Goal: Task Accomplishment & Management: Use online tool/utility

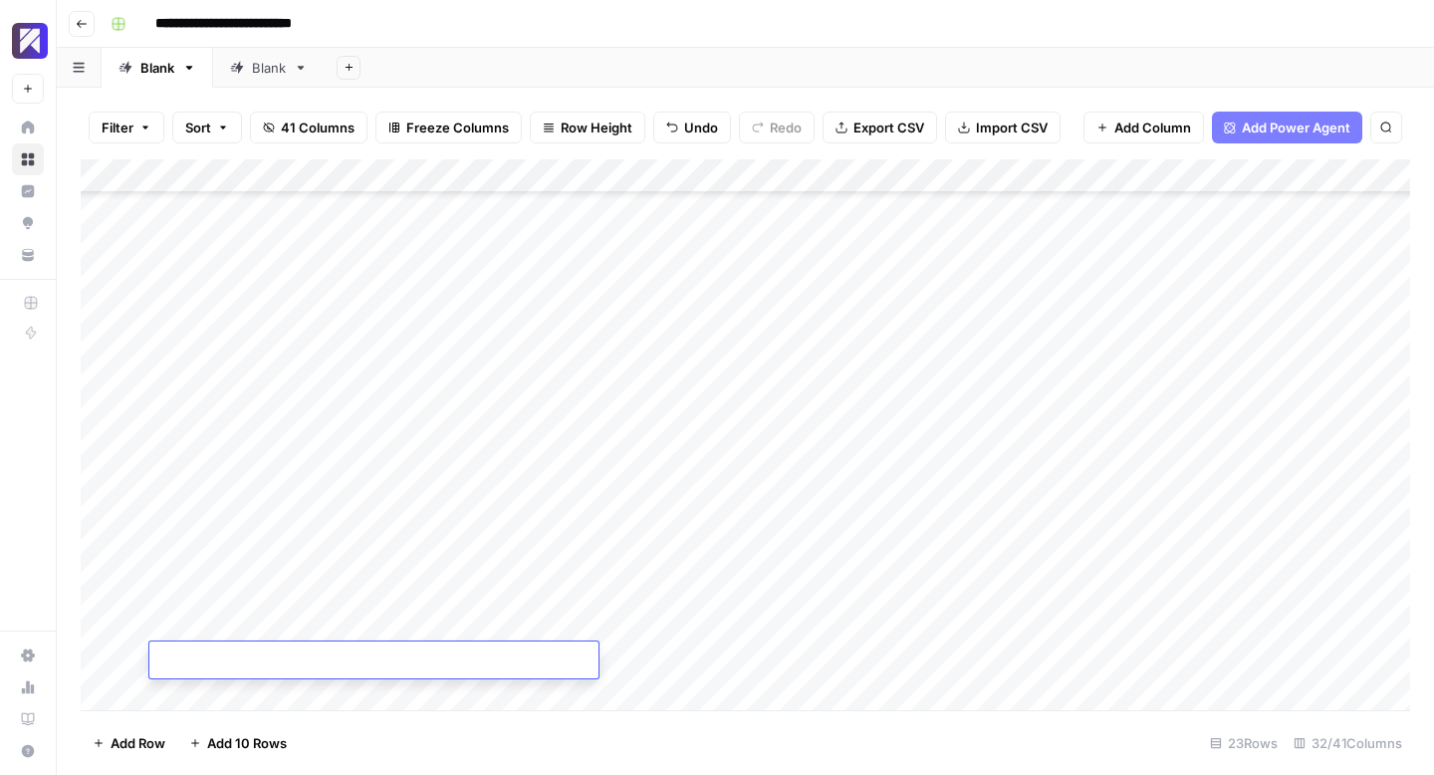
scroll to position [294, 0]
type textarea "**********"
click at [209, 700] on div "Add Column" at bounding box center [746, 434] width 1330 height 551
click at [214, 658] on textarea at bounding box center [373, 661] width 449 height 28
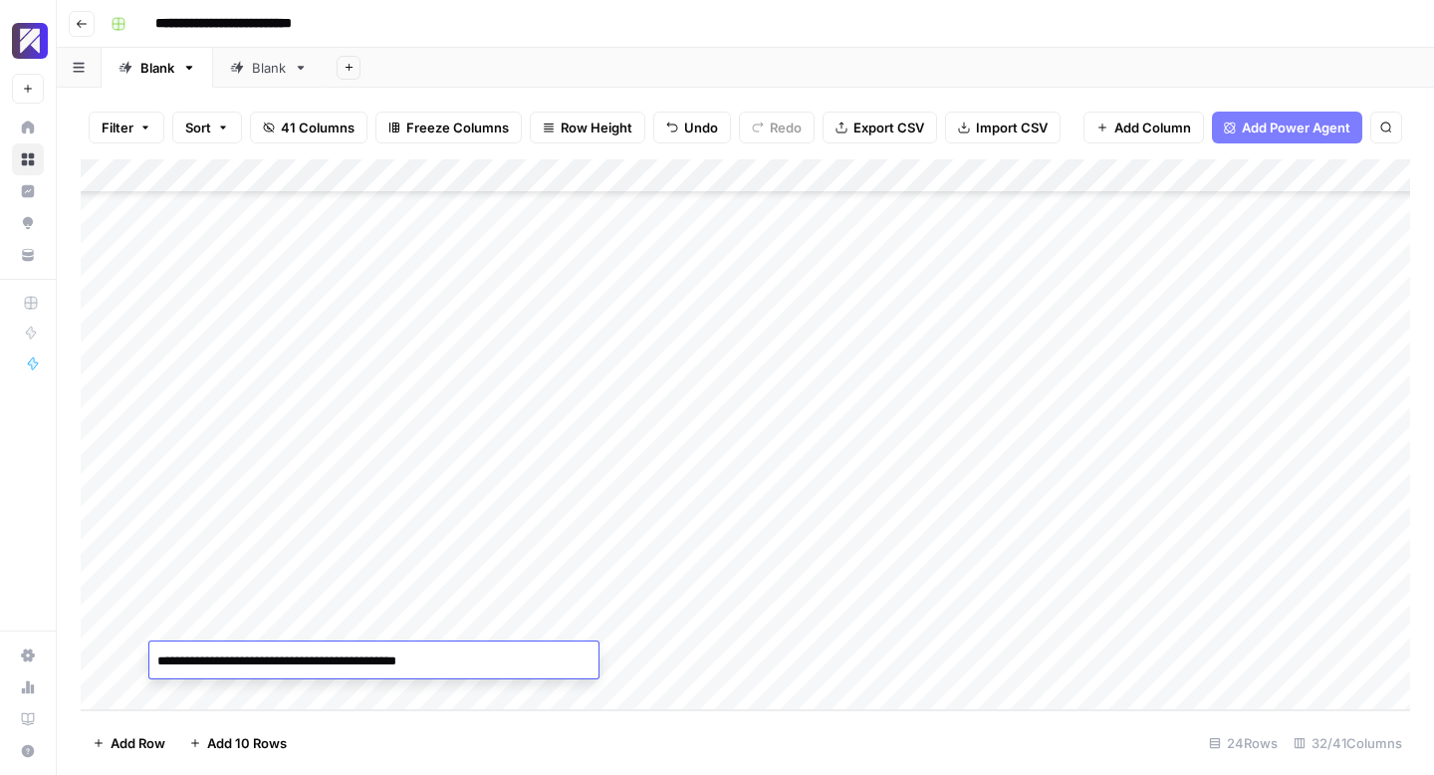
type textarea "**********"
click at [179, 699] on div "Add Column" at bounding box center [746, 434] width 1330 height 551
type textarea "**********"
click at [194, 686] on div "Add Column" at bounding box center [746, 434] width 1330 height 551
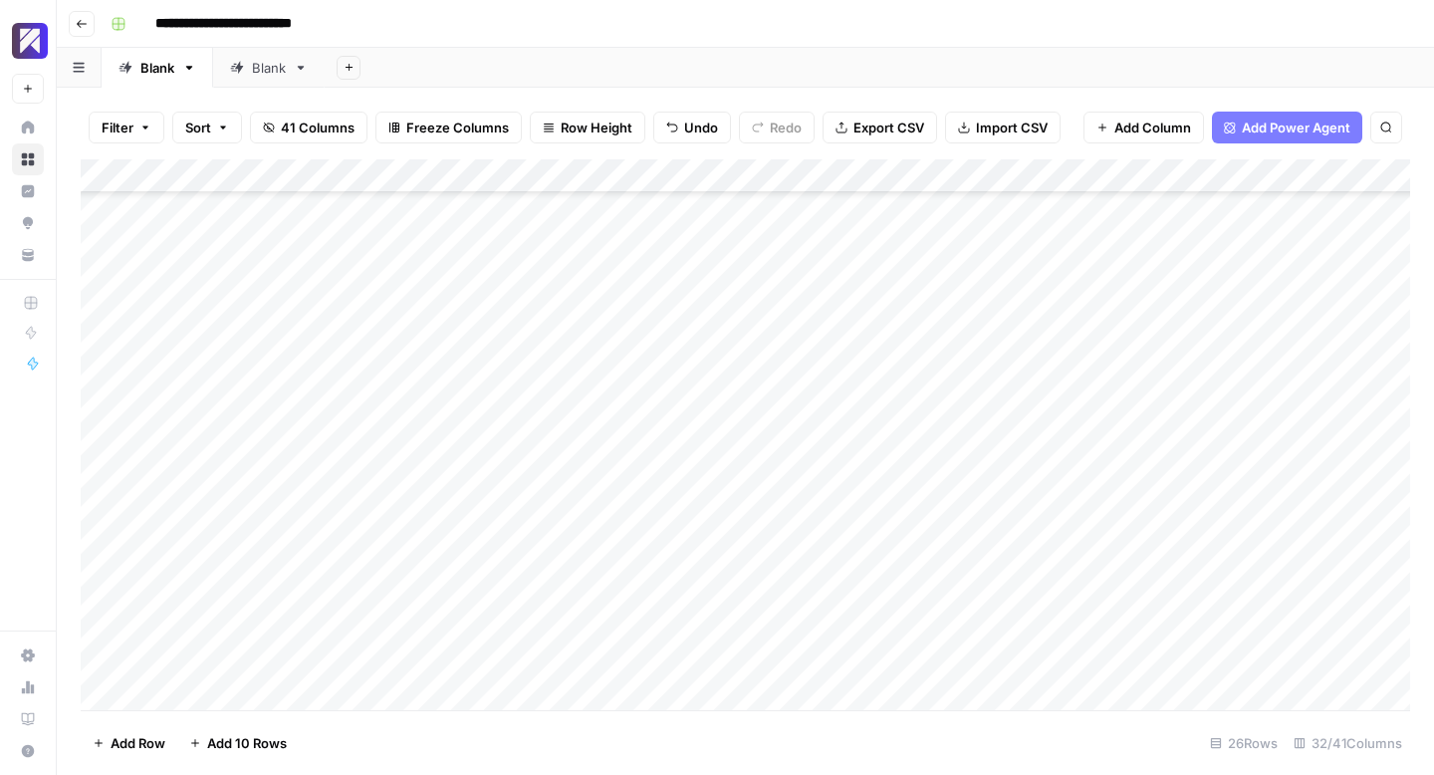
scroll to position [395, 0]
drag, startPoint x: 364, startPoint y: 658, endPoint x: 39, endPoint y: 639, distance: 325.2
click at [33, 639] on body "**********" at bounding box center [717, 387] width 1434 height 775
type textarea "**********"
click at [168, 695] on div "Add Column" at bounding box center [746, 434] width 1330 height 551
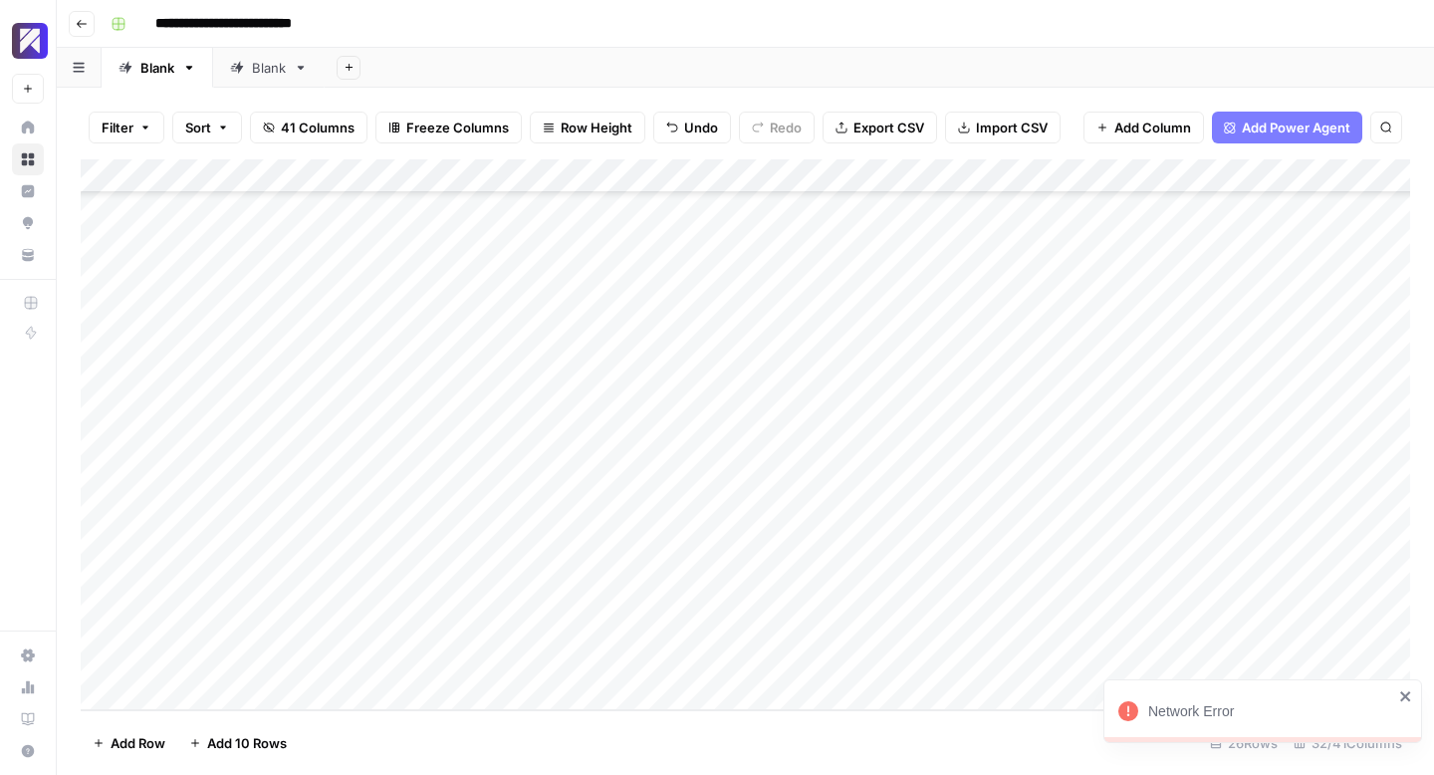
click at [186, 689] on div "Add Column" at bounding box center [746, 434] width 1330 height 551
click at [268, 652] on textarea at bounding box center [373, 661] width 449 height 28
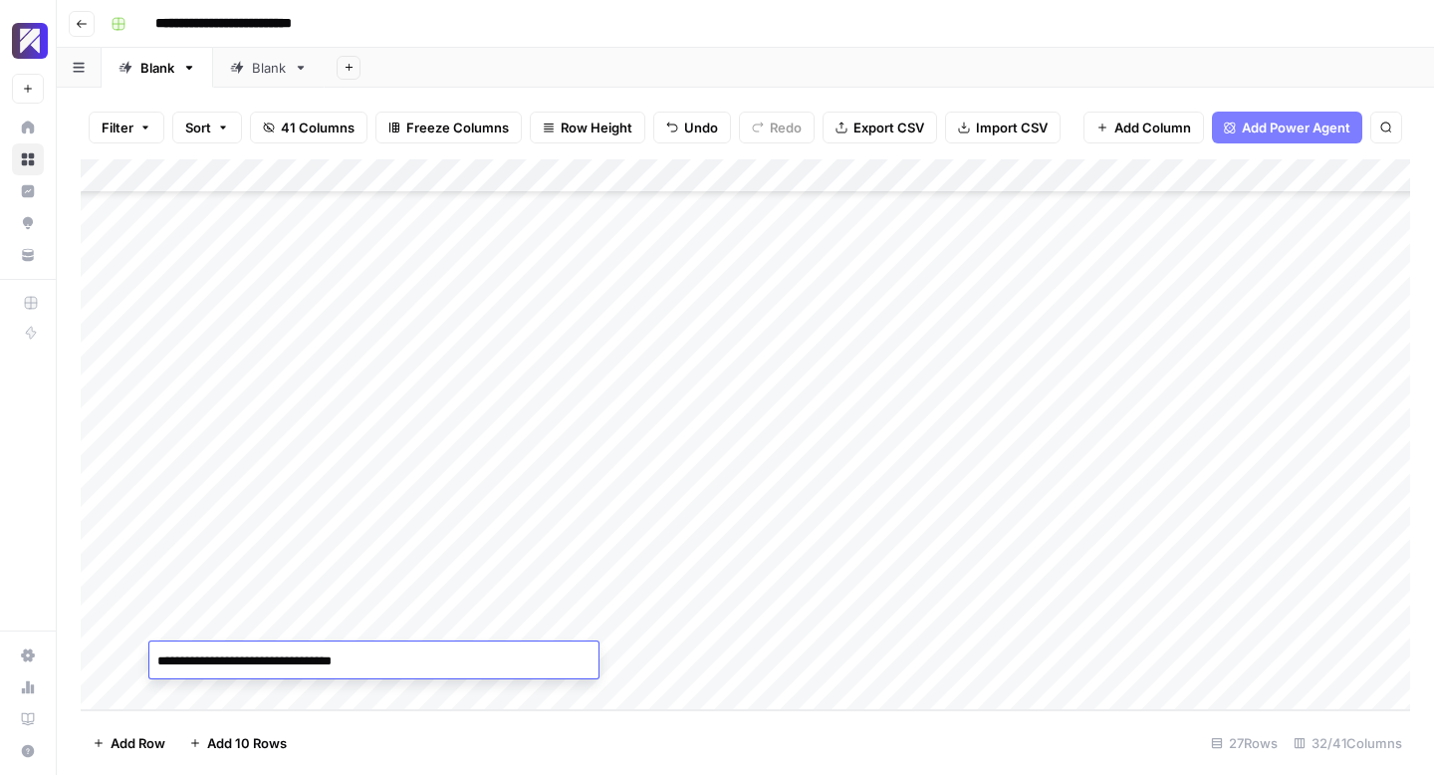
type textarea "**********"
click at [181, 692] on div "Add Column" at bounding box center [746, 434] width 1330 height 551
drag, startPoint x: 419, startPoint y: 623, endPoint x: 128, endPoint y: 619, distance: 290.9
click at [98, 619] on div "Add Column" at bounding box center [746, 434] width 1330 height 551
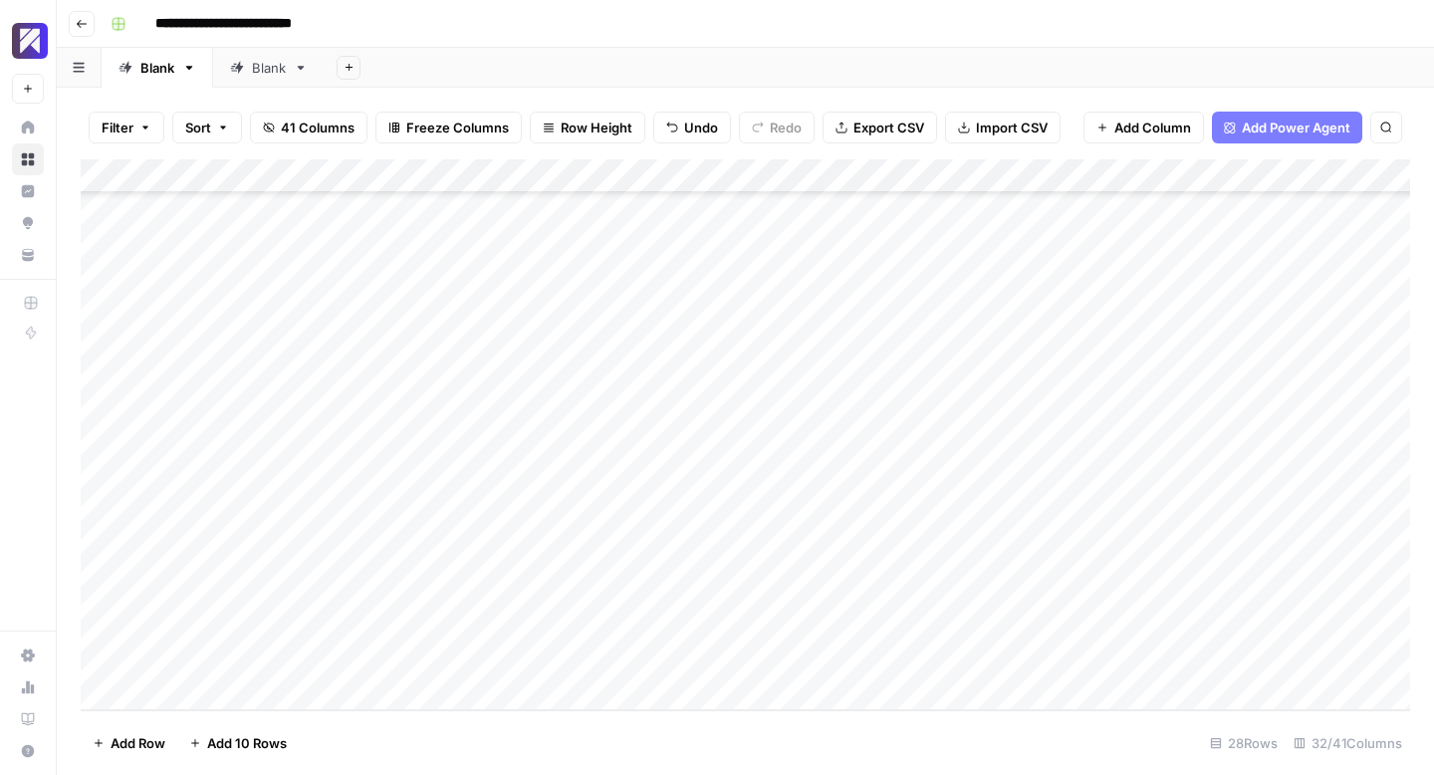
click at [171, 661] on div "Add Column" at bounding box center [746, 434] width 1330 height 551
click at [172, 661] on div "Add Column" at bounding box center [746, 434] width 1330 height 551
type textarea "**********"
click at [180, 692] on div "Add Column" at bounding box center [746, 434] width 1330 height 551
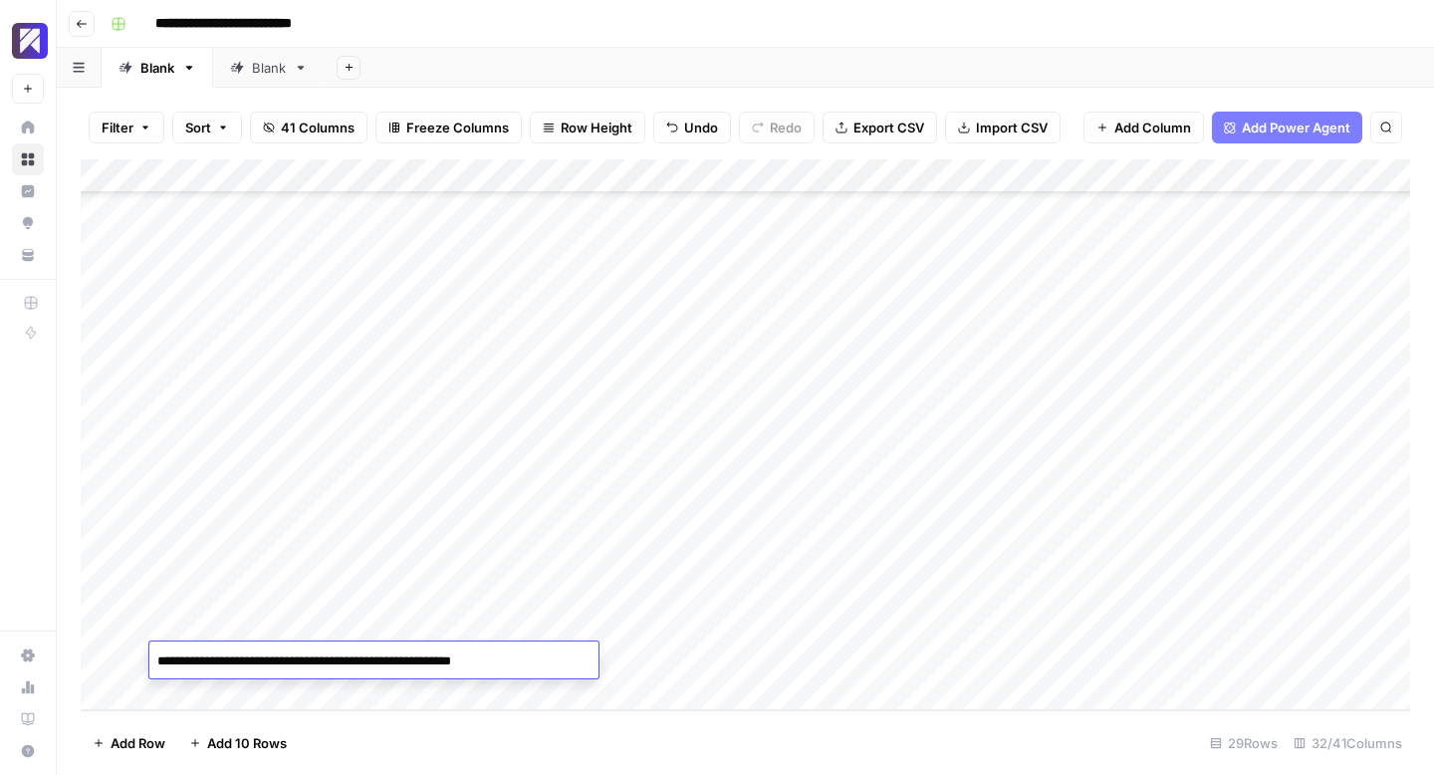
type textarea "**********"
click at [231, 693] on div "Add Column" at bounding box center [746, 434] width 1330 height 551
type textarea "*"
type textarea "**********"
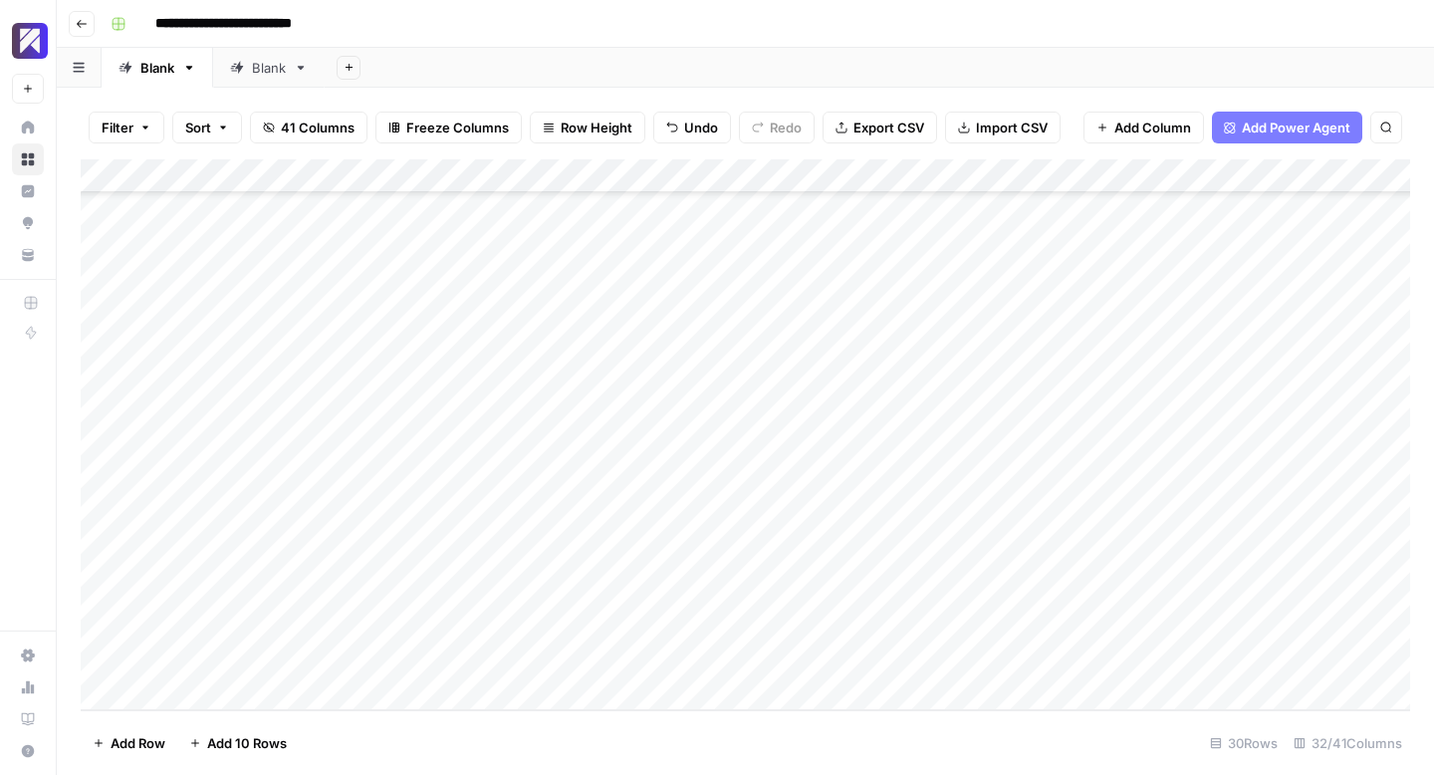
click at [168, 696] on div "Add Column" at bounding box center [746, 434] width 1330 height 551
click at [265, 654] on textarea at bounding box center [373, 661] width 449 height 28
type textarea "**********"
click at [210, 698] on div "Add Column" at bounding box center [746, 434] width 1330 height 551
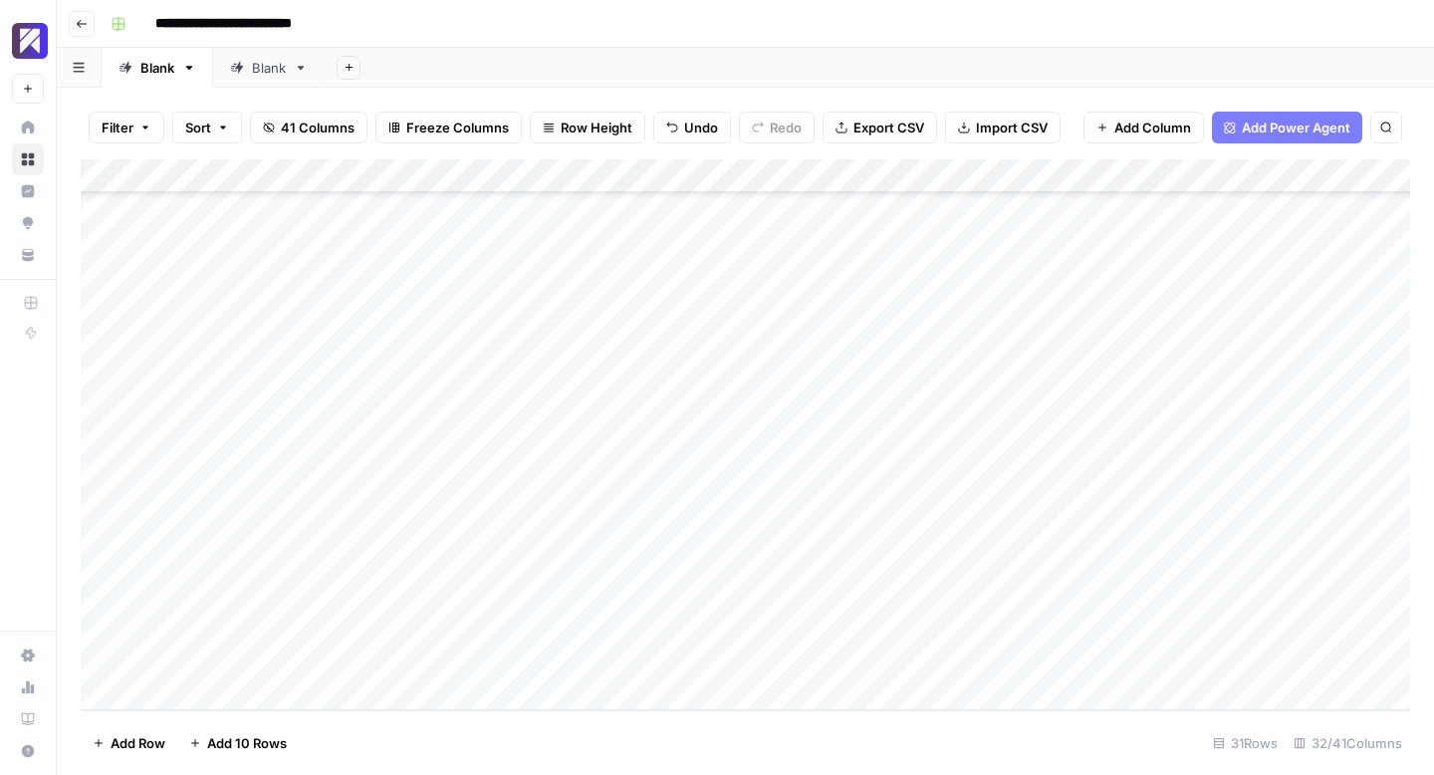
scroll to position [599, 0]
type textarea "**********"
drag, startPoint x: 440, startPoint y: 663, endPoint x: 139, endPoint y: 655, distance: 300.9
click at [139, 655] on body "**********" at bounding box center [717, 387] width 1434 height 775
click at [295, 454] on div "Add Column" at bounding box center [746, 434] width 1330 height 551
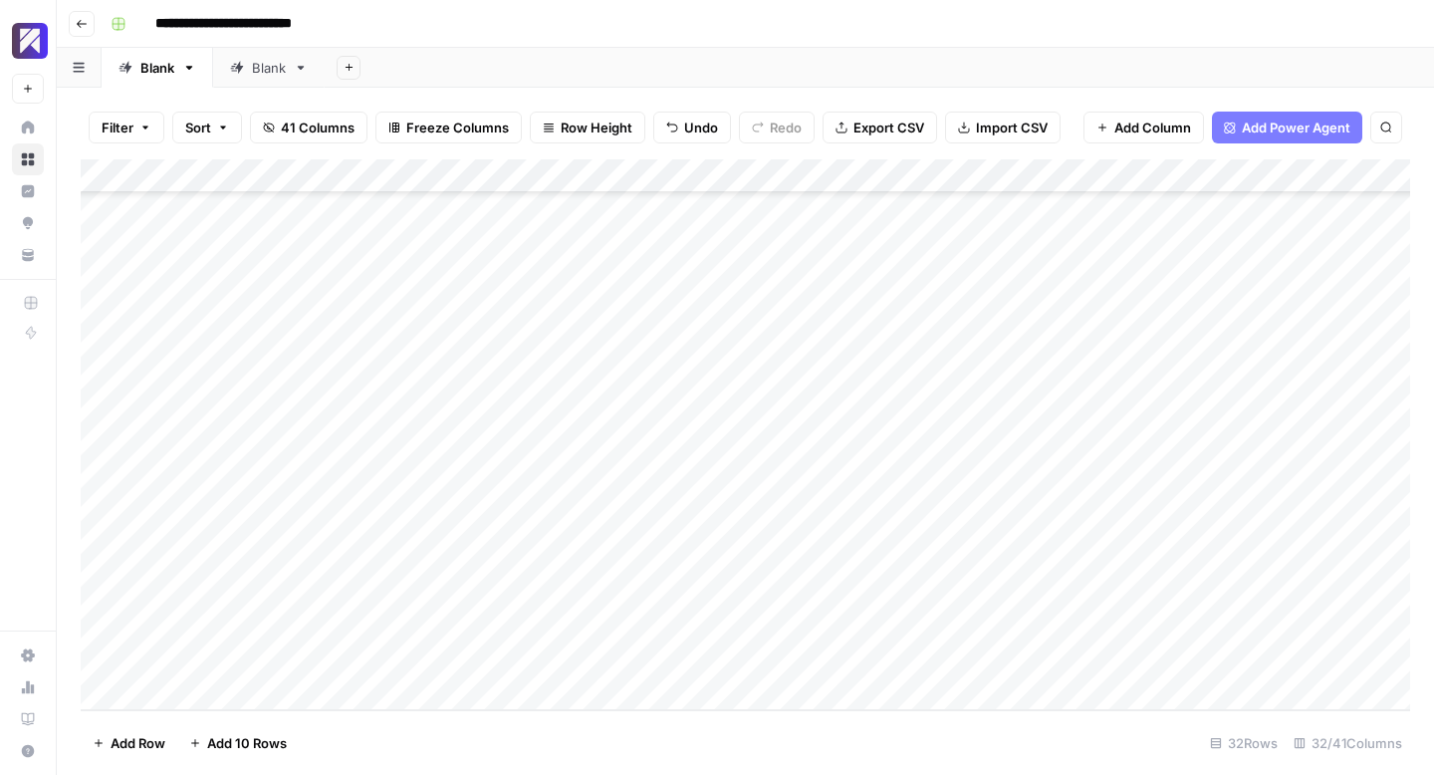
click at [206, 458] on div "Add Column" at bounding box center [746, 434] width 1330 height 551
click at [208, 464] on textarea "**********" at bounding box center [373, 458] width 449 height 28
type textarea "**********"
click at [223, 649] on div "Add Column" at bounding box center [746, 434] width 1330 height 551
click at [213, 661] on div "Add Column" at bounding box center [746, 434] width 1330 height 551
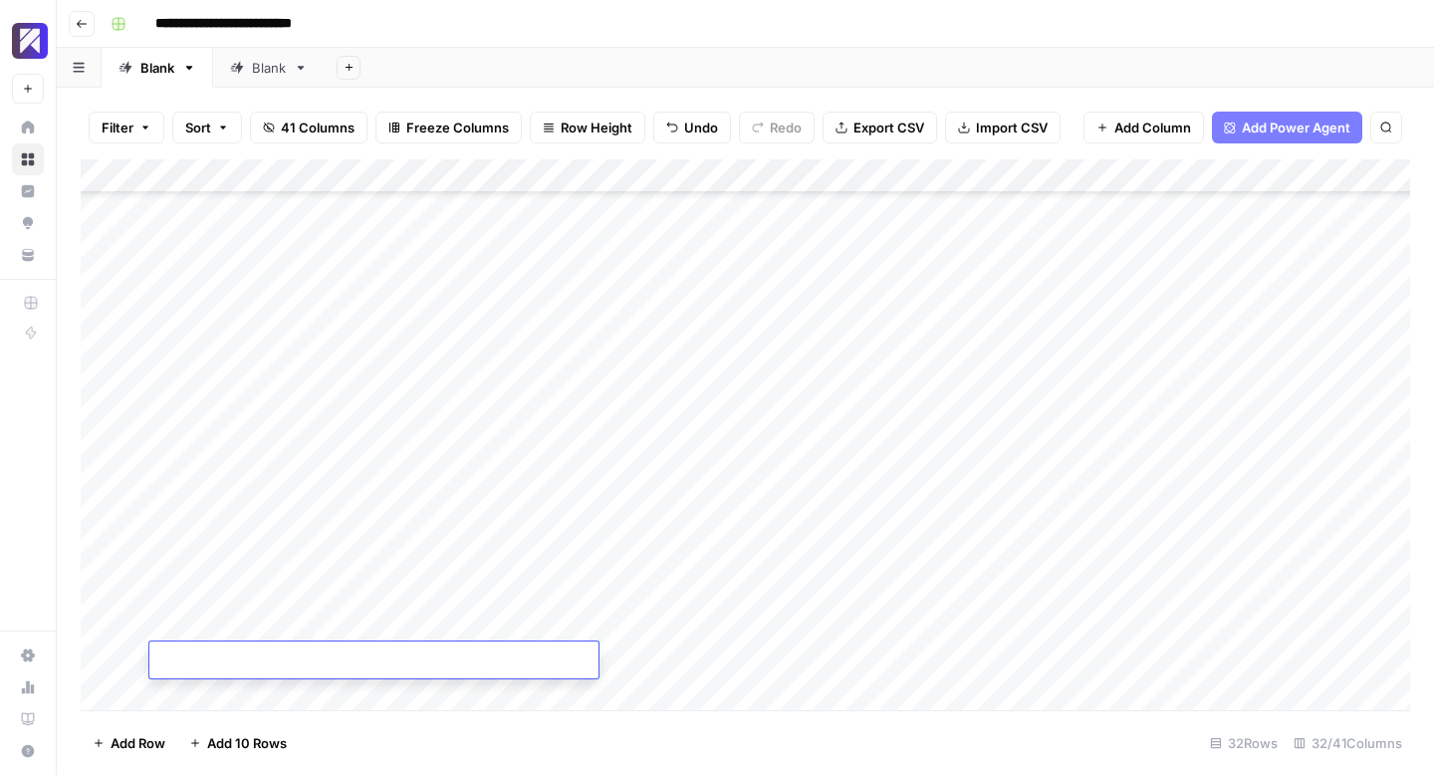
scroll to position [463, 0]
click at [669, 384] on div "Add Column" at bounding box center [746, 434] width 1330 height 551
click at [719, 388] on div "Add Column" at bounding box center [746, 434] width 1330 height 551
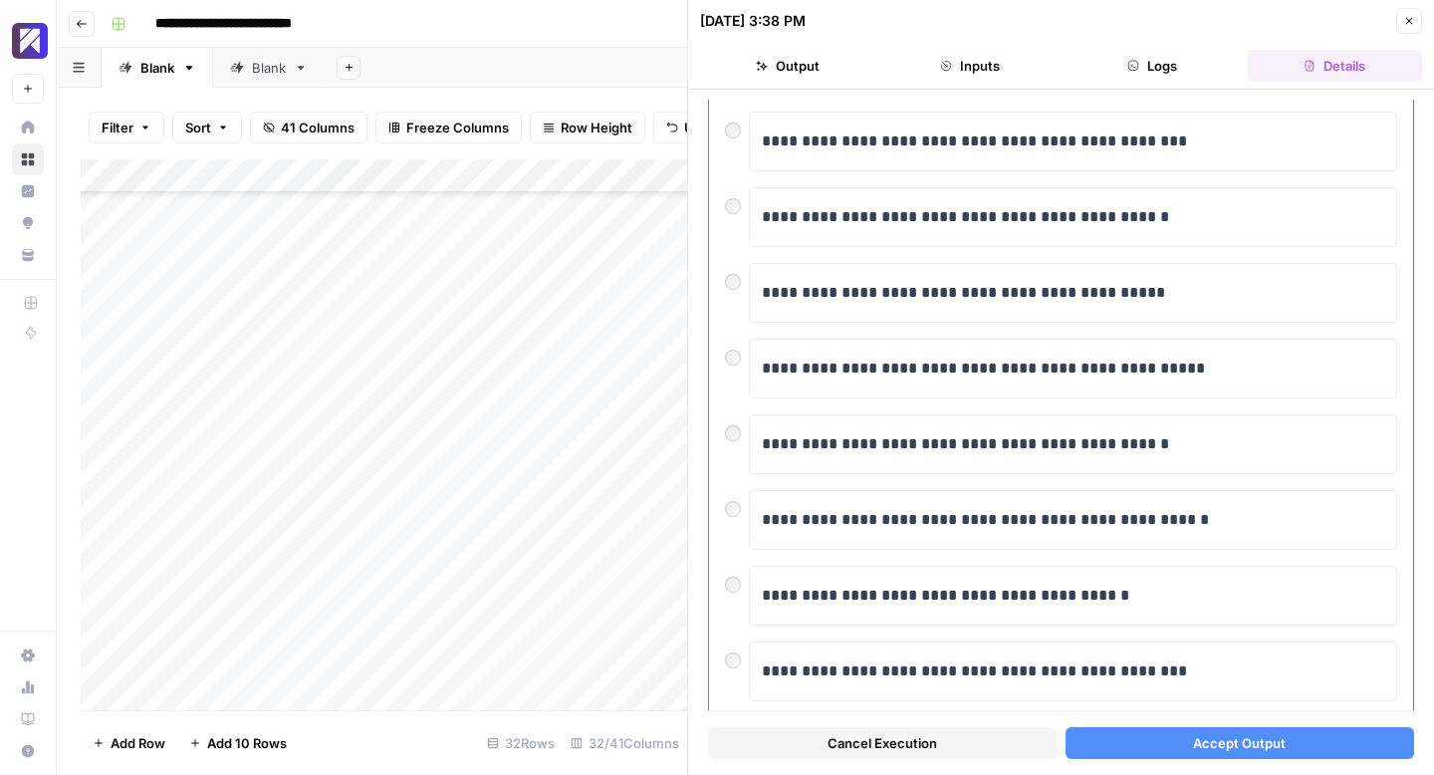
scroll to position [339, 0]
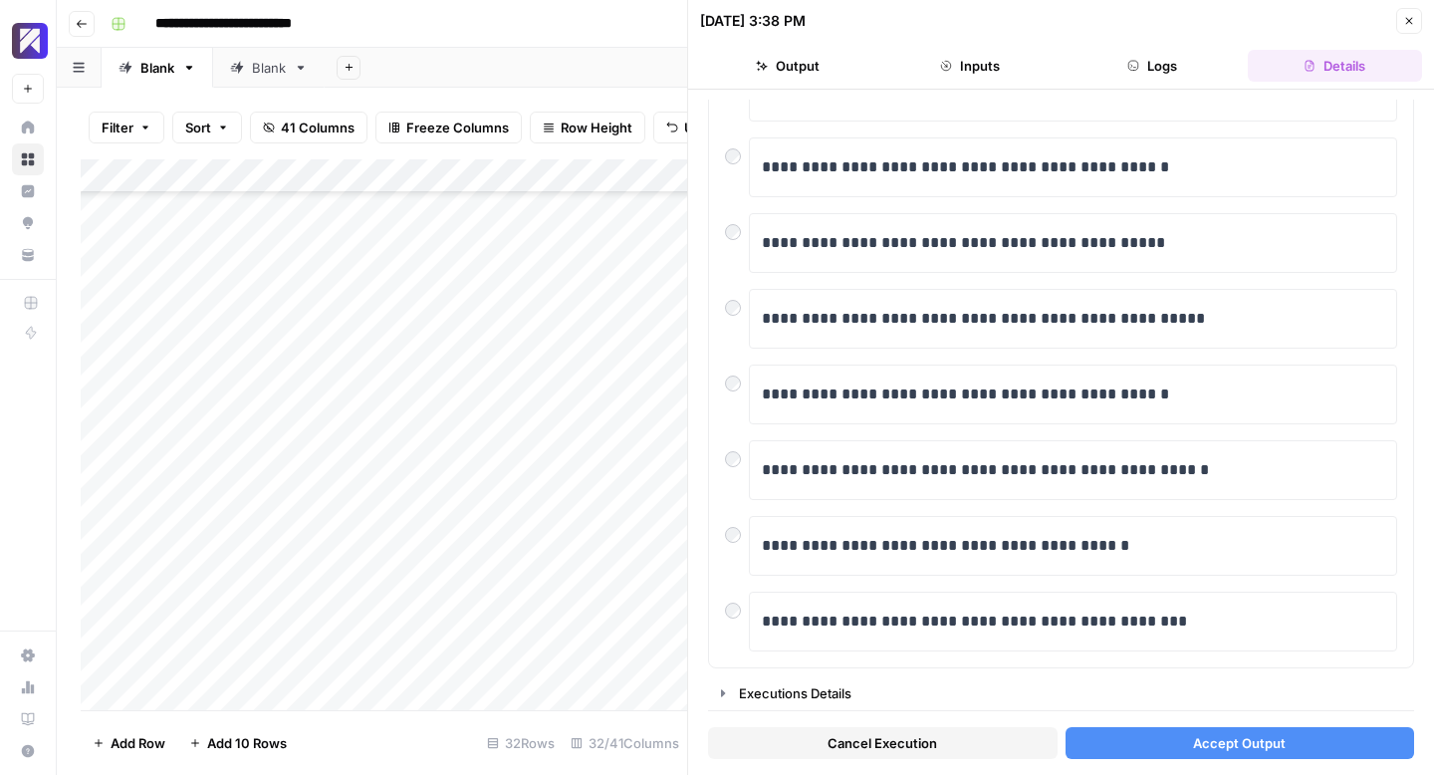
click at [1252, 750] on span "Accept Output" at bounding box center [1239, 743] width 93 height 20
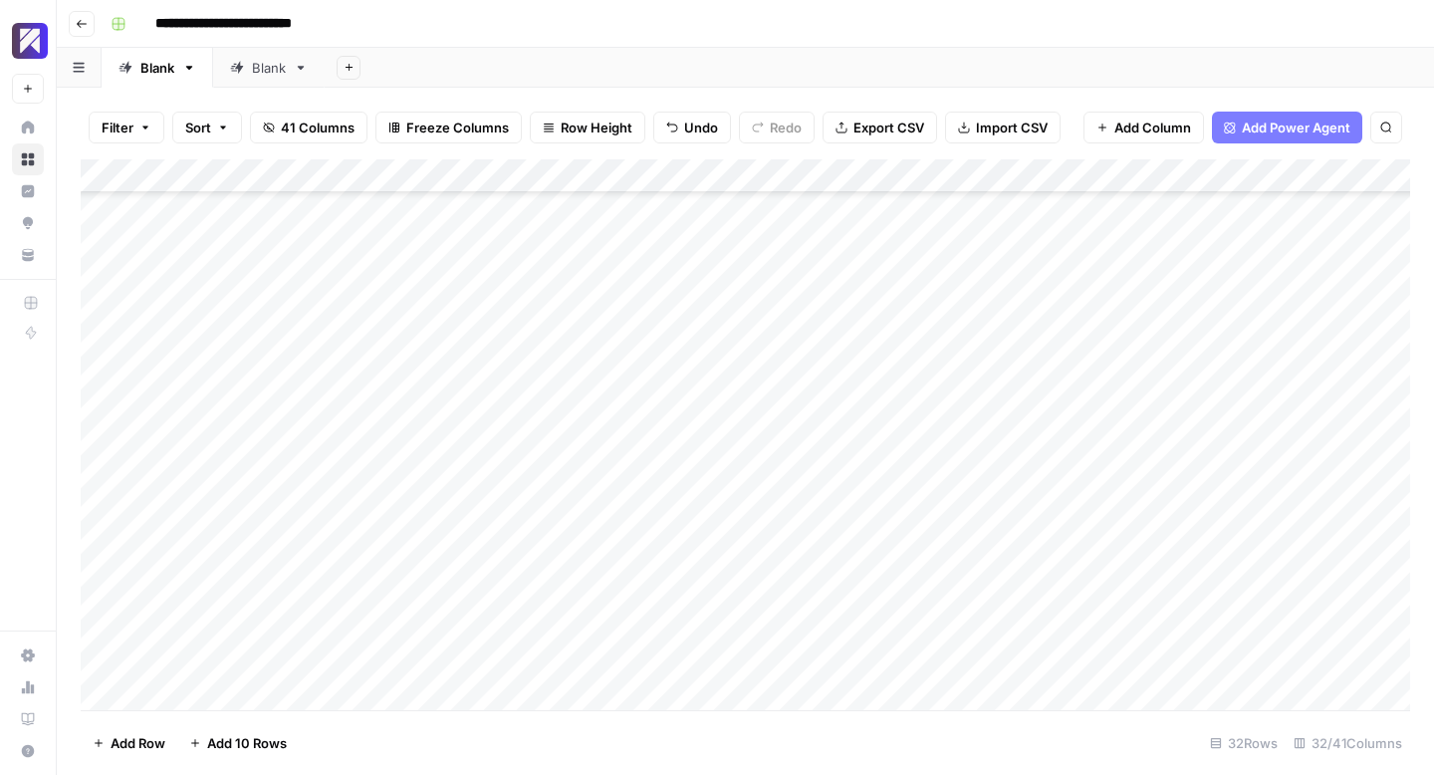
scroll to position [461, 0]
click at [741, 423] on div "Add Column" at bounding box center [746, 434] width 1330 height 551
click at [745, 454] on div "Add Column" at bounding box center [746, 434] width 1330 height 551
click at [742, 489] on div "Add Column" at bounding box center [746, 434] width 1330 height 551
click at [746, 526] on div "Add Column" at bounding box center [746, 434] width 1330 height 551
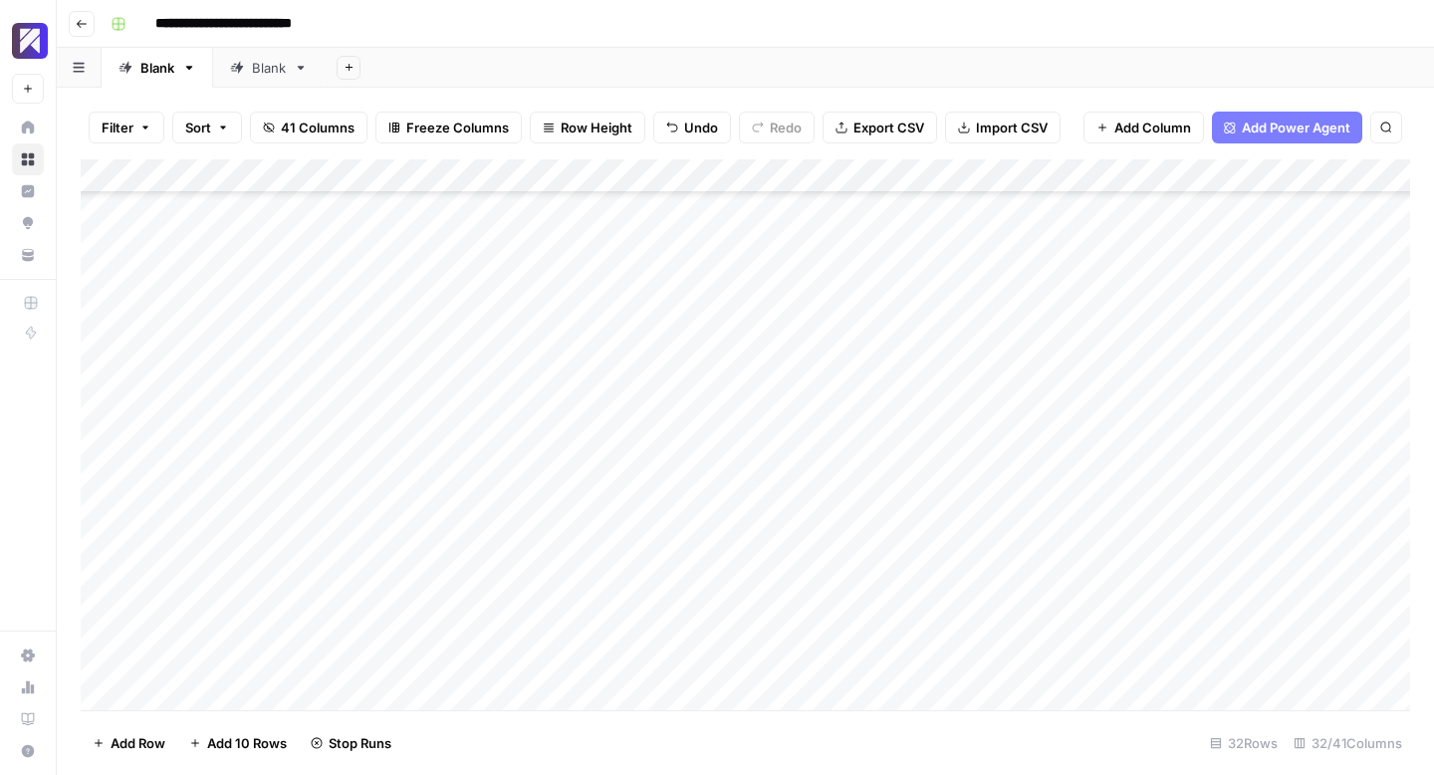
click at [747, 561] on div "Add Column" at bounding box center [746, 434] width 1330 height 551
click at [750, 465] on div "Add Column" at bounding box center [746, 434] width 1330 height 551
click at [741, 491] on div "Add Column" at bounding box center [746, 434] width 1330 height 551
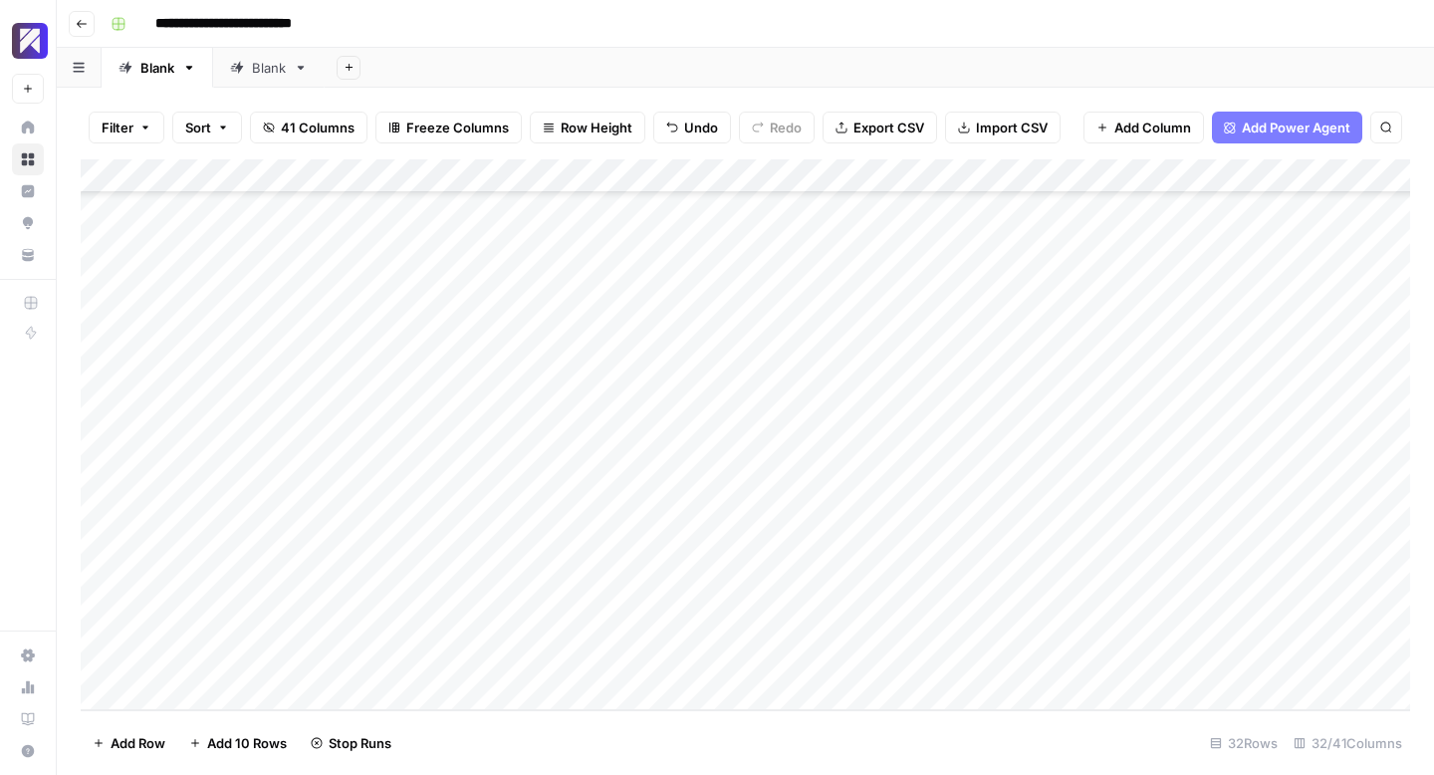
click at [744, 523] on div "Add Column" at bounding box center [746, 434] width 1330 height 551
click at [747, 554] on div "Add Column" at bounding box center [746, 434] width 1330 height 551
click at [747, 592] on div "Add Column" at bounding box center [746, 434] width 1330 height 551
click at [741, 620] on div "Add Column" at bounding box center [746, 434] width 1330 height 551
click at [759, 281] on div "Add Column" at bounding box center [746, 434] width 1330 height 551
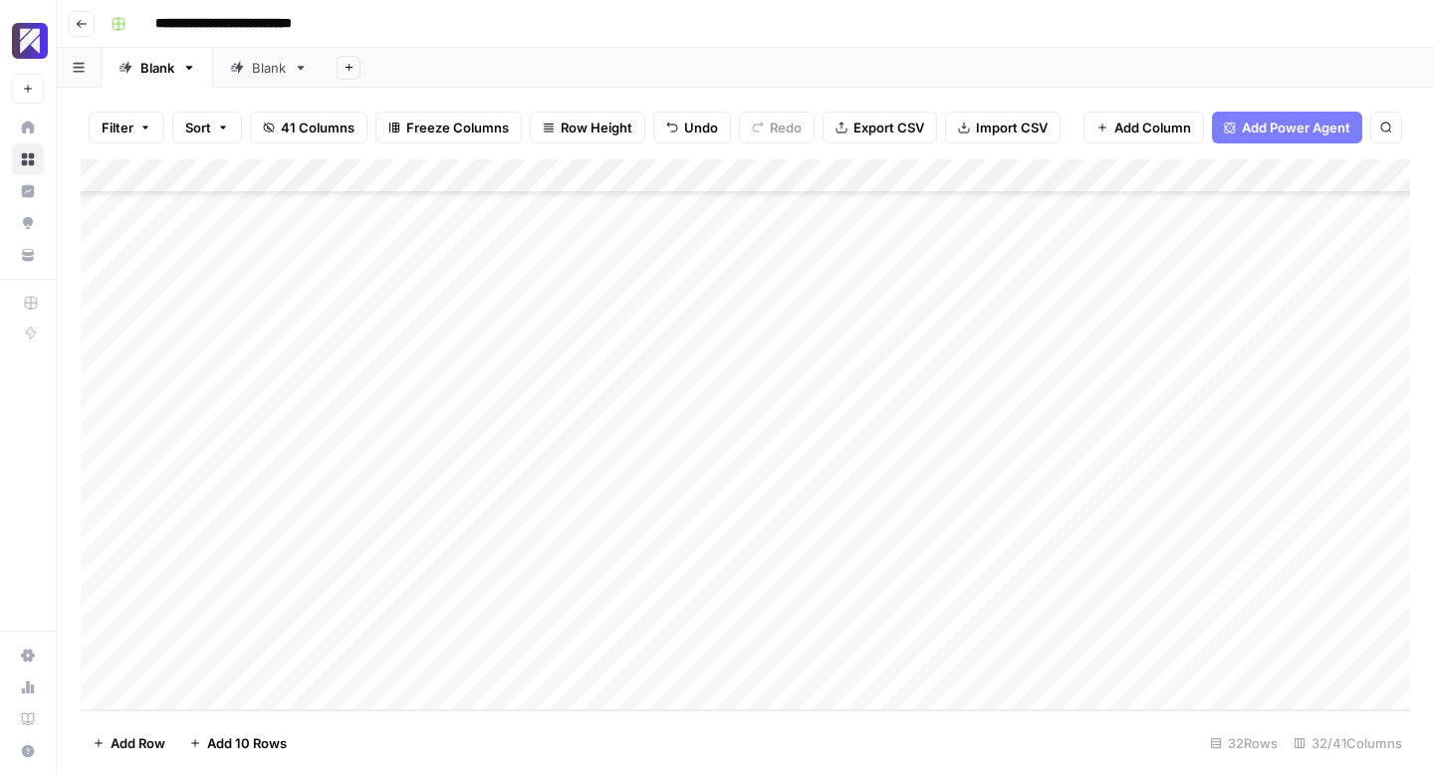
click at [749, 276] on div "Add Column" at bounding box center [746, 434] width 1330 height 551
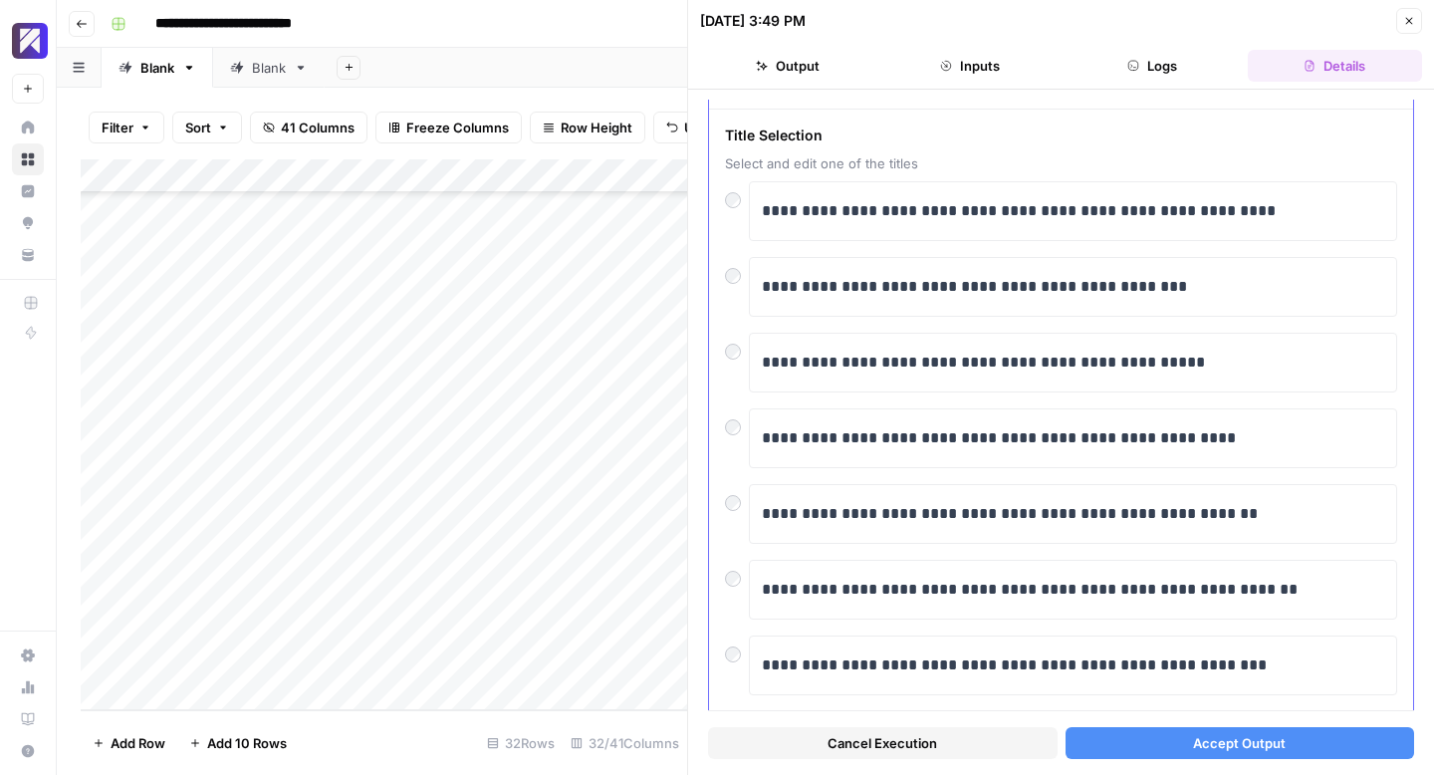
scroll to position [106, 0]
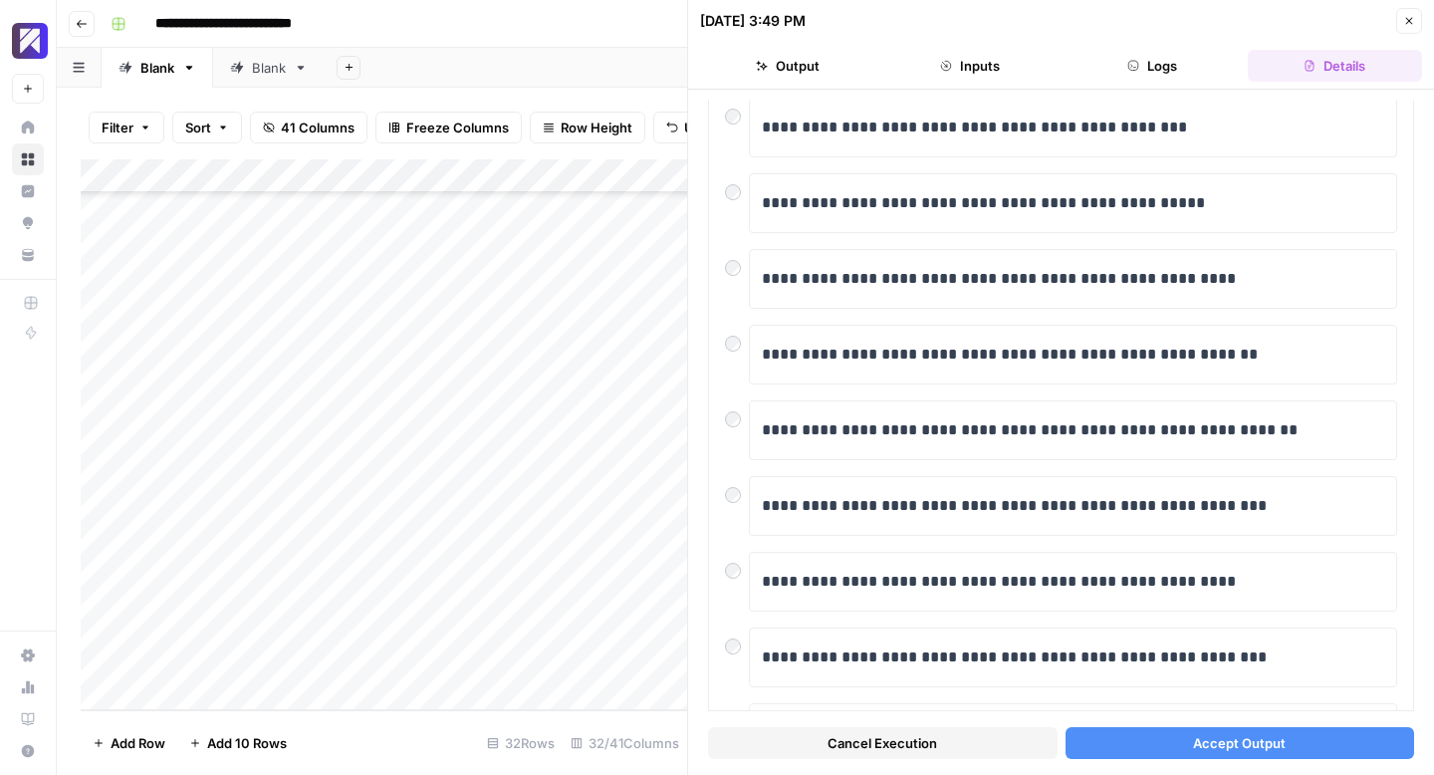
scroll to position [339, 0]
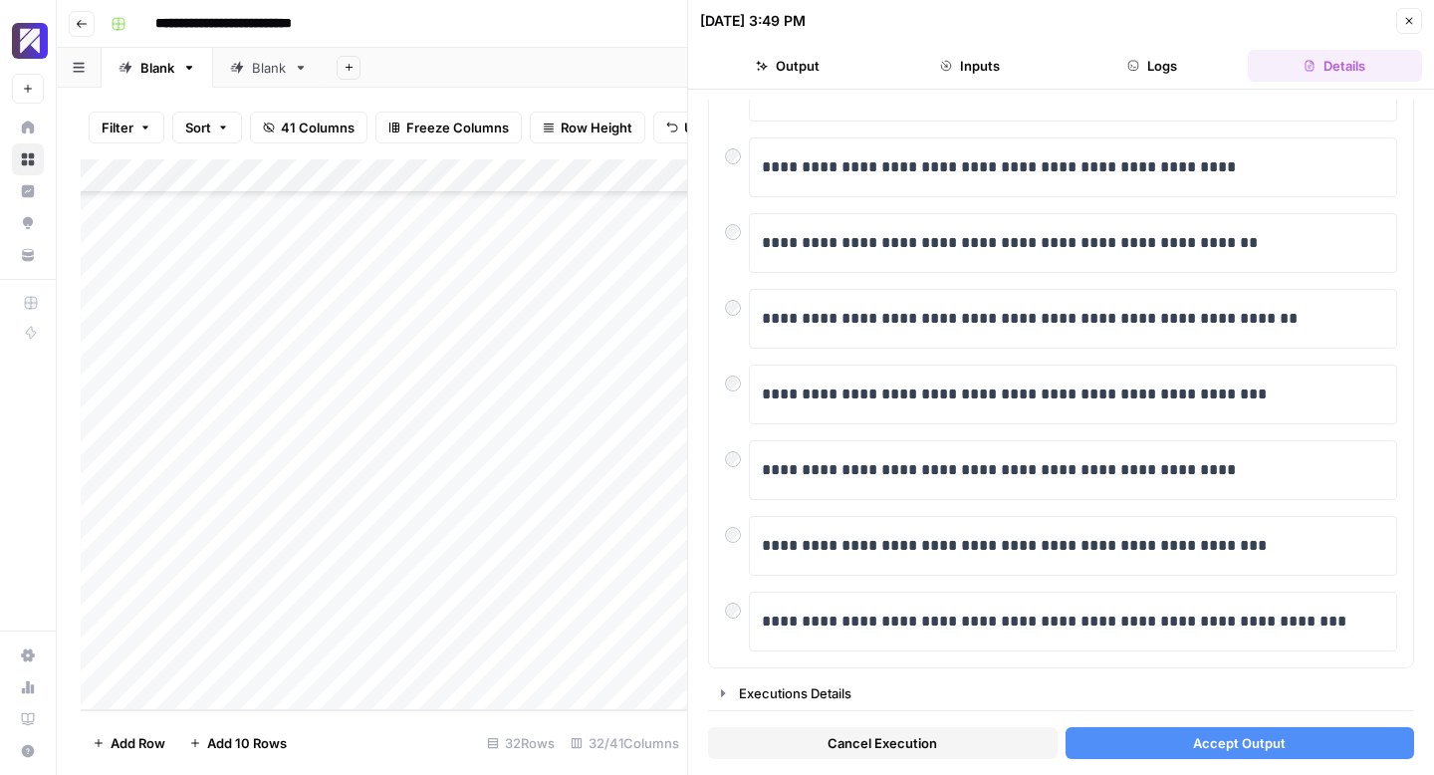
click at [1249, 745] on span "Accept Output" at bounding box center [1239, 743] width 93 height 20
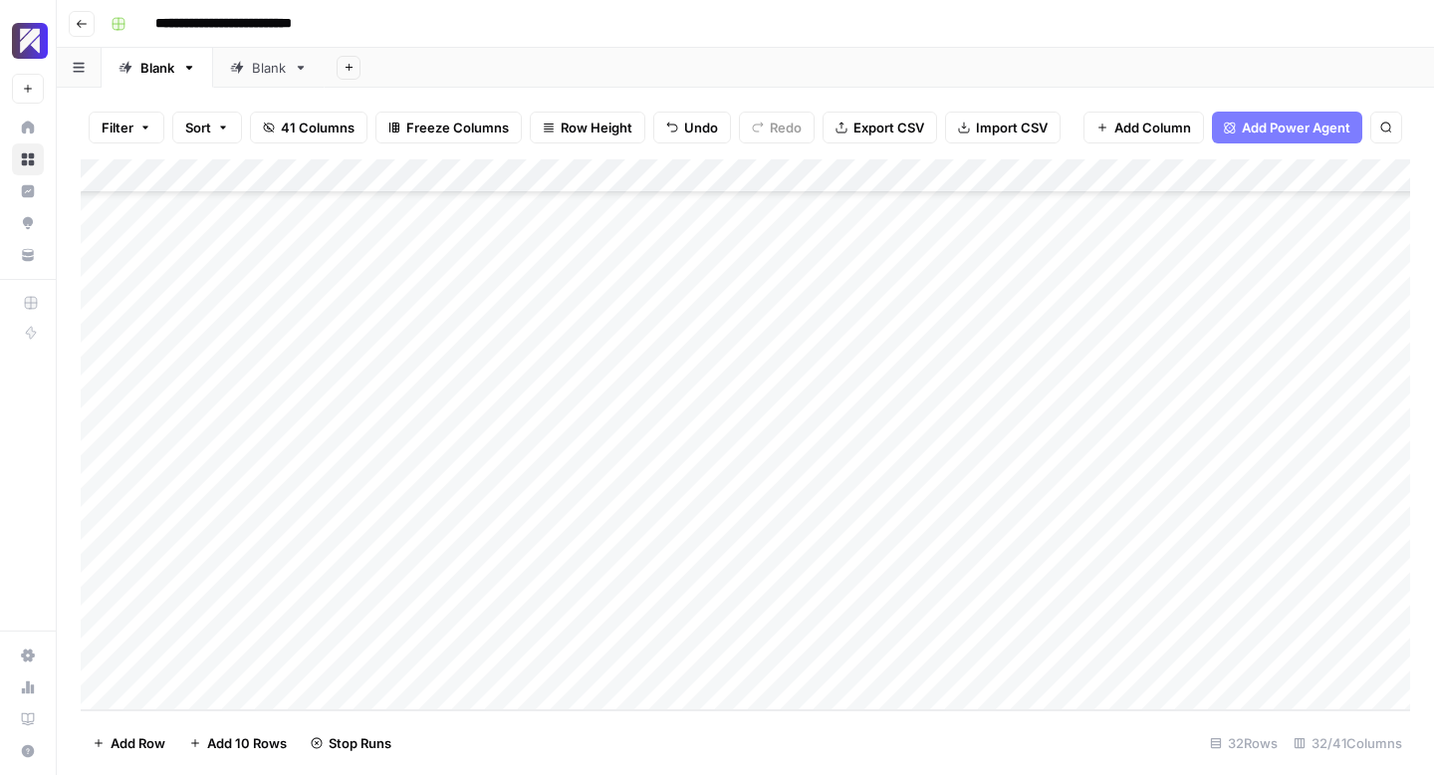
click at [745, 318] on div "Add Column" at bounding box center [746, 434] width 1330 height 551
click at [777, 318] on div "Add Column" at bounding box center [746, 434] width 1330 height 551
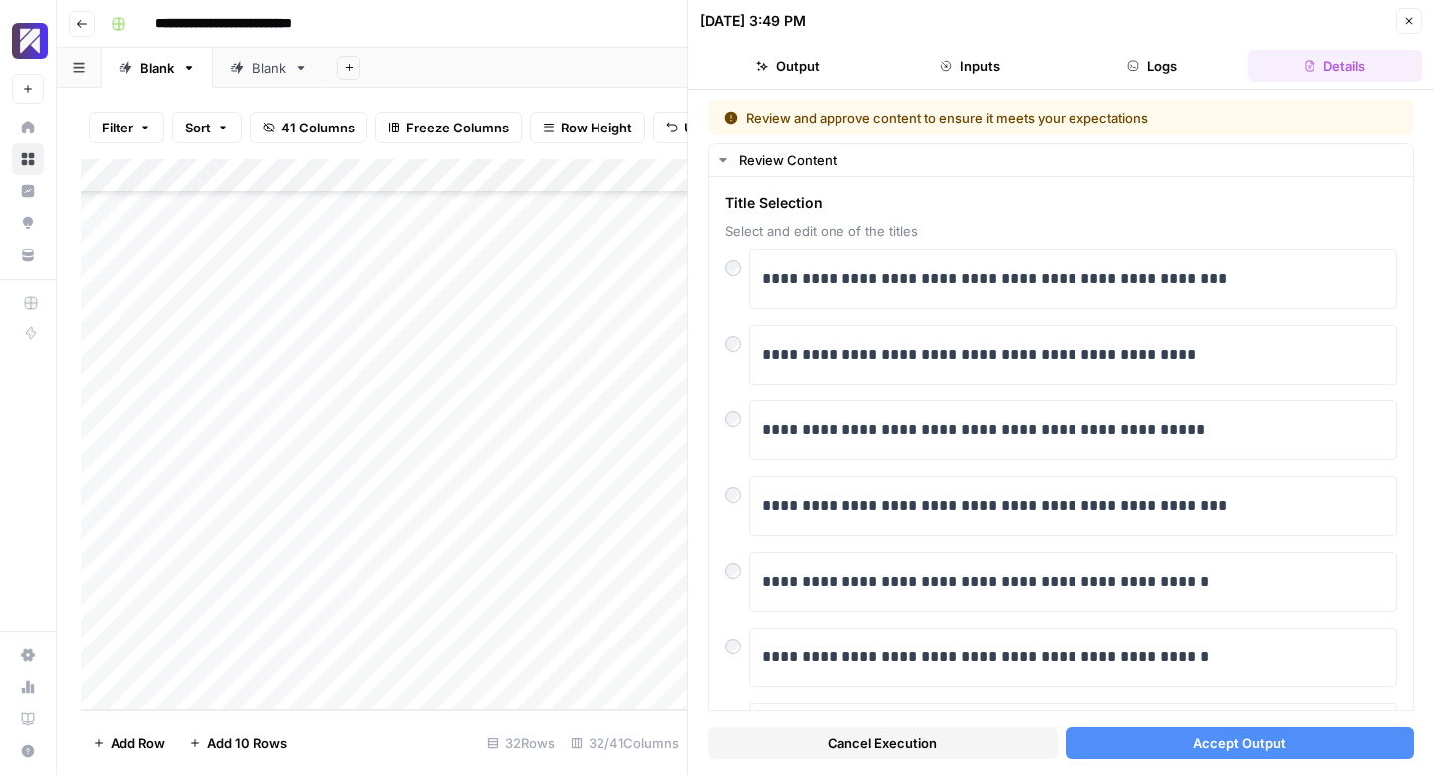
click at [1214, 745] on span "Accept Output" at bounding box center [1239, 743] width 93 height 20
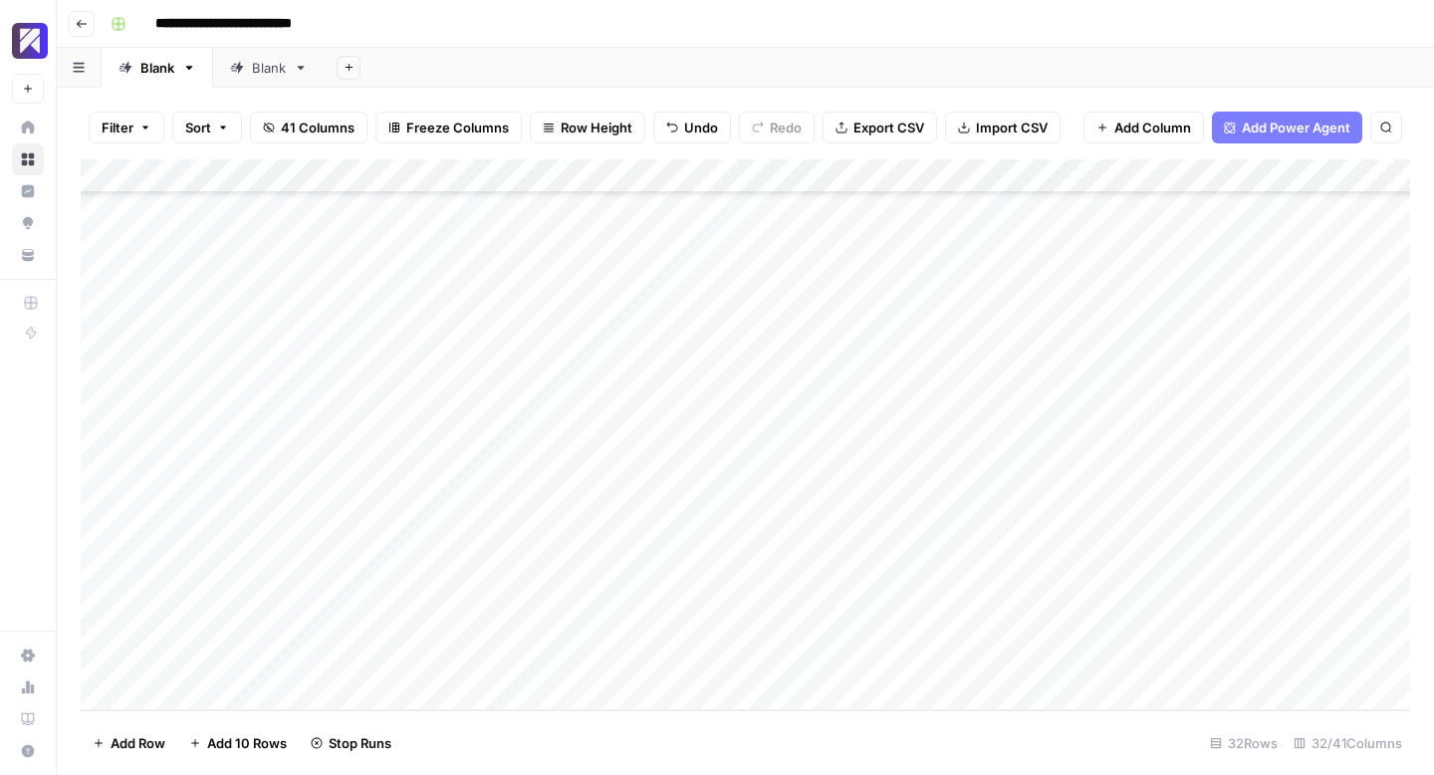
click at [731, 353] on div "Add Column" at bounding box center [746, 434] width 1330 height 551
click at [731, 349] on div "Add Column" at bounding box center [746, 434] width 1330 height 551
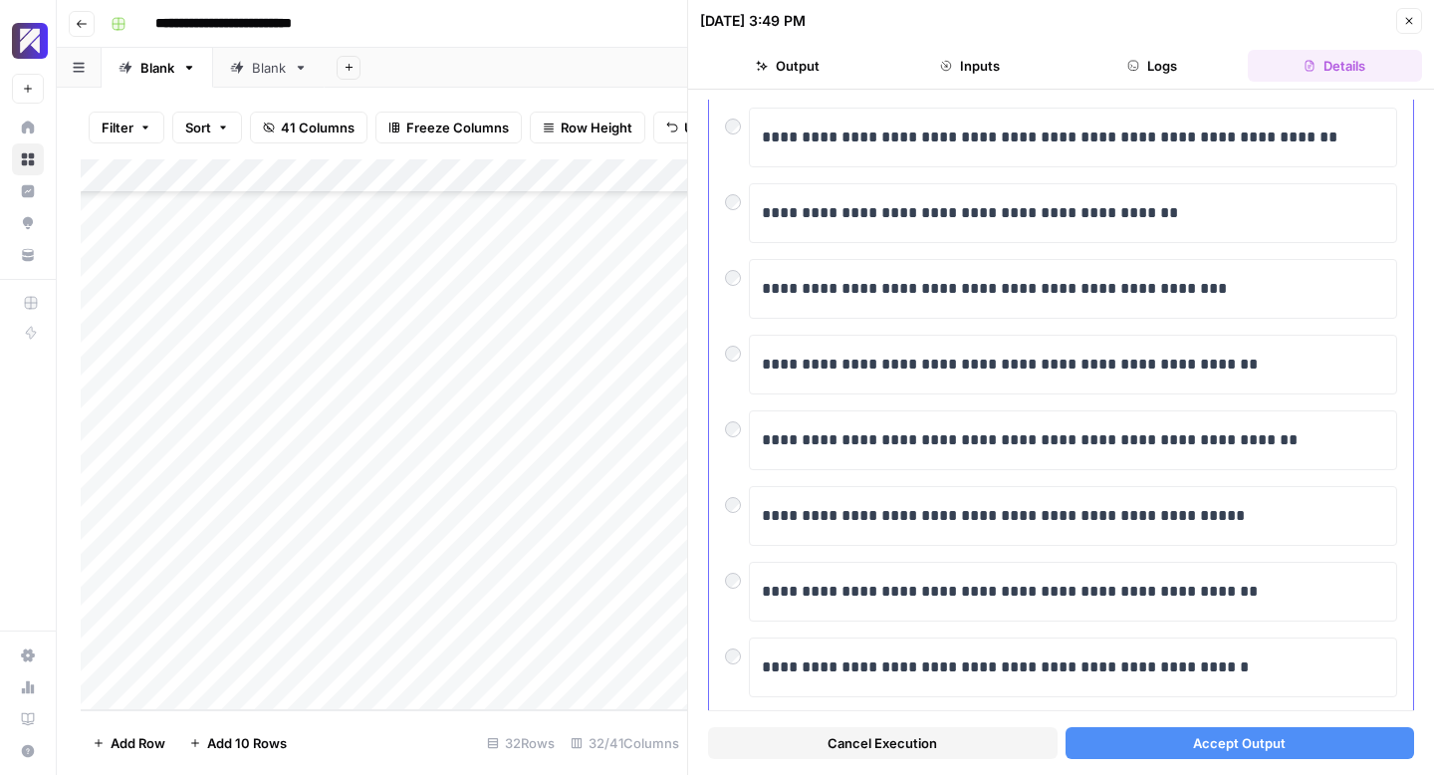
scroll to position [151, 0]
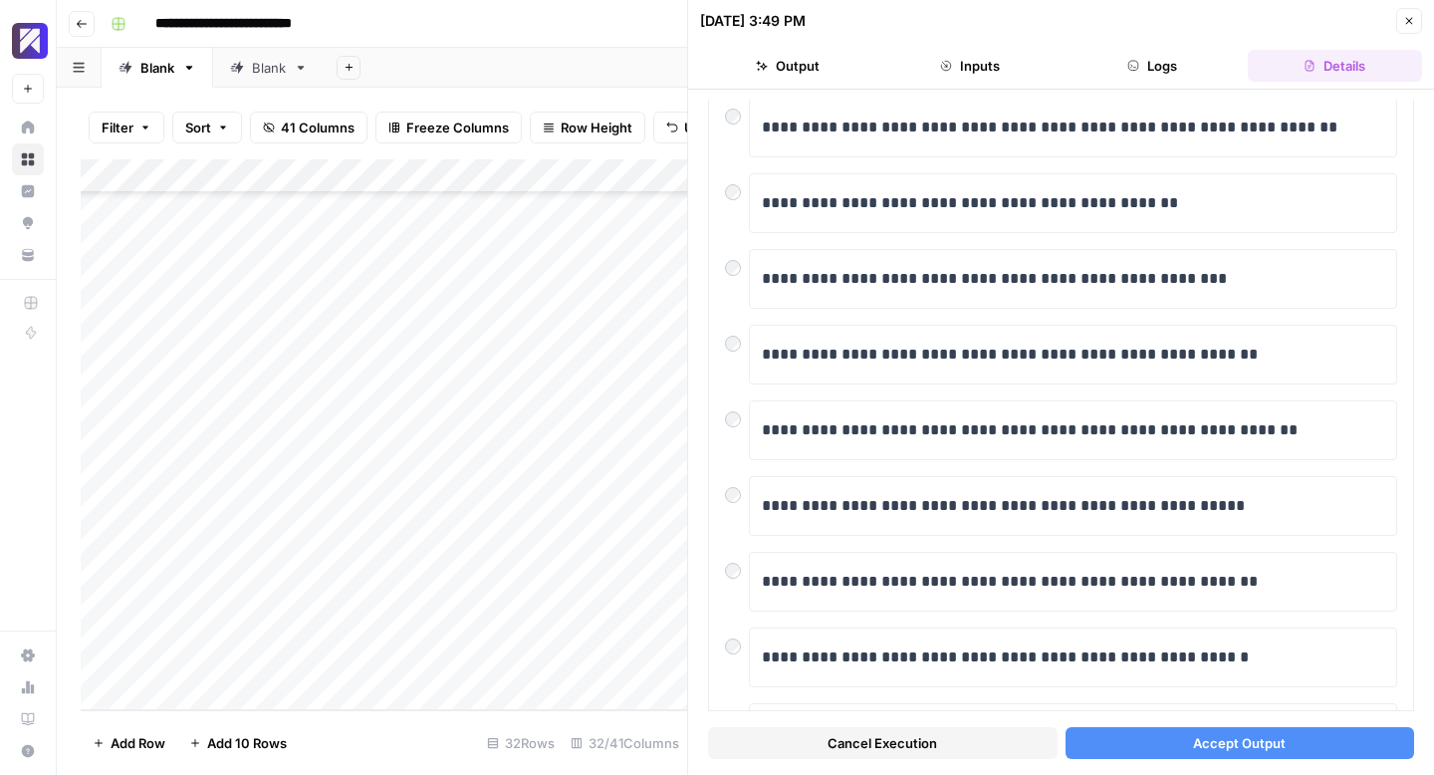
click at [1191, 738] on button "Accept Output" at bounding box center [1241, 743] width 350 height 32
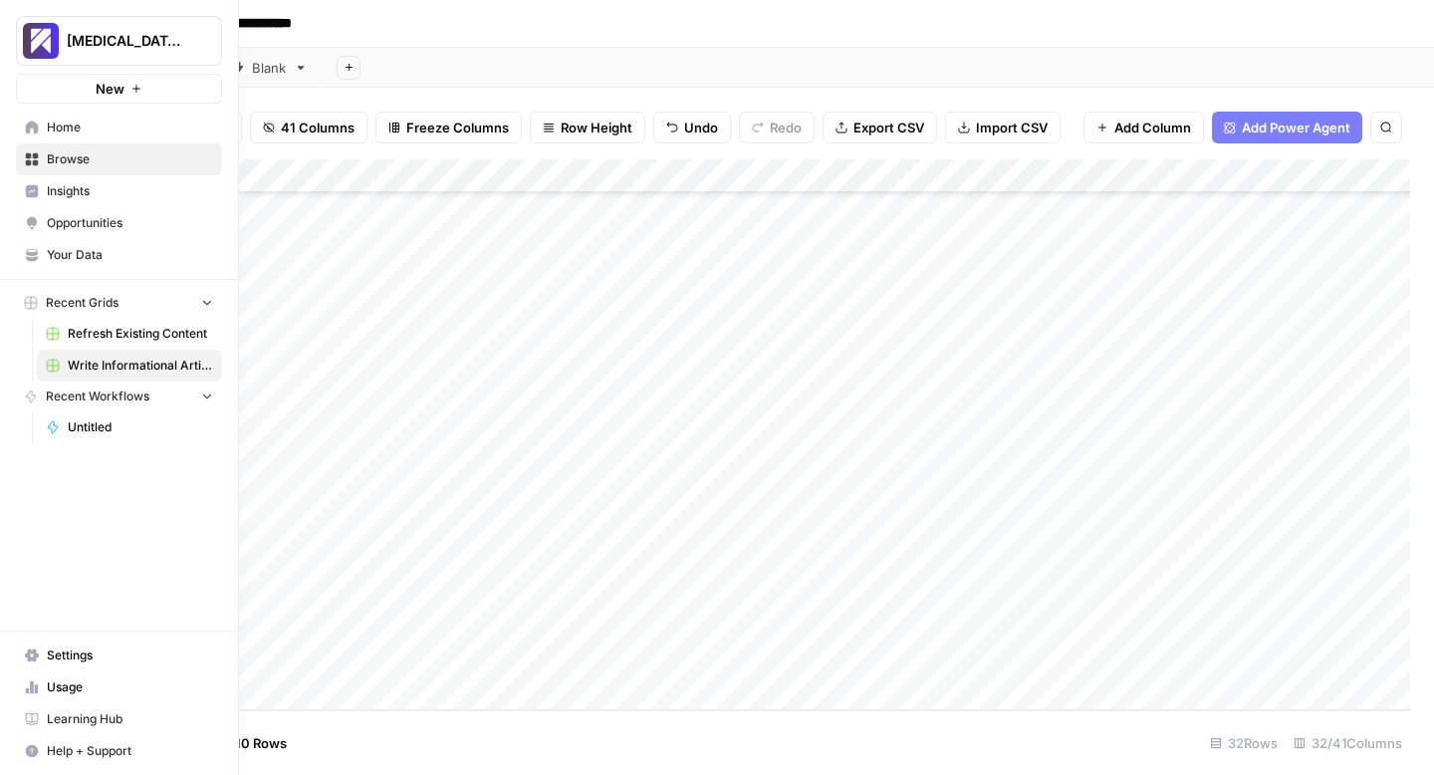
click at [60, 686] on span "Usage" at bounding box center [130, 687] width 166 height 18
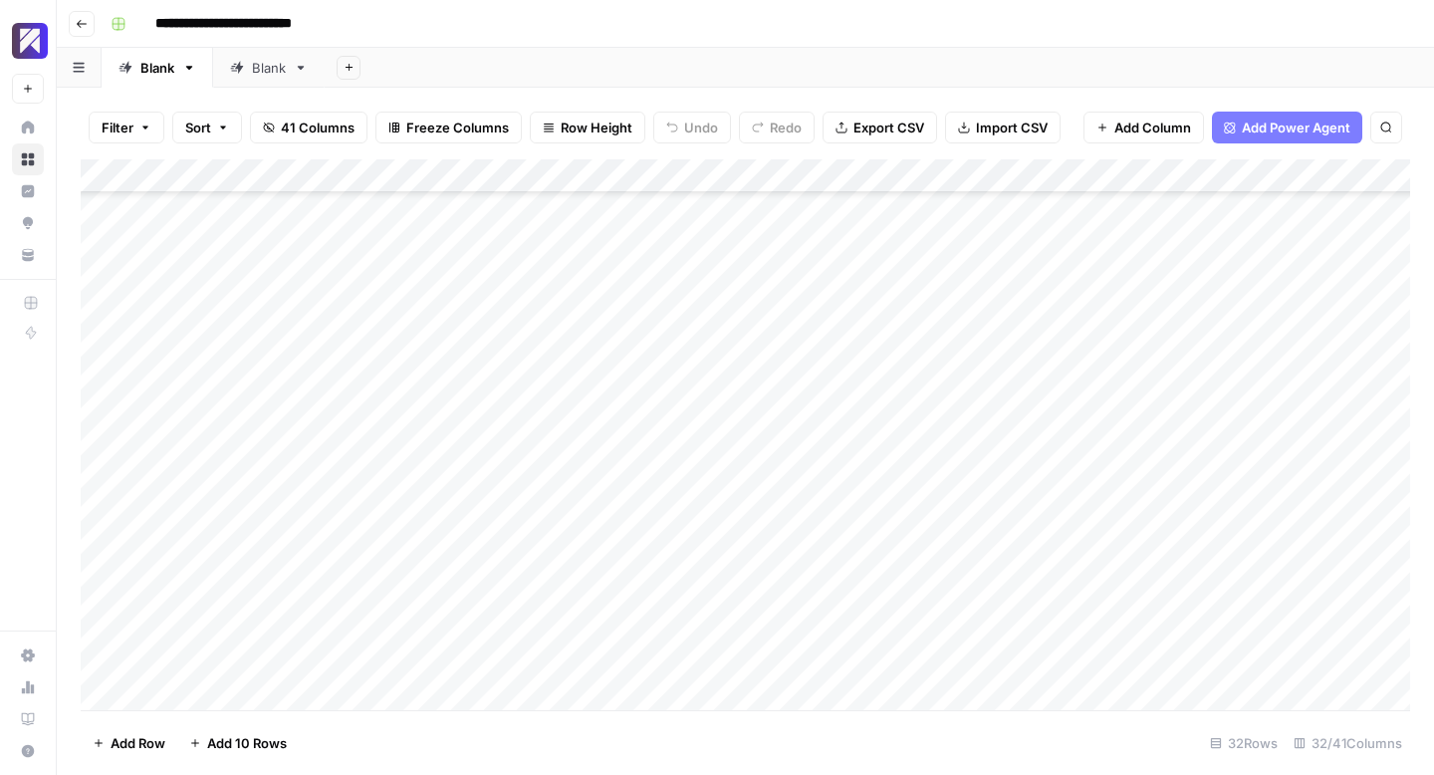
scroll to position [599, 0]
click at [725, 421] on div "Add Column" at bounding box center [746, 434] width 1330 height 551
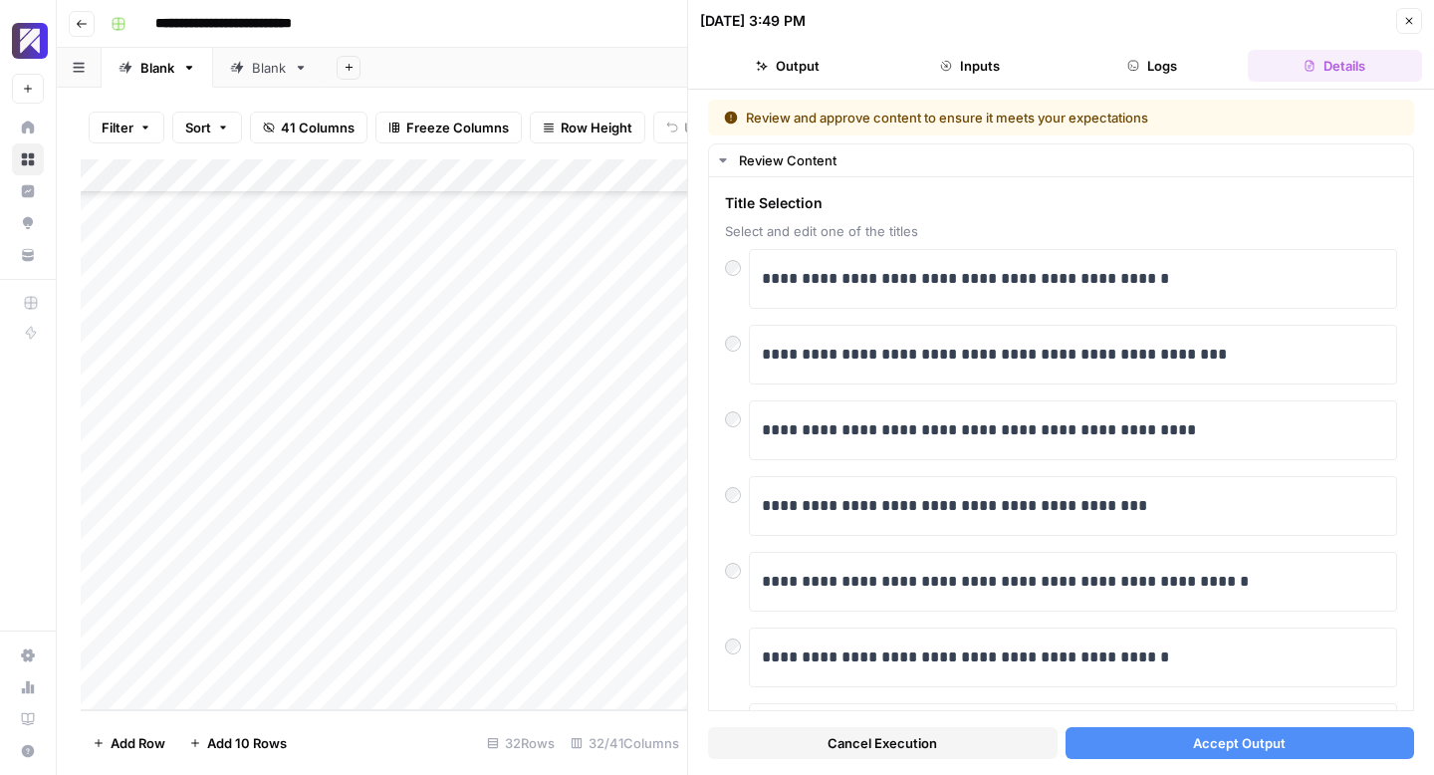
click at [1255, 737] on span "Accept Output" at bounding box center [1239, 743] width 93 height 20
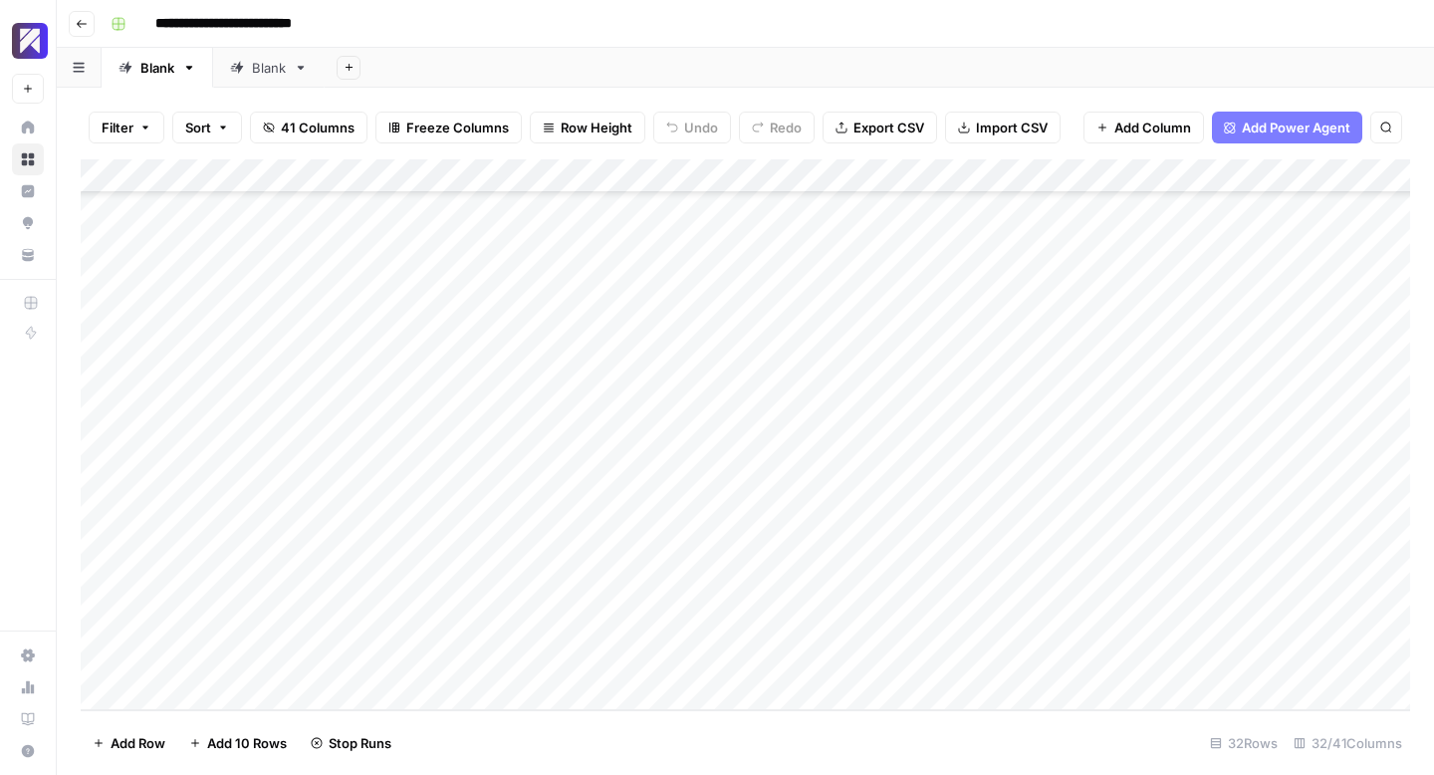
click at [739, 453] on div "Add Column" at bounding box center [746, 434] width 1330 height 551
click at [751, 453] on div "Add Column" at bounding box center [746, 434] width 1330 height 551
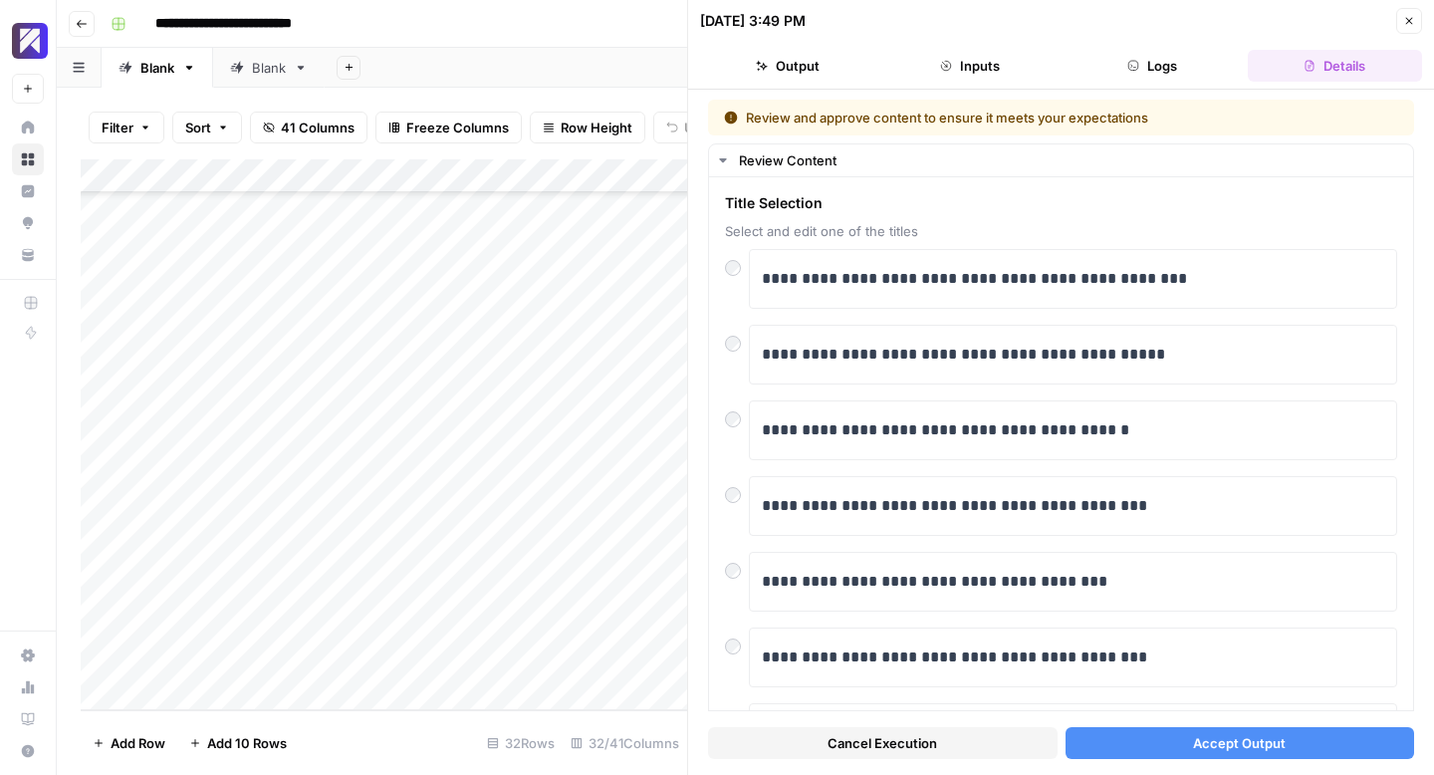
click at [1228, 751] on span "Accept Output" at bounding box center [1239, 743] width 93 height 20
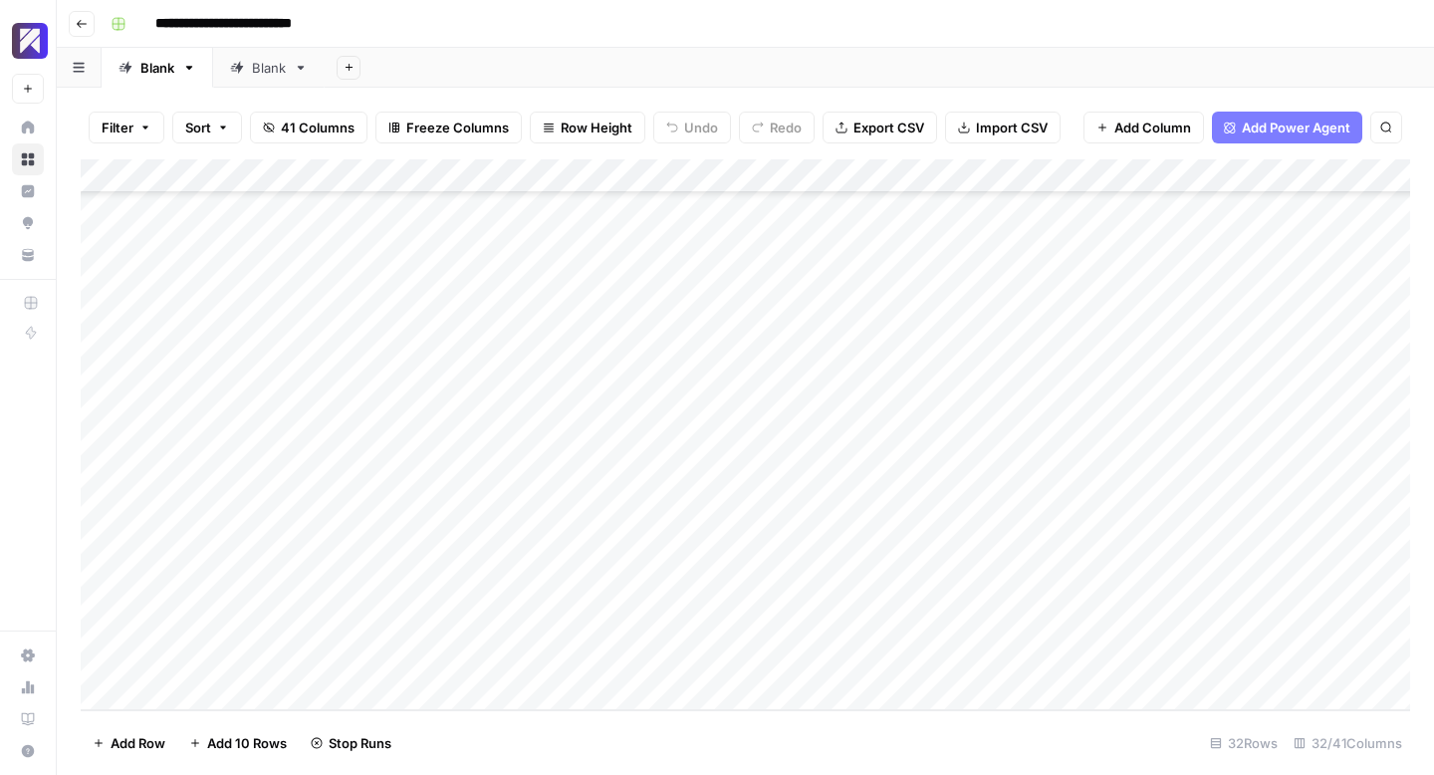
click at [760, 485] on div "Add Column" at bounding box center [746, 434] width 1330 height 551
click at [753, 485] on div "Add Column" at bounding box center [746, 434] width 1330 height 551
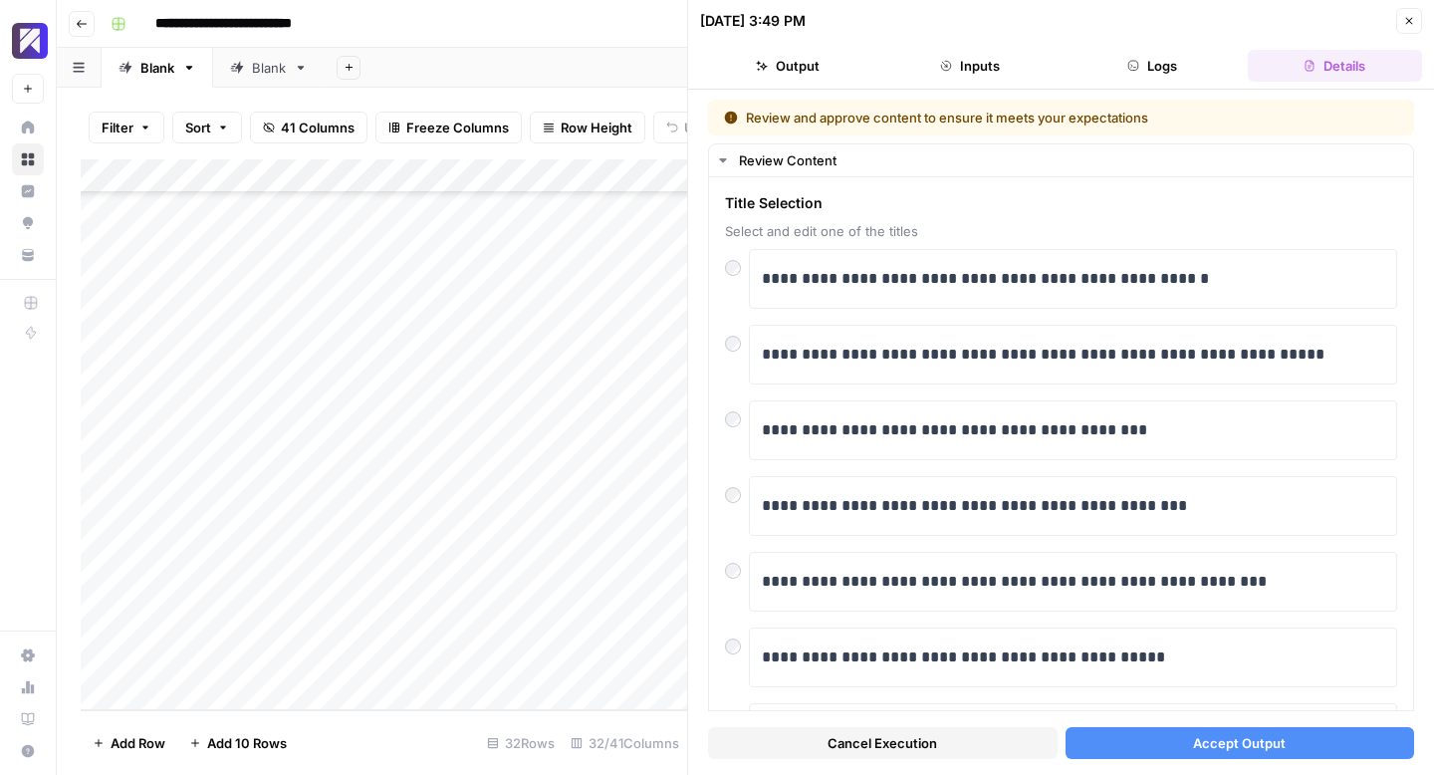
click at [1182, 741] on button "Accept Output" at bounding box center [1241, 743] width 350 height 32
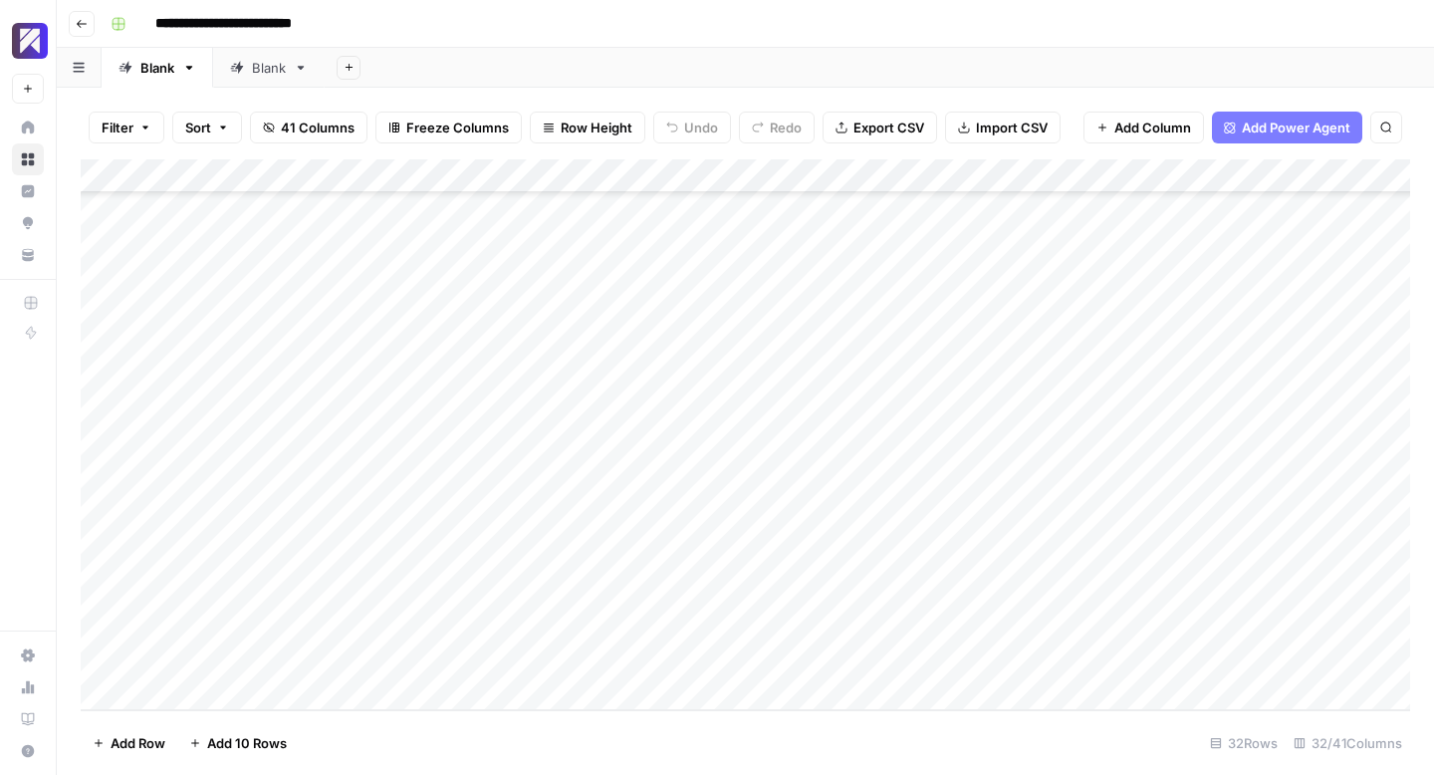
click at [716, 518] on div "Add Column" at bounding box center [746, 434] width 1330 height 551
click at [739, 518] on div "Add Column" at bounding box center [746, 434] width 1330 height 551
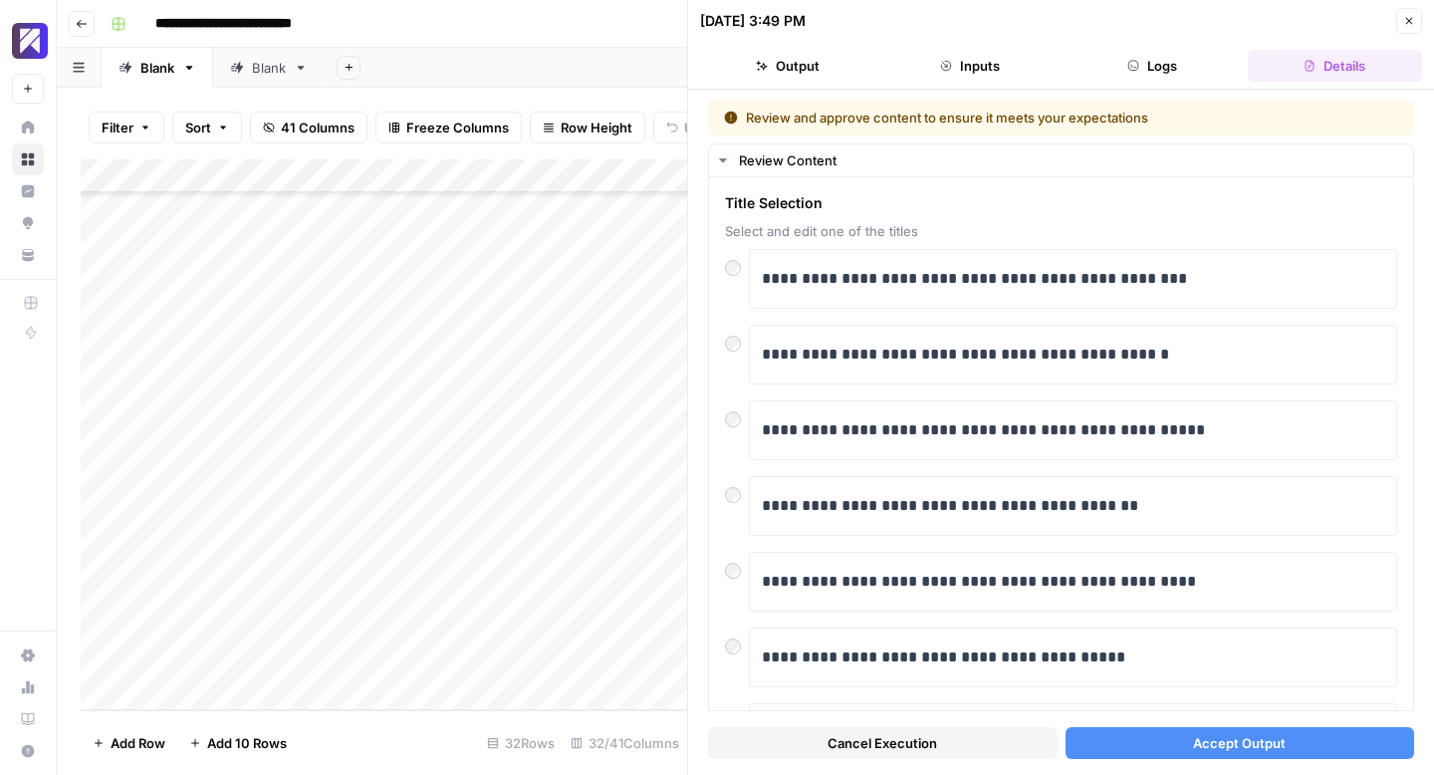
click at [1183, 743] on button "Accept Output" at bounding box center [1241, 743] width 350 height 32
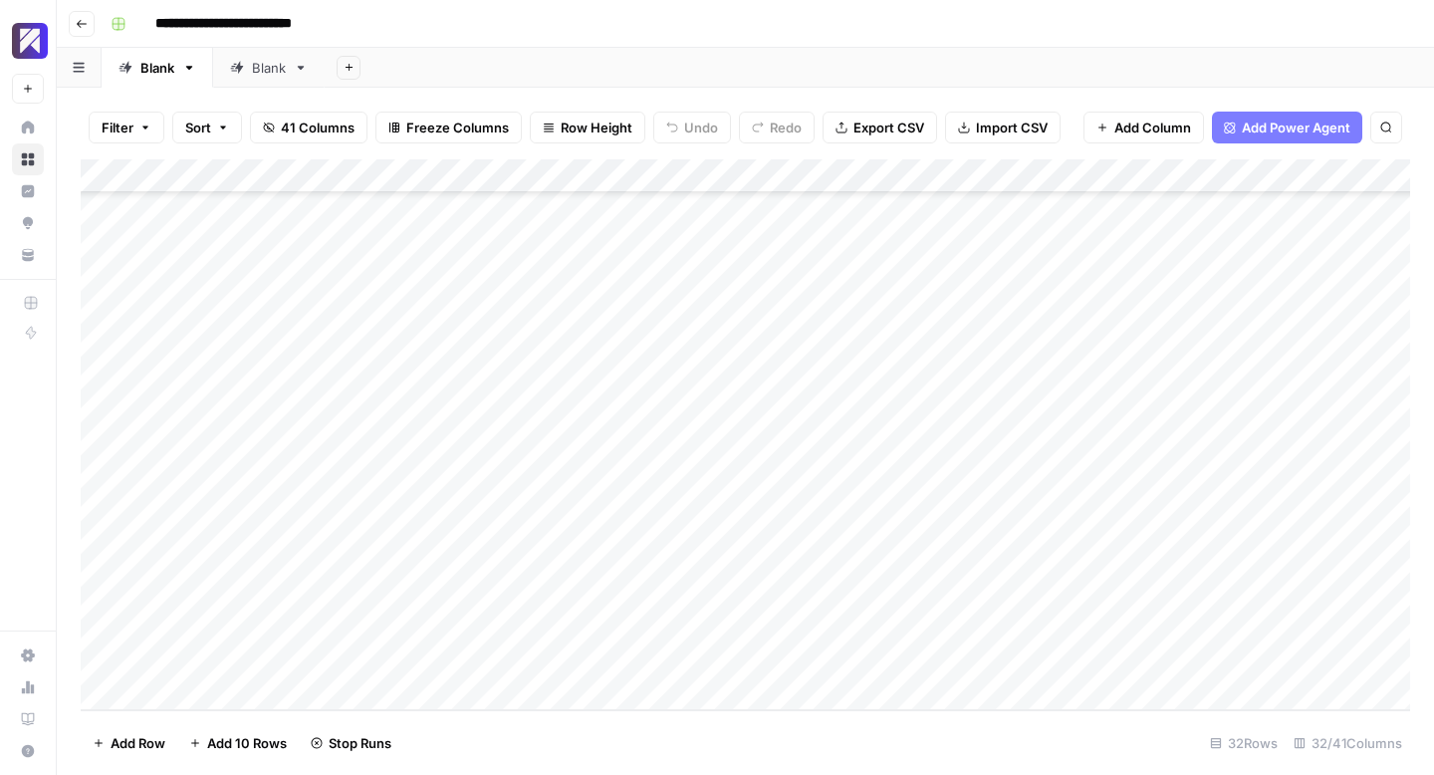
click at [735, 558] on div "Add Column" at bounding box center [746, 434] width 1330 height 551
click at [746, 555] on div "Add Column" at bounding box center [746, 434] width 1330 height 551
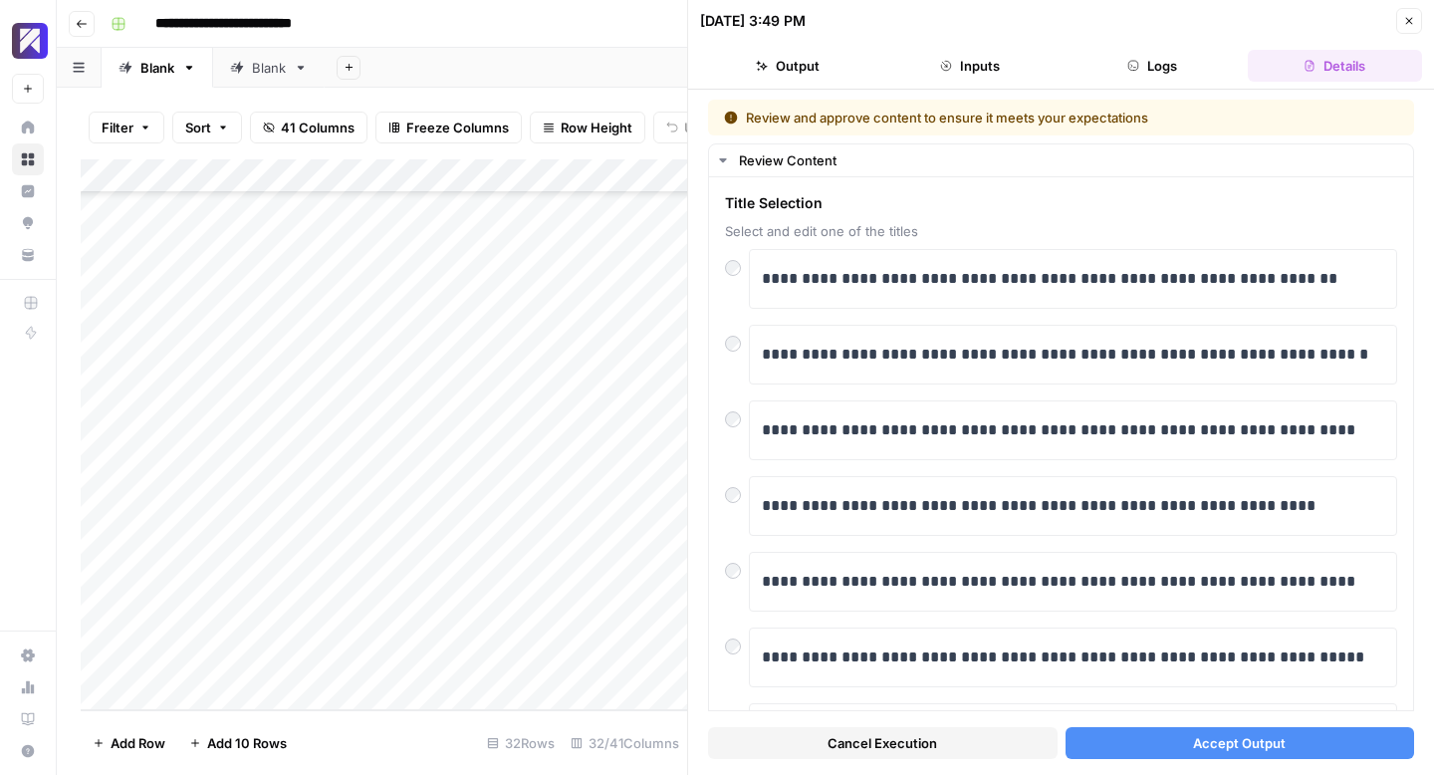
click at [1110, 737] on button "Accept Output" at bounding box center [1241, 743] width 350 height 32
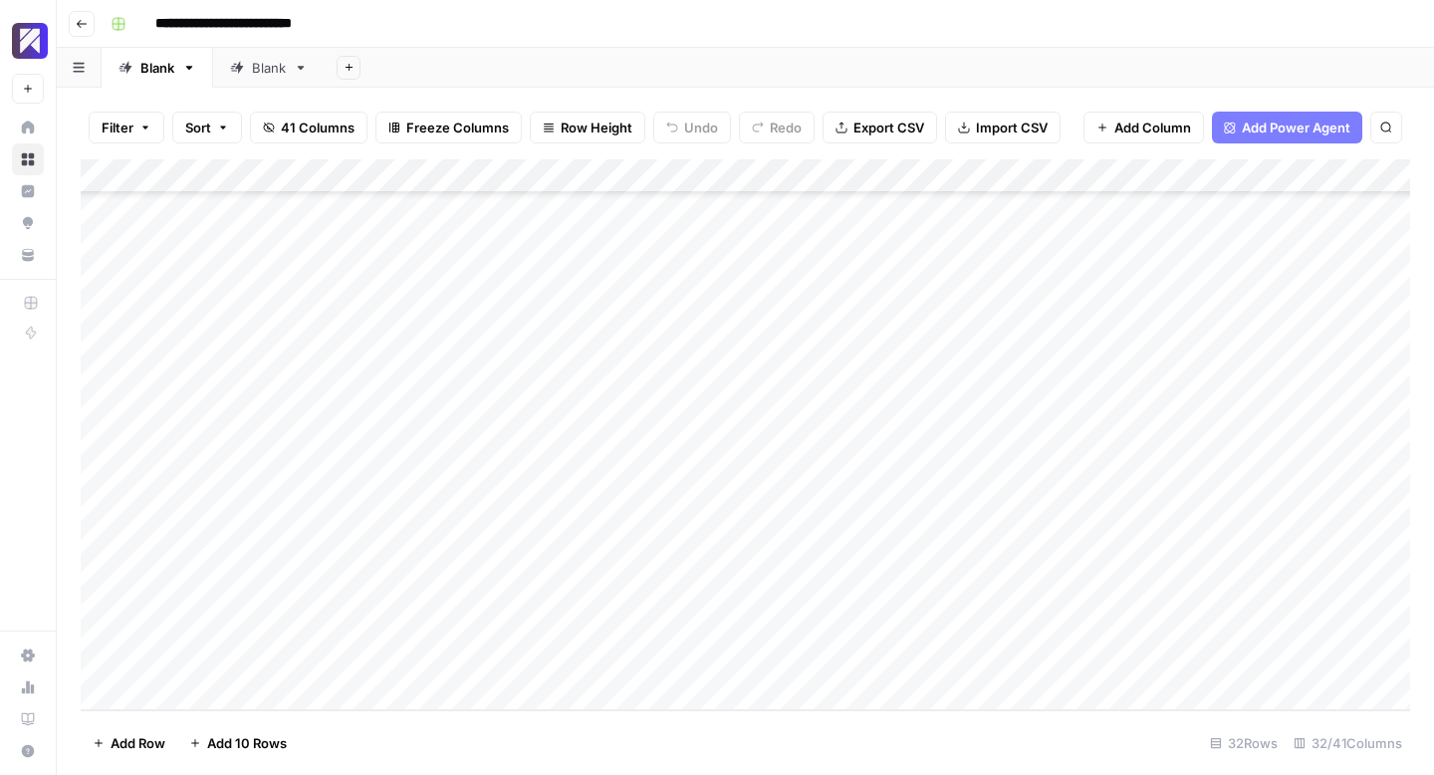
click at [740, 594] on div "Add Column" at bounding box center [746, 434] width 1330 height 551
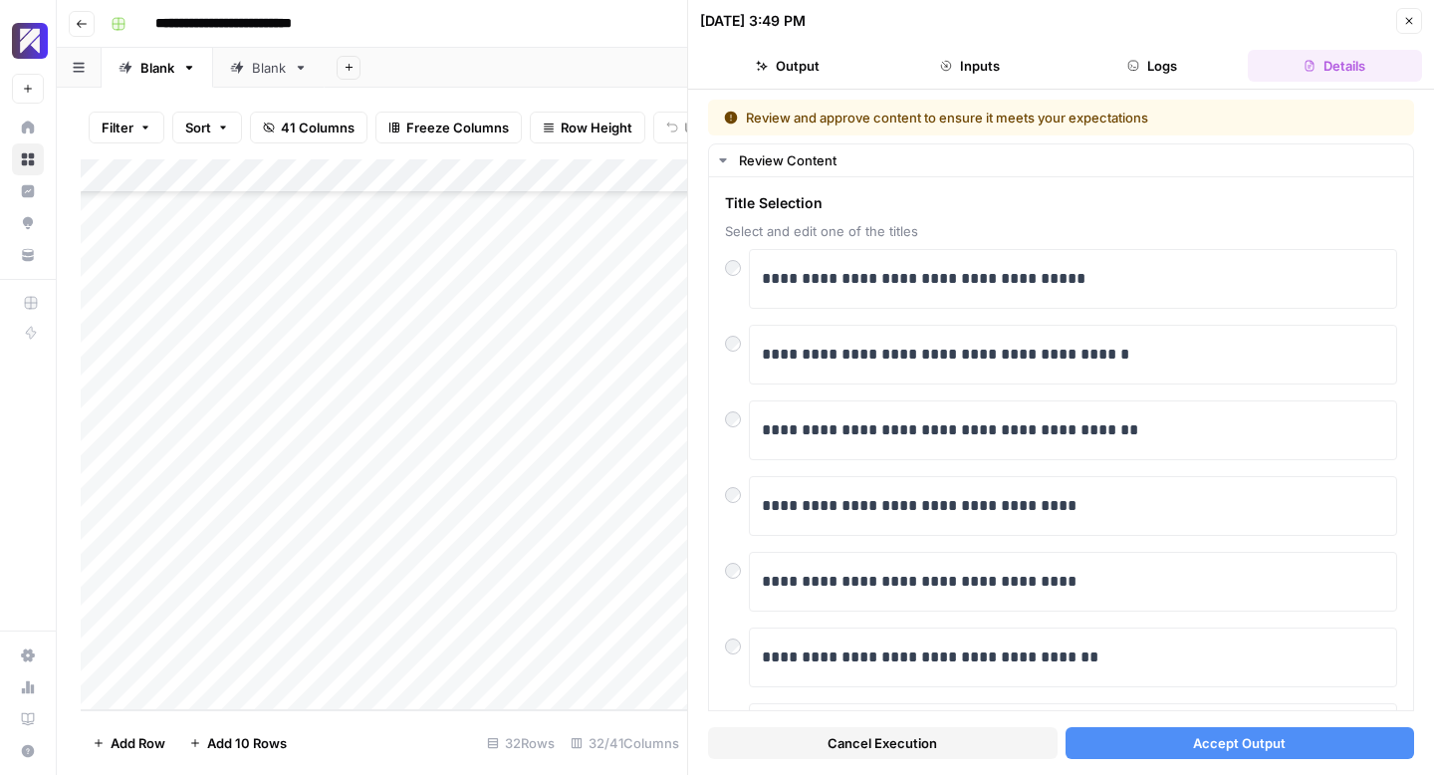
click at [1142, 733] on button "Accept Output" at bounding box center [1241, 743] width 350 height 32
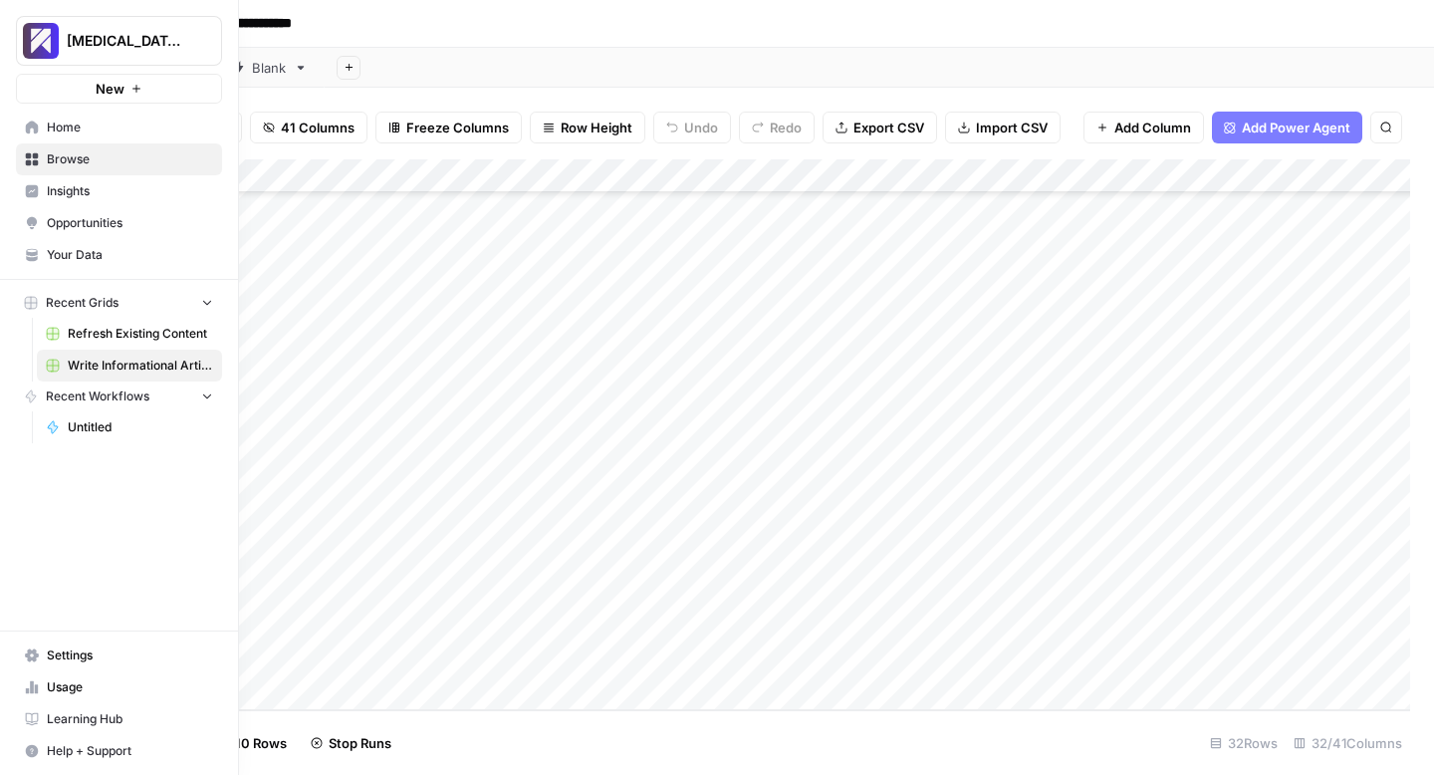
click at [45, 680] on link "Usage" at bounding box center [119, 687] width 206 height 32
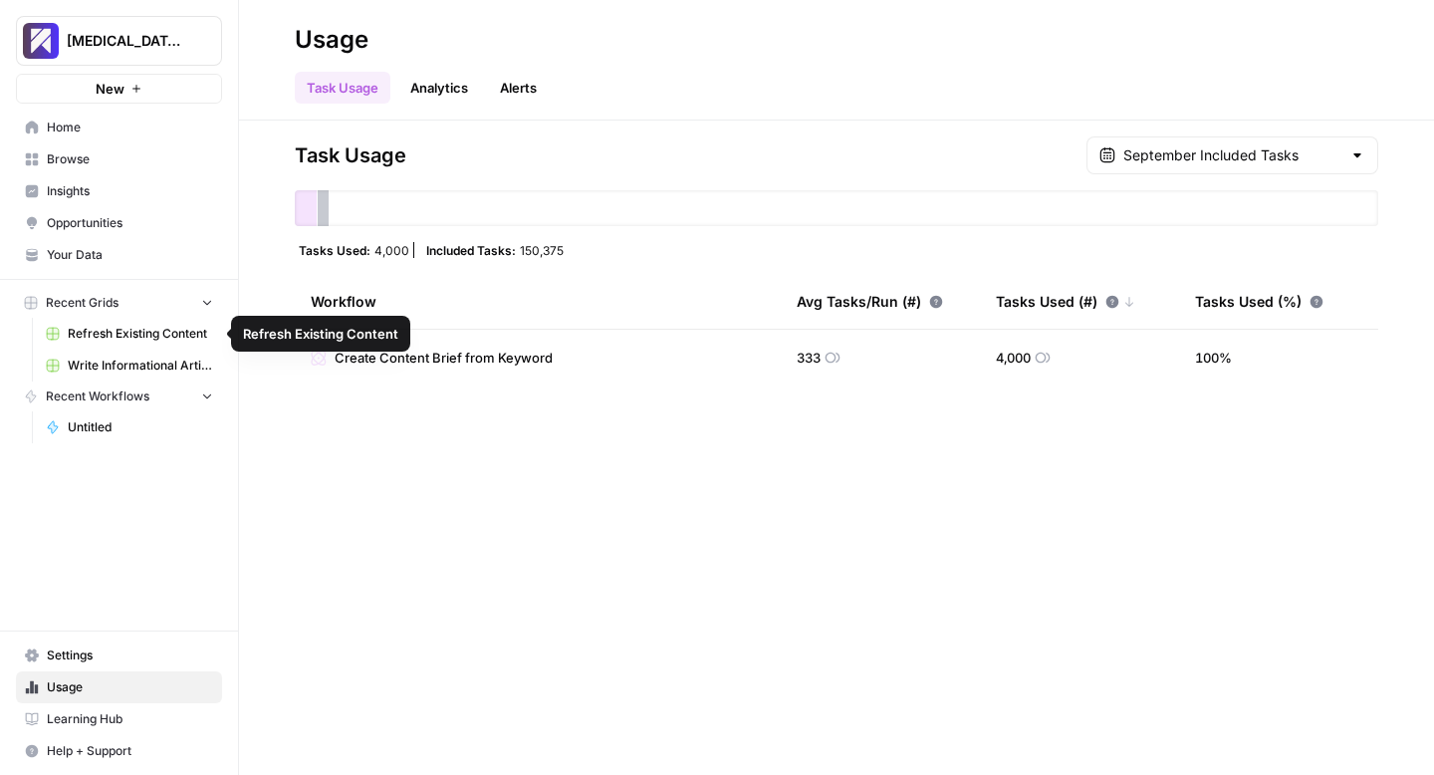
click at [106, 366] on span "Write Informational Article" at bounding box center [140, 366] width 145 height 18
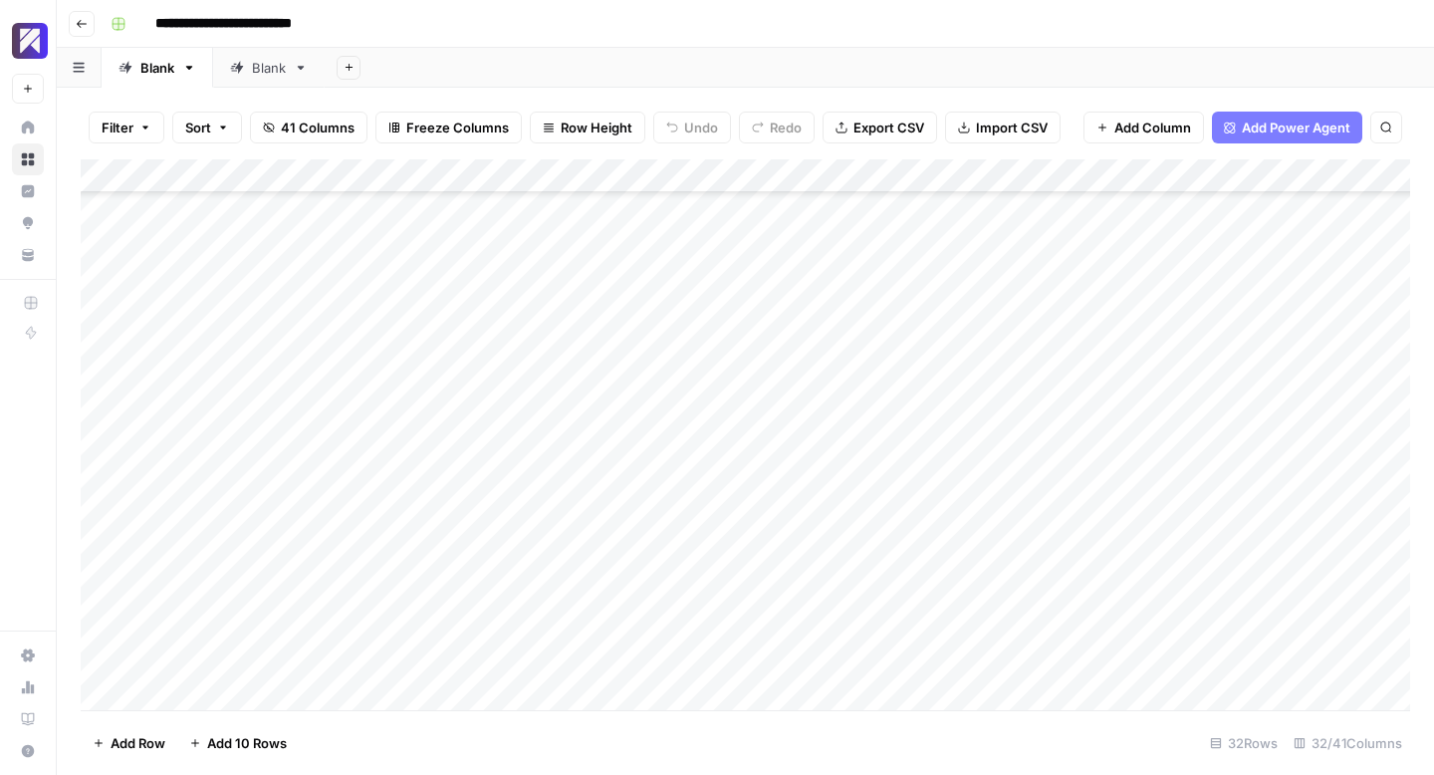
scroll to position [599, 0]
click at [730, 624] on div "Add Column" at bounding box center [746, 434] width 1330 height 551
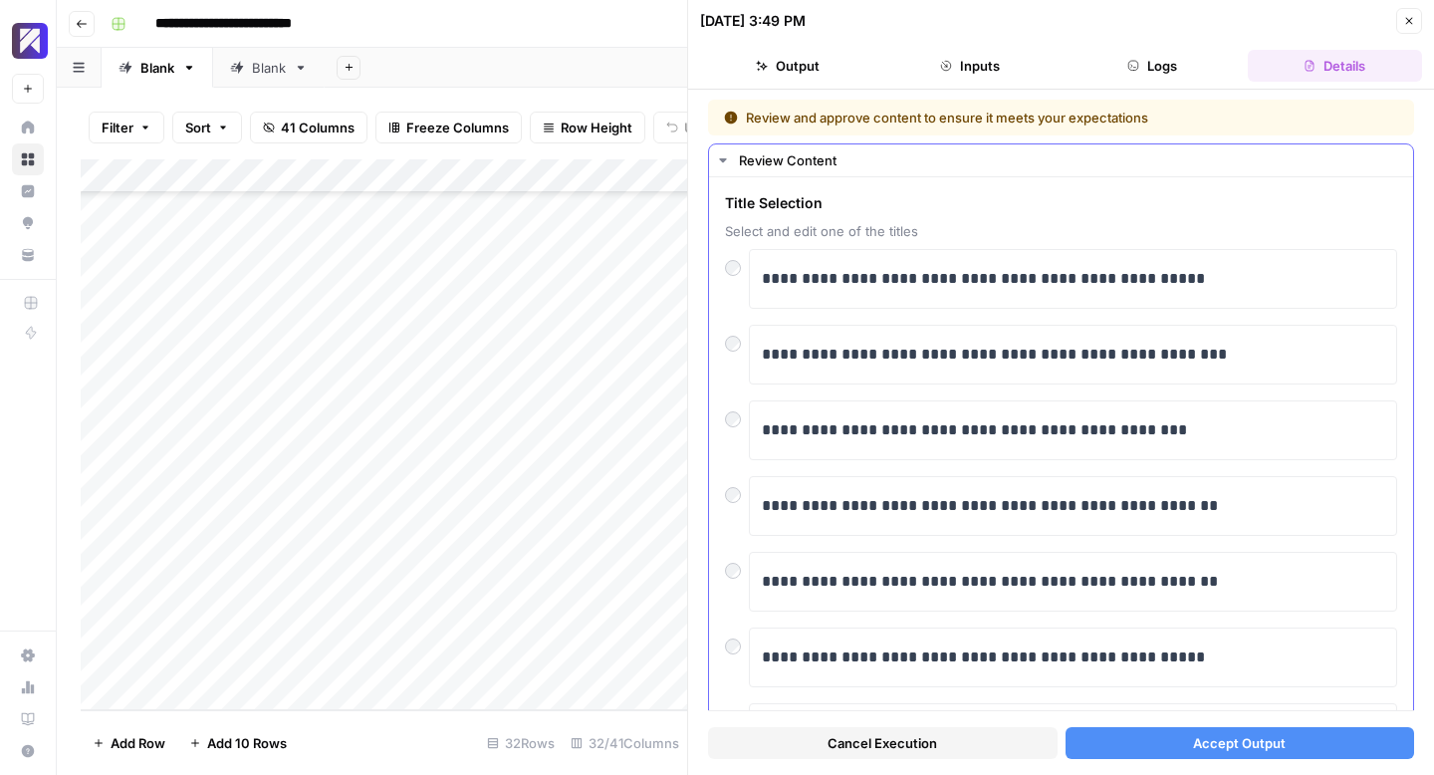
click at [726, 336] on div at bounding box center [737, 339] width 24 height 28
click at [1123, 734] on button "Accept Output" at bounding box center [1241, 743] width 350 height 32
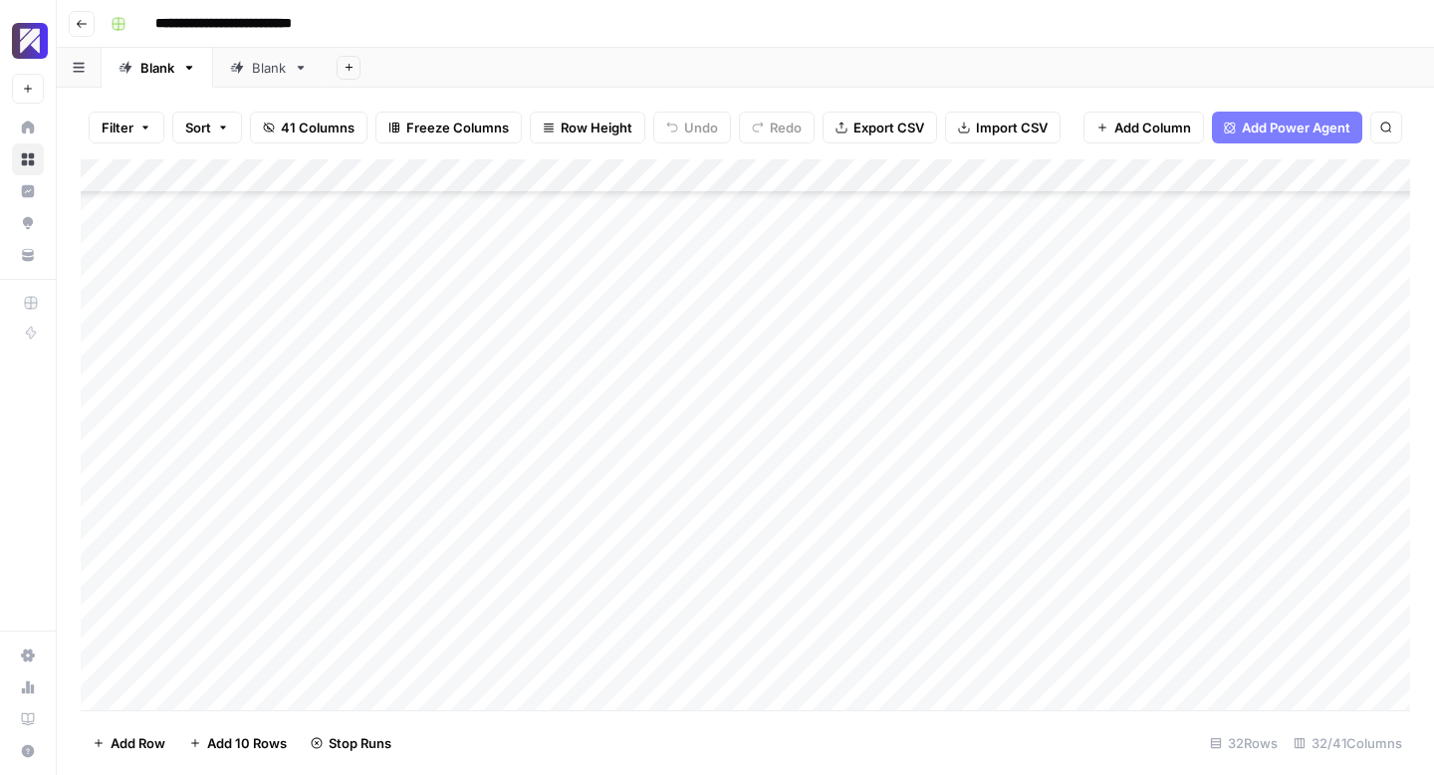
scroll to position [428, 0]
click at [758, 421] on div "Add Column" at bounding box center [746, 434] width 1330 height 551
click at [848, 420] on div "Add Column" at bounding box center [746, 434] width 1330 height 551
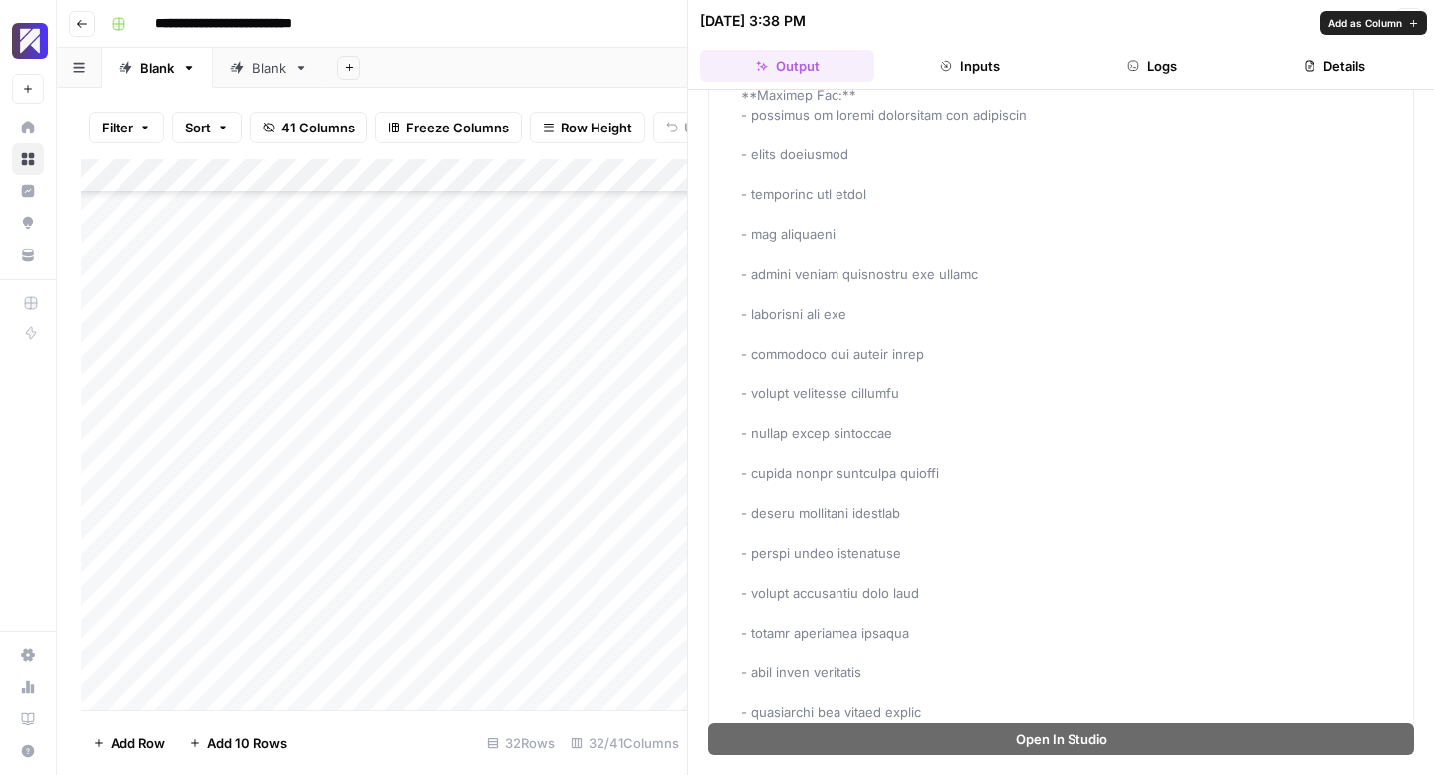
scroll to position [3529, 0]
click at [1413, 13] on button "Close" at bounding box center [1409, 21] width 26 height 26
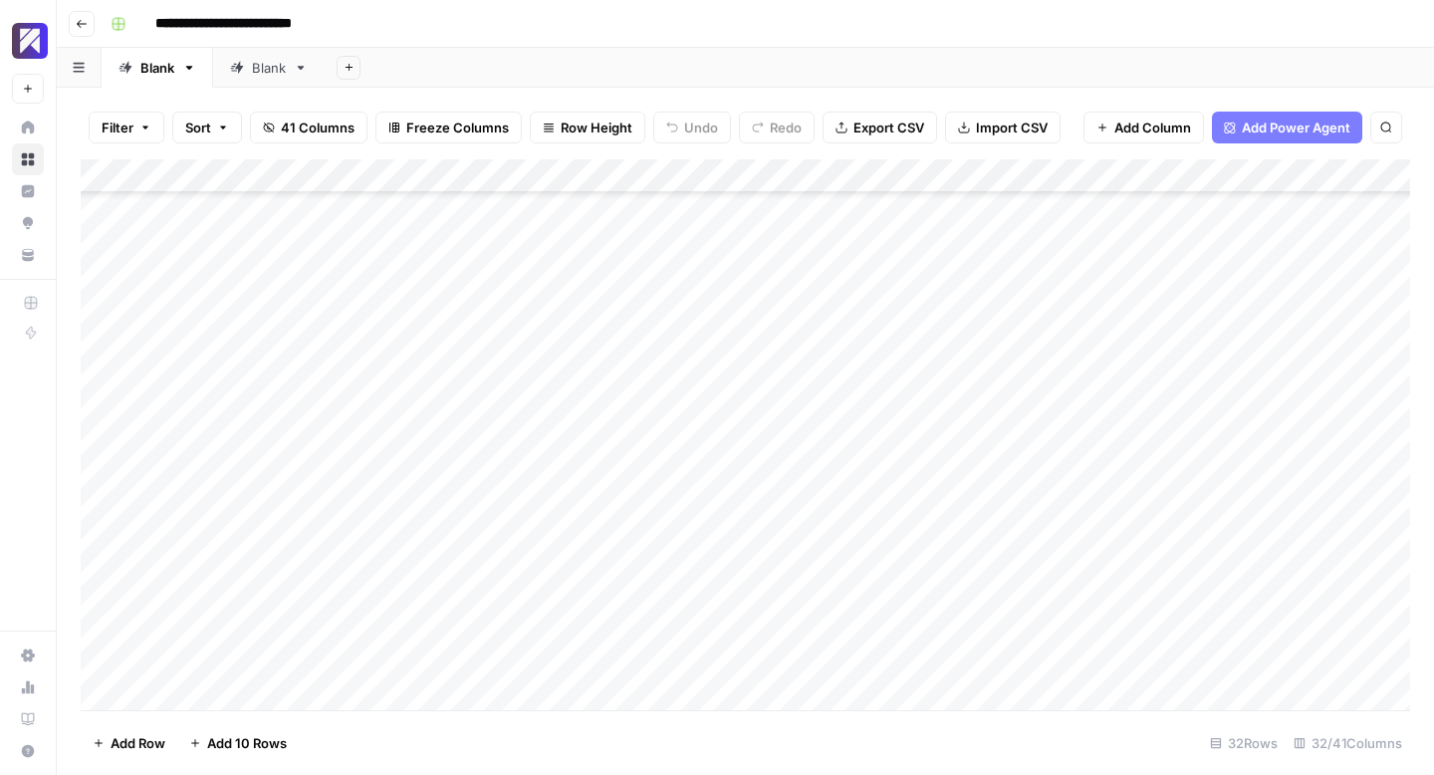
click at [959, 419] on div "Add Column" at bounding box center [746, 434] width 1330 height 551
click at [852, 284] on div "Add Column" at bounding box center [746, 434] width 1330 height 551
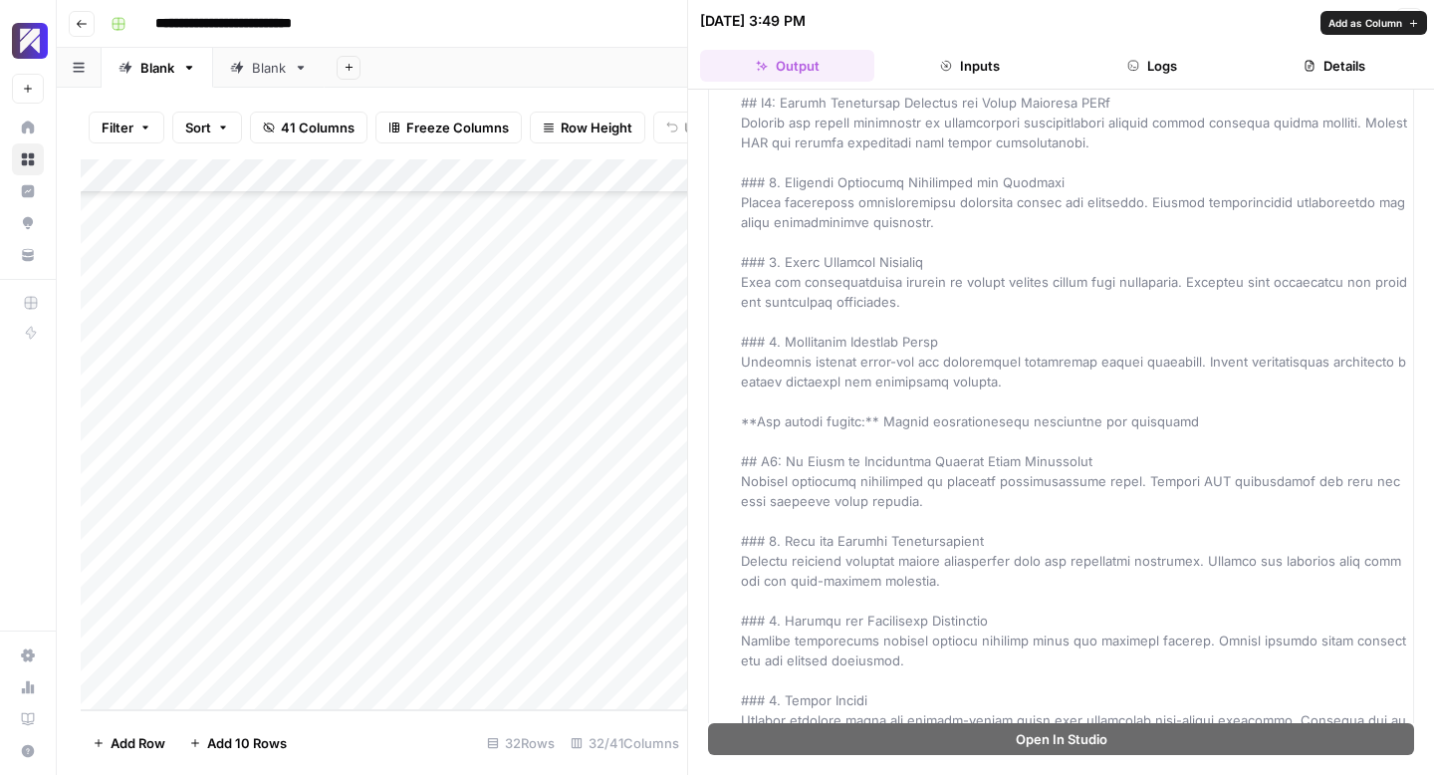
scroll to position [2169, 0]
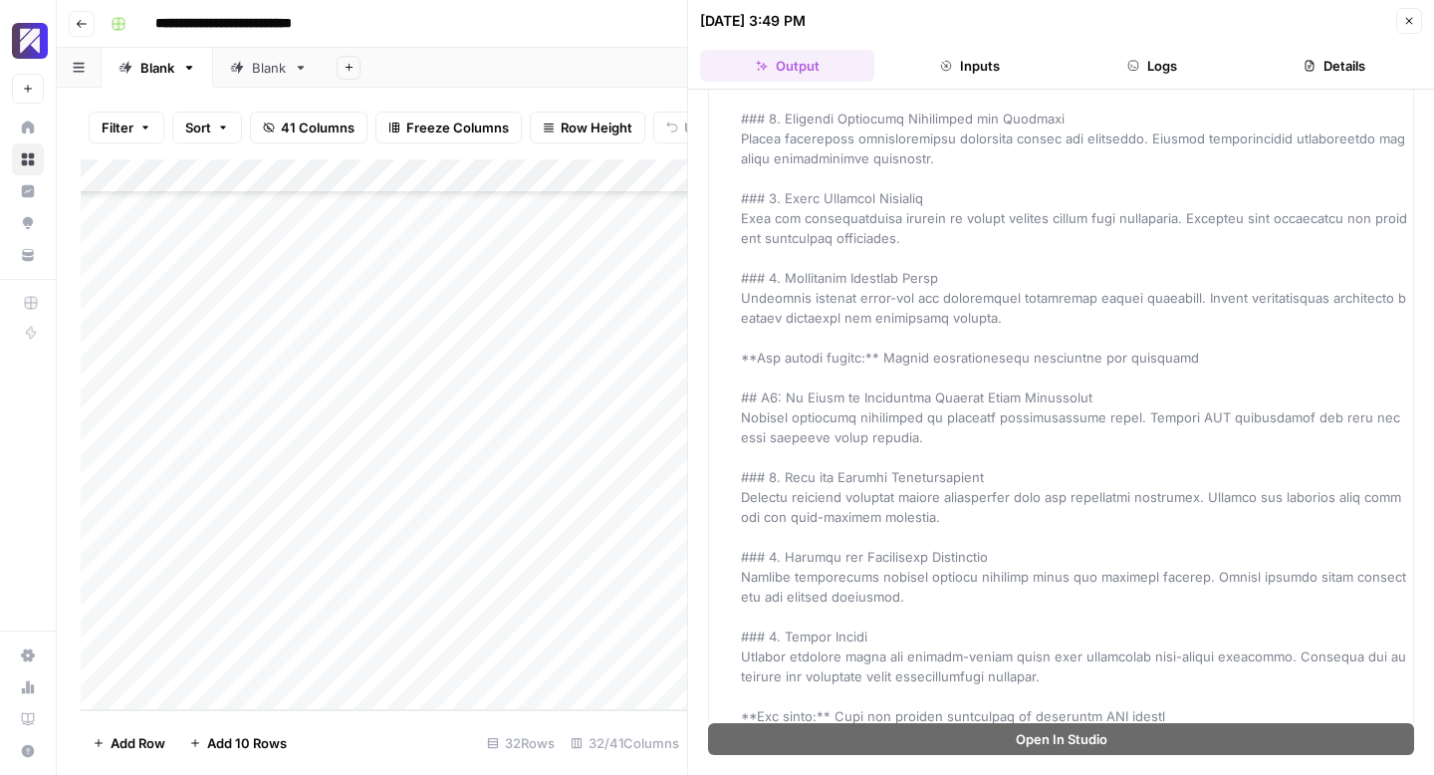
click at [1412, 22] on icon "button" at bounding box center [1409, 21] width 12 height 12
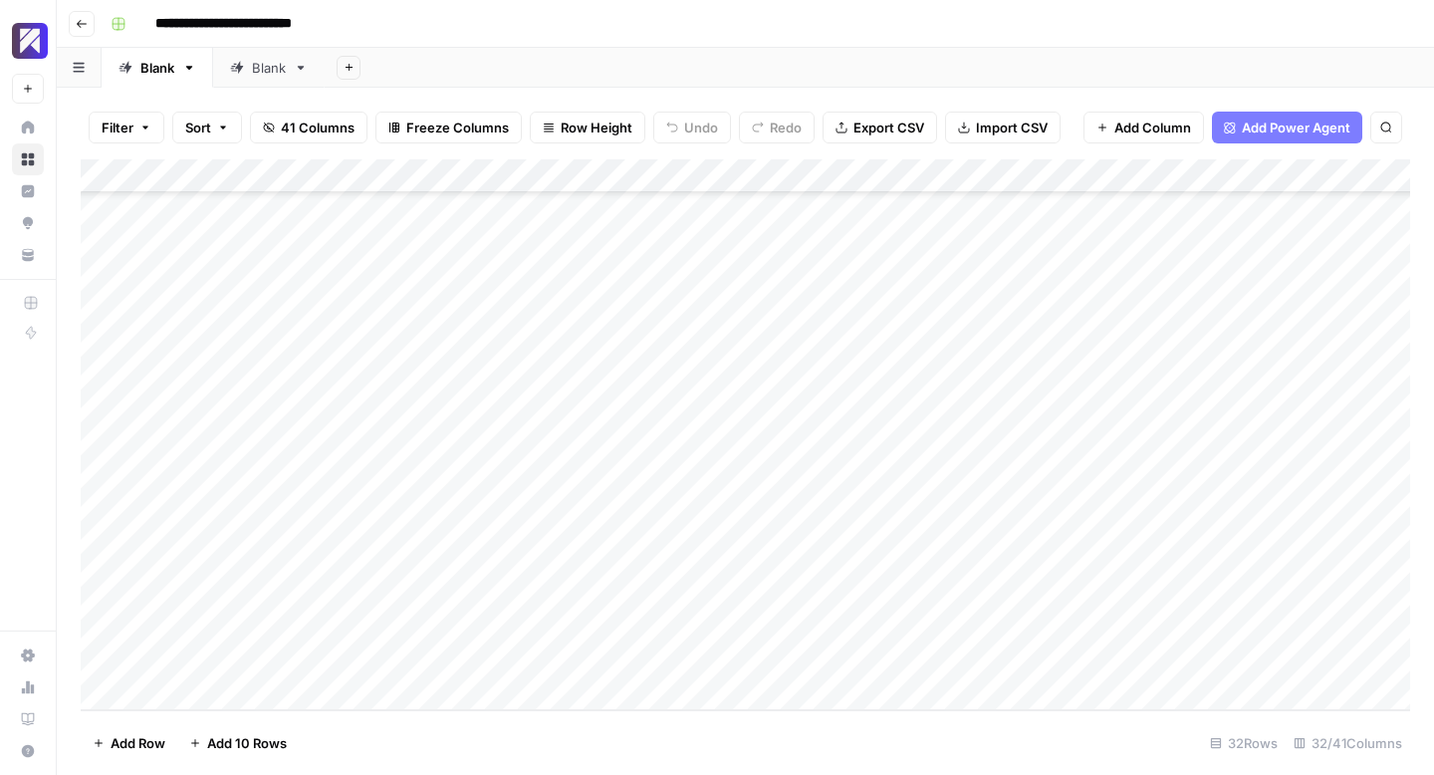
click at [968, 283] on div "Add Column" at bounding box center [746, 434] width 1330 height 551
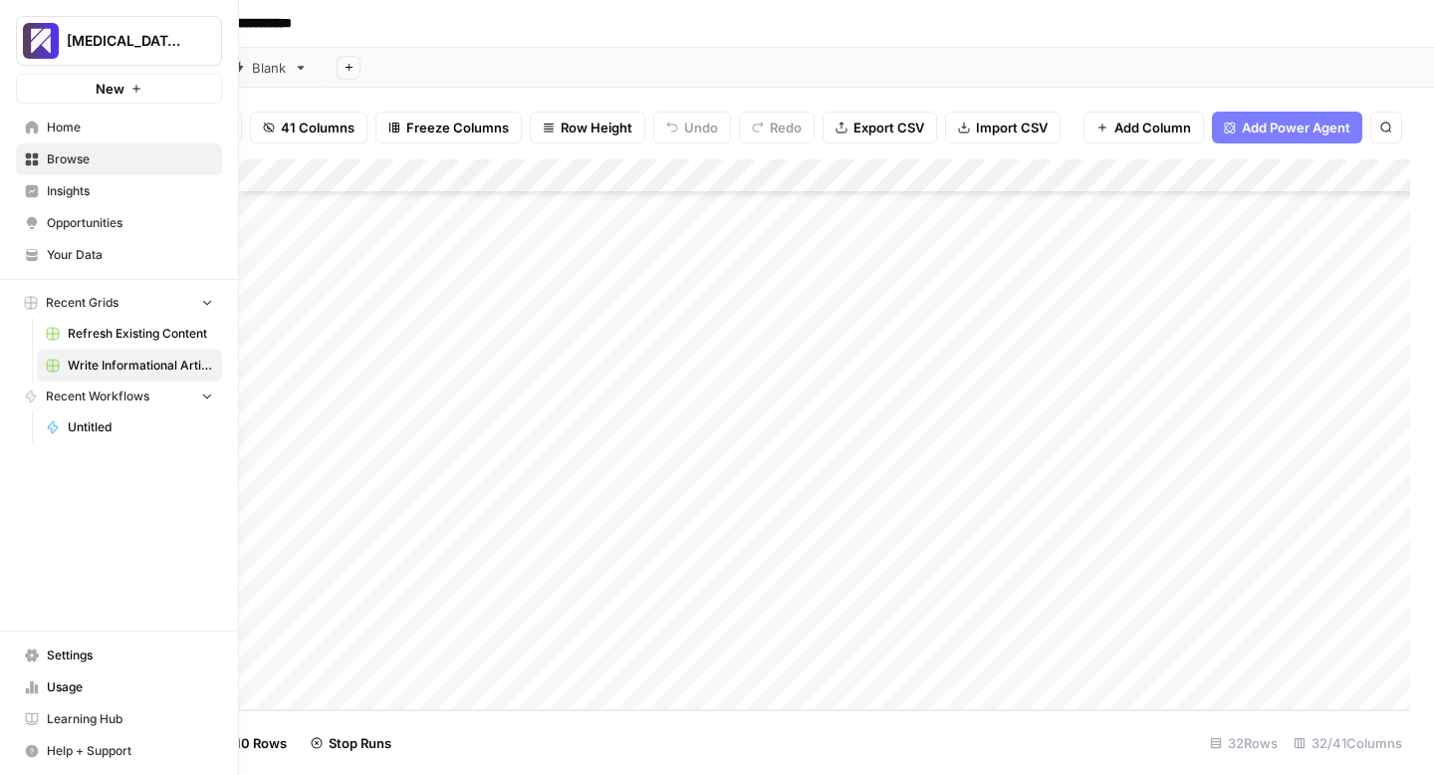
click at [68, 678] on span "Usage" at bounding box center [130, 687] width 166 height 18
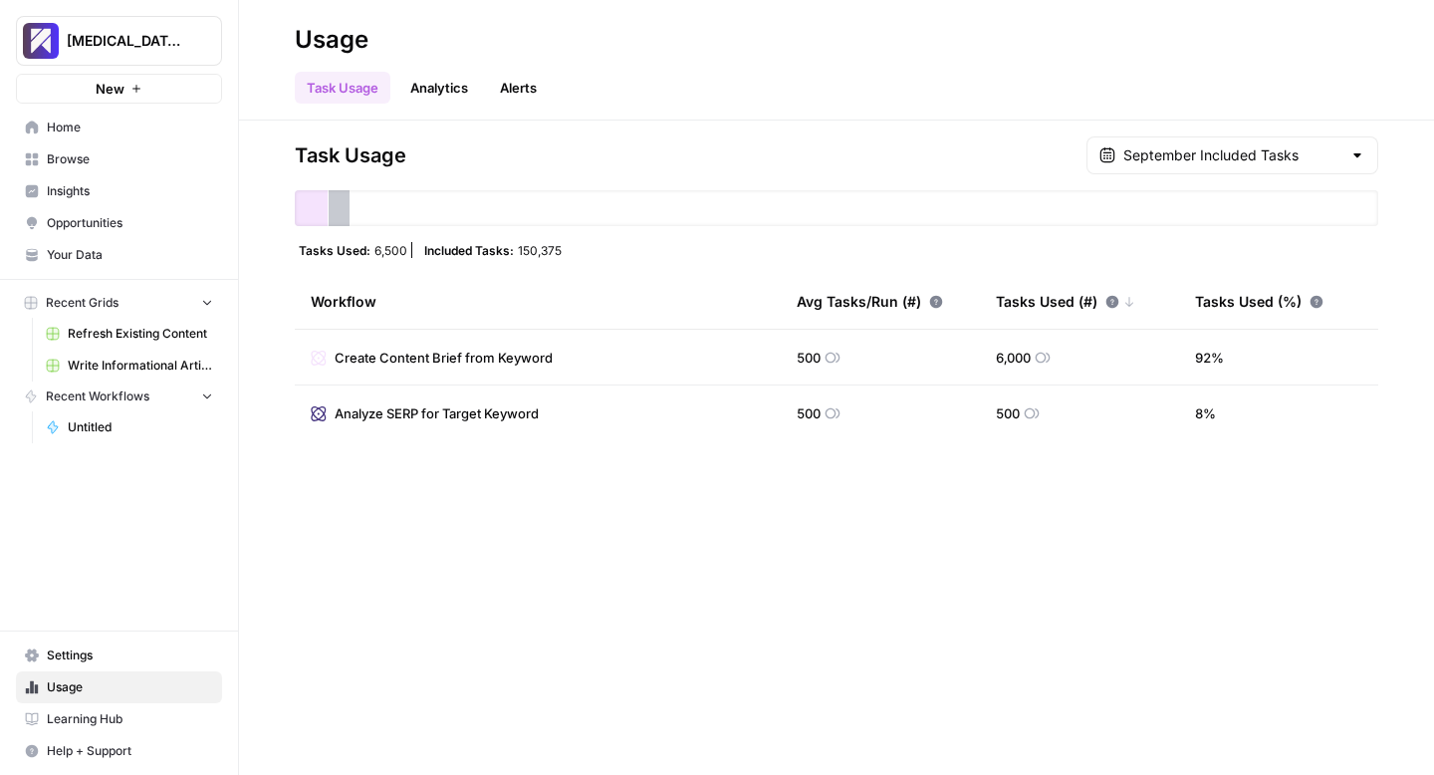
click at [102, 362] on span "Write Informational Article" at bounding box center [140, 366] width 145 height 18
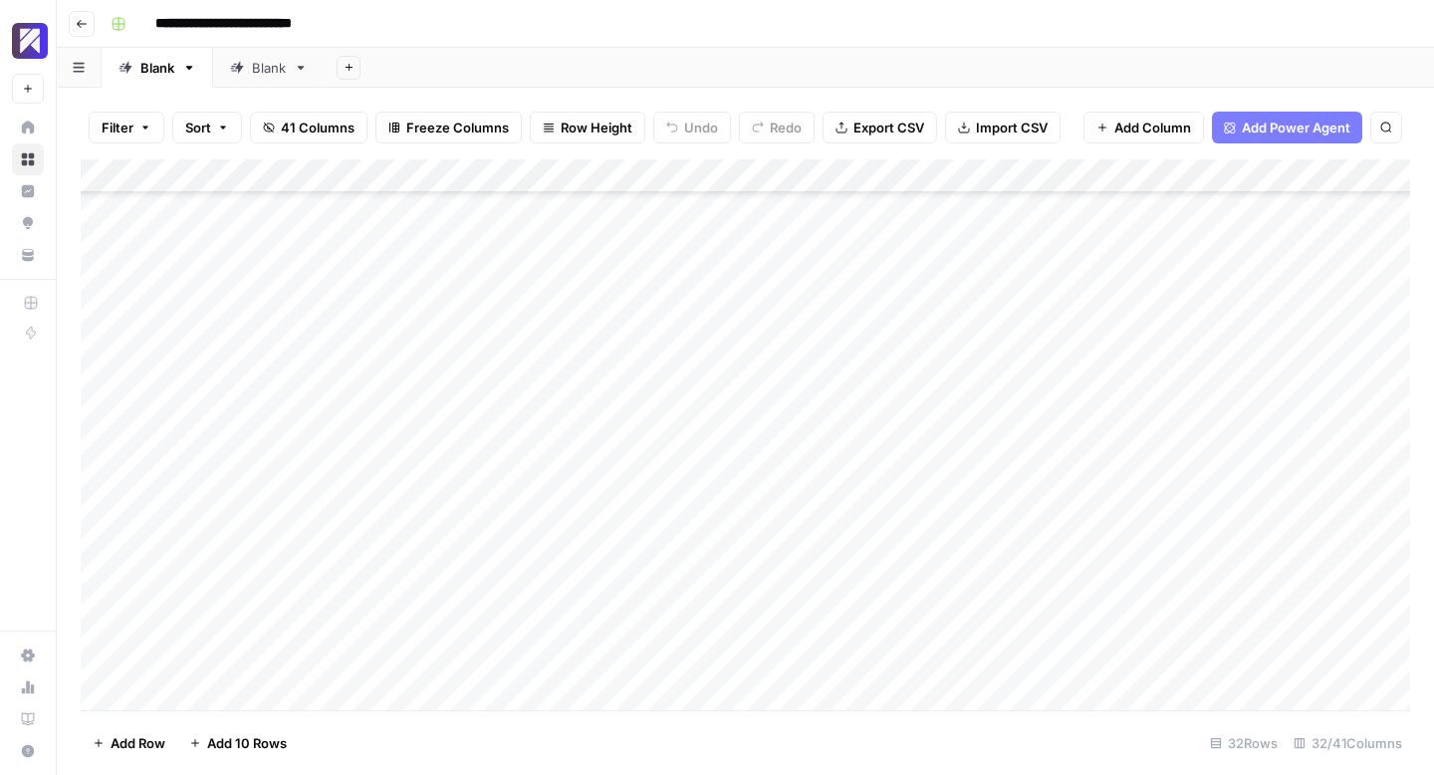
scroll to position [599, 0]
click at [852, 321] on div "Add Column" at bounding box center [746, 434] width 1330 height 551
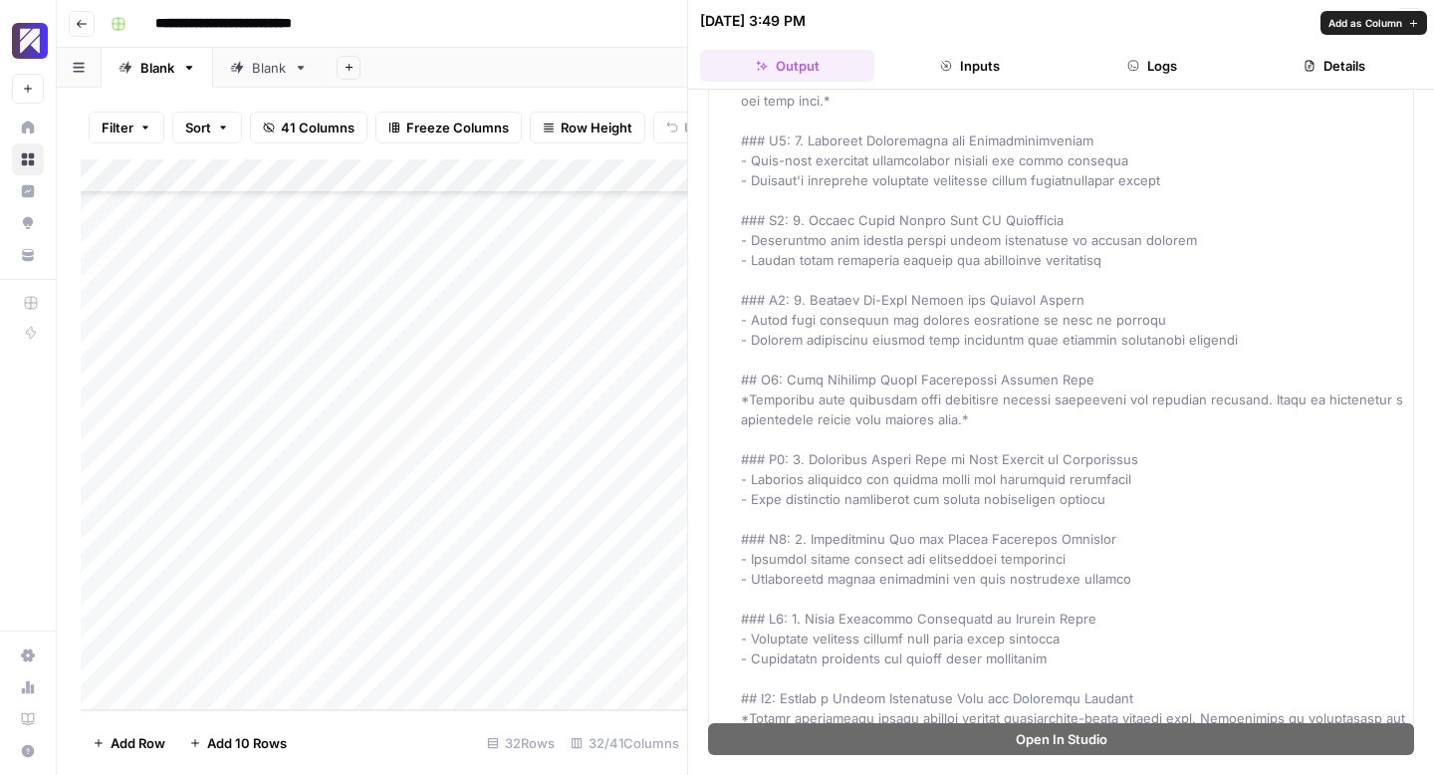
scroll to position [1872, 0]
click at [1411, 13] on button "Close" at bounding box center [1409, 21] width 26 height 26
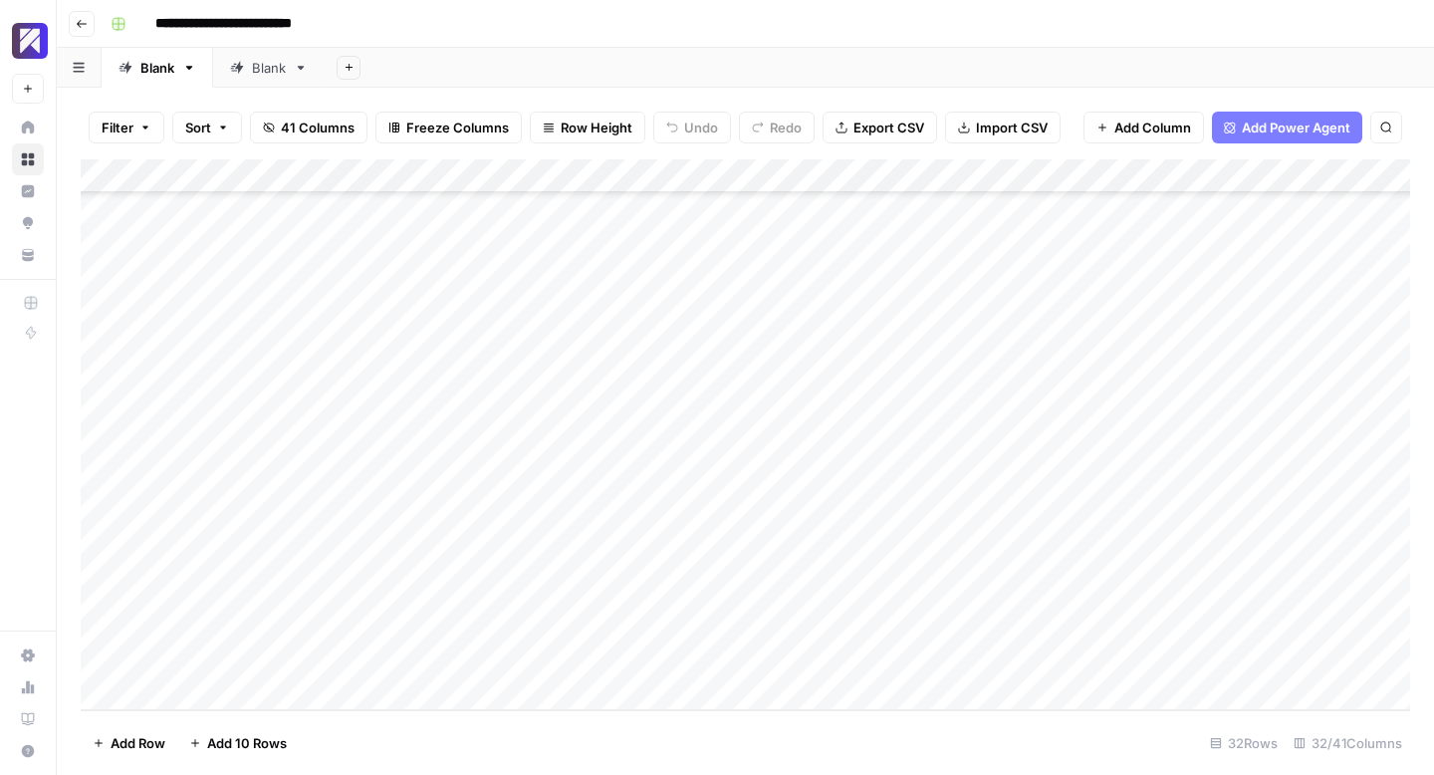
click at [987, 320] on div "Add Column" at bounding box center [746, 434] width 1330 height 551
click at [857, 355] on div "Add Column" at bounding box center [746, 434] width 1330 height 551
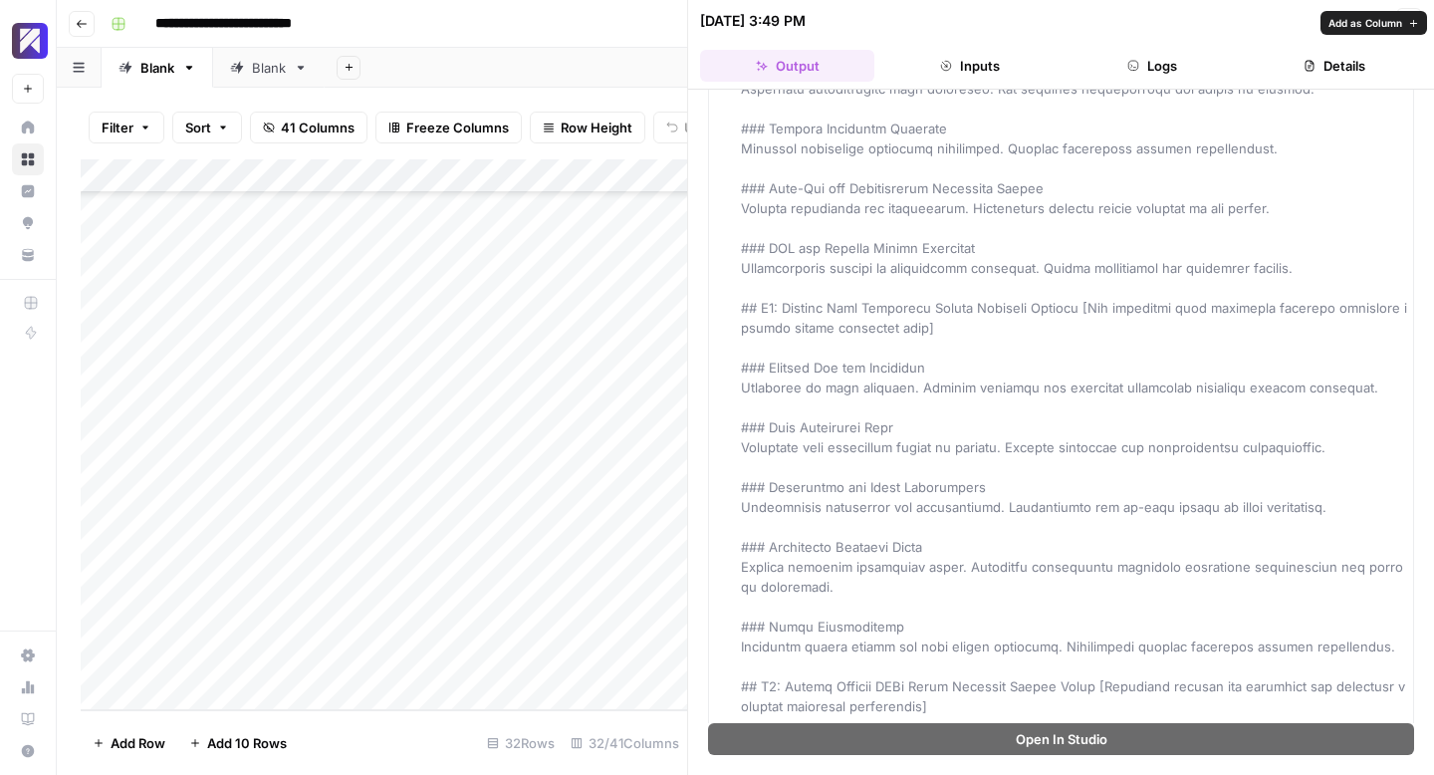
scroll to position [1882, 0]
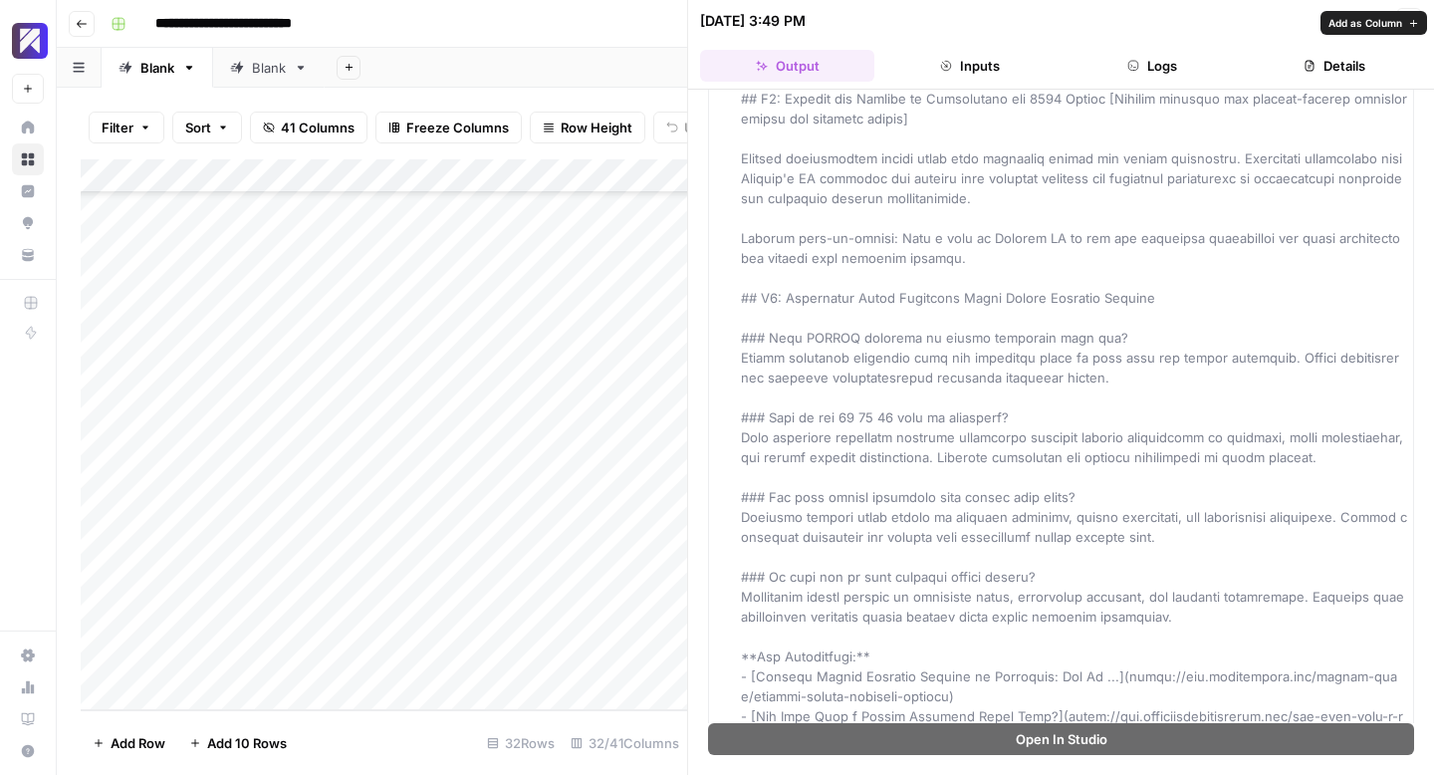
scroll to position [3528, 0]
click at [1414, 21] on span "Close" at bounding box center [1414, 21] width 1 height 1
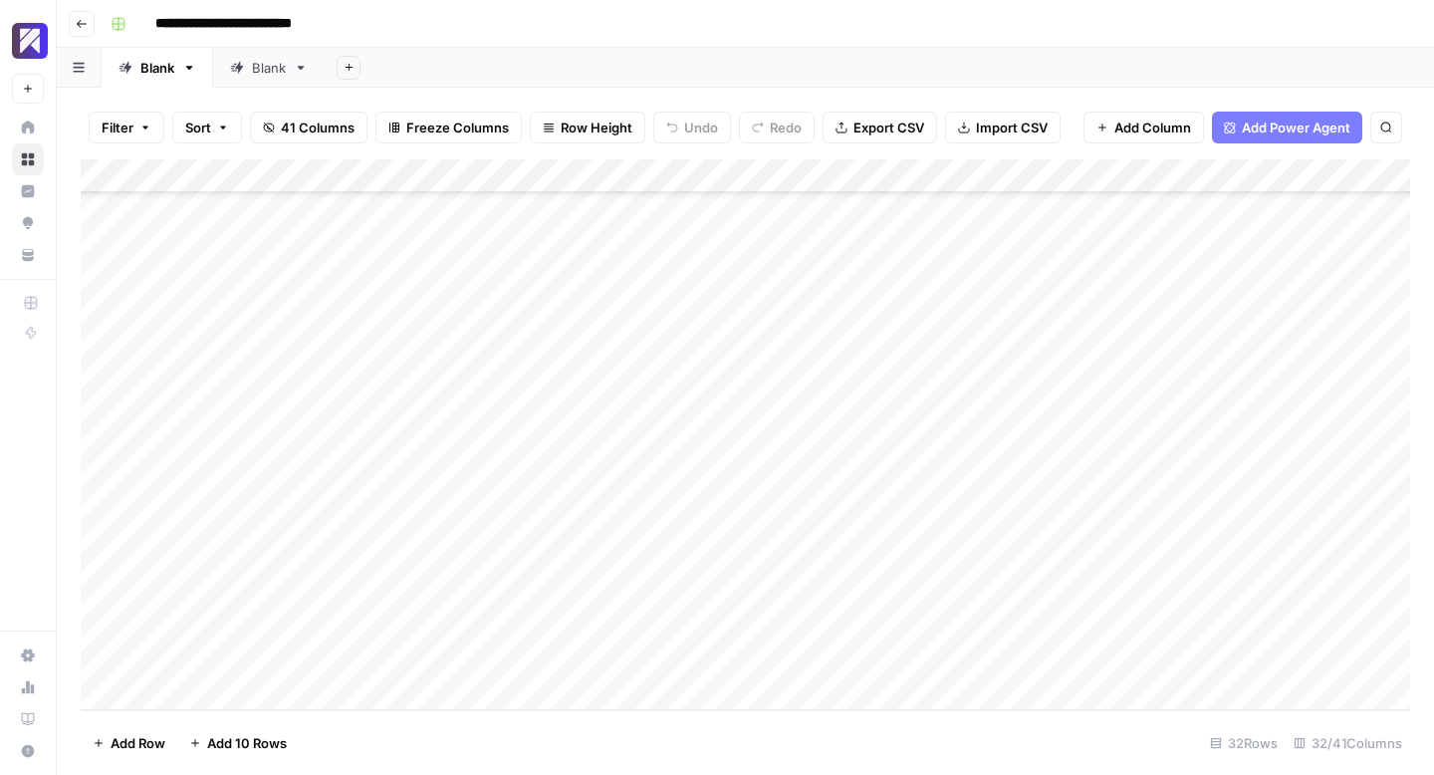
click at [950, 357] on div "Add Column" at bounding box center [746, 434] width 1330 height 551
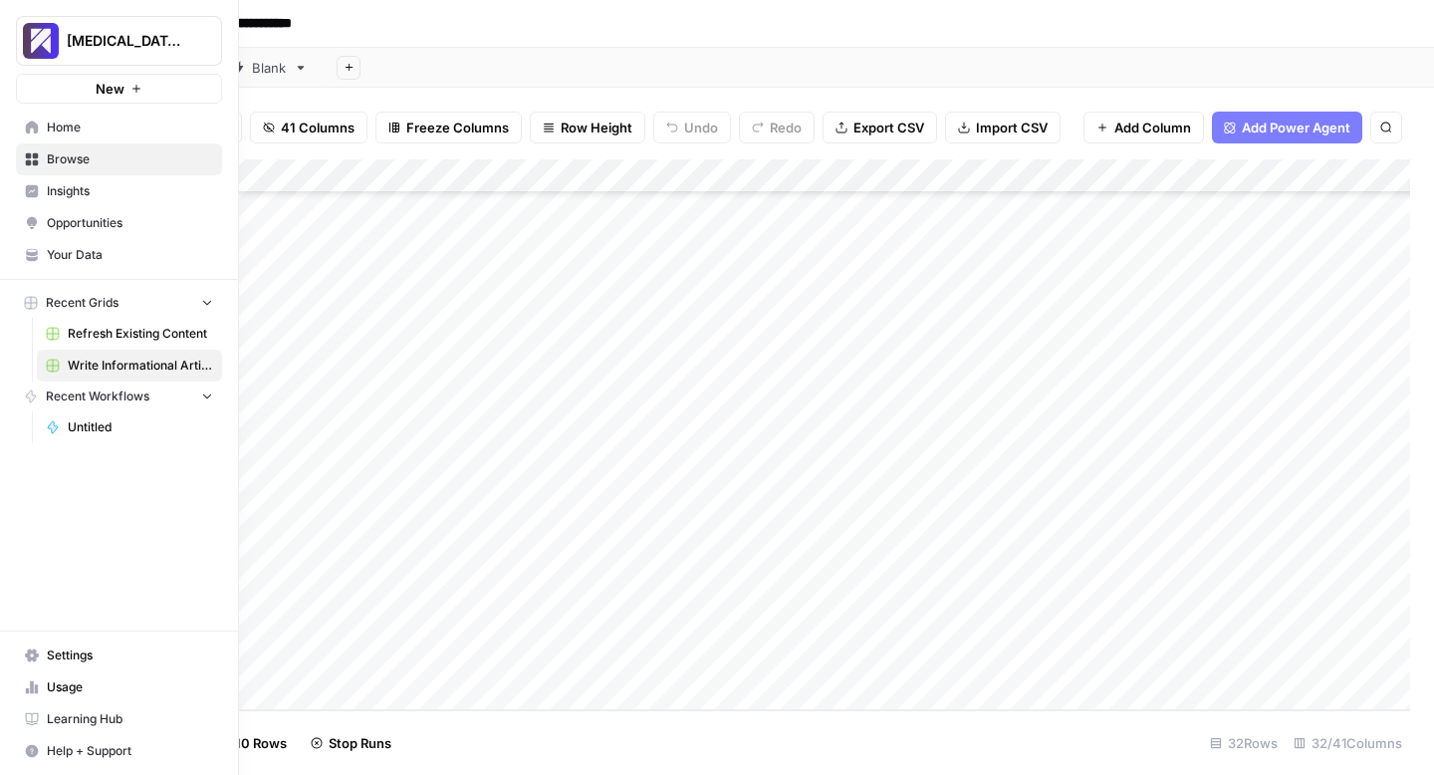
click at [26, 687] on icon at bounding box center [32, 687] width 14 height 14
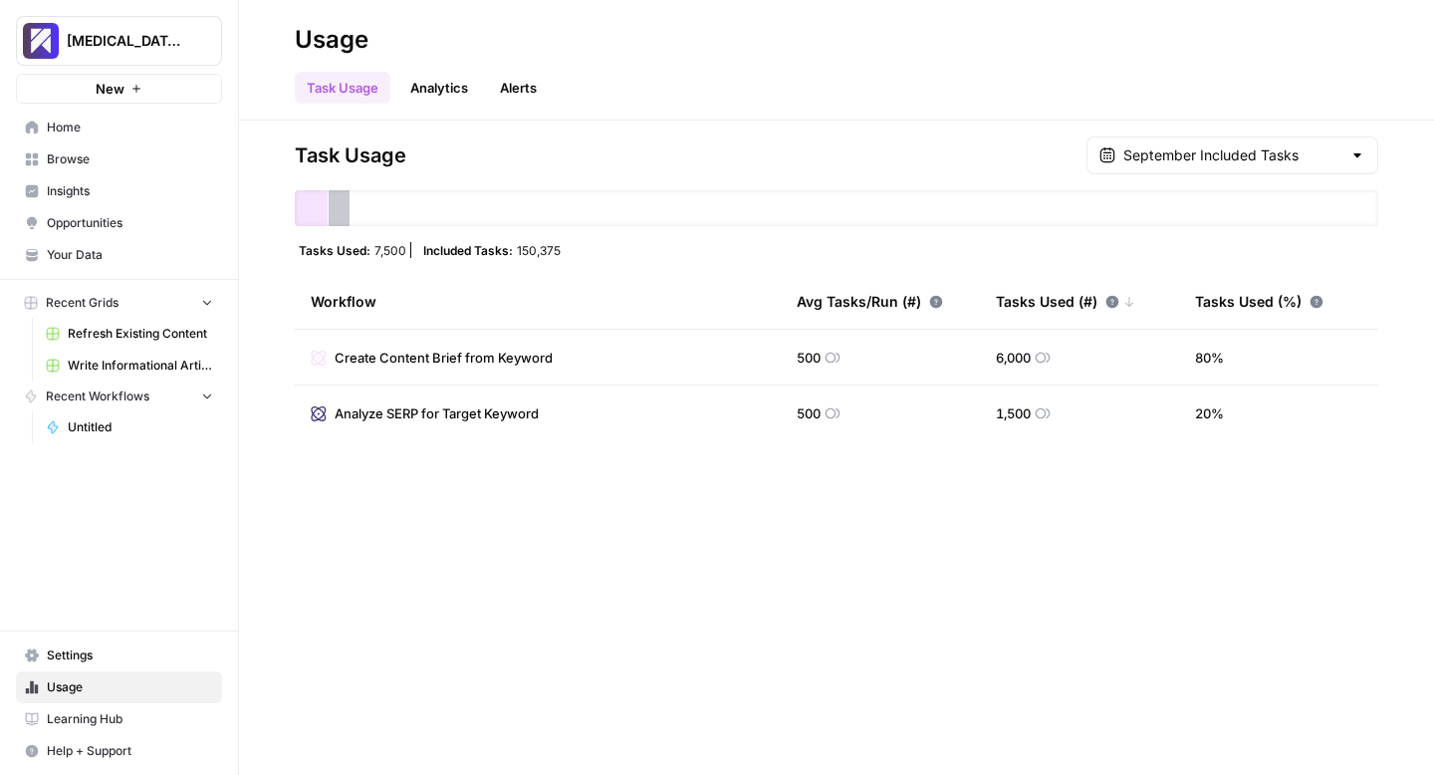
click at [130, 360] on span "Write Informational Article" at bounding box center [140, 366] width 145 height 18
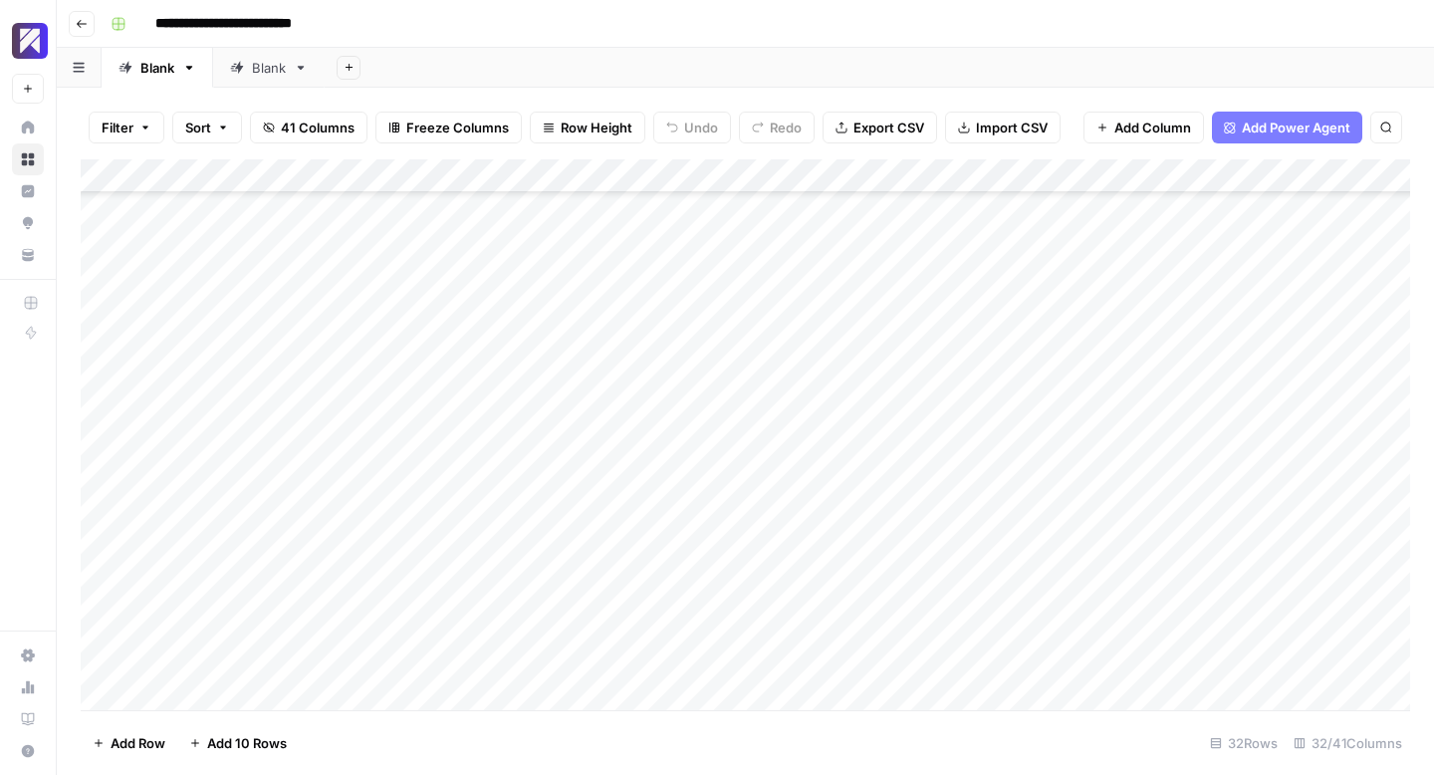
scroll to position [599, 0]
click at [853, 388] on div "Add Column" at bounding box center [746, 434] width 1330 height 551
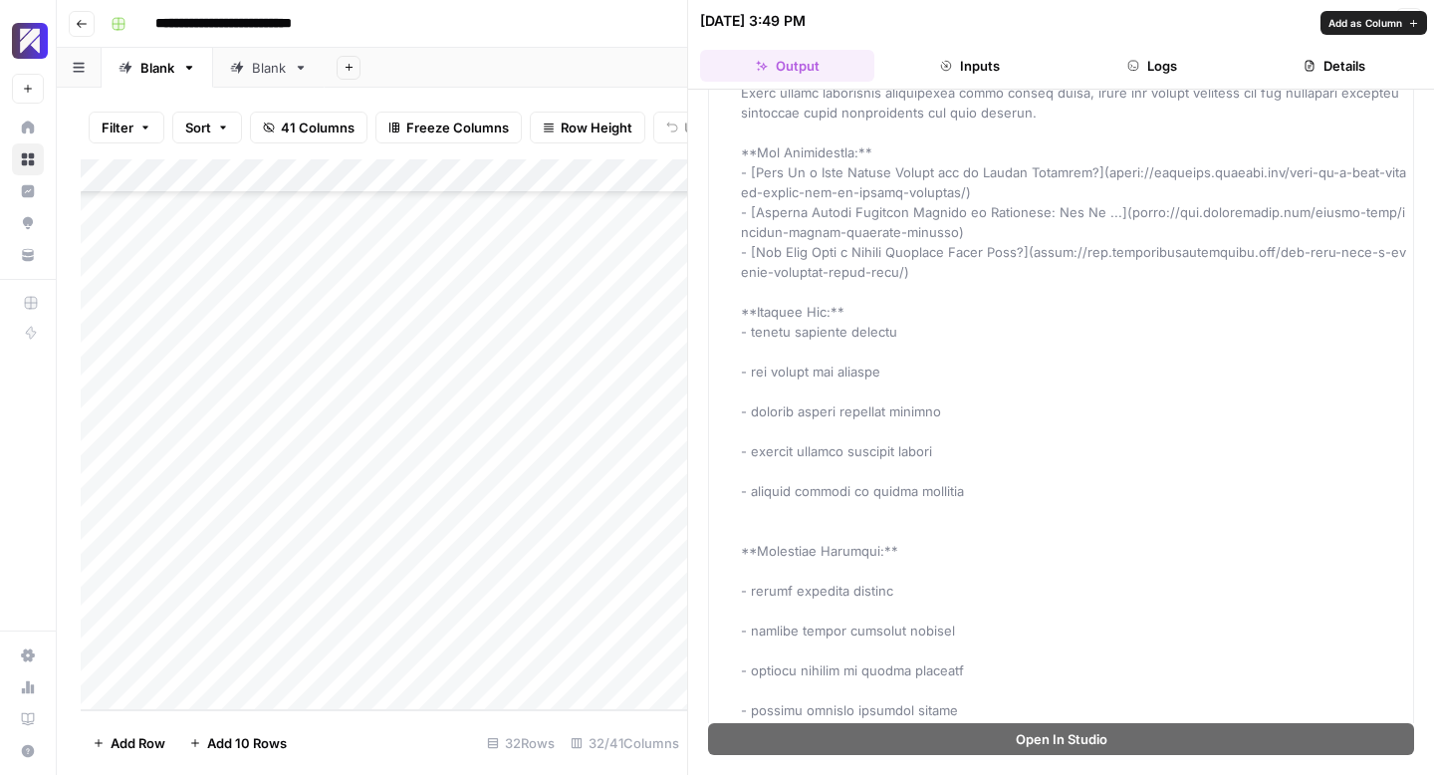
scroll to position [2614, 0]
click at [1402, 21] on button "Close" at bounding box center [1409, 21] width 26 height 26
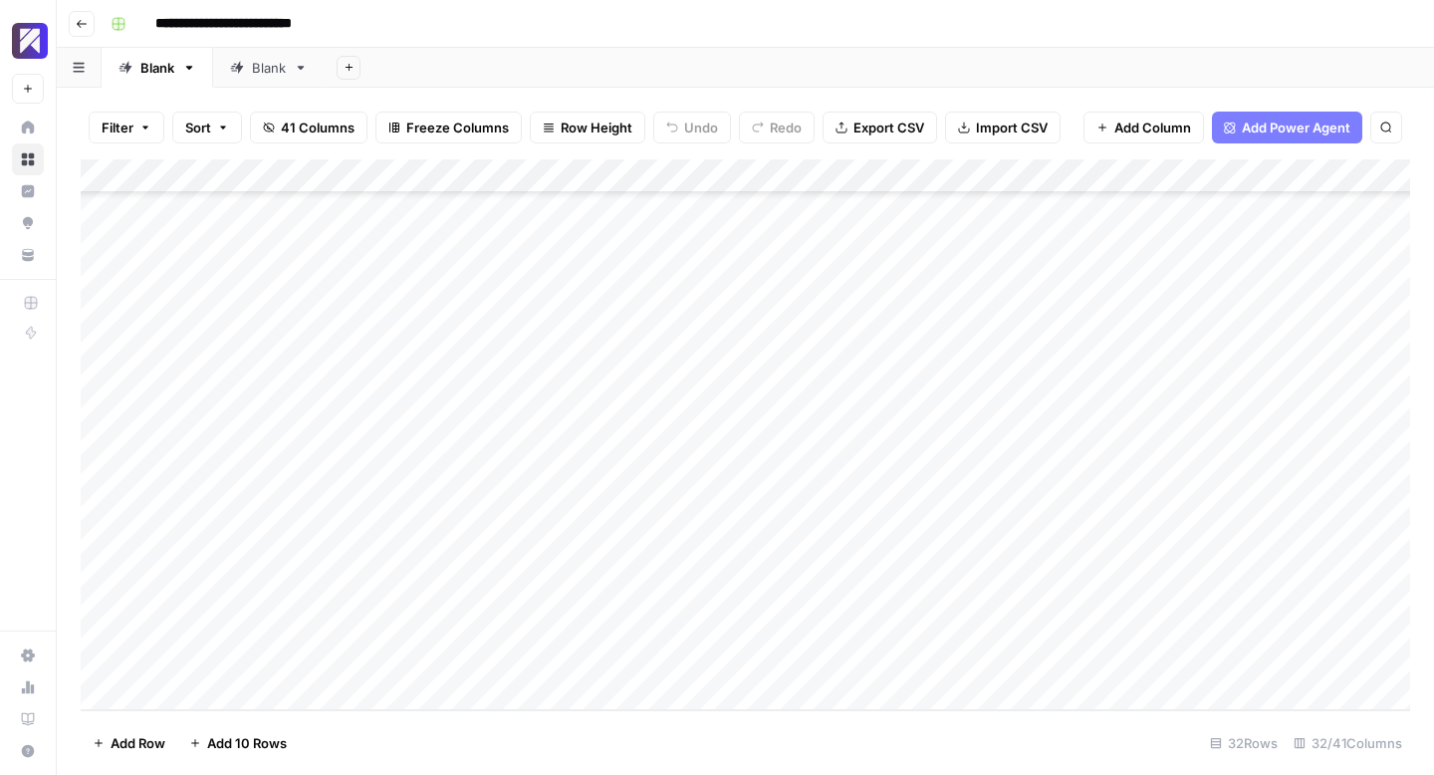
click at [971, 393] on div "Add Column" at bounding box center [746, 434] width 1330 height 551
click at [856, 415] on div "Add Column" at bounding box center [746, 434] width 1330 height 551
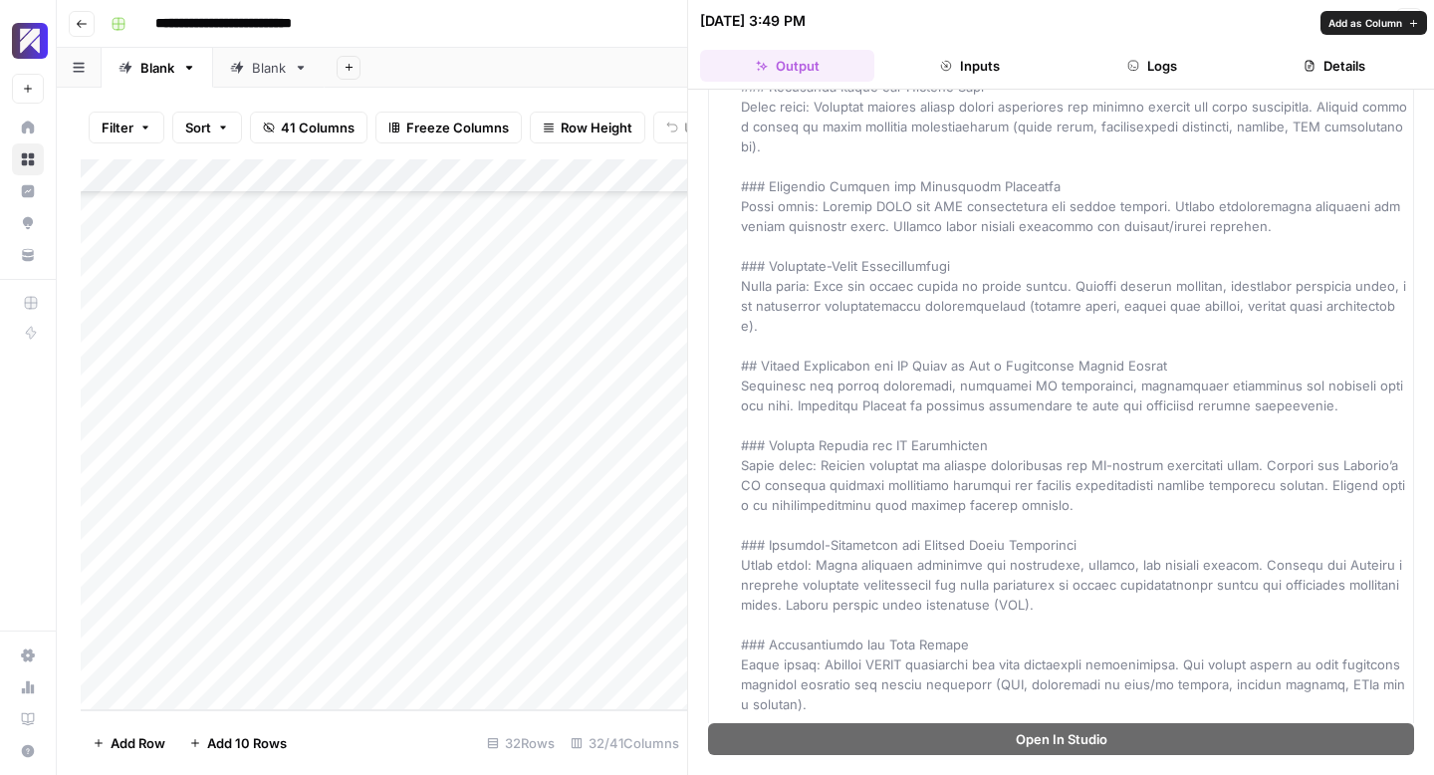
scroll to position [2342, 0]
click at [1405, 22] on icon "button" at bounding box center [1409, 21] width 12 height 12
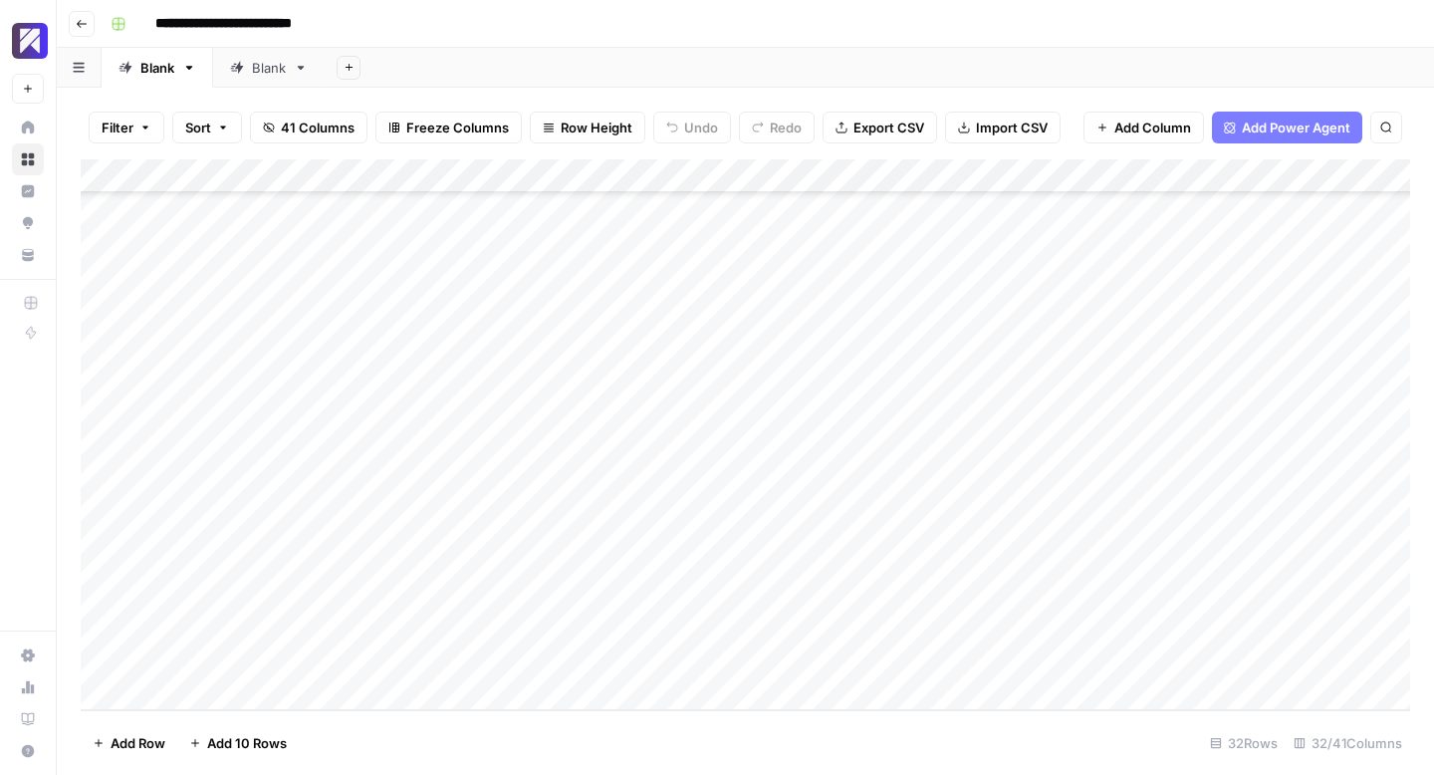
click at [988, 417] on div "Add Column" at bounding box center [746, 434] width 1330 height 551
click at [858, 455] on div "Add Column" at bounding box center [746, 434] width 1330 height 551
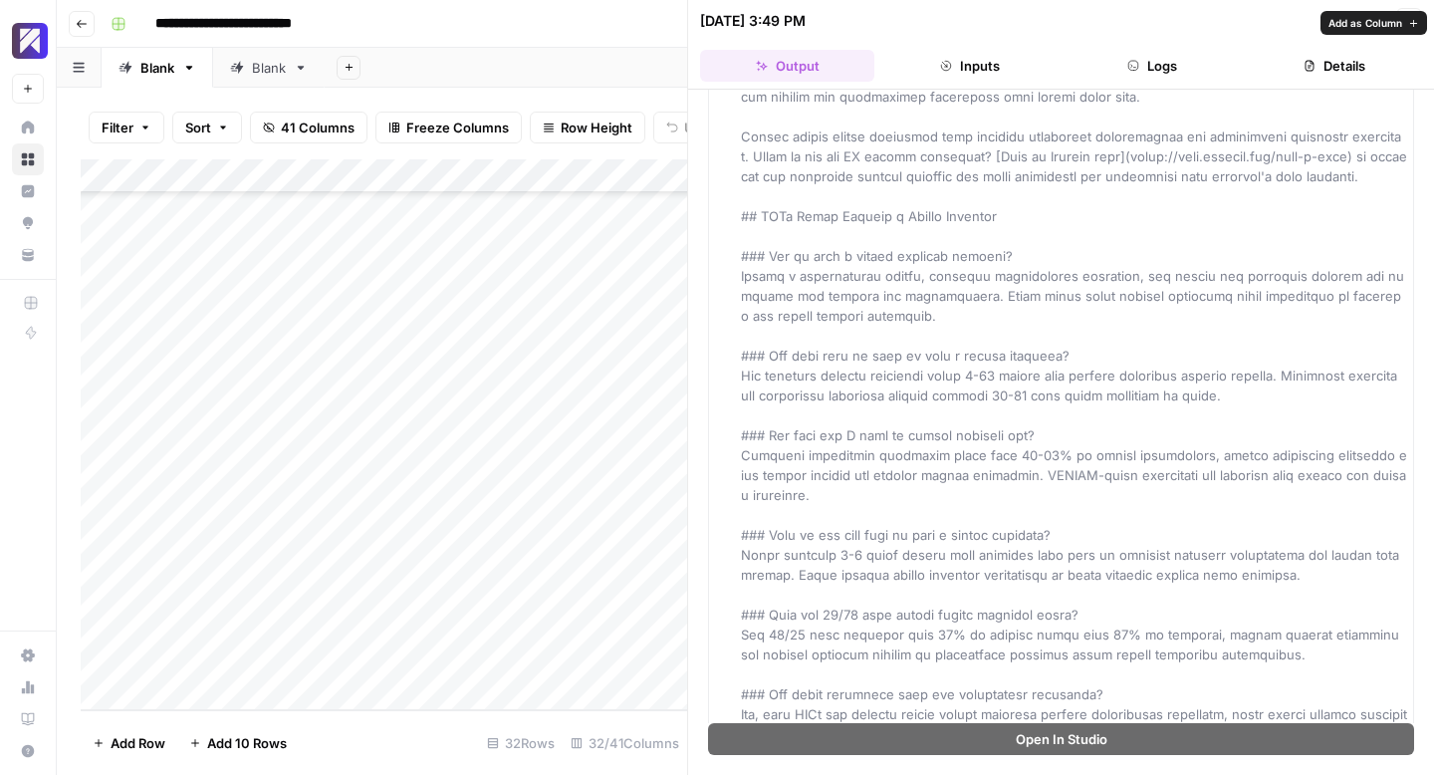
scroll to position [4046, 0]
click at [1414, 22] on icon "button" at bounding box center [1409, 21] width 12 height 12
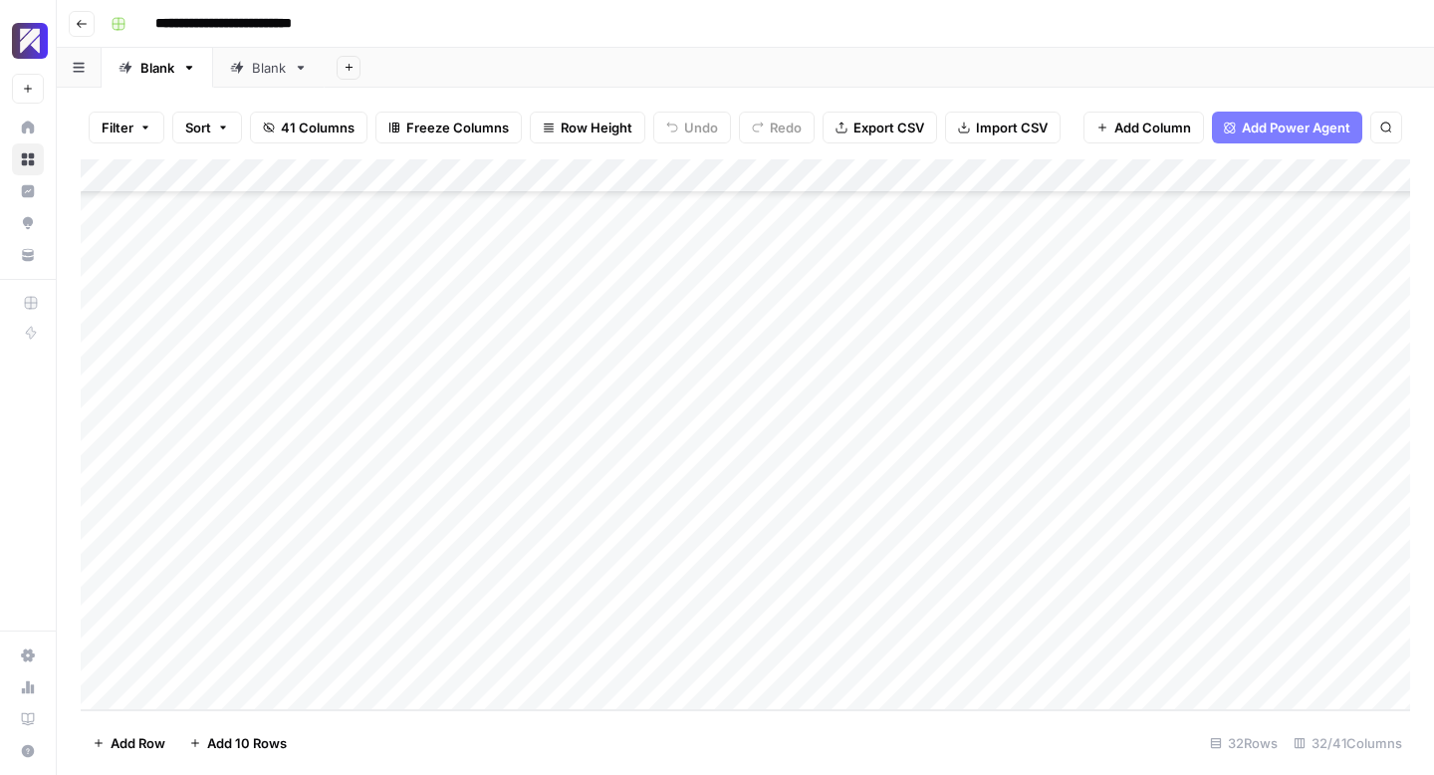
click at [948, 453] on div "Add Column" at bounding box center [746, 434] width 1330 height 551
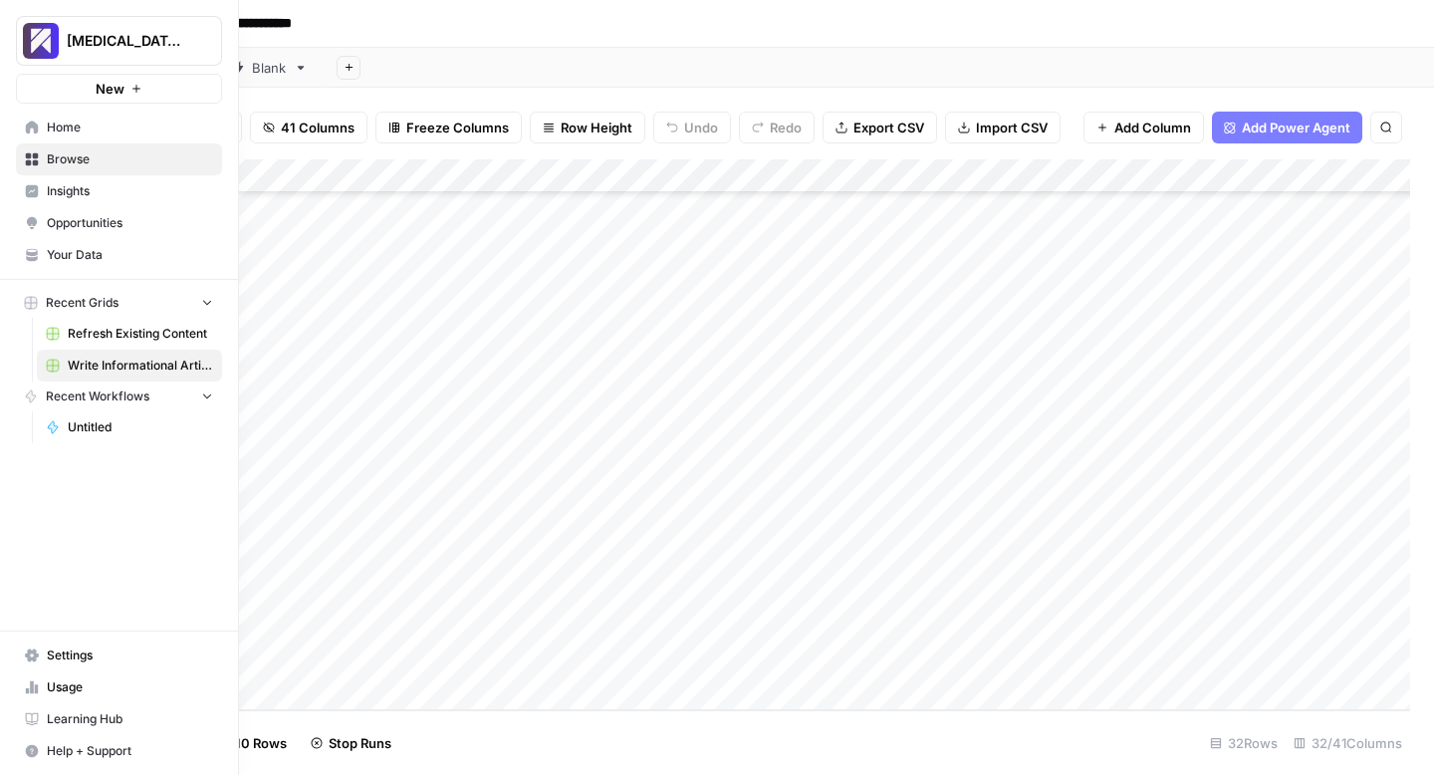
click at [24, 676] on link "Usage" at bounding box center [119, 687] width 206 height 32
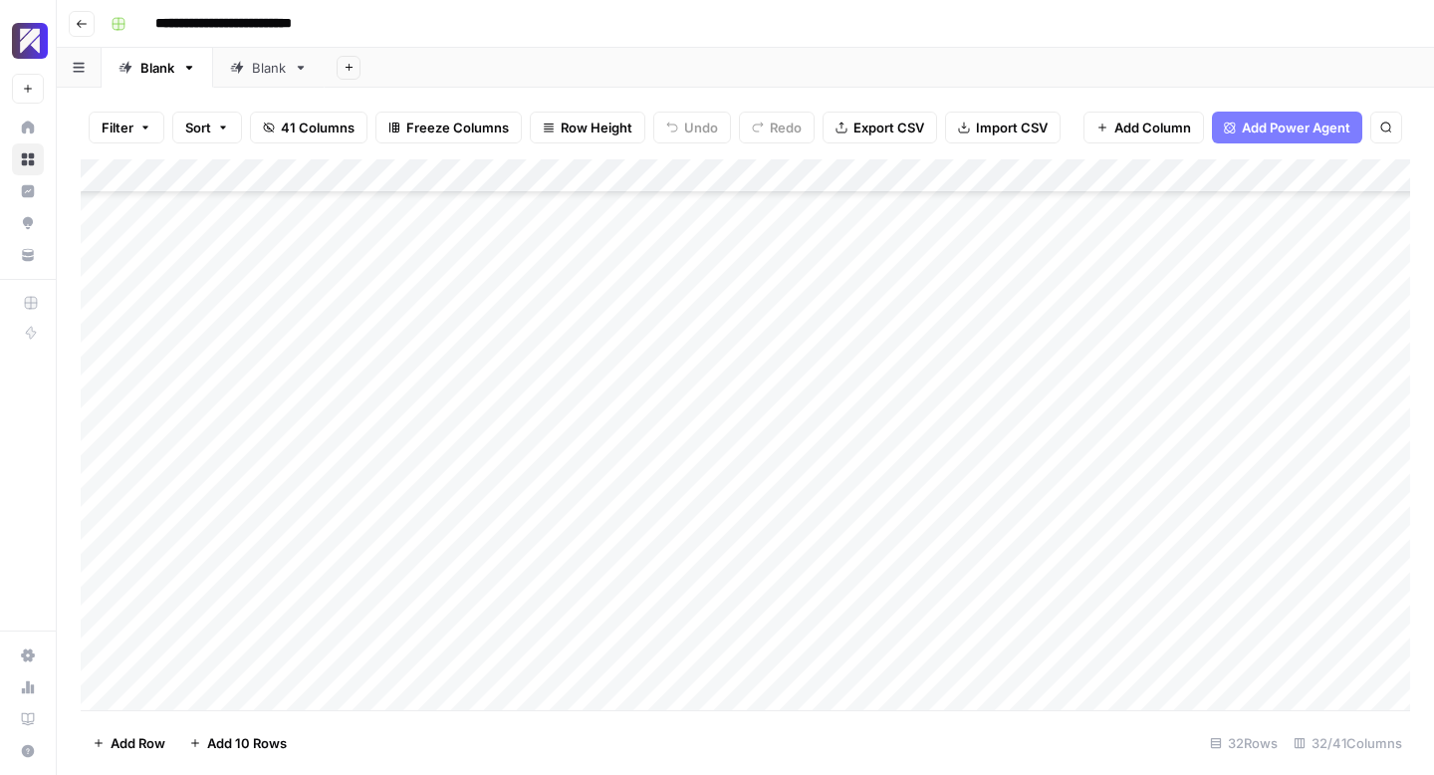
scroll to position [599, 0]
click at [855, 488] on div "Add Column" at bounding box center [746, 434] width 1330 height 551
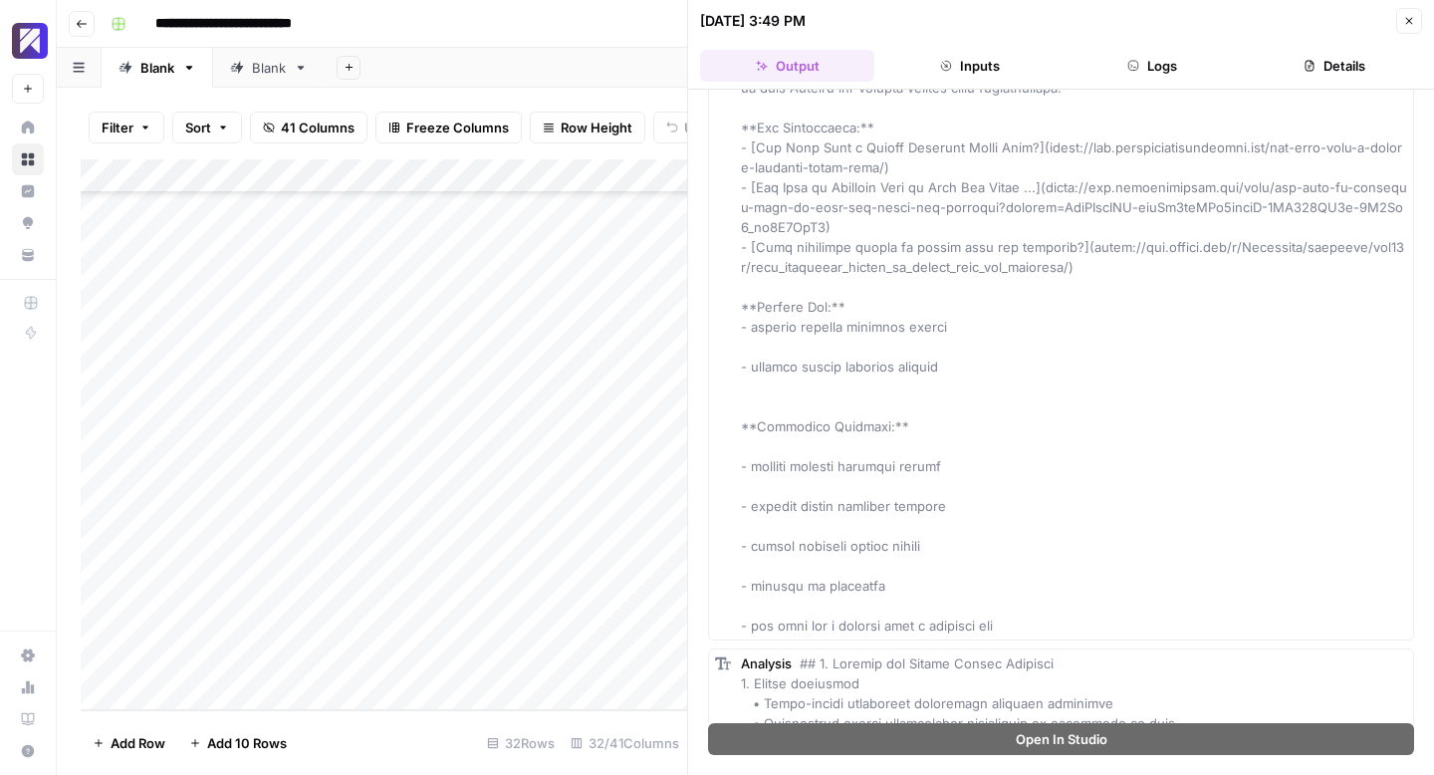
scroll to position [3223, 0]
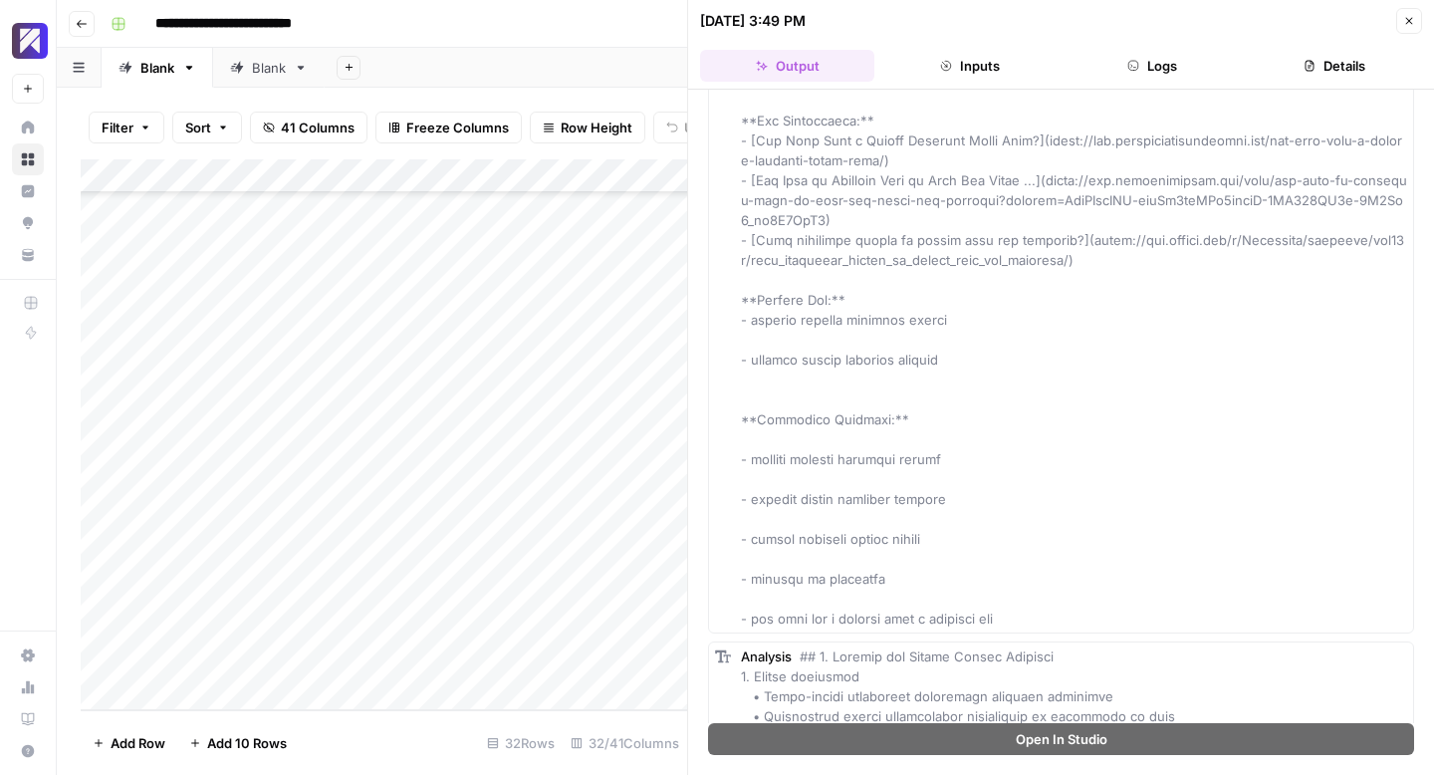
click at [1411, 20] on icon "button" at bounding box center [1409, 21] width 12 height 12
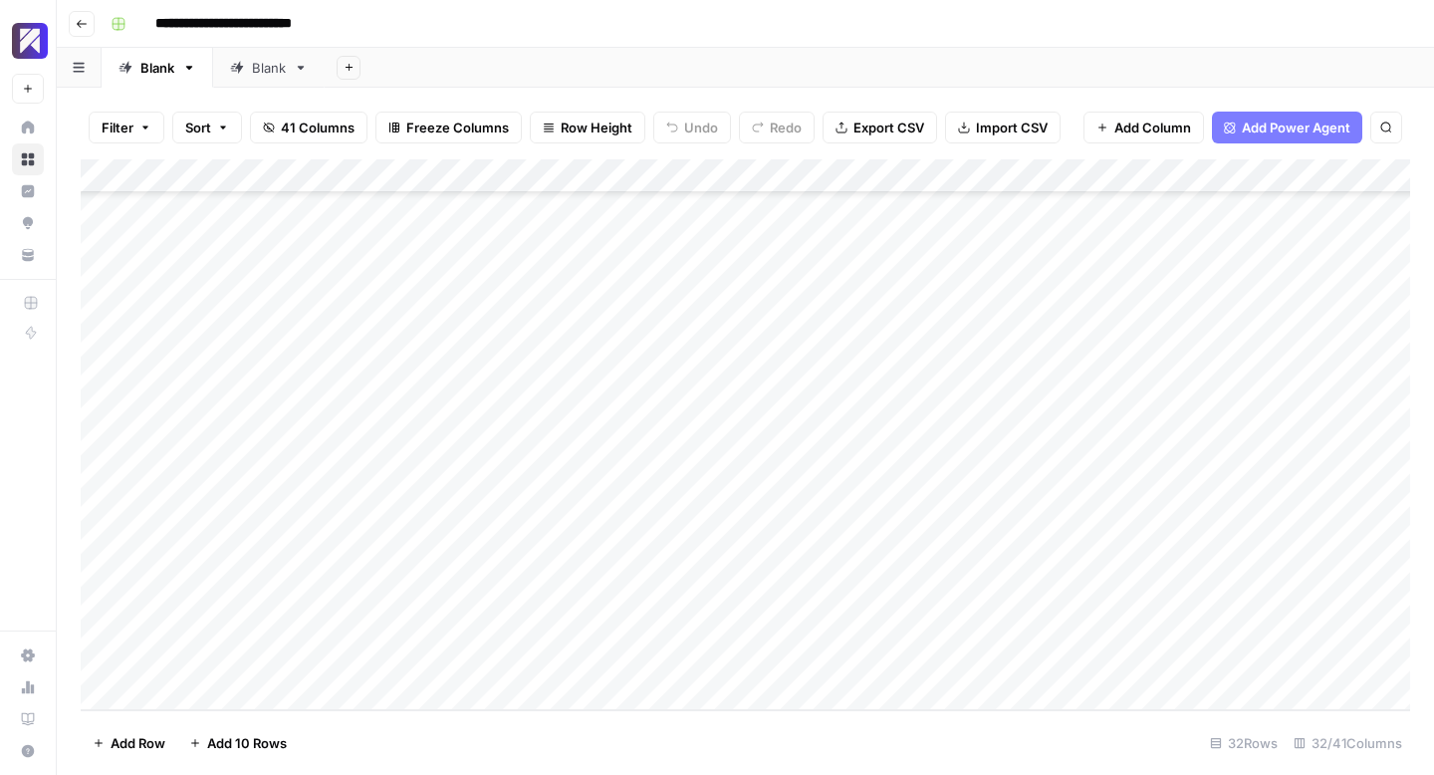
click at [989, 489] on div "Add Column" at bounding box center [746, 434] width 1330 height 551
click at [848, 525] on div "Add Column" at bounding box center [746, 434] width 1330 height 551
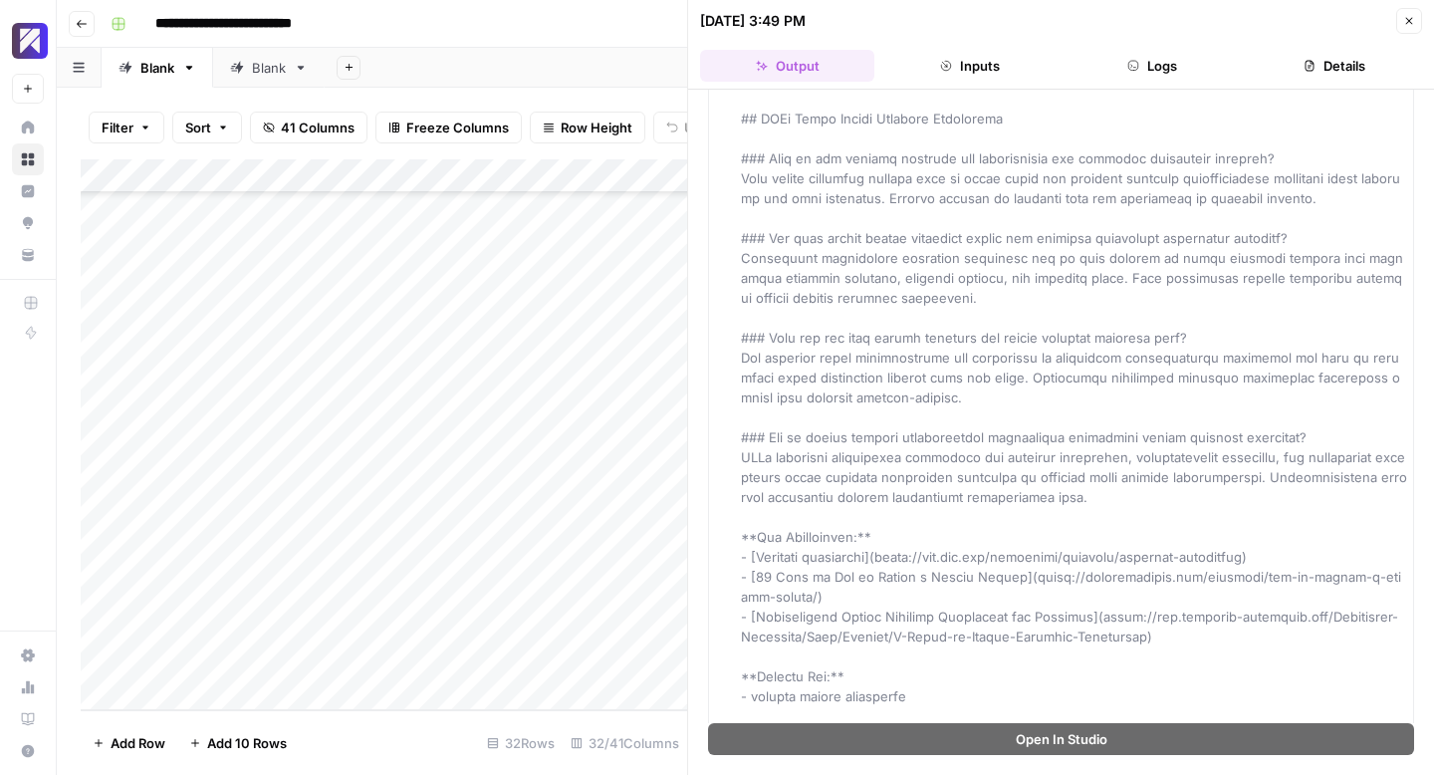
scroll to position [3522, 0]
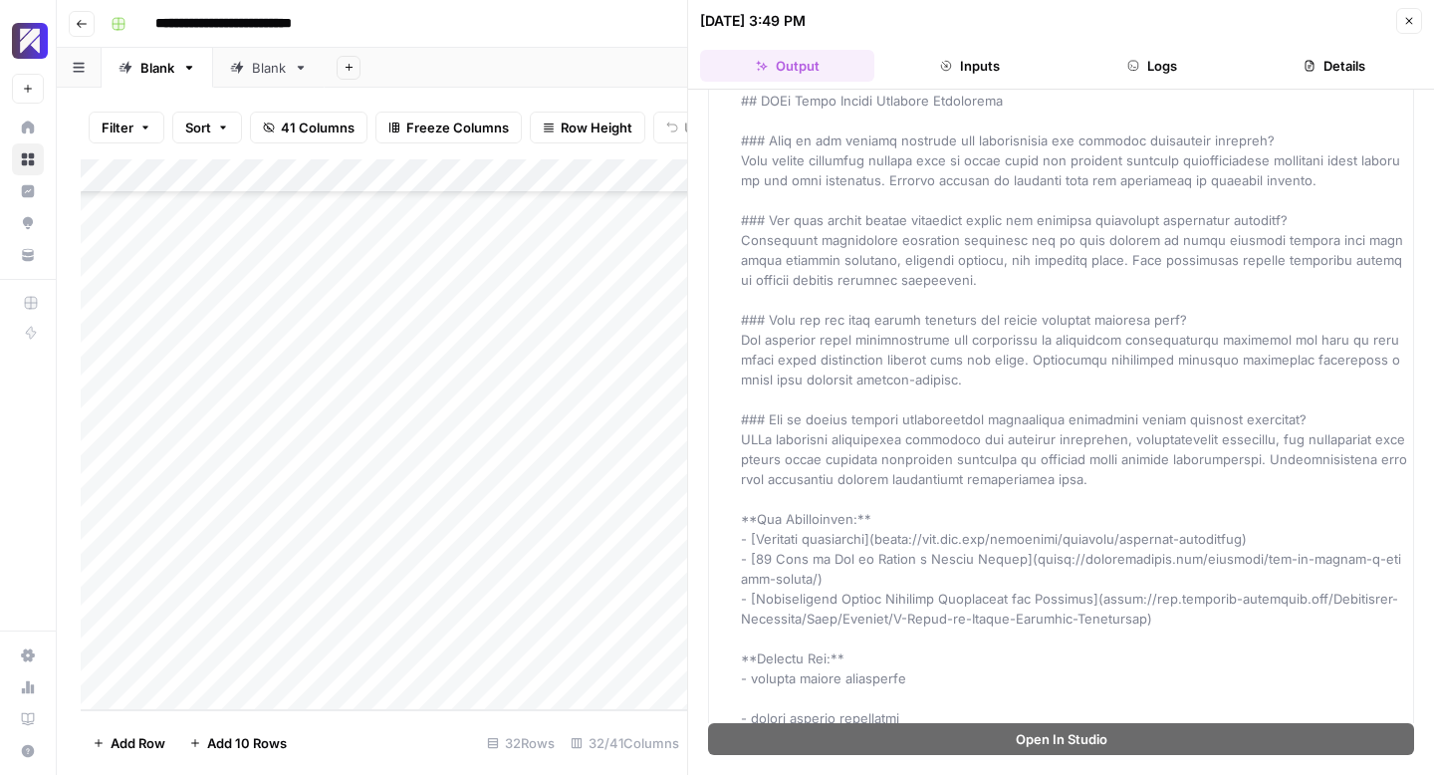
click at [1412, 25] on icon "button" at bounding box center [1409, 21] width 12 height 12
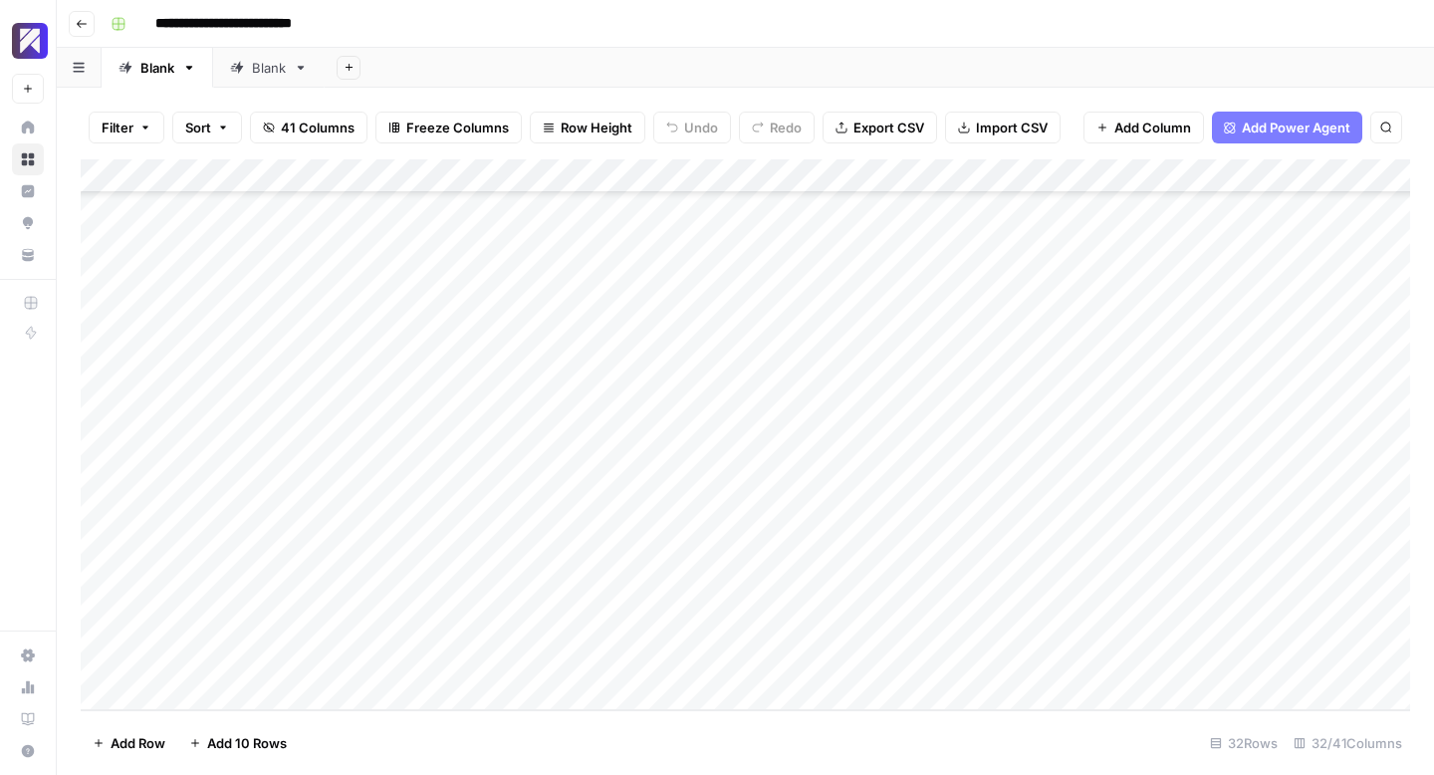
click at [949, 530] on div "Add Column" at bounding box center [746, 434] width 1330 height 551
click at [855, 556] on div "Add Column" at bounding box center [746, 434] width 1330 height 551
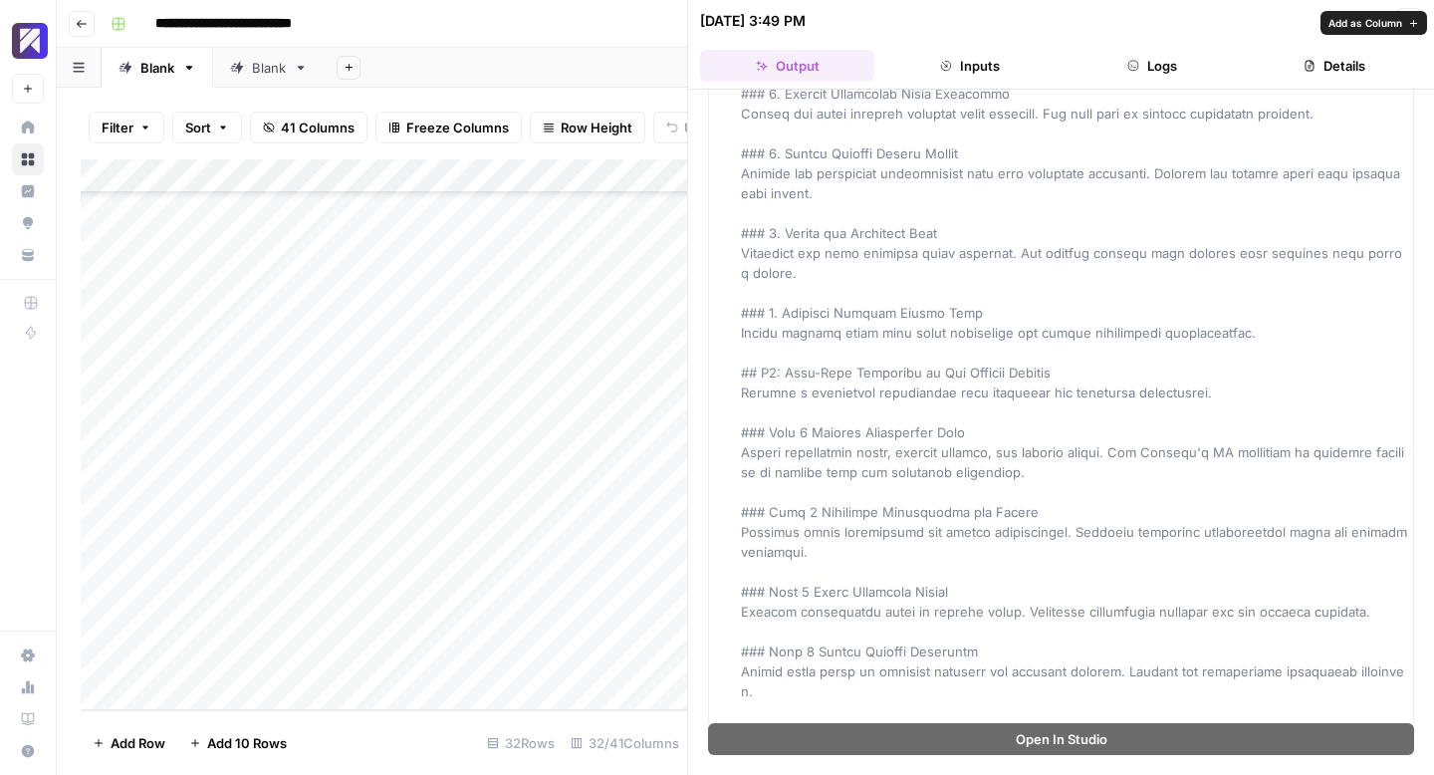
scroll to position [562, 0]
click at [1408, 21] on icon "button" at bounding box center [1409, 21] width 12 height 12
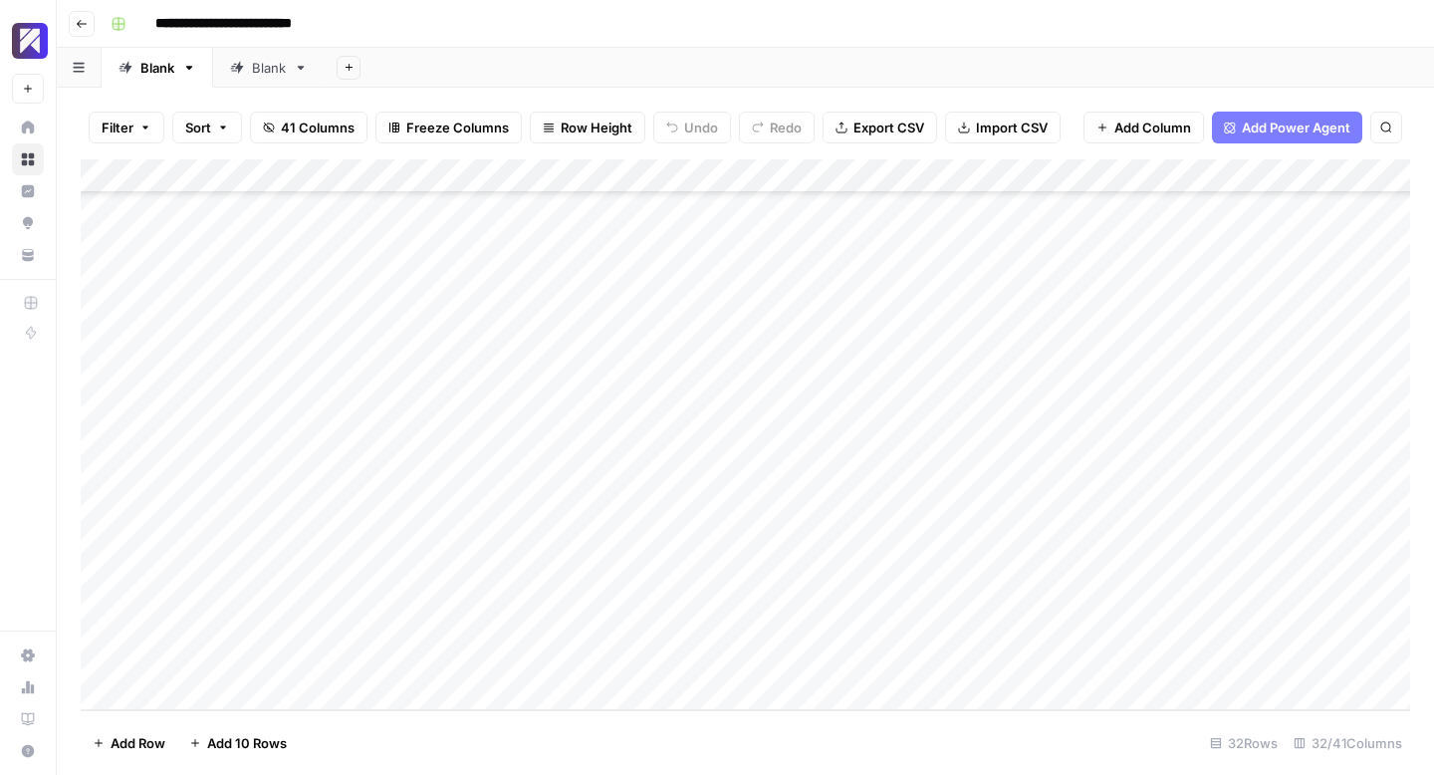
click at [993, 556] on div "Add Column" at bounding box center [746, 434] width 1330 height 551
click at [852, 589] on div "Add Column" at bounding box center [746, 434] width 1330 height 551
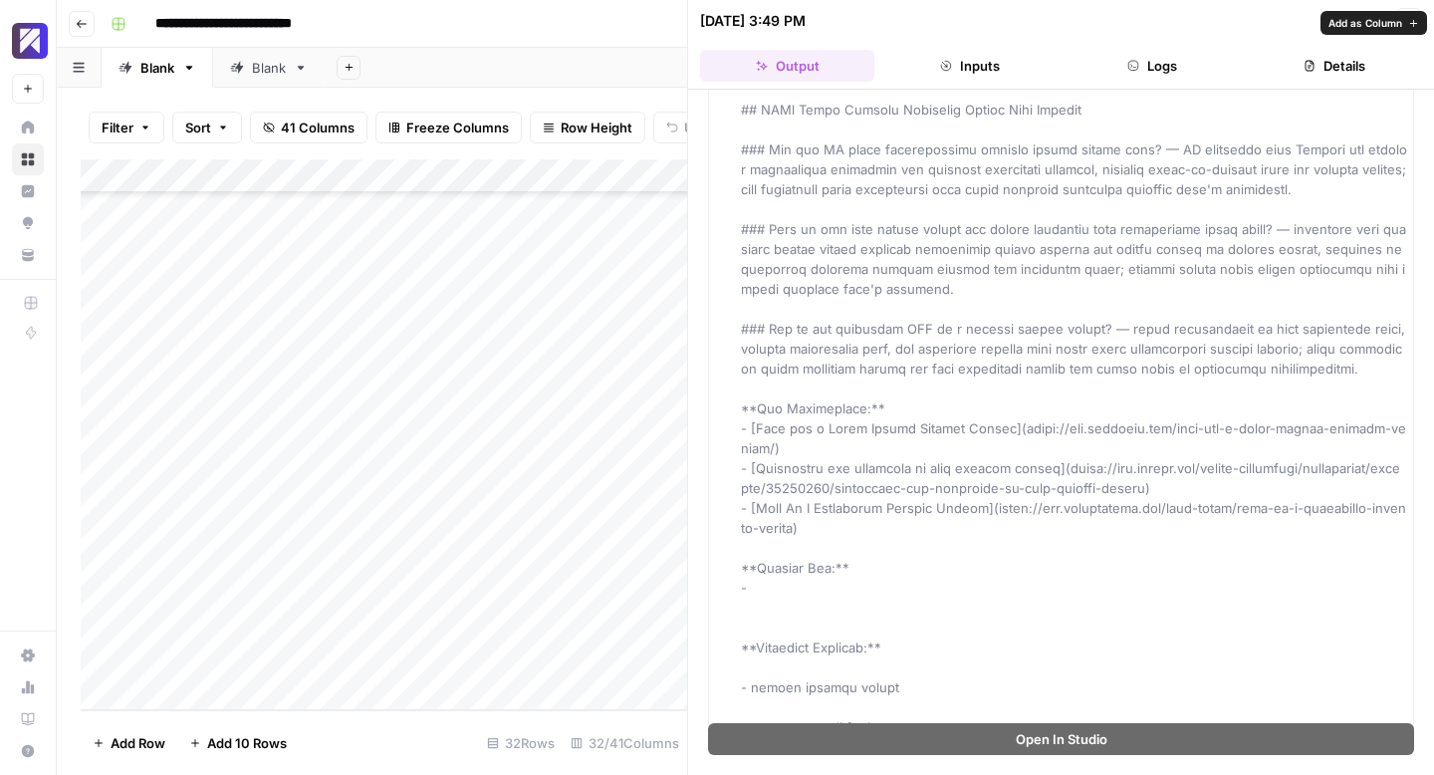
scroll to position [2210, 0]
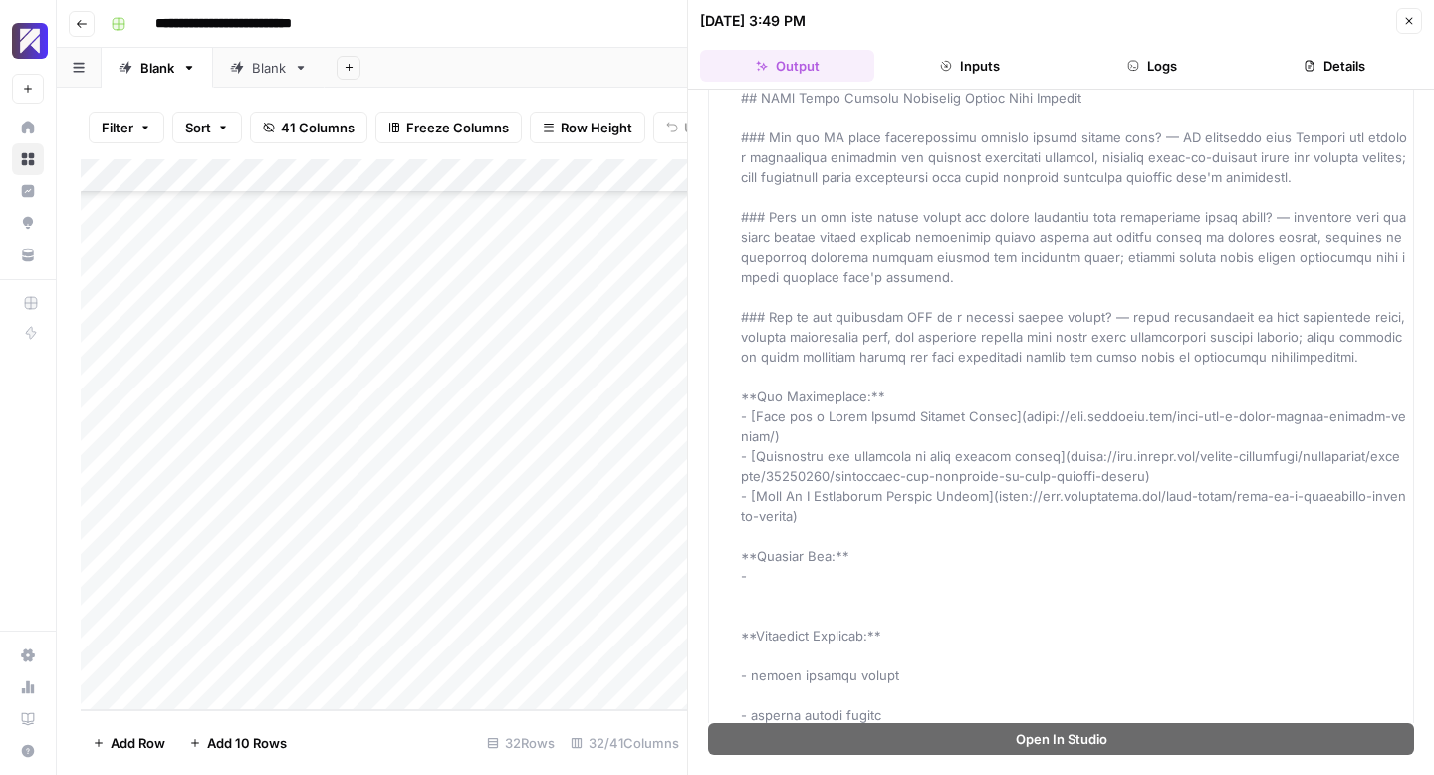
click at [1409, 20] on icon "button" at bounding box center [1409, 21] width 7 height 7
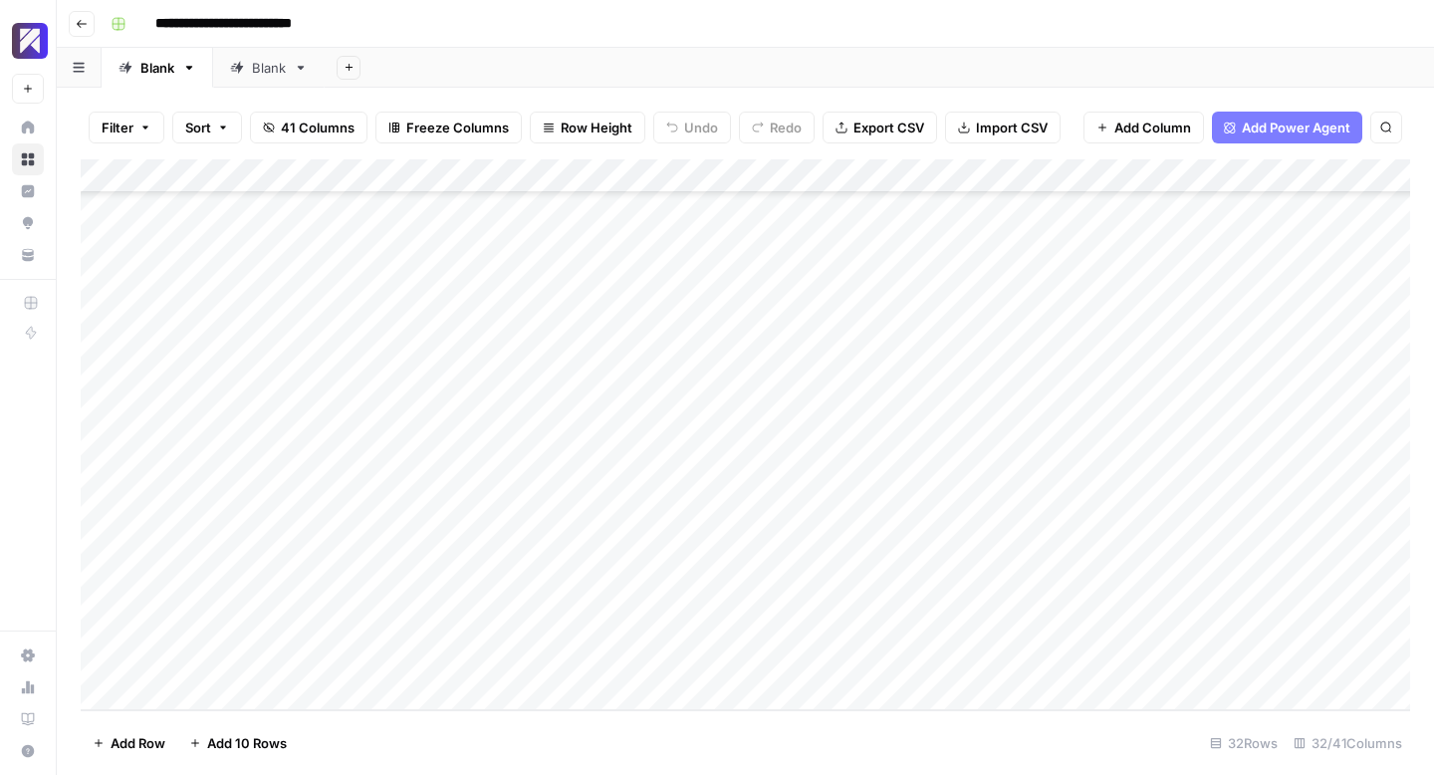
click at [979, 591] on div "Add Column" at bounding box center [746, 434] width 1330 height 551
click at [855, 627] on div "Add Column" at bounding box center [746, 434] width 1330 height 551
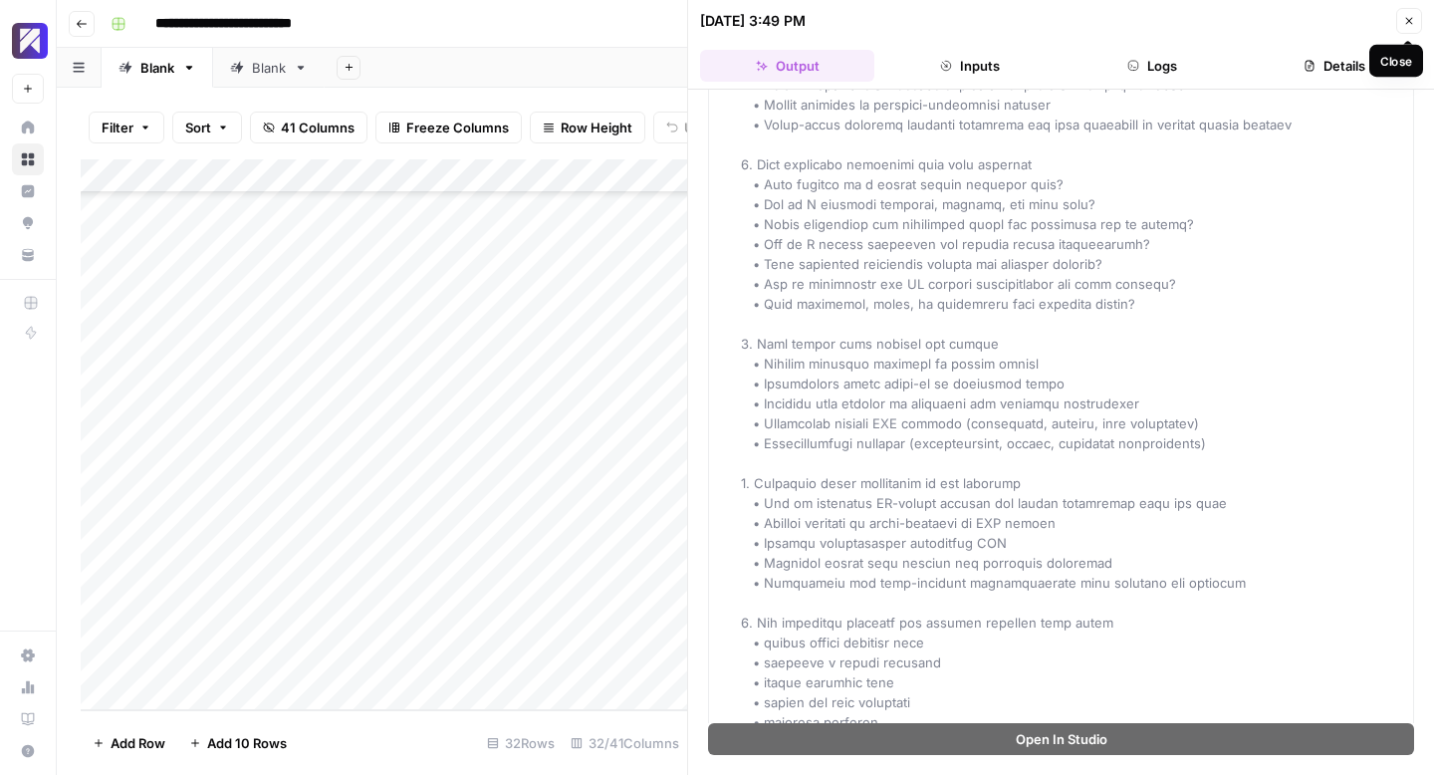
scroll to position [4453, 0]
click at [1410, 20] on icon "button" at bounding box center [1409, 21] width 12 height 12
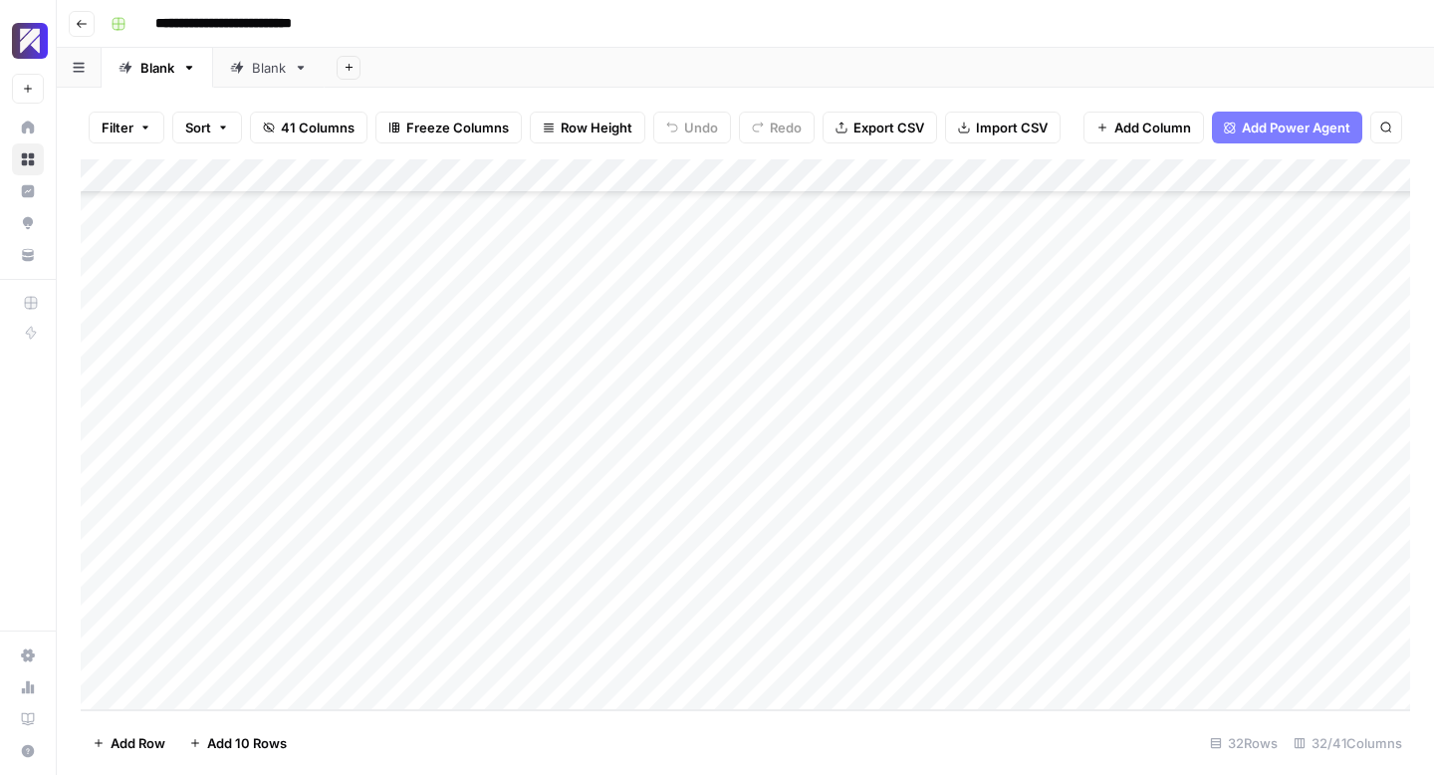
click at [972, 623] on div "Add Column" at bounding box center [746, 434] width 1330 height 551
click at [1033, 409] on div "Add Column" at bounding box center [746, 434] width 1330 height 551
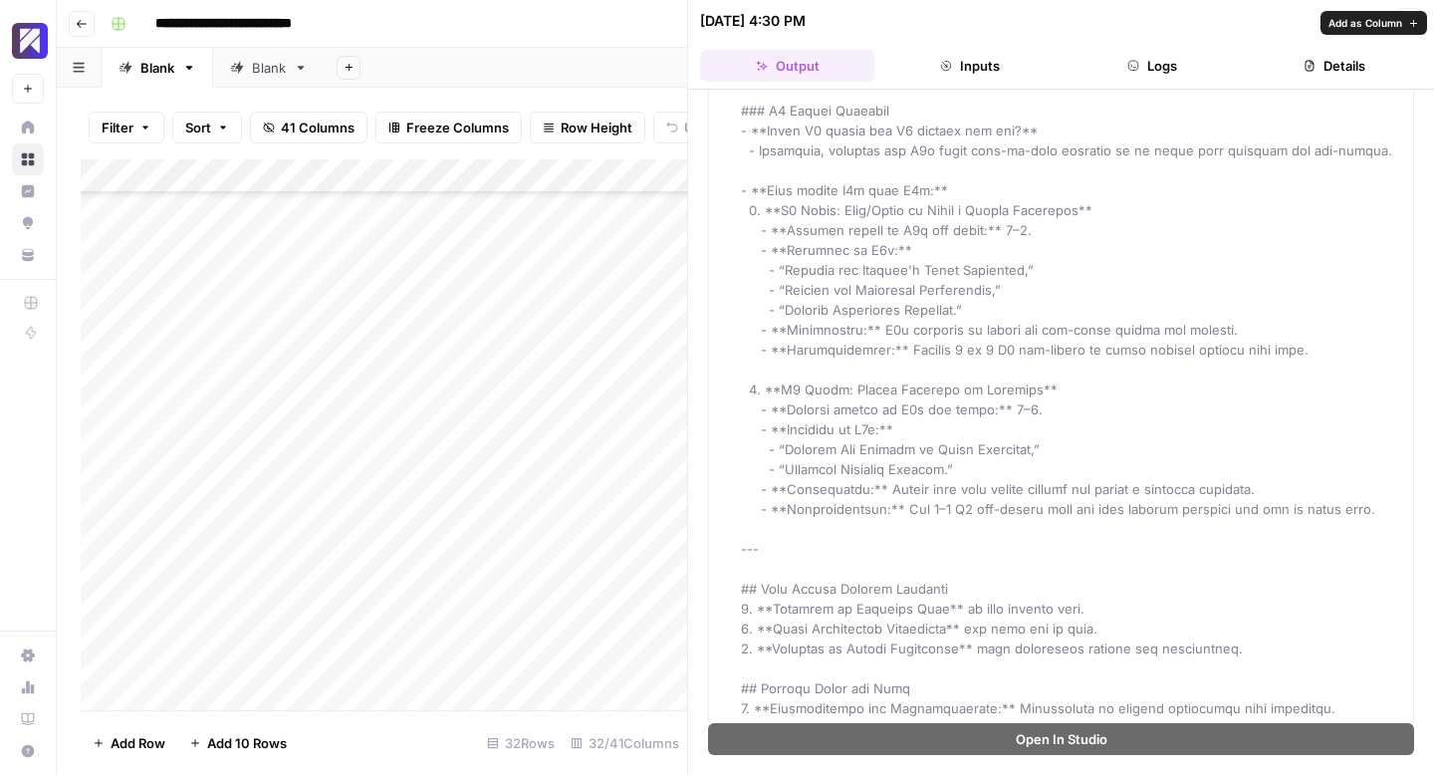
scroll to position [2665, 0]
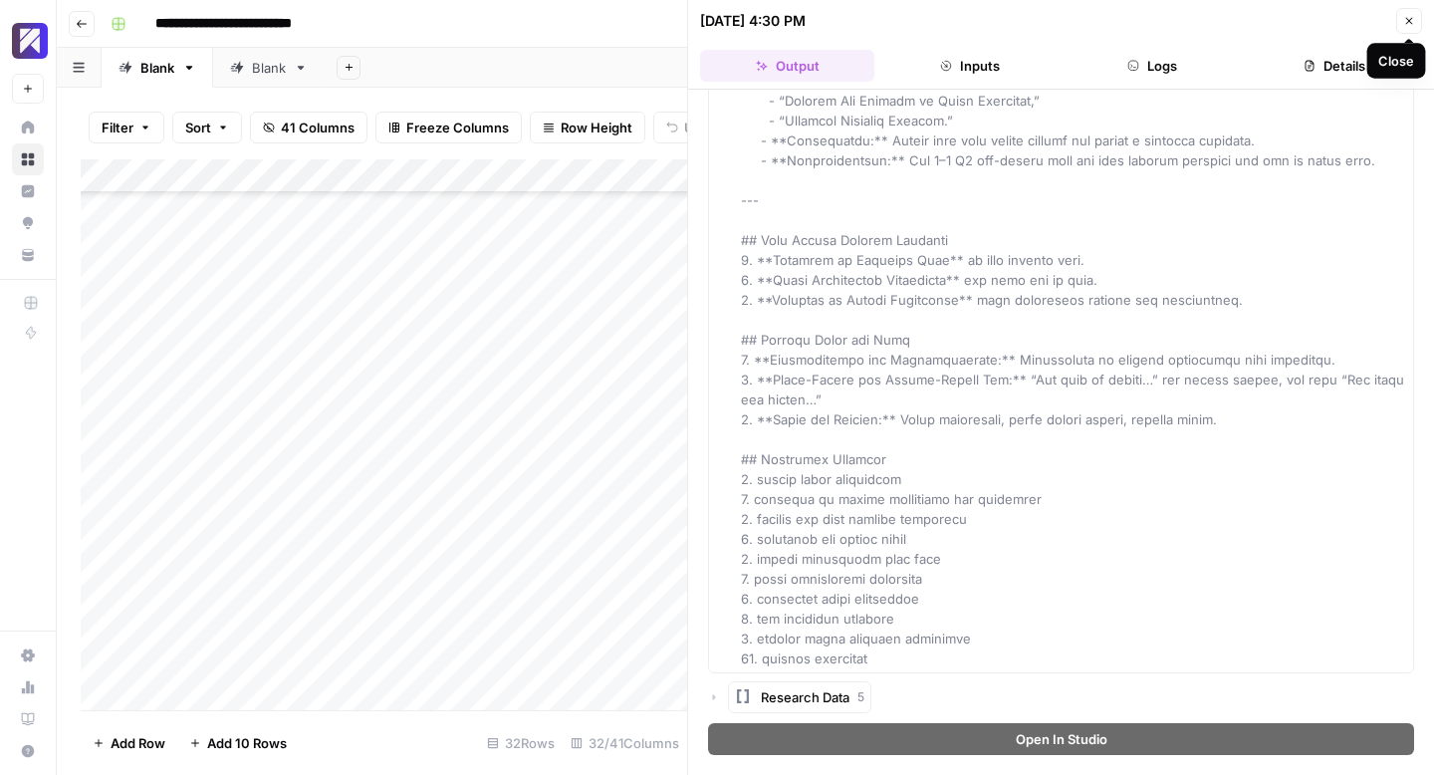
click at [1415, 19] on button "Close" at bounding box center [1409, 21] width 26 height 26
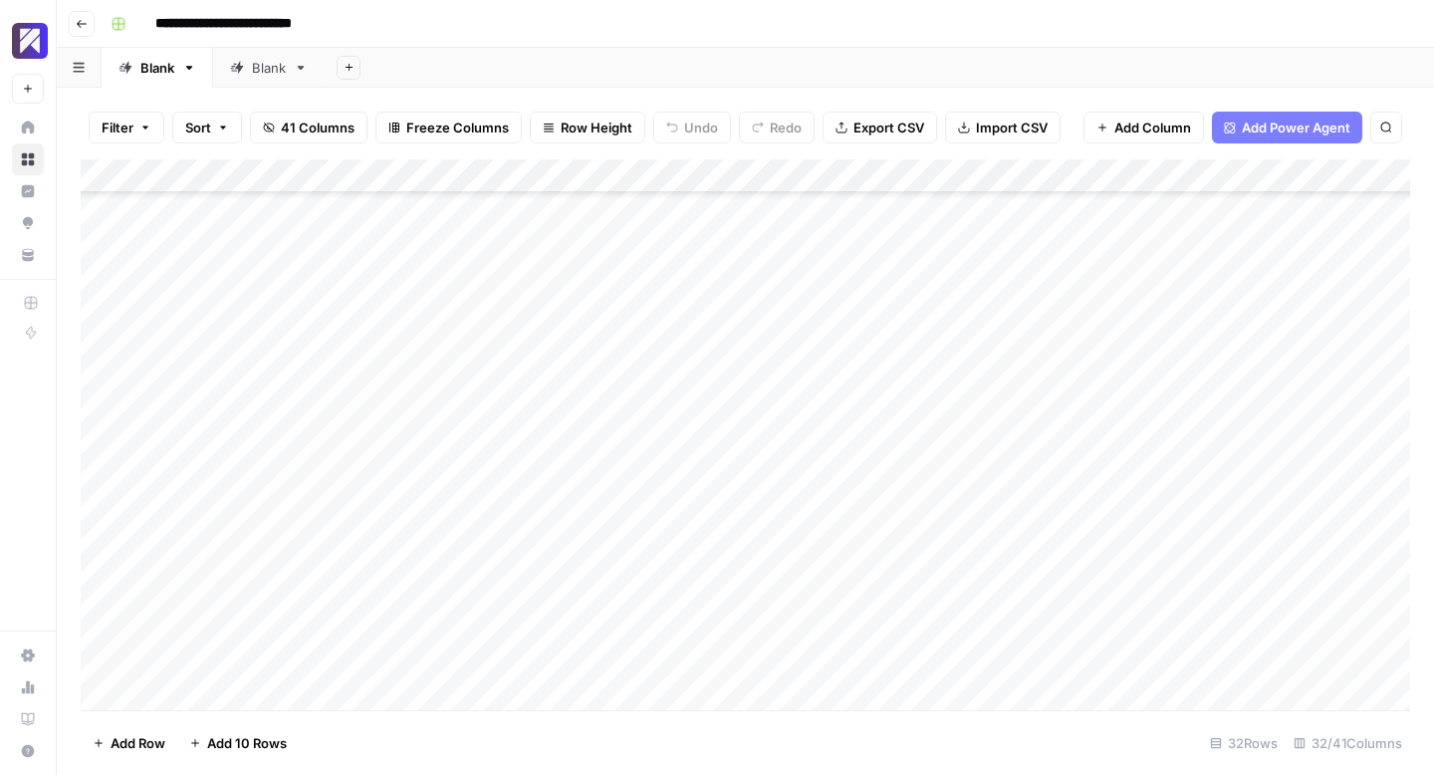
scroll to position [440, 0]
click at [1031, 408] on div "Add Column" at bounding box center [746, 434] width 1330 height 551
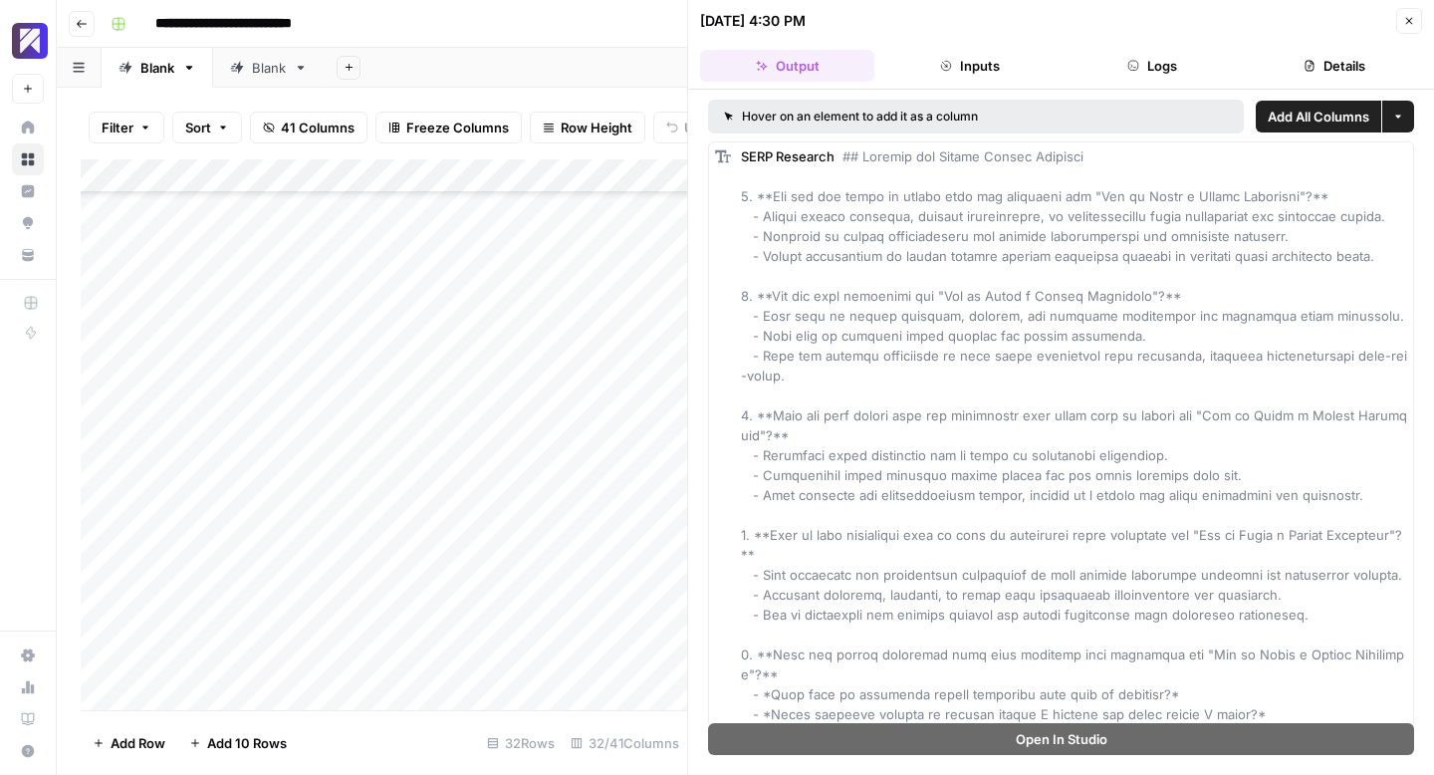
click at [1407, 13] on button "Close" at bounding box center [1409, 21] width 26 height 26
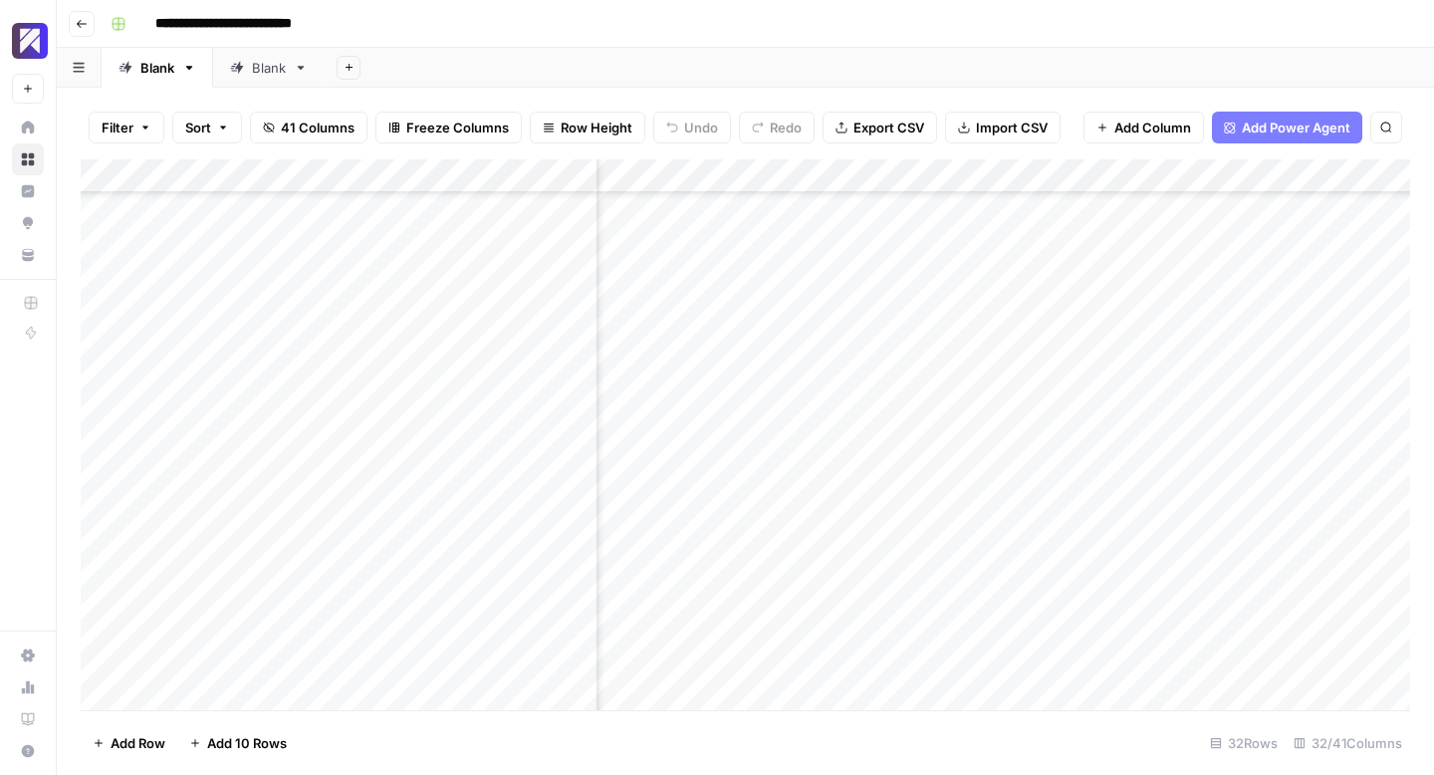
scroll to position [440, 1844]
click at [826, 414] on div "Add Column" at bounding box center [746, 434] width 1330 height 551
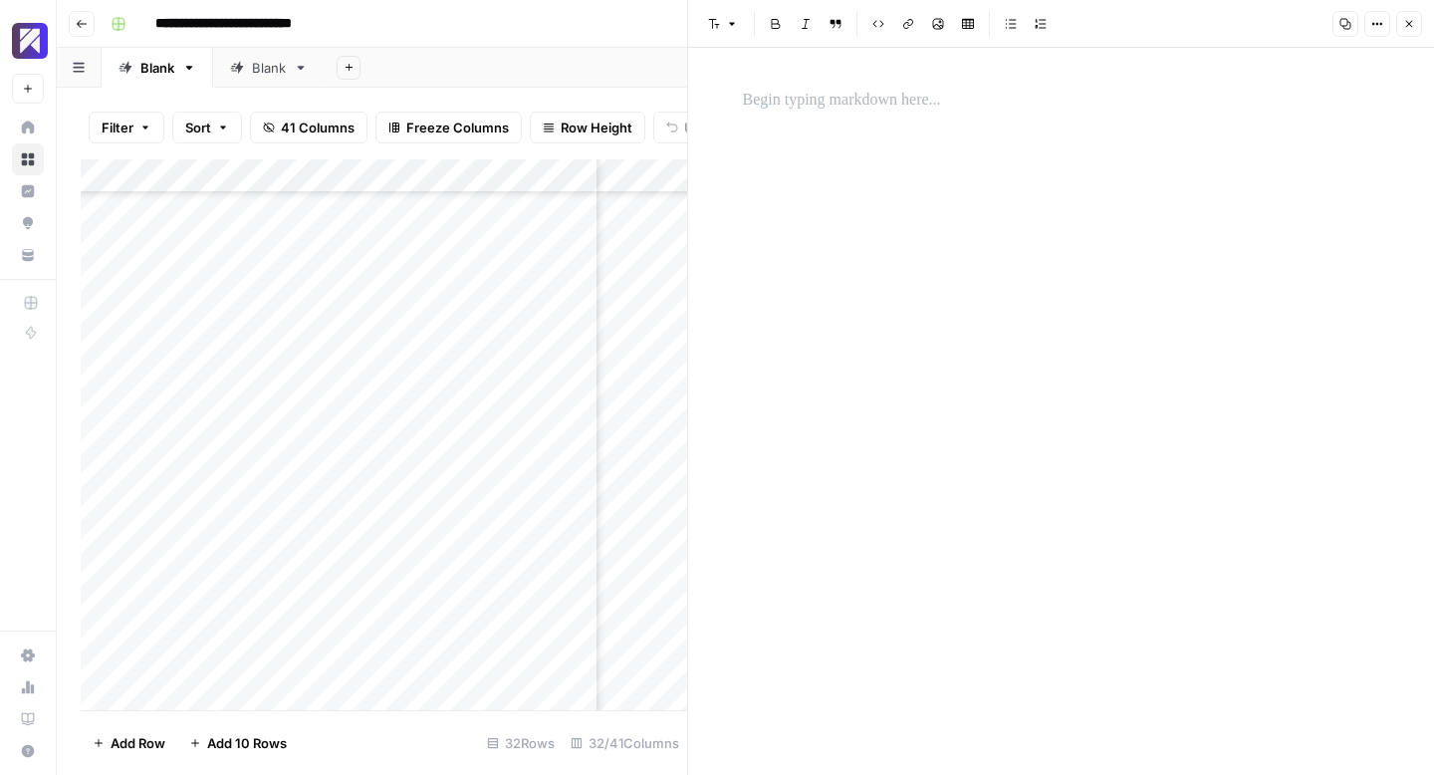
click at [1412, 24] on icon "button" at bounding box center [1409, 24] width 12 height 12
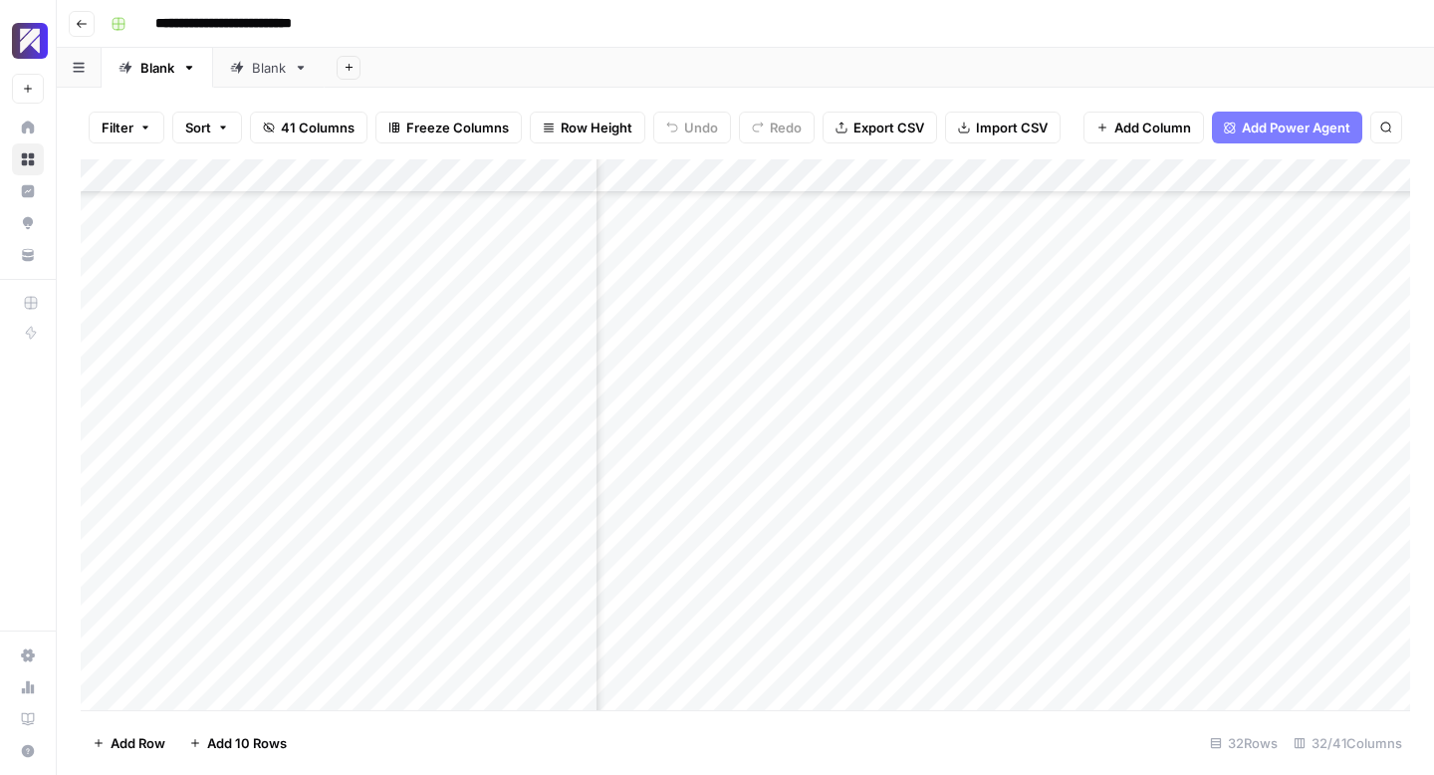
click at [948, 409] on div "Add Column" at bounding box center [746, 434] width 1330 height 551
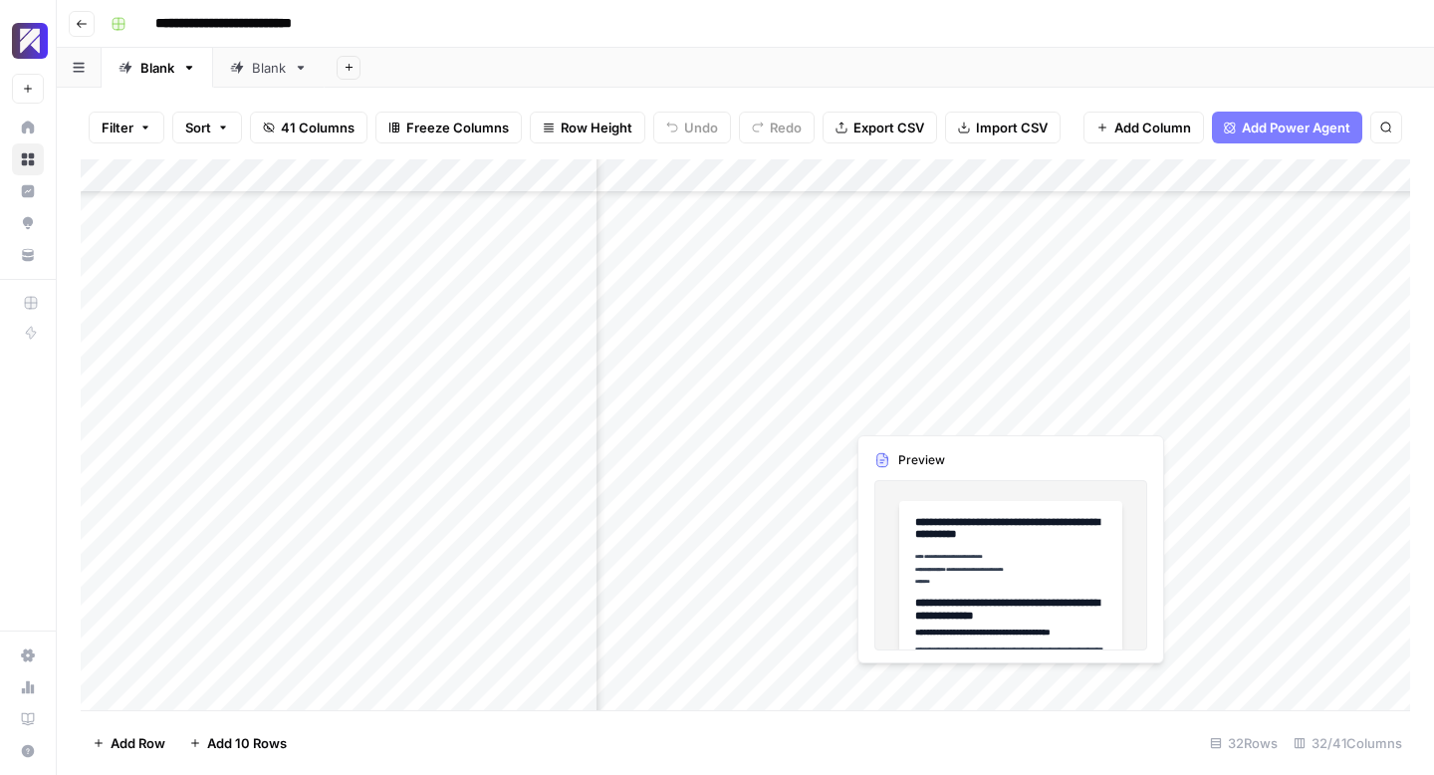
click at [1002, 412] on div "Add Column" at bounding box center [746, 434] width 1330 height 551
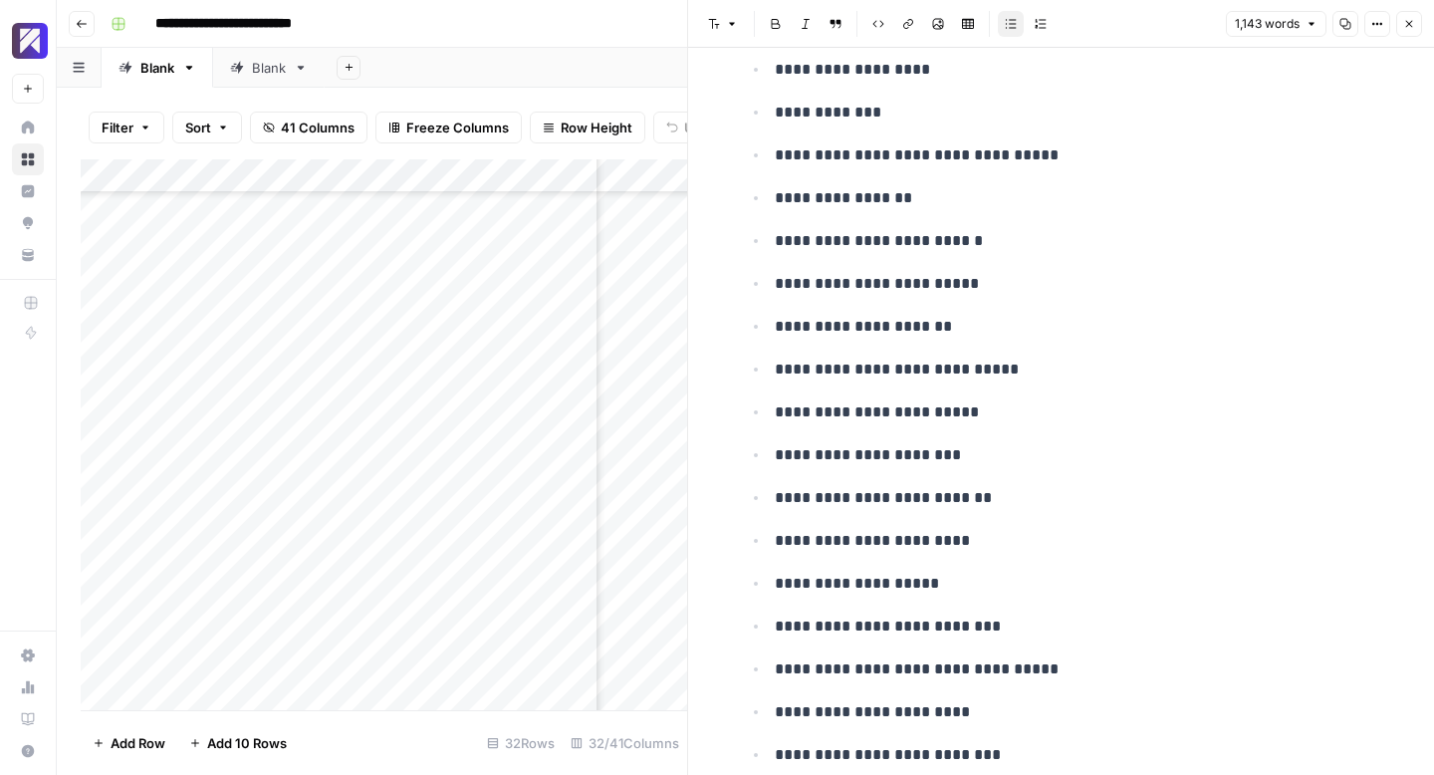
scroll to position [6354, 0]
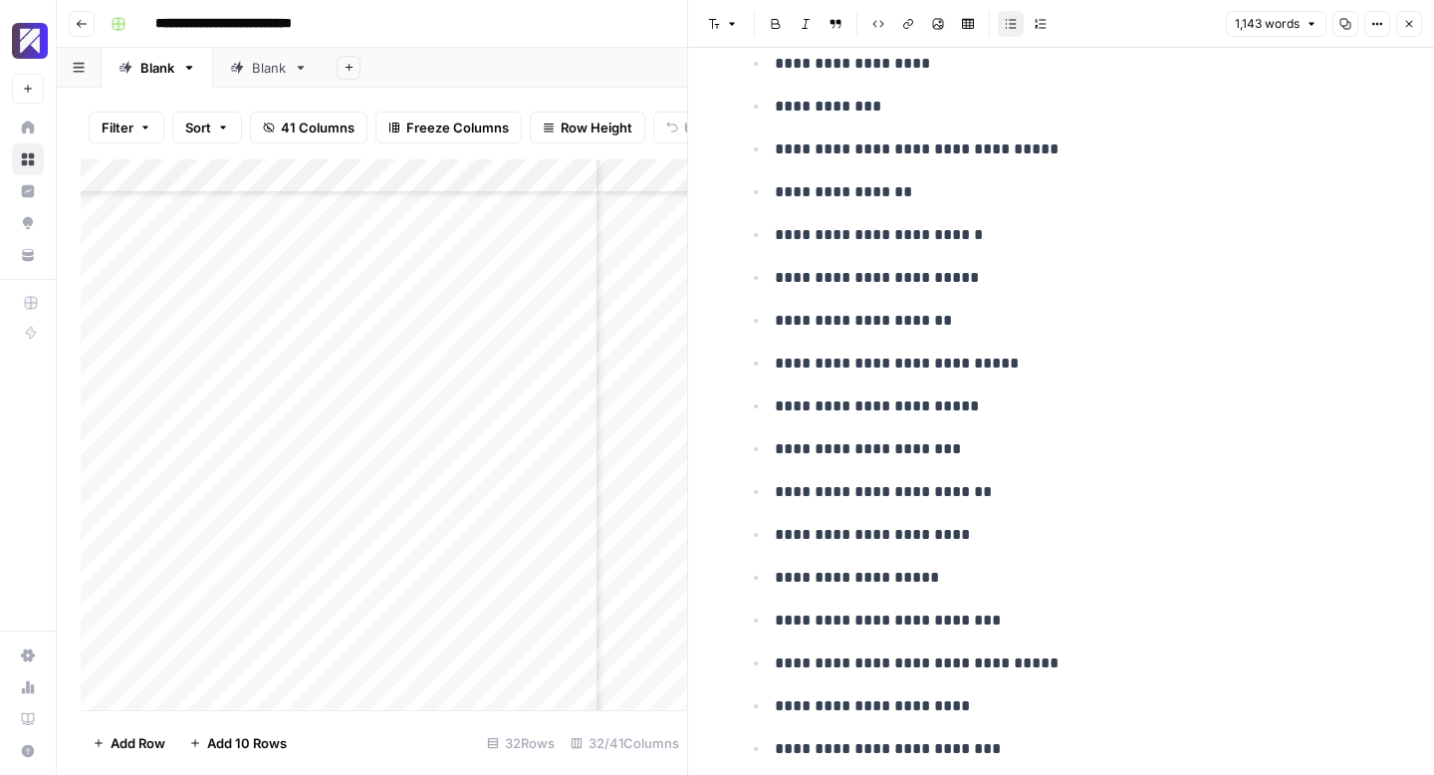
click at [1400, 27] on button "Close" at bounding box center [1409, 24] width 26 height 26
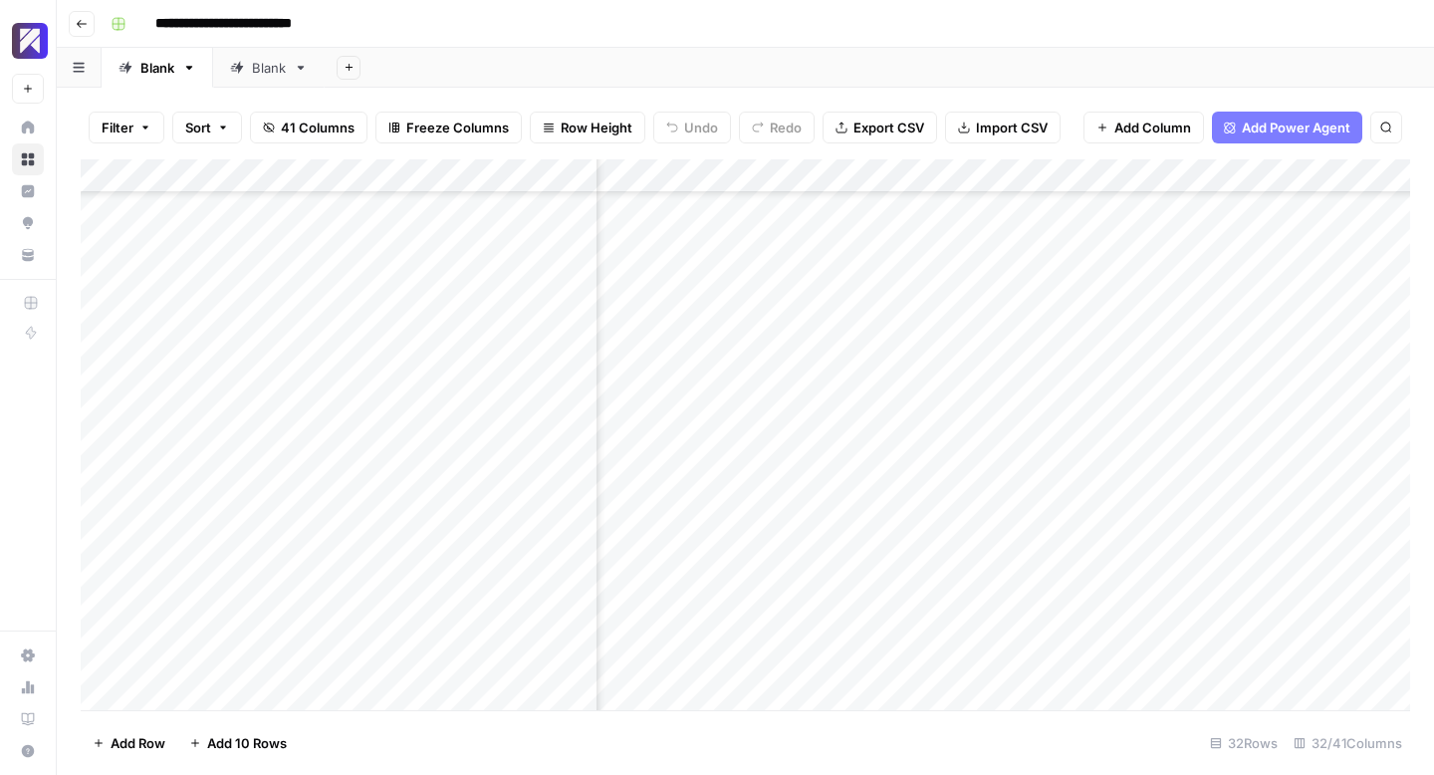
scroll to position [440, 1987]
click at [1023, 410] on div "Add Column" at bounding box center [746, 434] width 1330 height 551
click at [1002, 346] on div "Add Column" at bounding box center [746, 434] width 1330 height 551
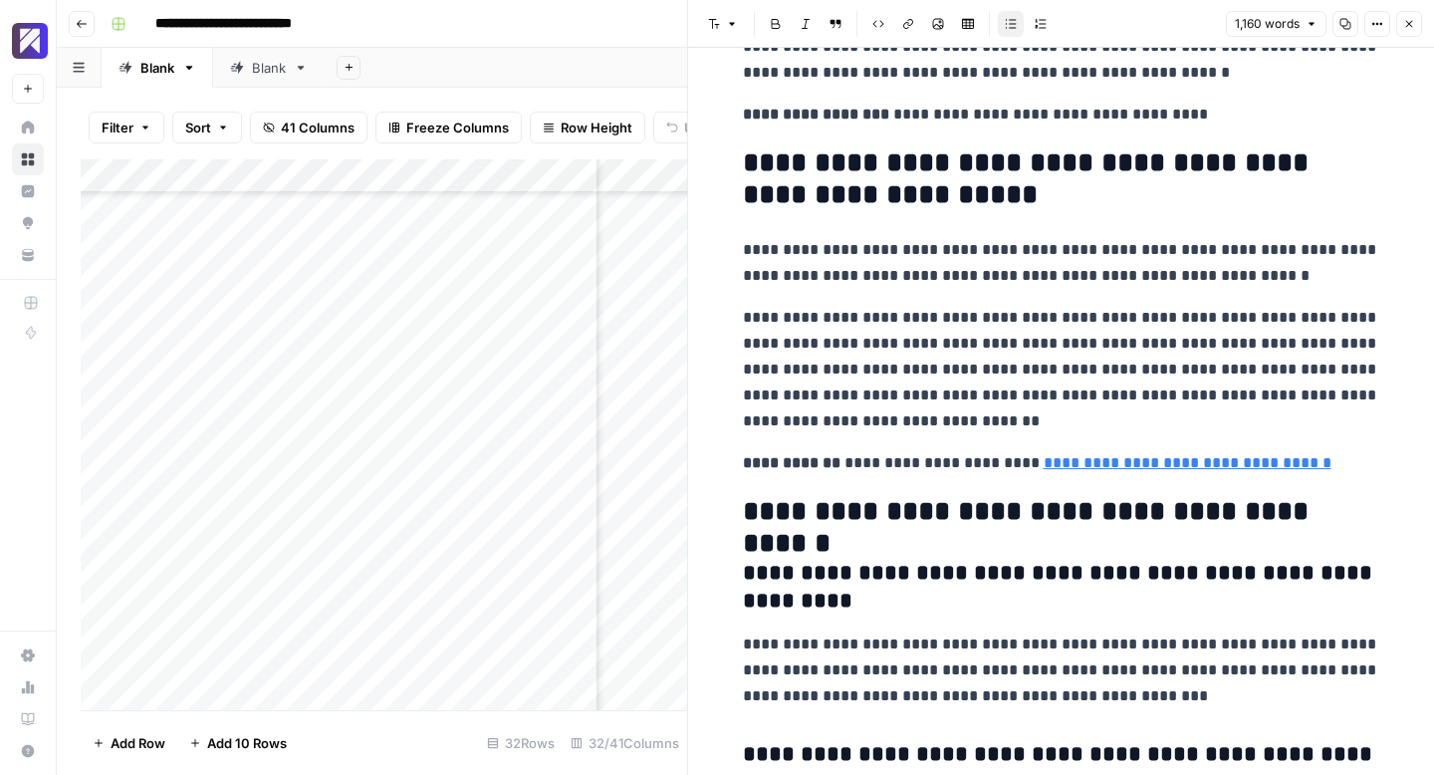
scroll to position [5090, 0]
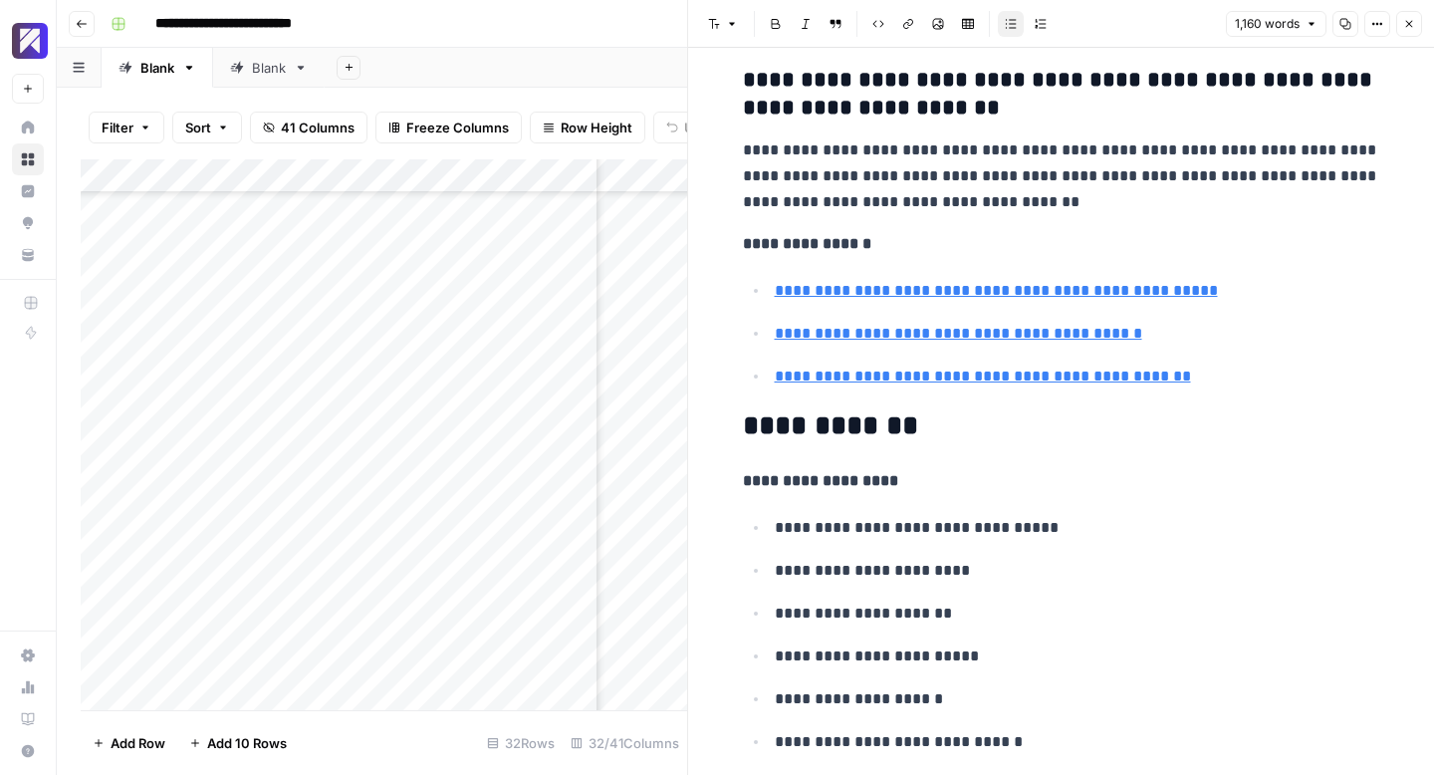
scroll to position [6272, 0]
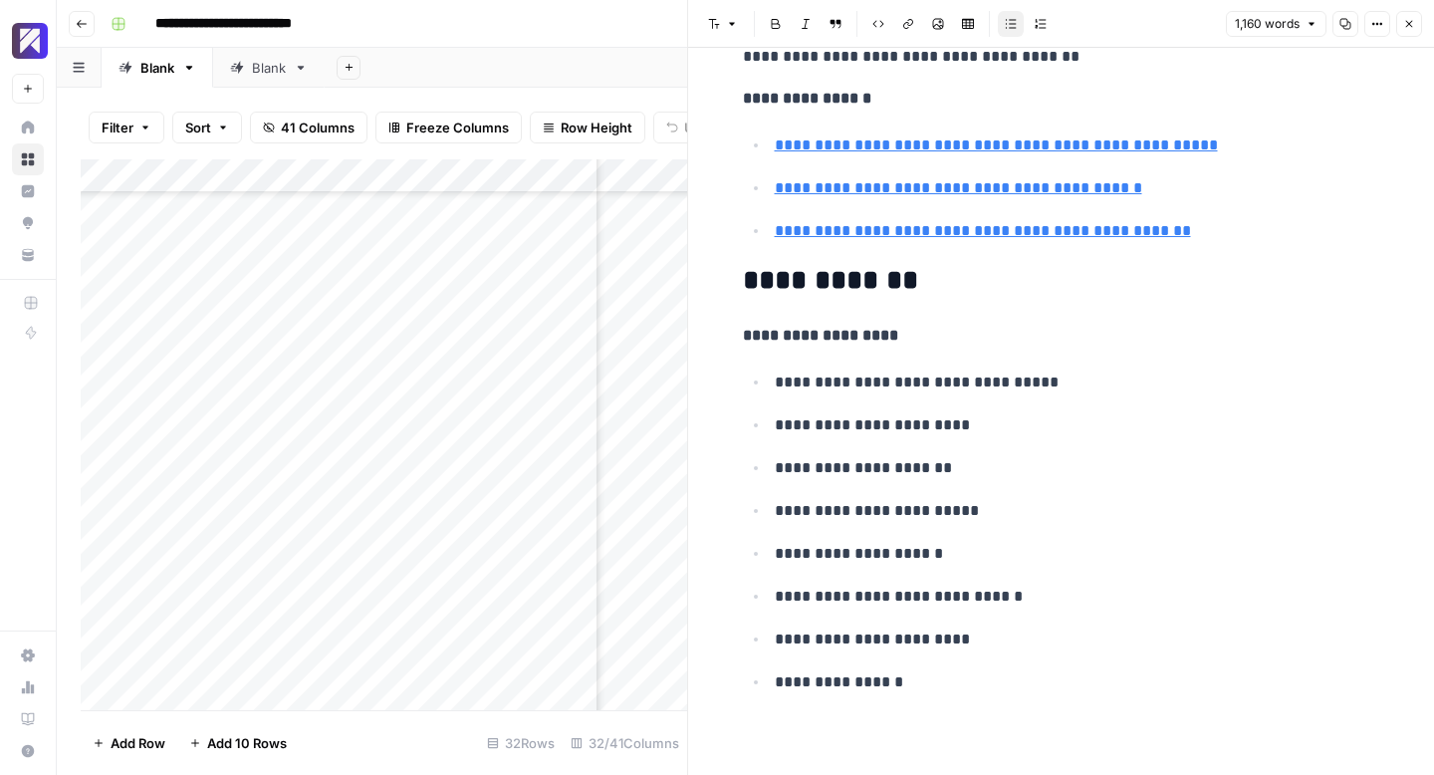
click at [1410, 25] on icon "button" at bounding box center [1409, 24] width 7 height 7
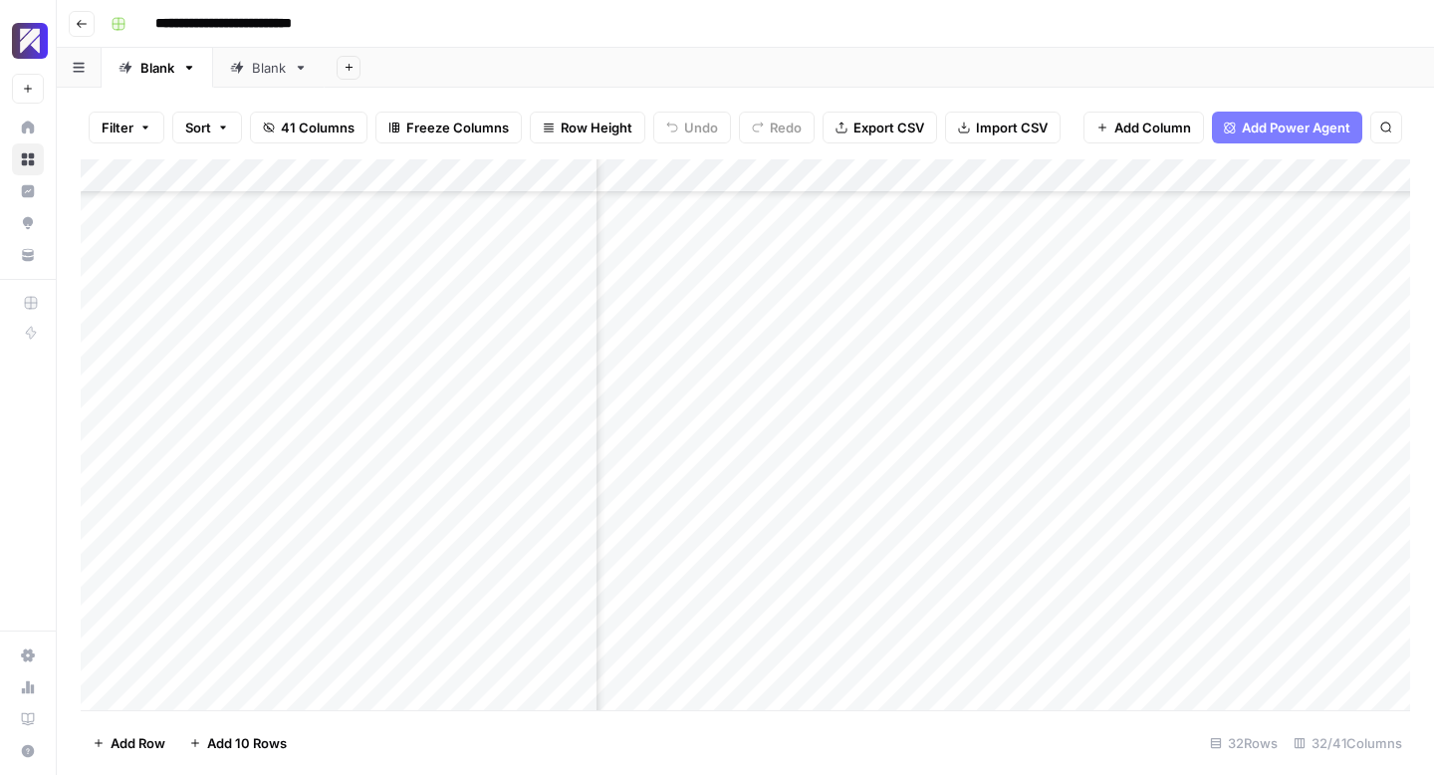
click at [1155, 342] on div "Add Column" at bounding box center [746, 434] width 1330 height 551
click at [935, 379] on div "Add Column" at bounding box center [746, 434] width 1330 height 551
click at [999, 375] on div "Add Column" at bounding box center [746, 434] width 1330 height 551
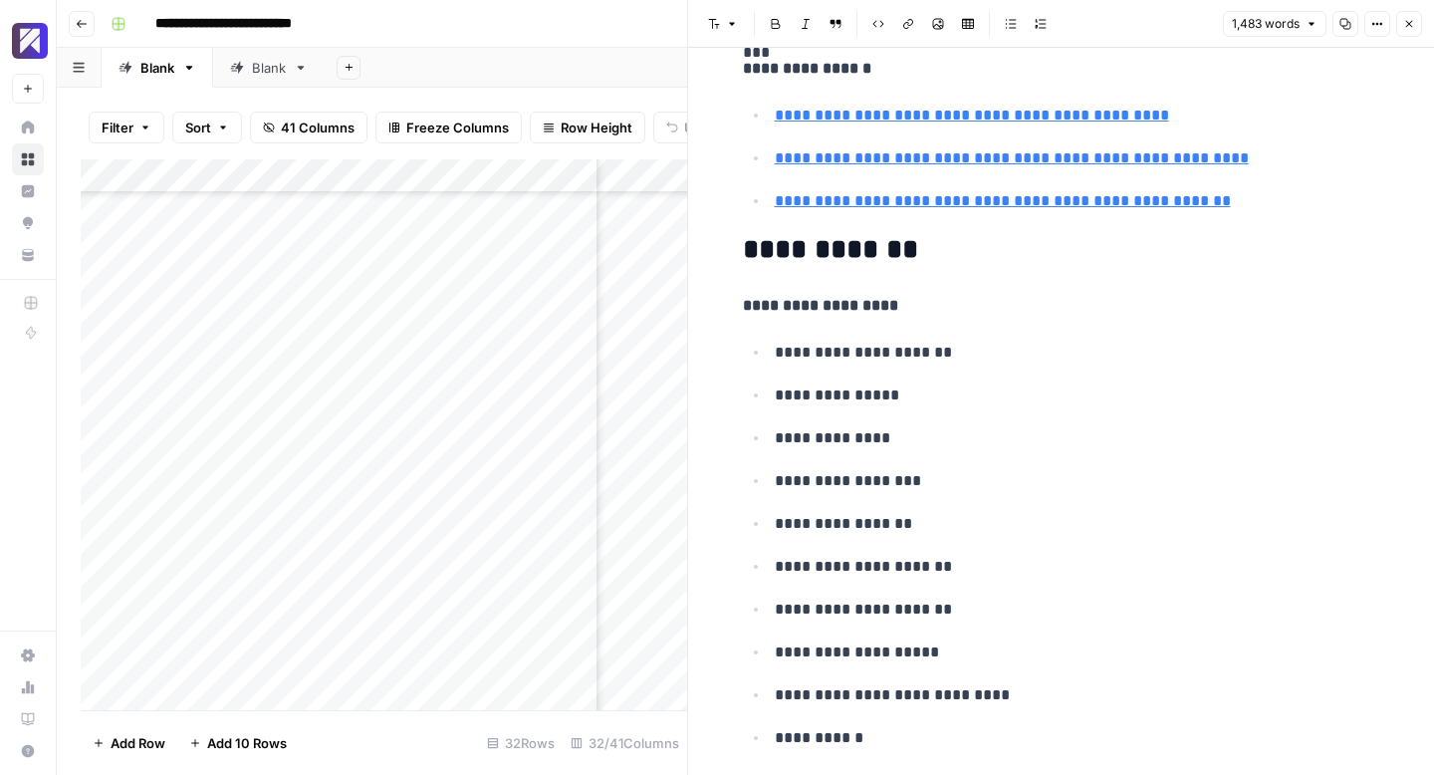
scroll to position [8561, 0]
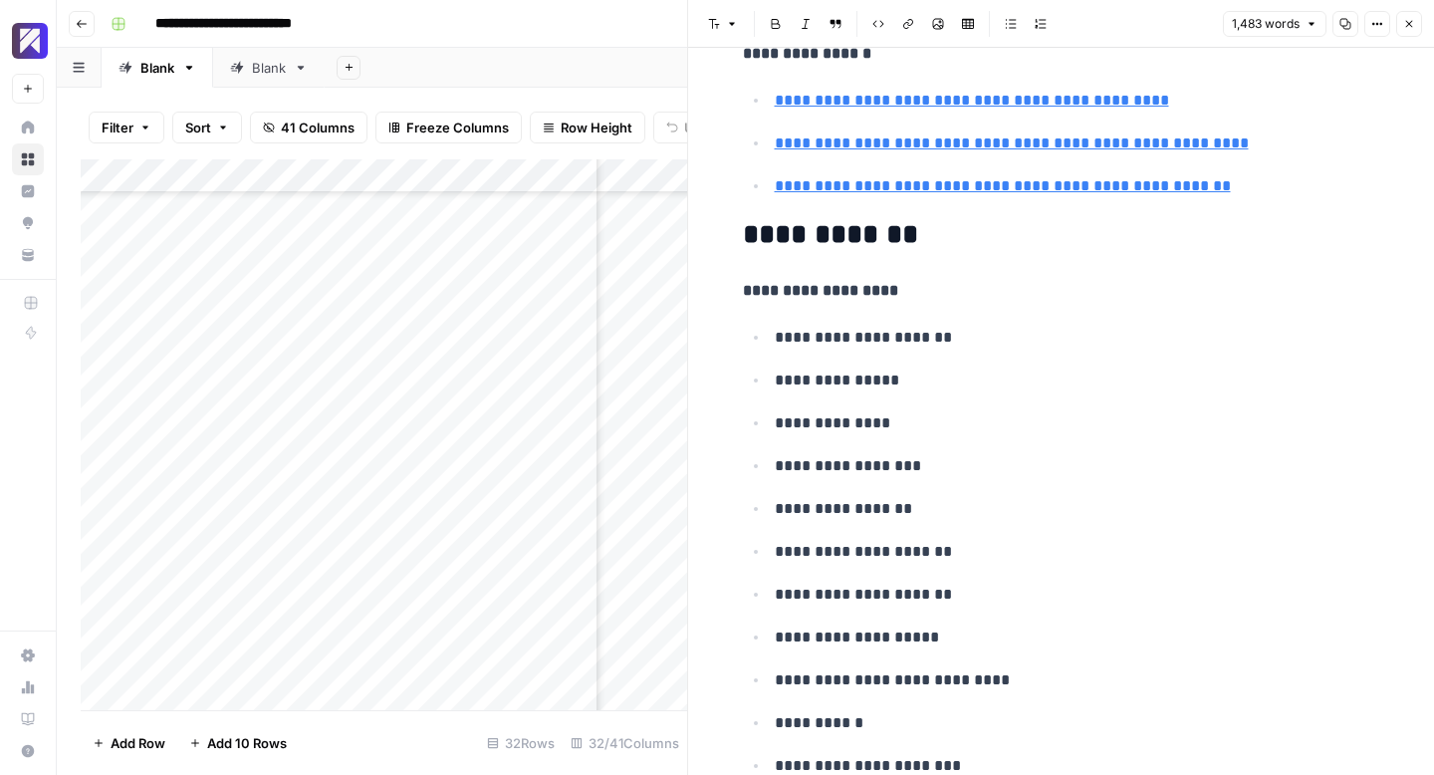
click at [1413, 27] on icon "button" at bounding box center [1409, 24] width 12 height 12
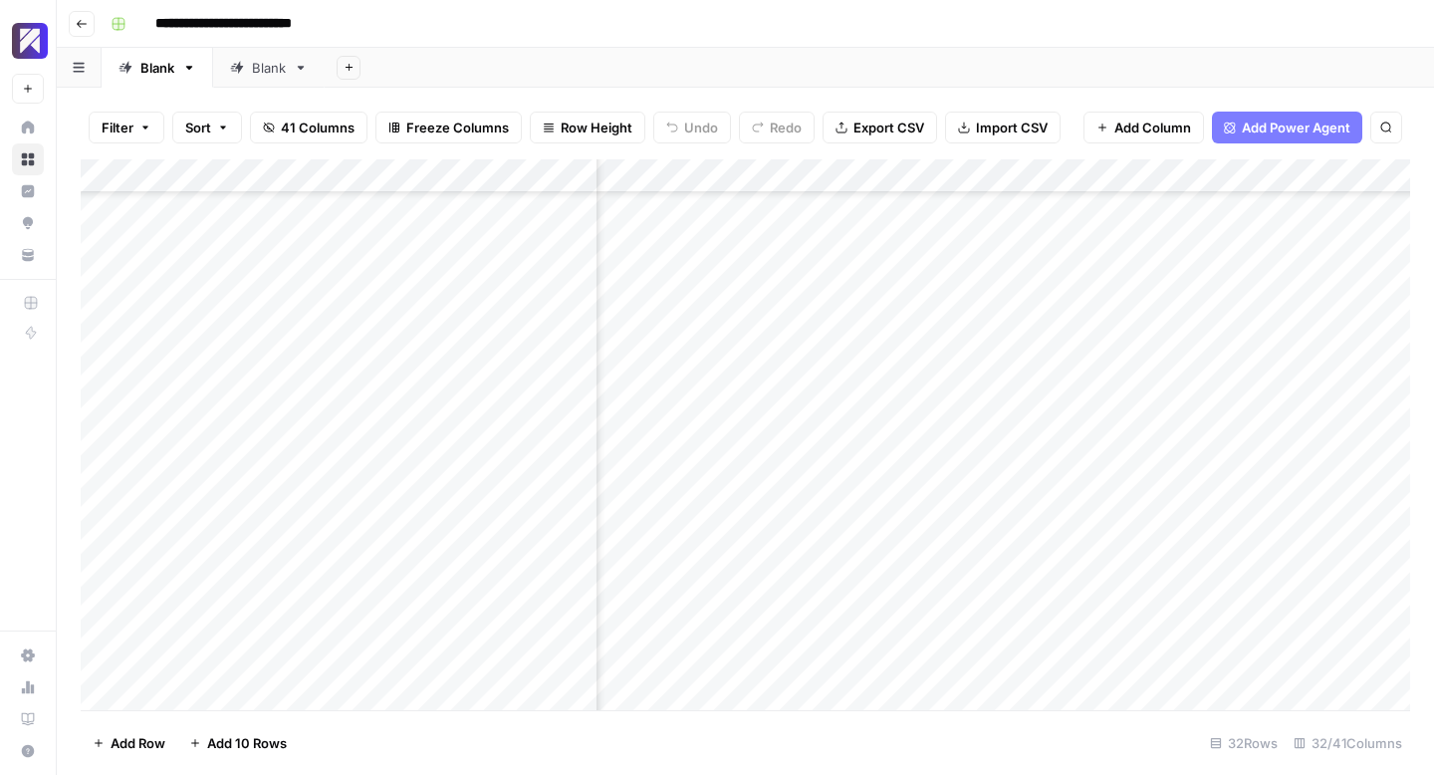
click at [1168, 375] on div "Add Column" at bounding box center [746, 434] width 1330 height 551
click at [1000, 411] on div "Add Column" at bounding box center [746, 434] width 1330 height 551
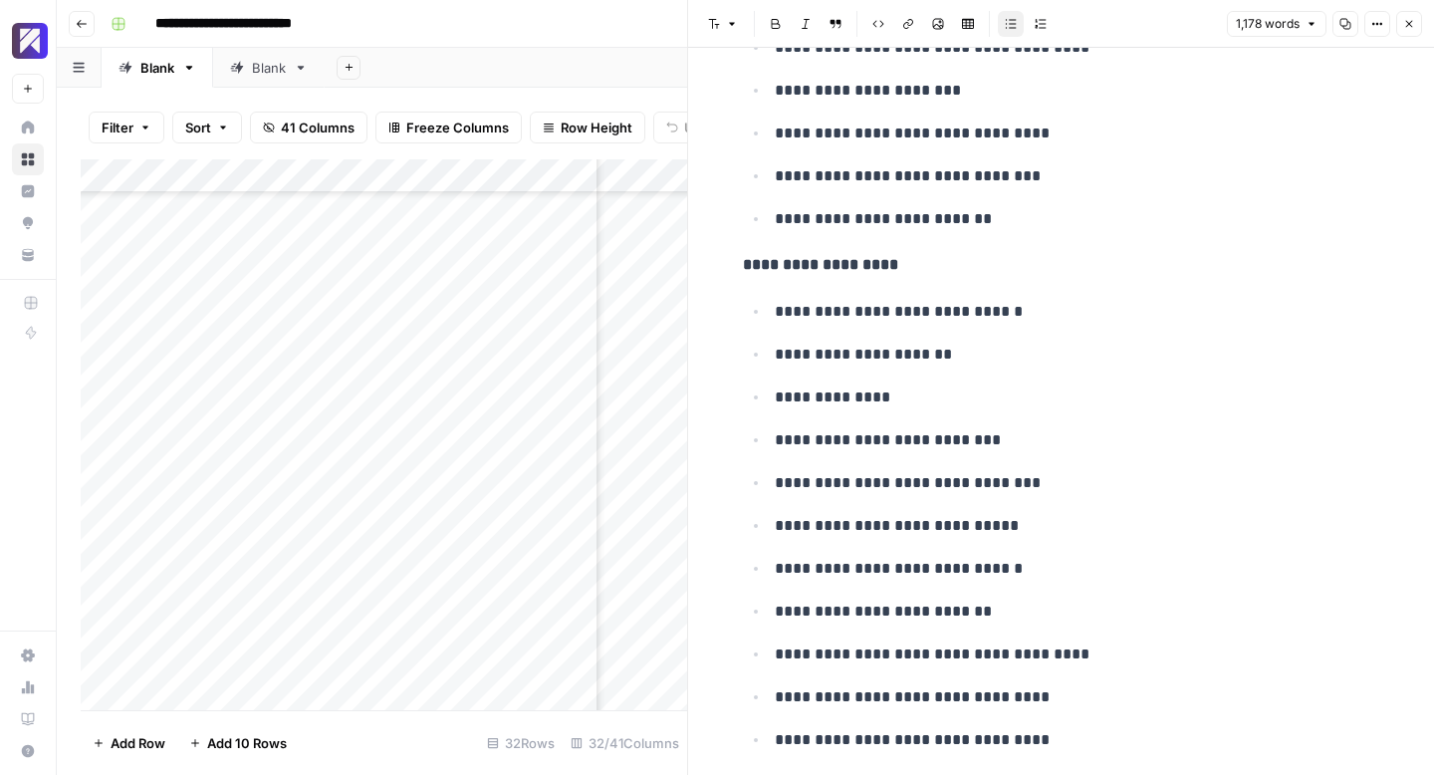
scroll to position [8498, 0]
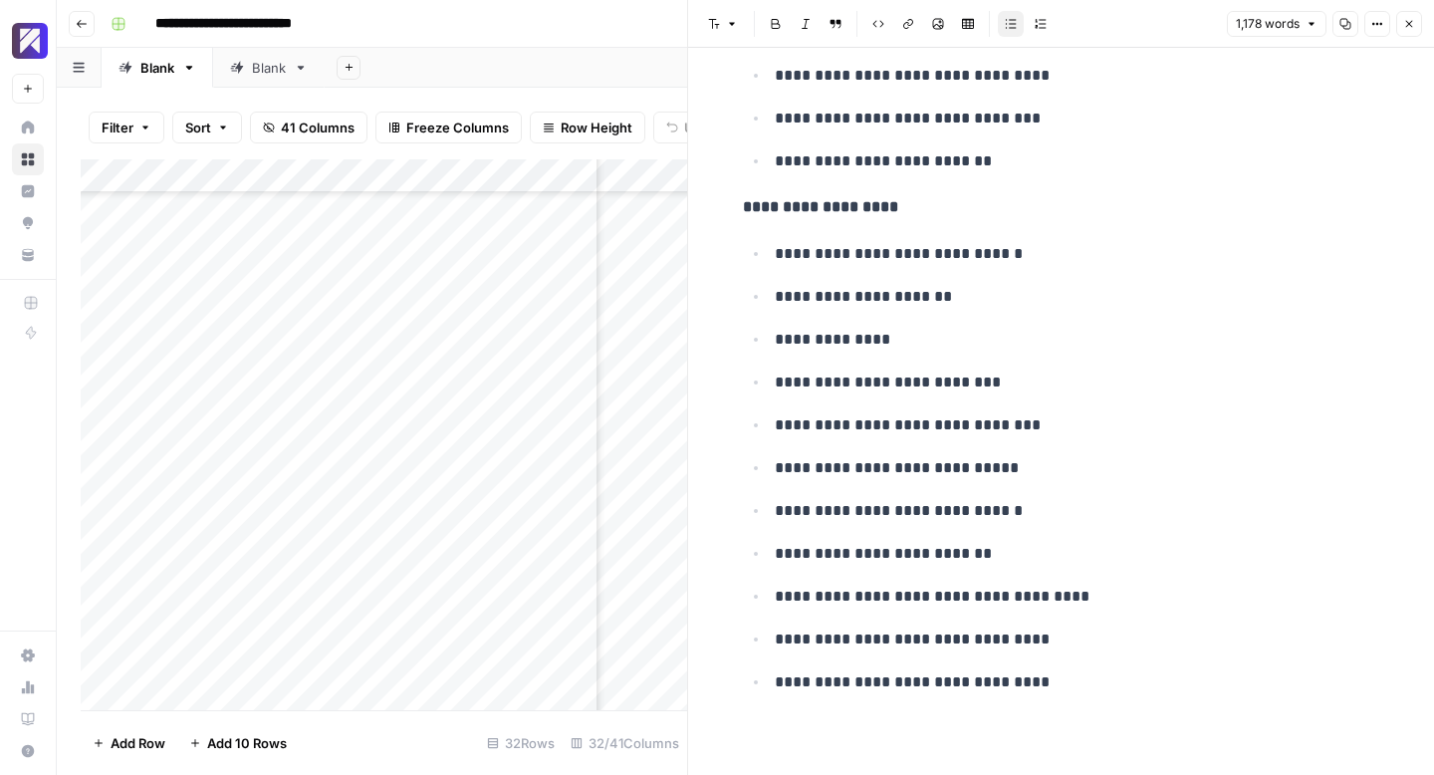
click at [1411, 23] on icon "button" at bounding box center [1409, 24] width 12 height 12
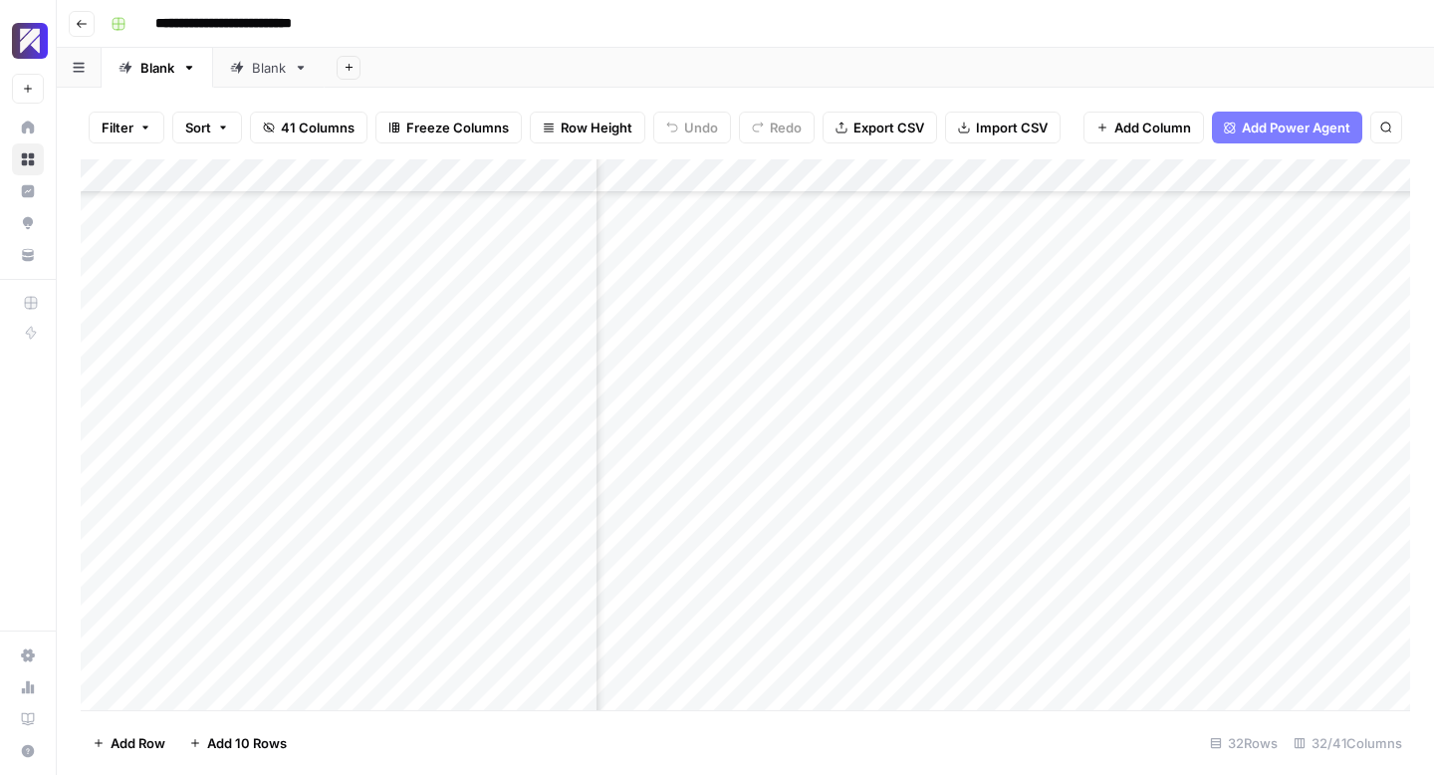
click at [1169, 407] on div "Add Column" at bounding box center [746, 434] width 1330 height 551
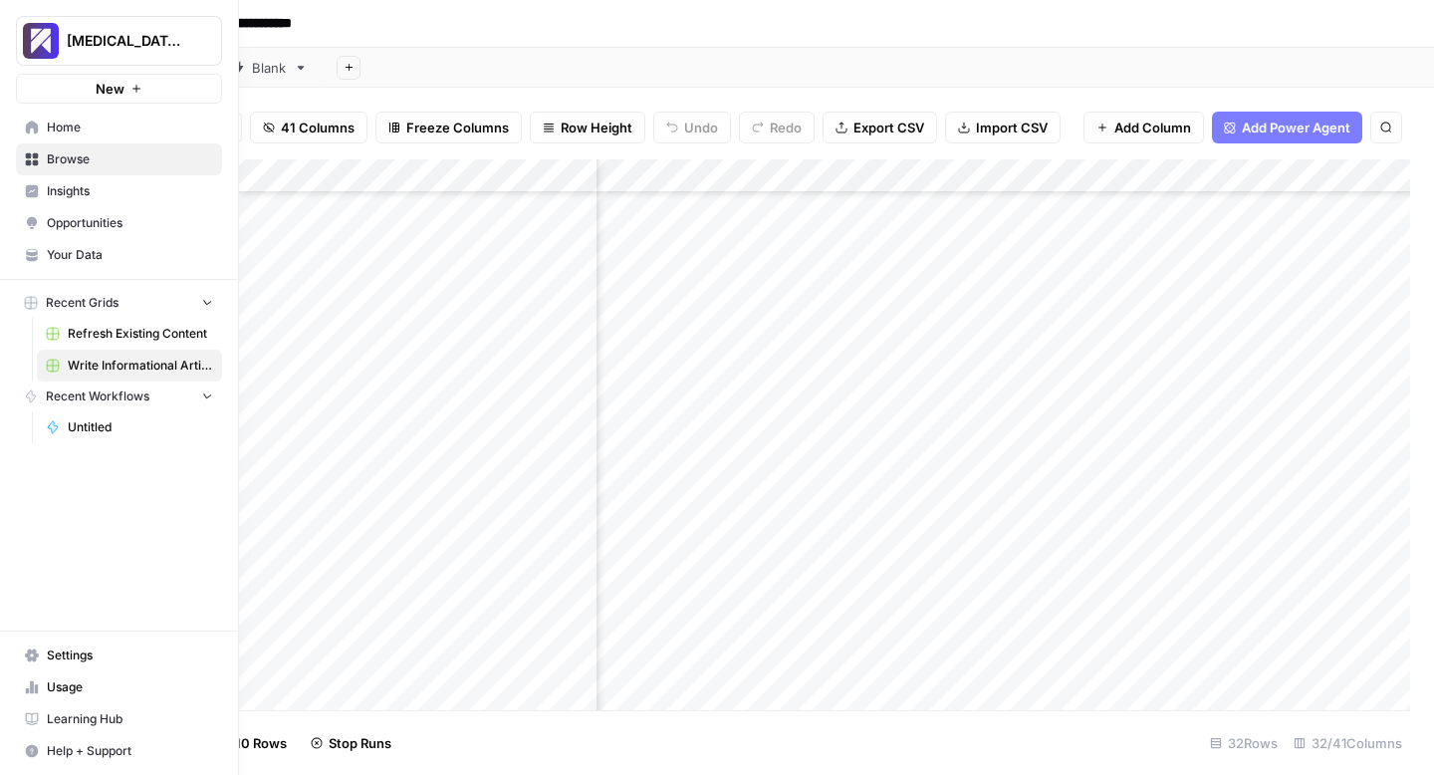
click at [35, 686] on icon at bounding box center [37, 688] width 4 height 9
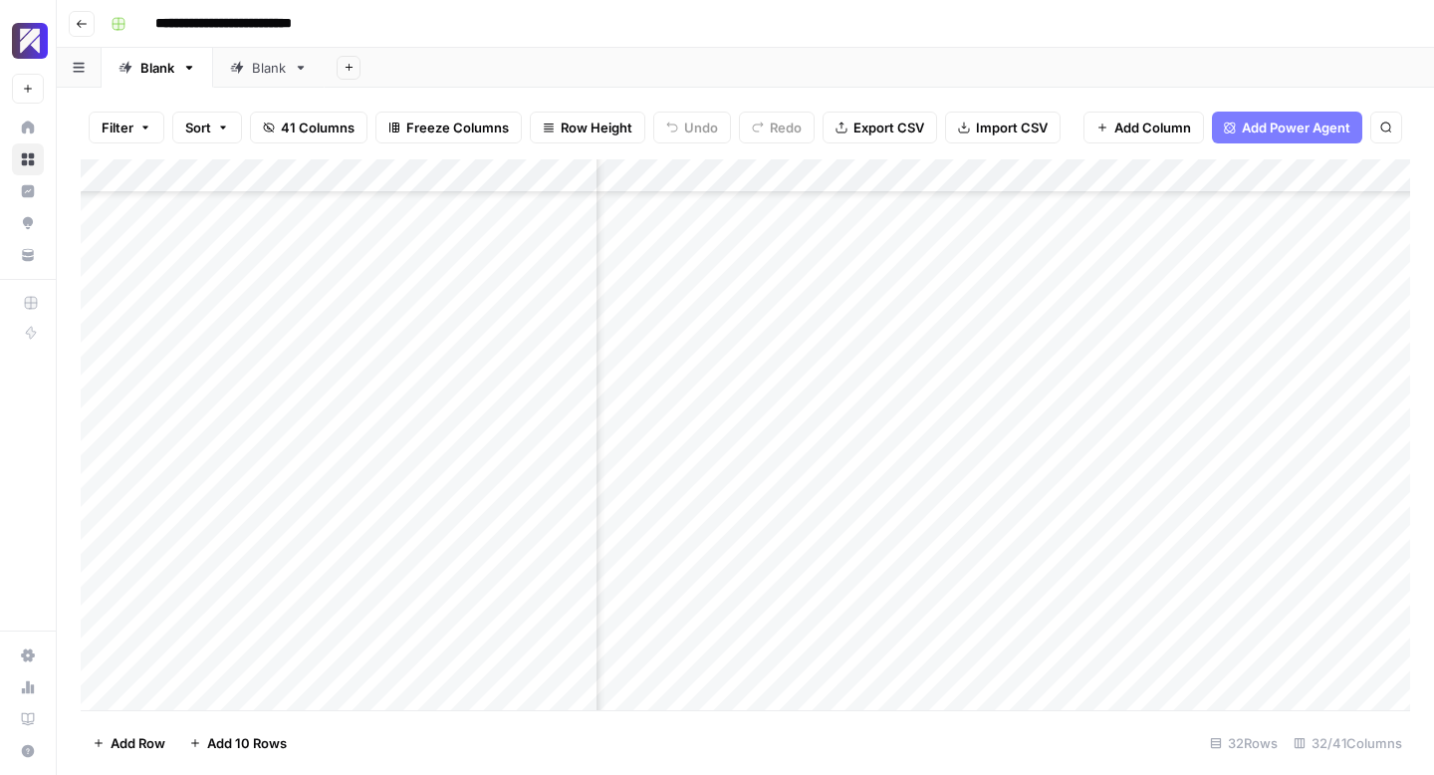
scroll to position [549, 1919]
click at [926, 436] on div "Add Column" at bounding box center [746, 434] width 1330 height 551
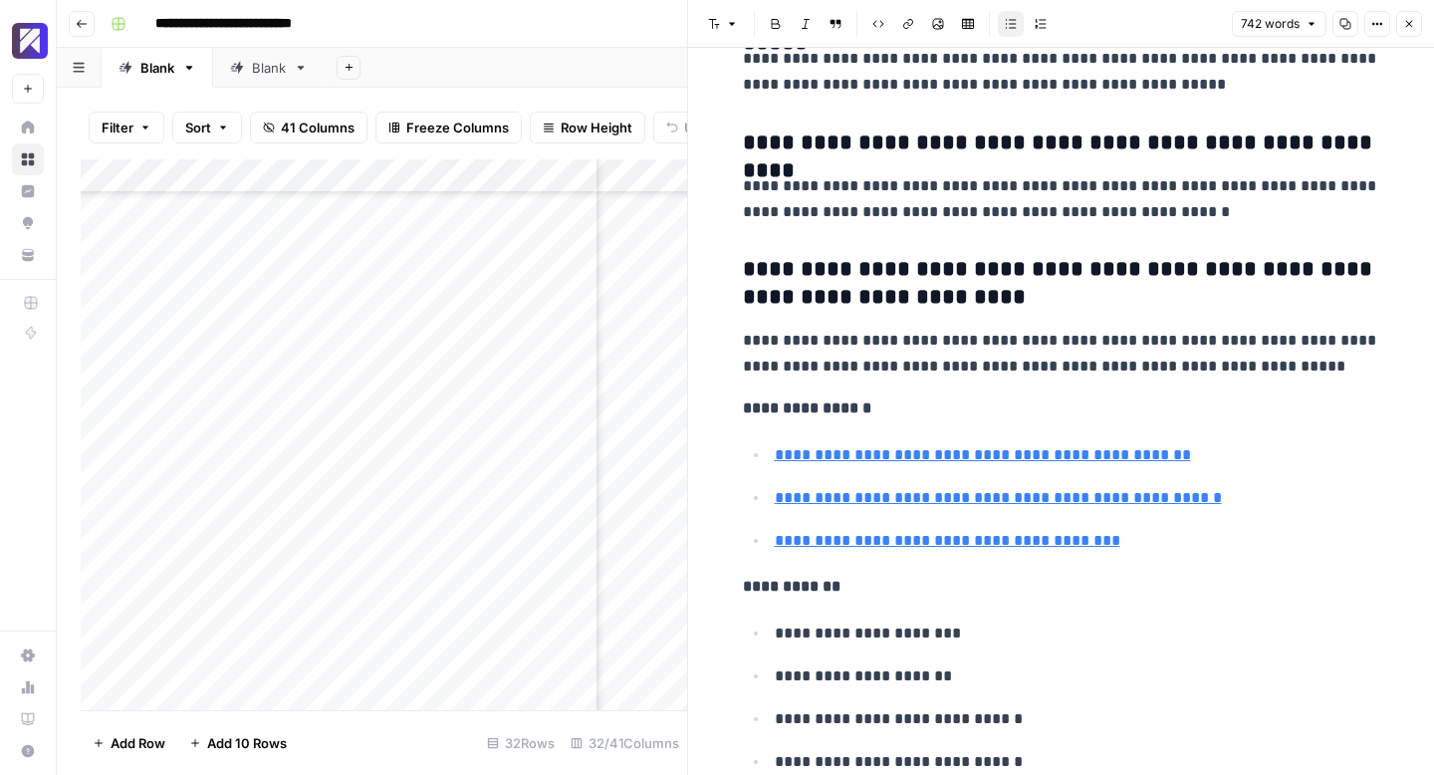
scroll to position [4945, 0]
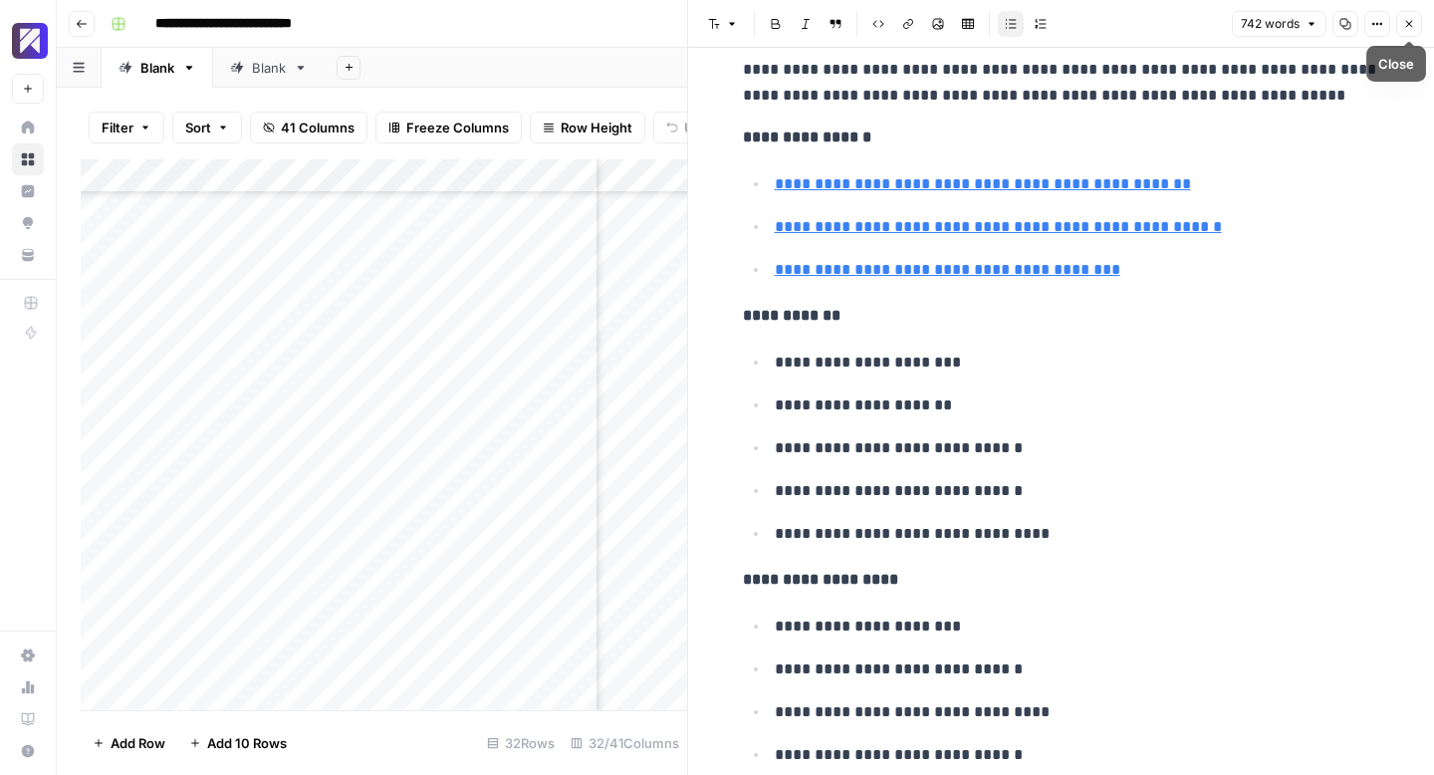
click at [1407, 27] on icon "button" at bounding box center [1409, 24] width 12 height 12
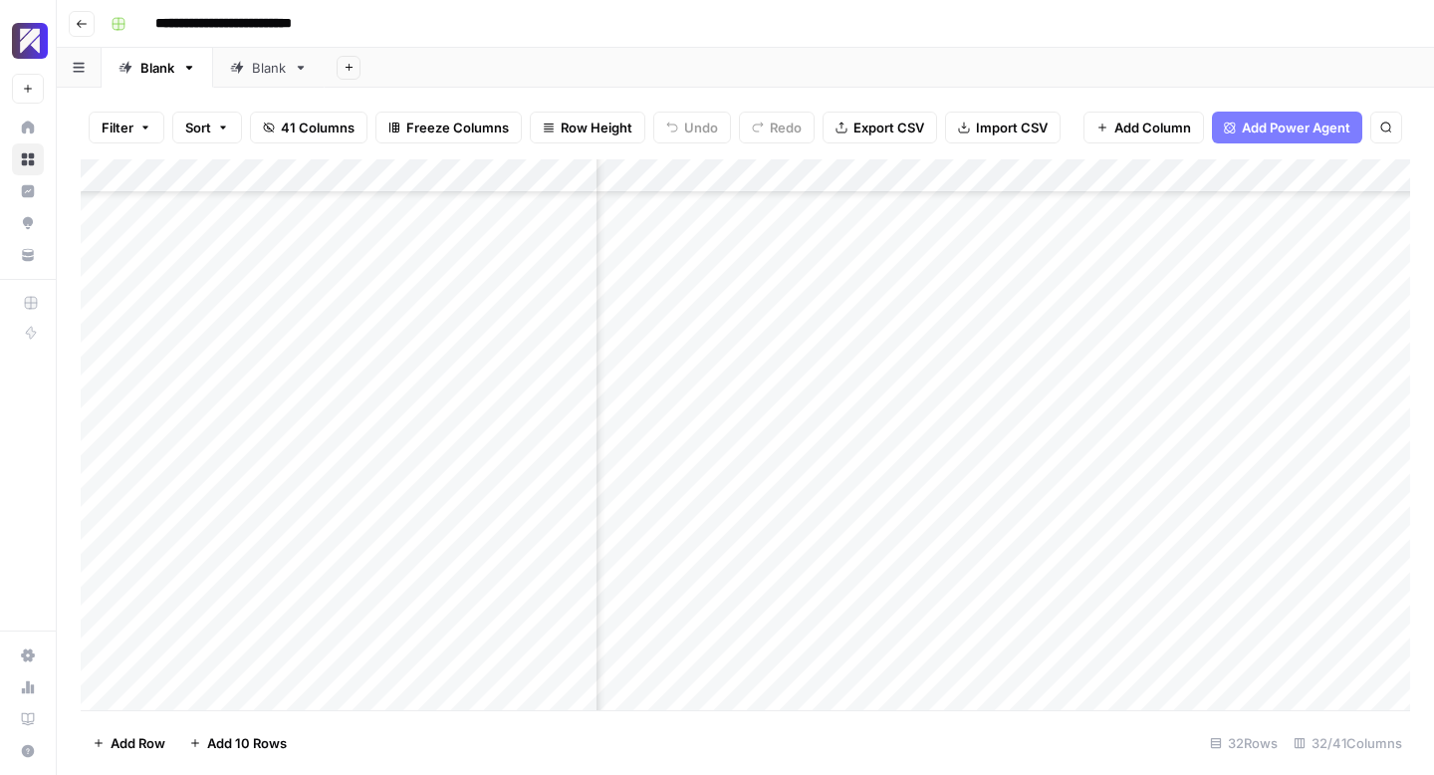
click at [1089, 432] on div "Add Column" at bounding box center [746, 434] width 1330 height 551
click at [928, 472] on div "Add Column" at bounding box center [746, 434] width 1330 height 551
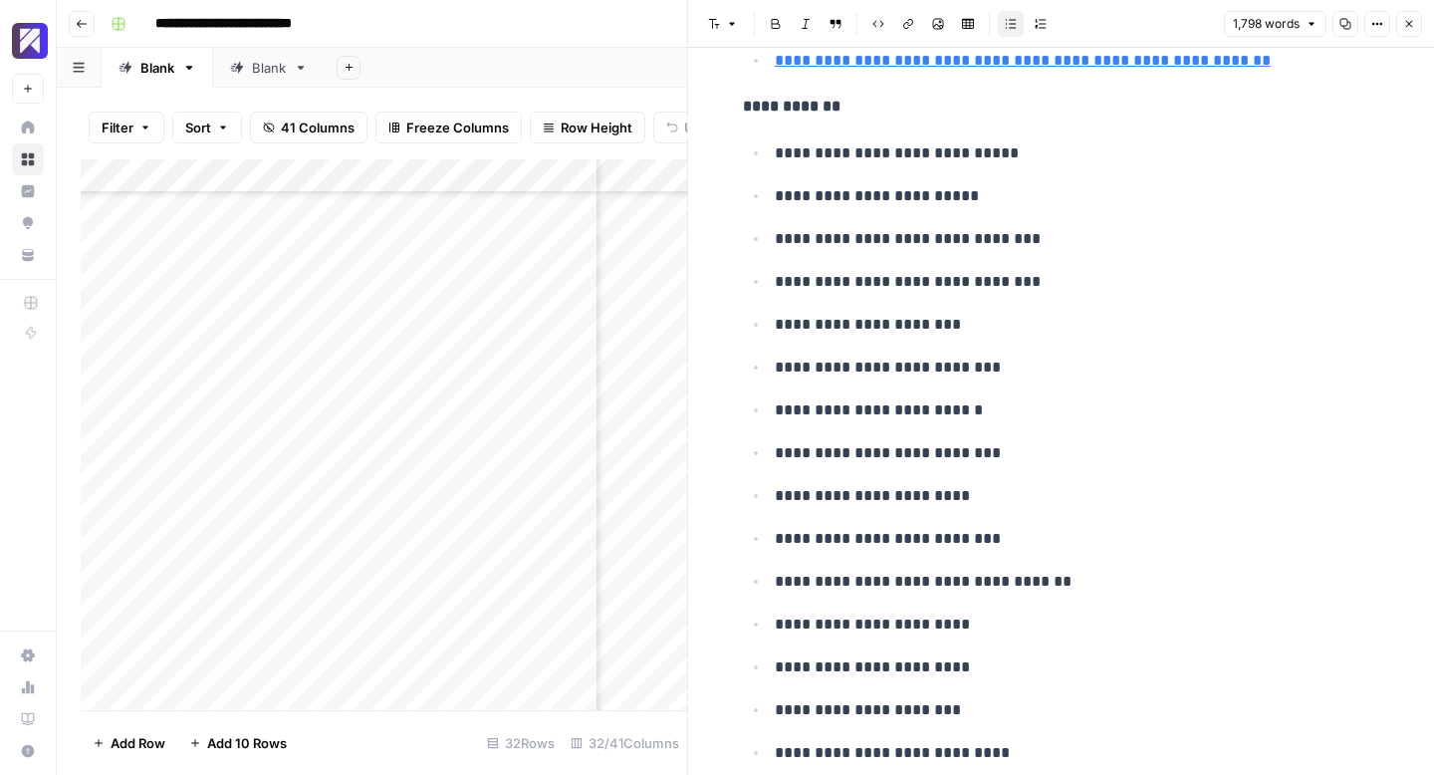
scroll to position [8737, 0]
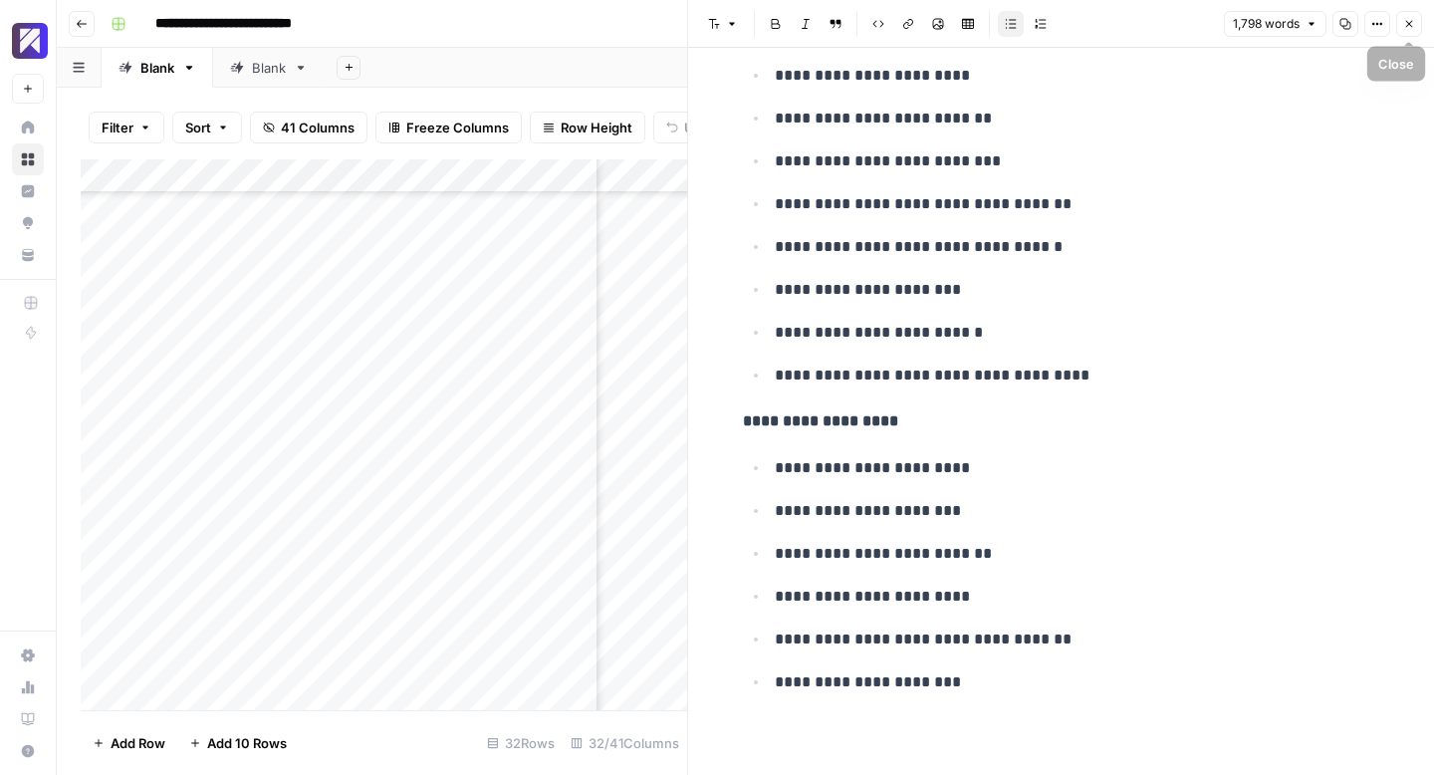
click at [1412, 25] on icon "button" at bounding box center [1409, 24] width 12 height 12
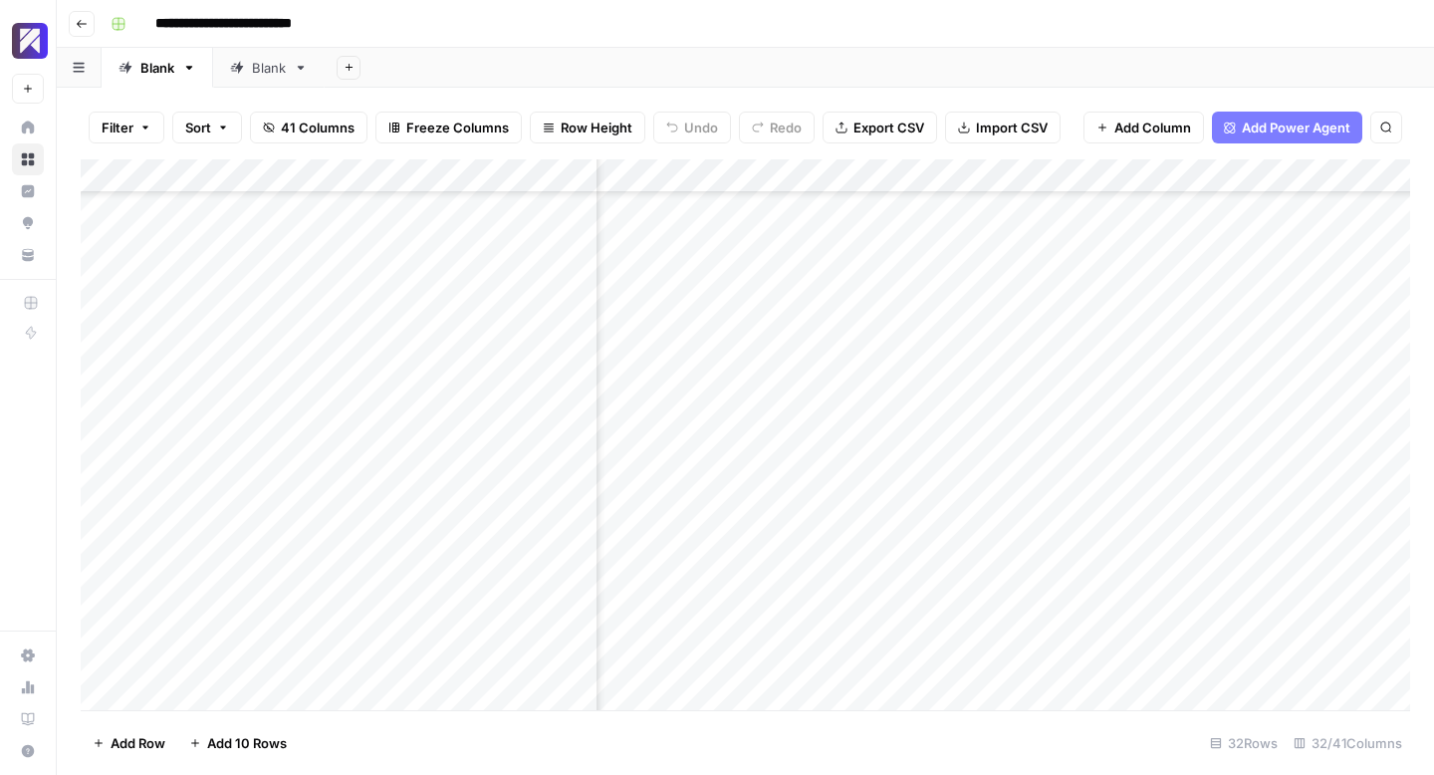
click at [1091, 473] on div "Add Column" at bounding box center [746, 434] width 1330 height 551
click at [929, 507] on div "Add Column" at bounding box center [746, 434] width 1330 height 551
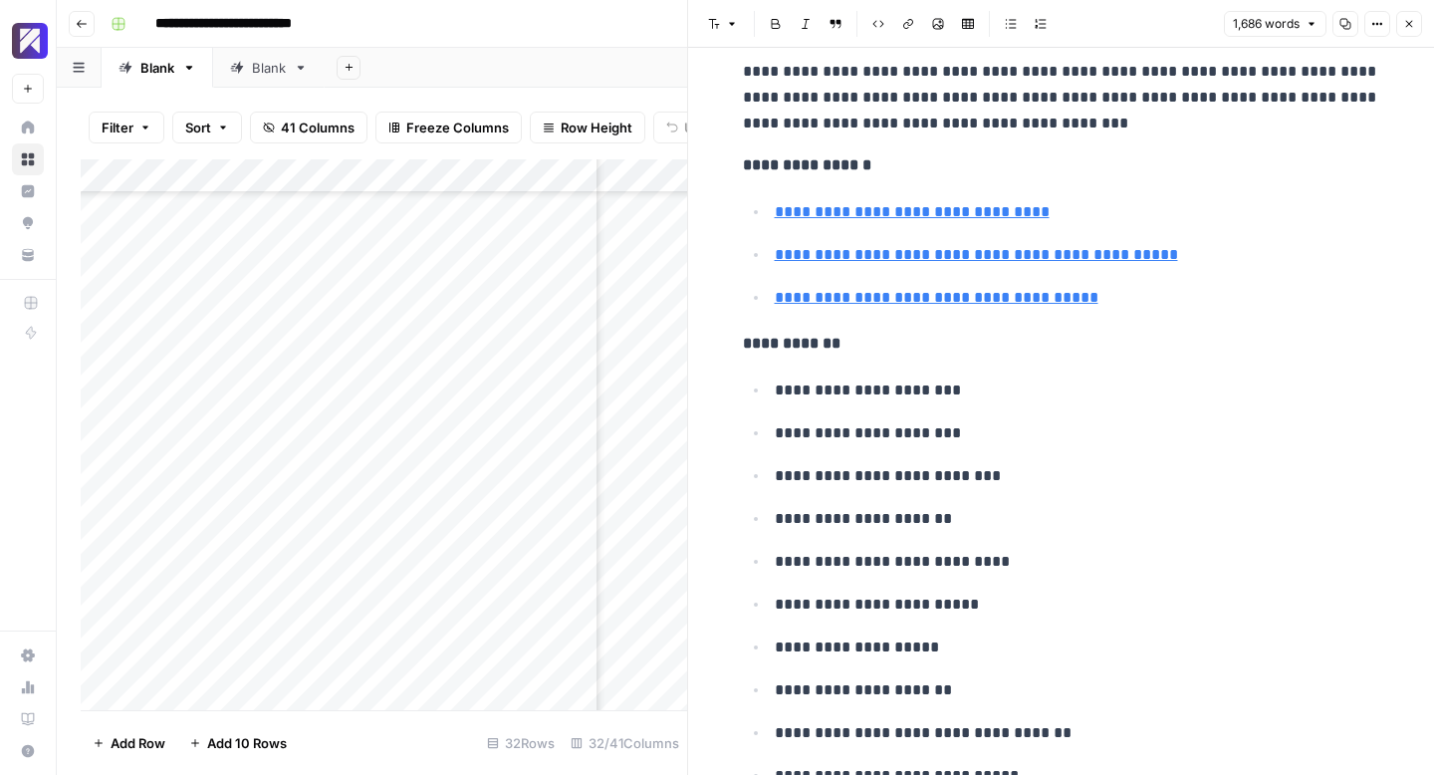
scroll to position [8284, 0]
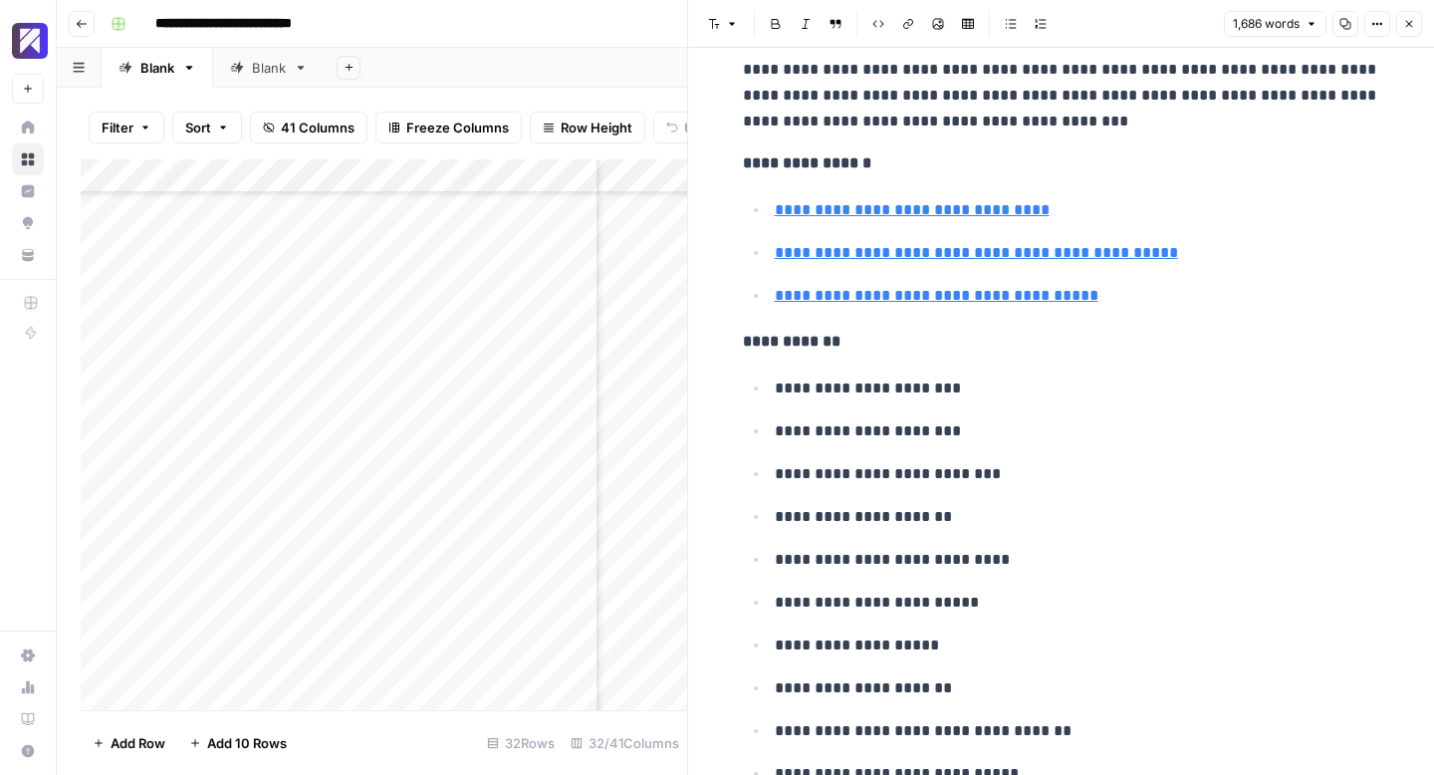
click at [1410, 18] on icon "button" at bounding box center [1409, 24] width 12 height 12
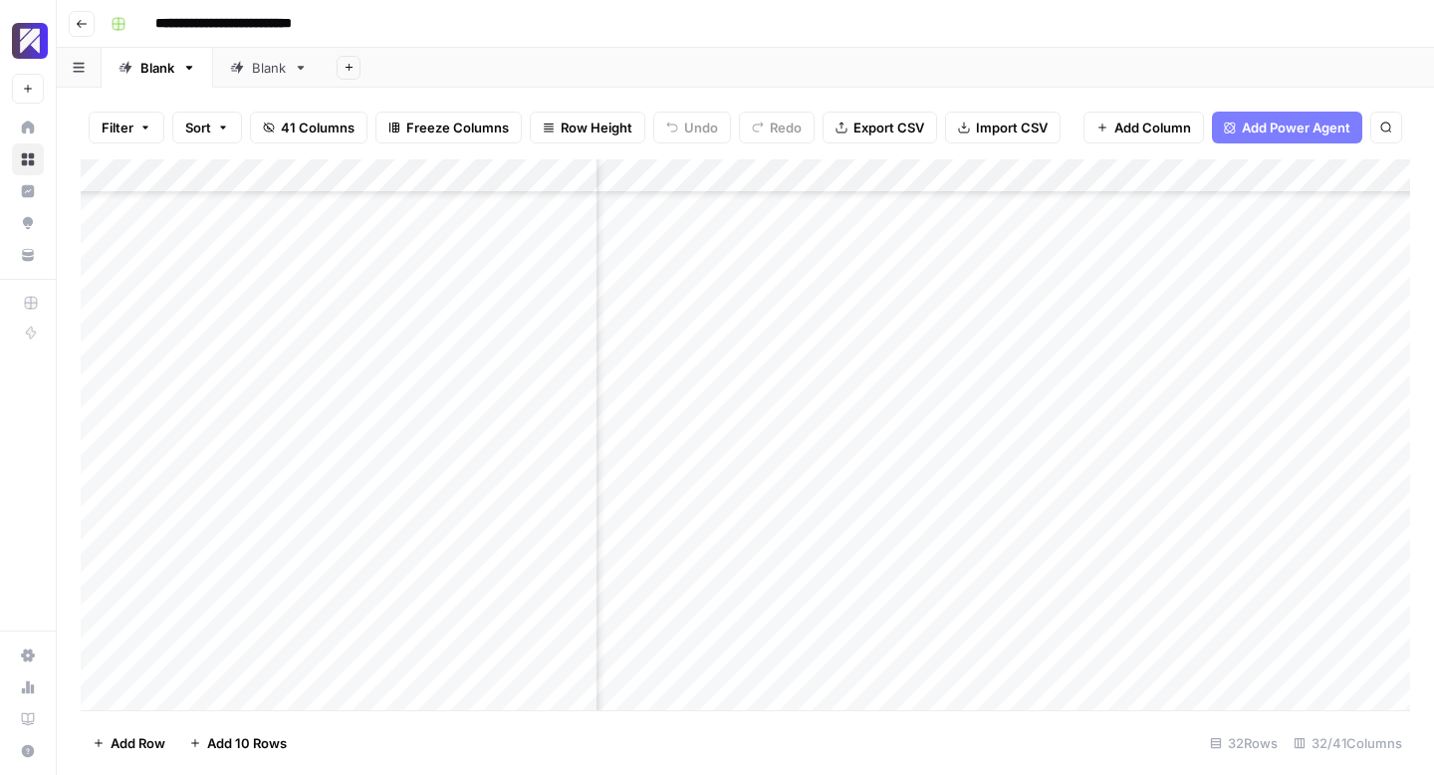
click at [1085, 504] on div "Add Column" at bounding box center [746, 434] width 1330 height 551
click at [932, 488] on div "Add Column" at bounding box center [746, 434] width 1330 height 551
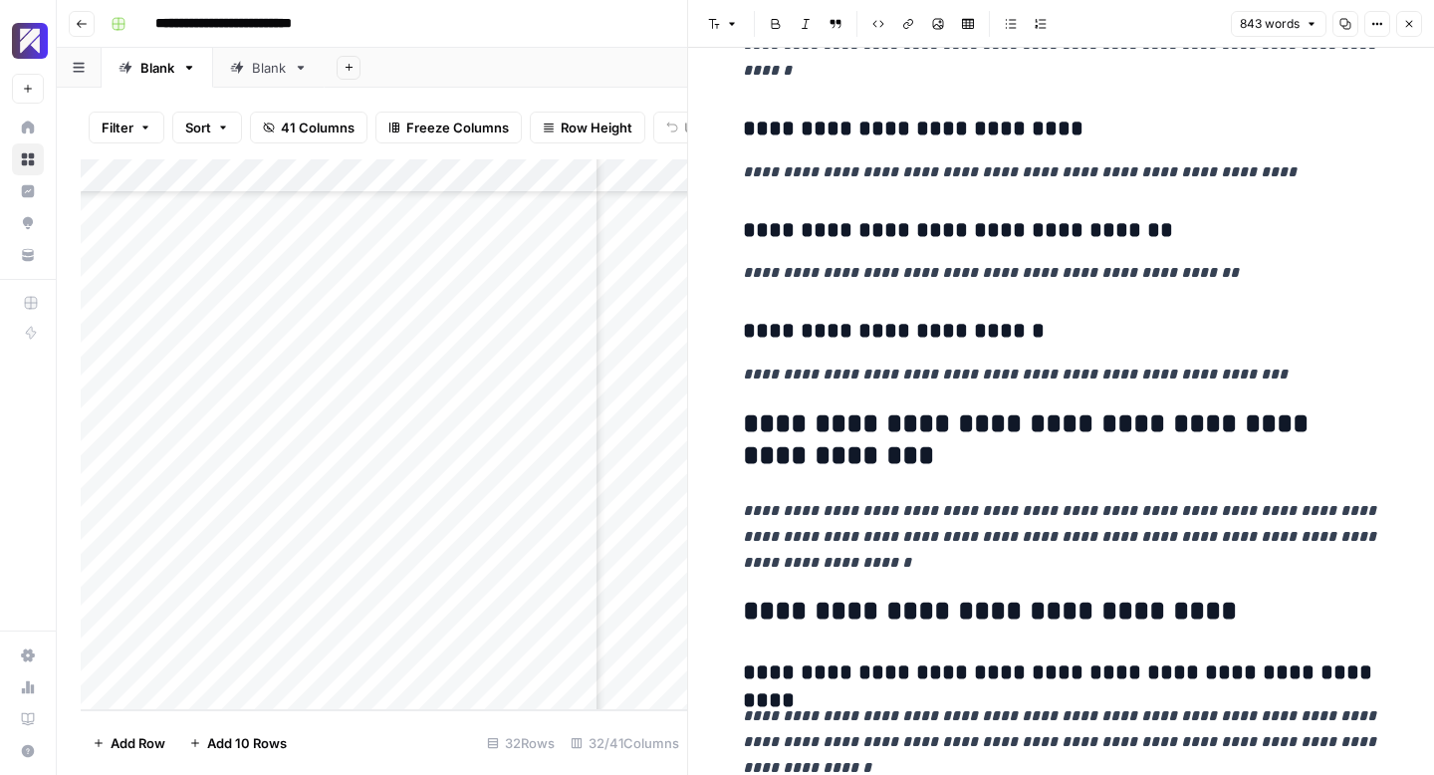
scroll to position [4903, 0]
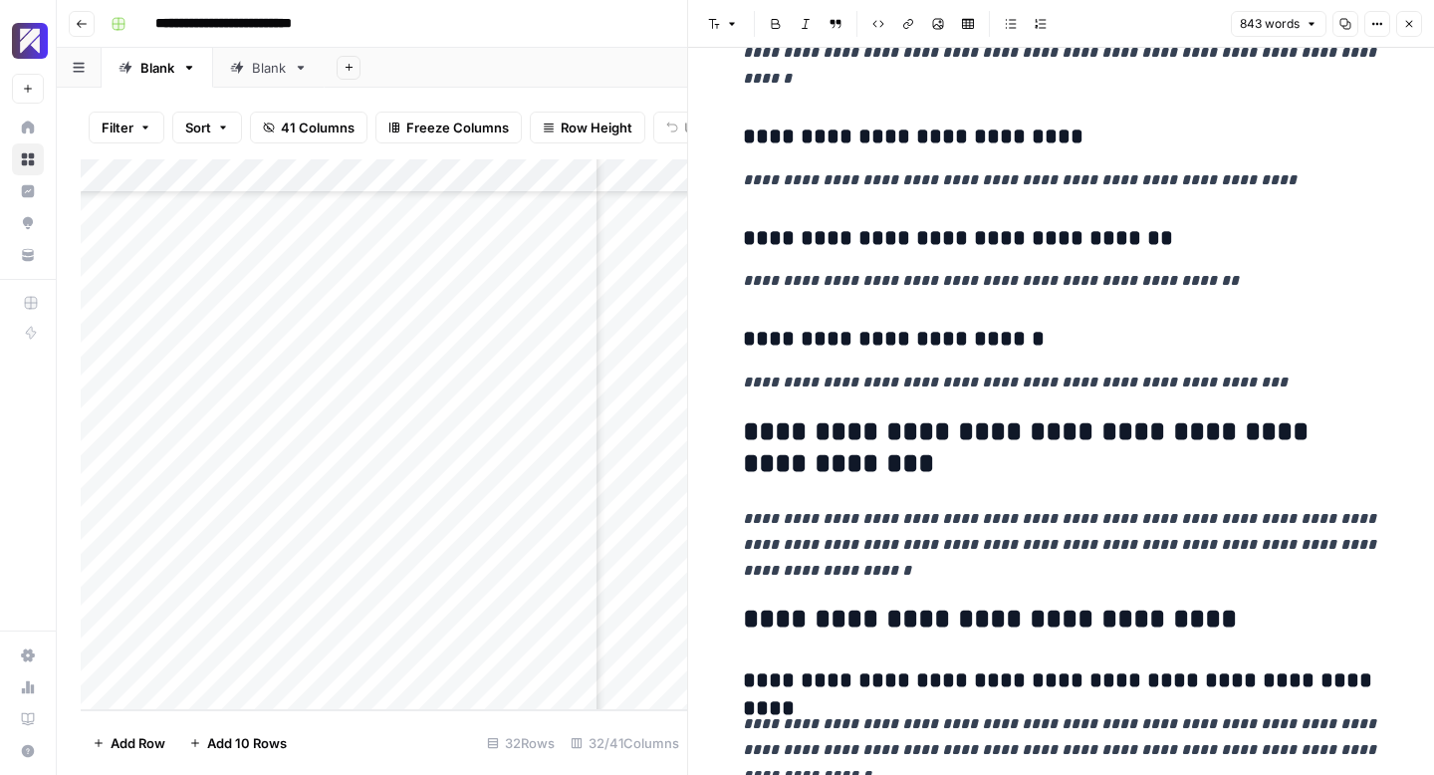
click at [1408, 28] on icon "button" at bounding box center [1409, 24] width 12 height 12
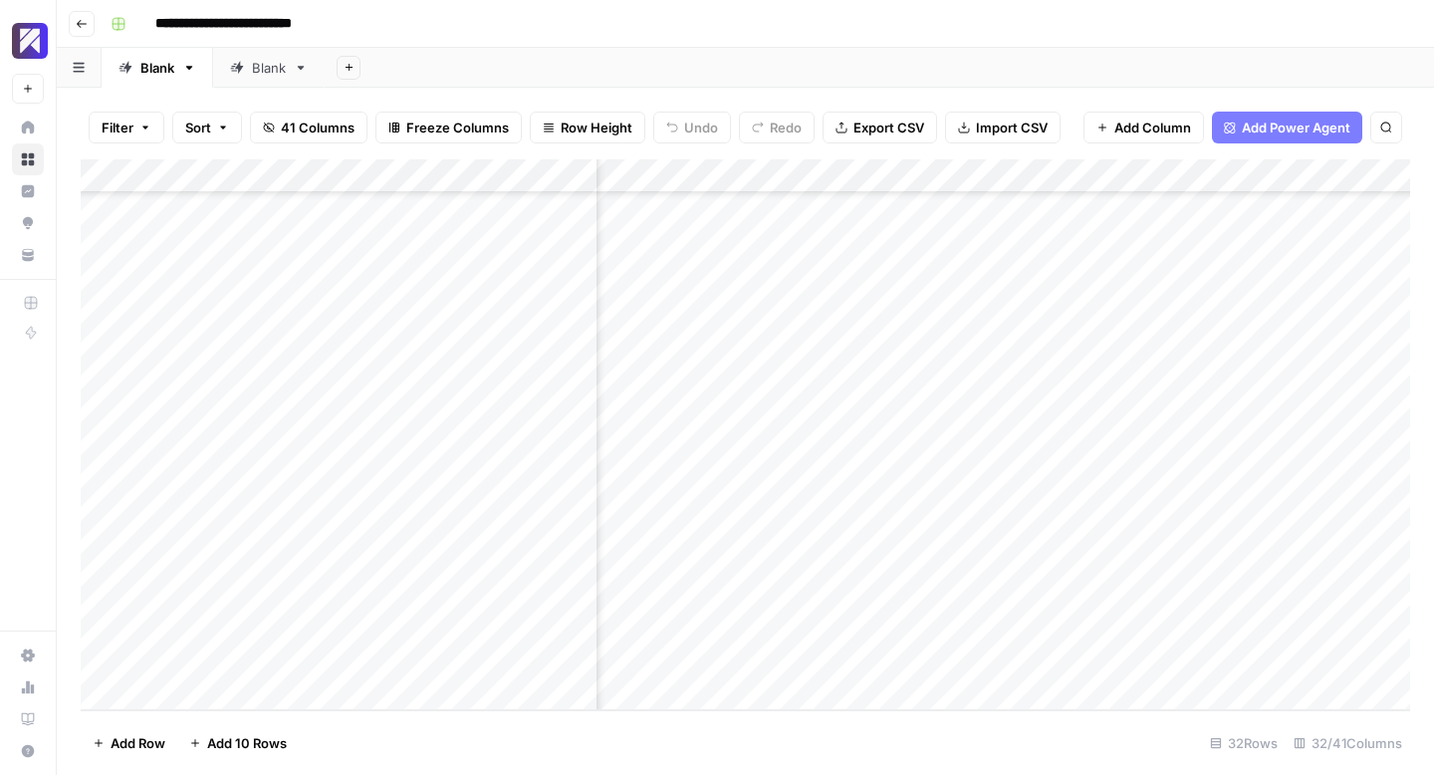
click at [1081, 492] on div "Add Column" at bounding box center [746, 434] width 1330 height 551
click at [929, 521] on div "Add Column" at bounding box center [746, 434] width 1330 height 551
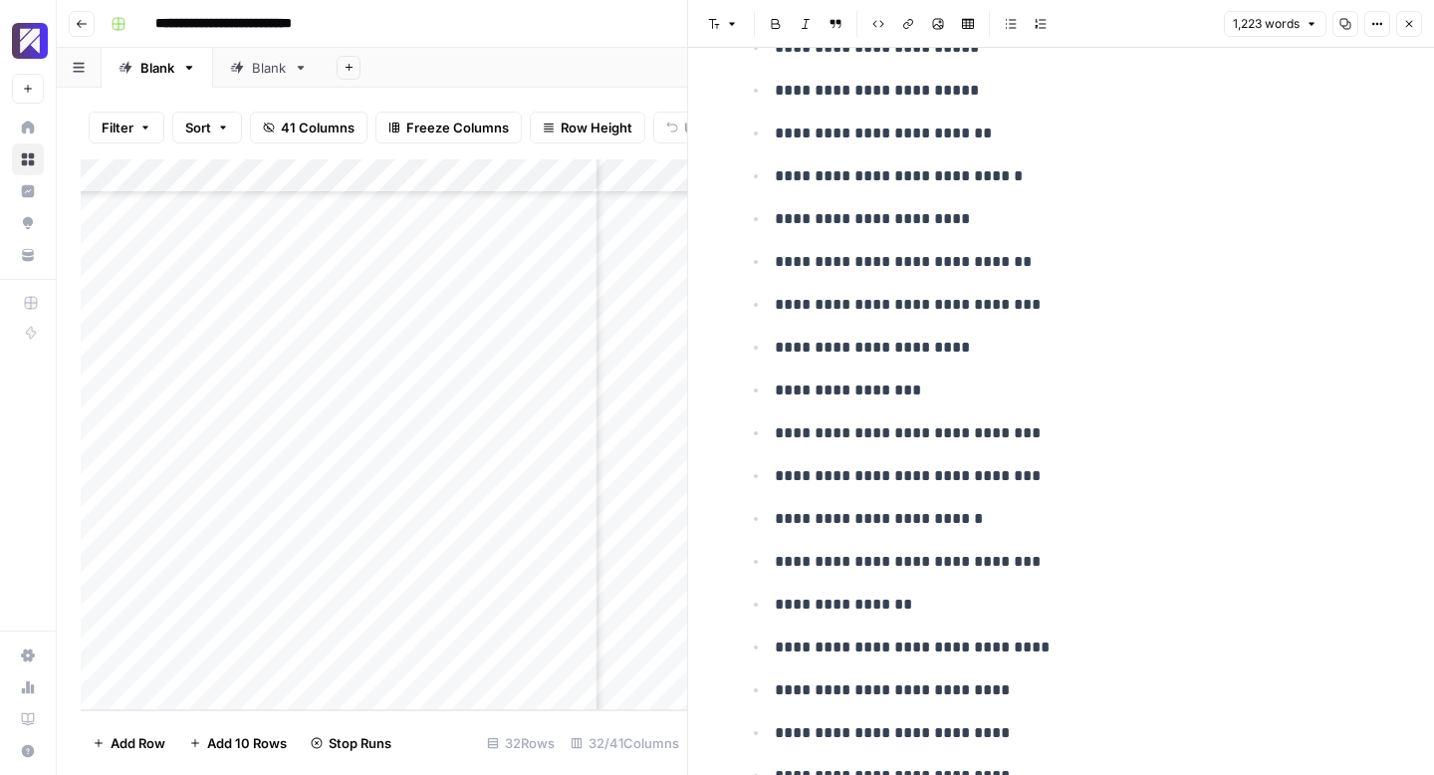
scroll to position [7824, 0]
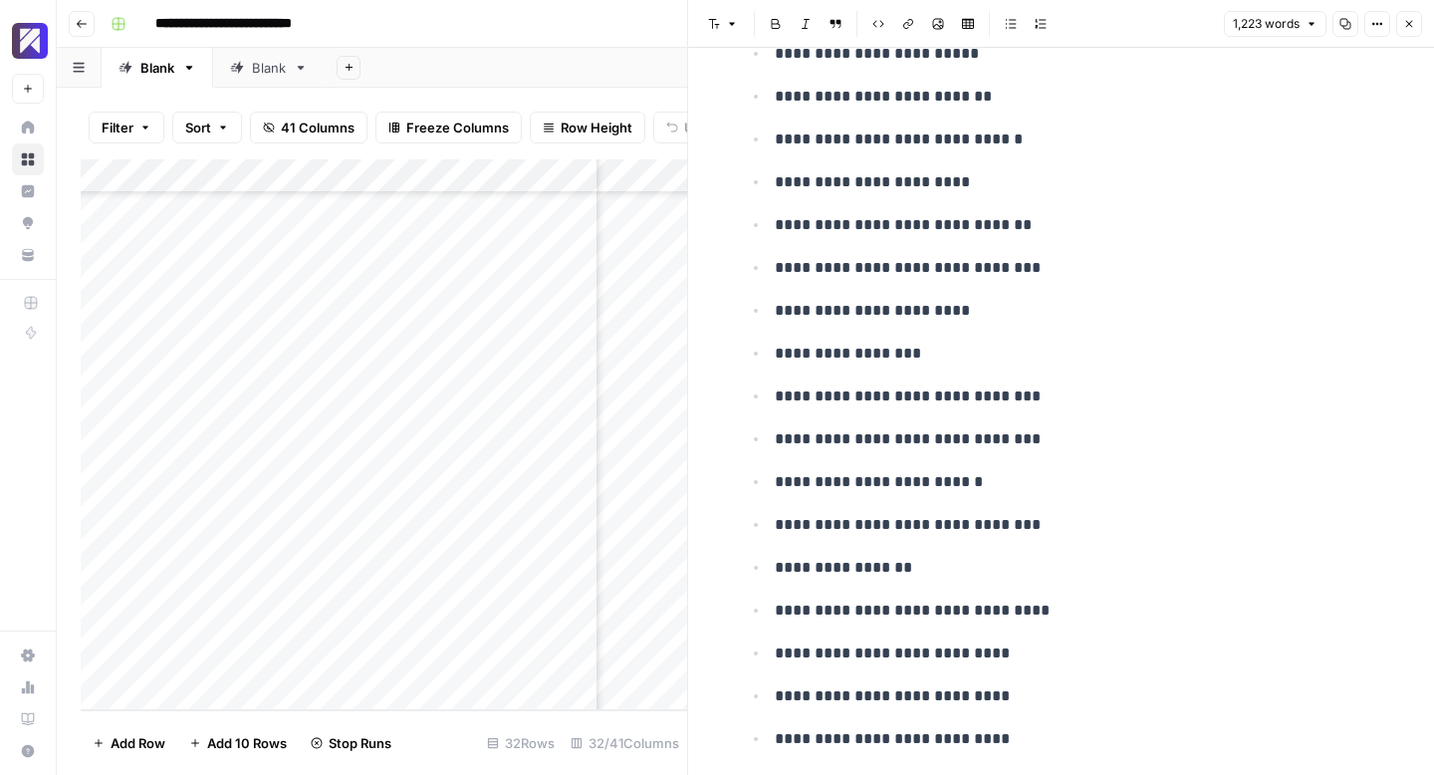
click at [1413, 15] on button "Close" at bounding box center [1409, 24] width 26 height 26
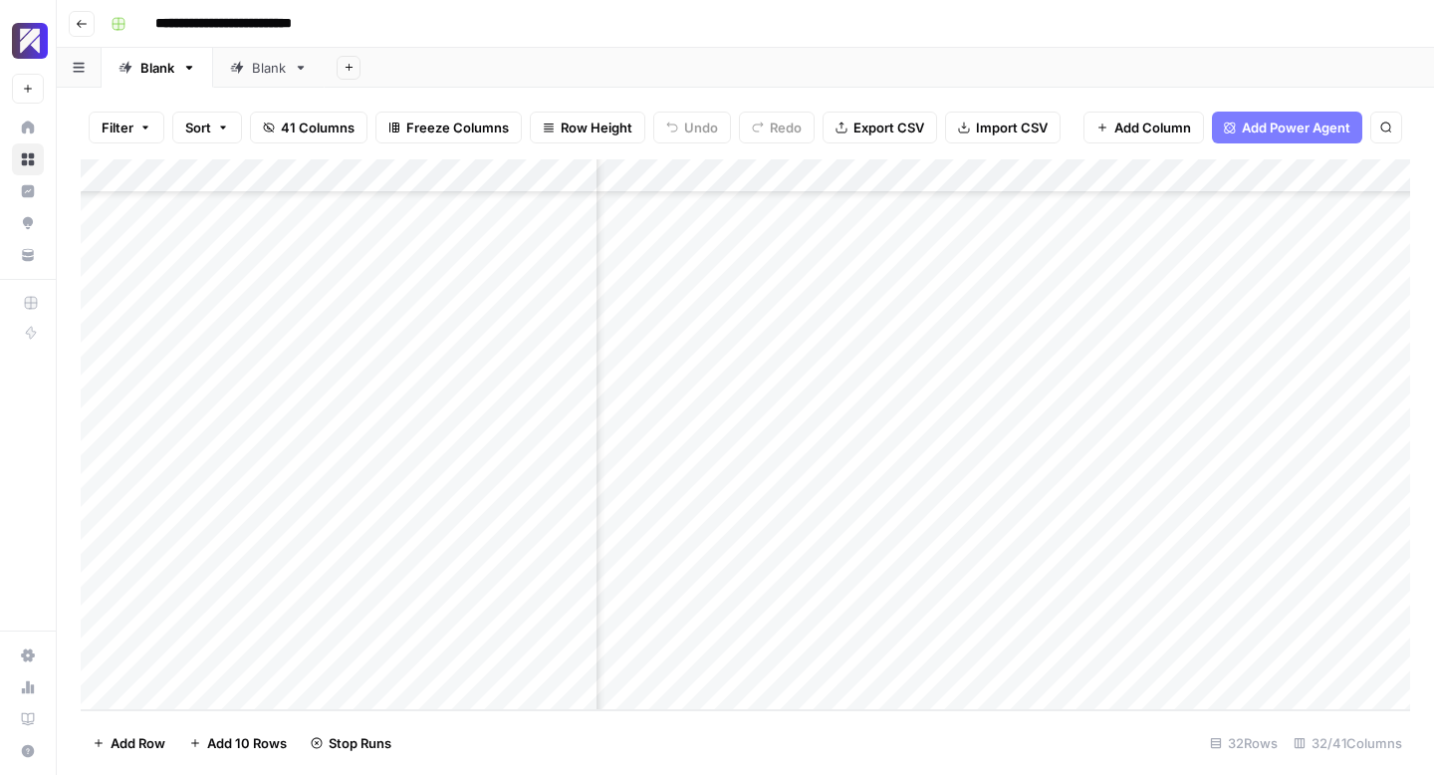
click at [1086, 520] on div "Add Column" at bounding box center [746, 434] width 1330 height 551
click at [932, 553] on div "Add Column" at bounding box center [746, 434] width 1330 height 551
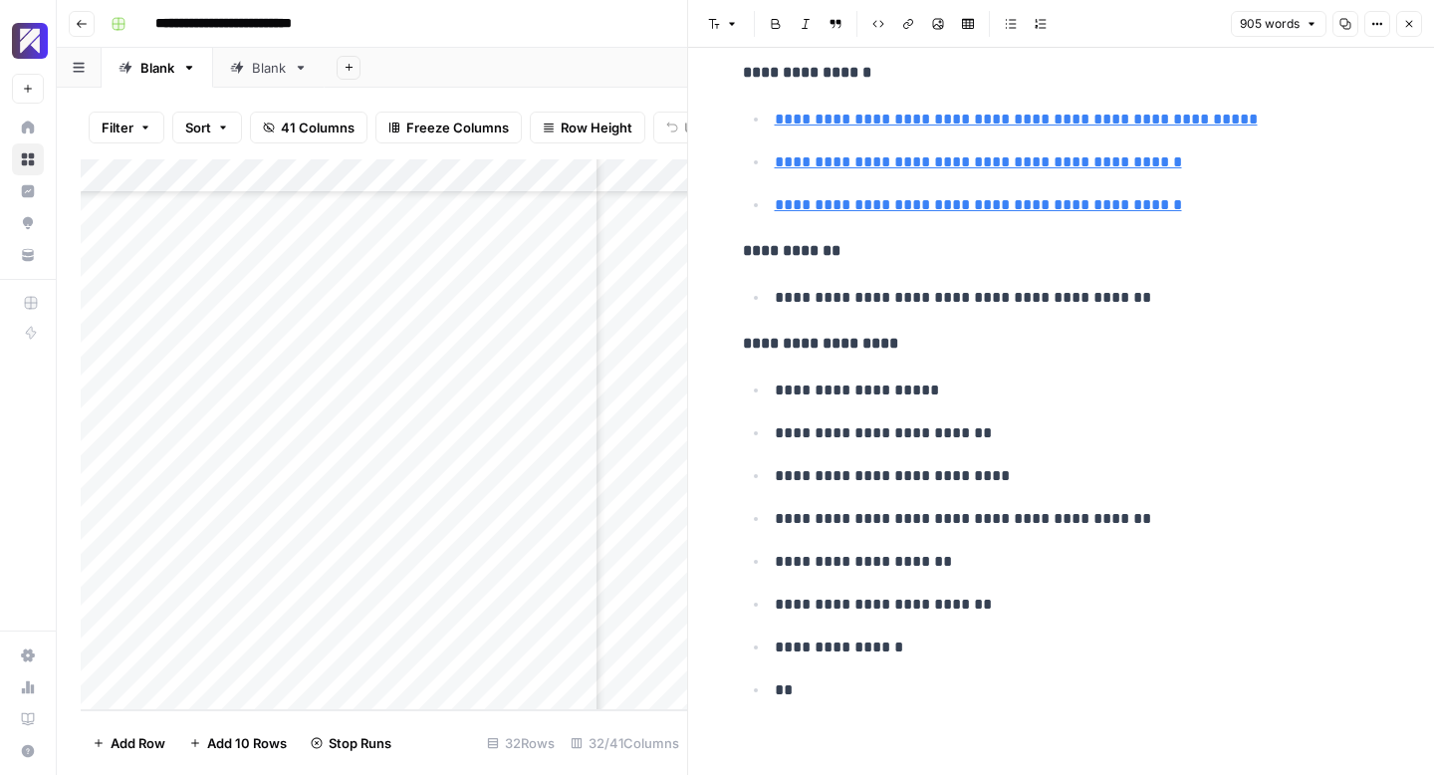
scroll to position [5810, 0]
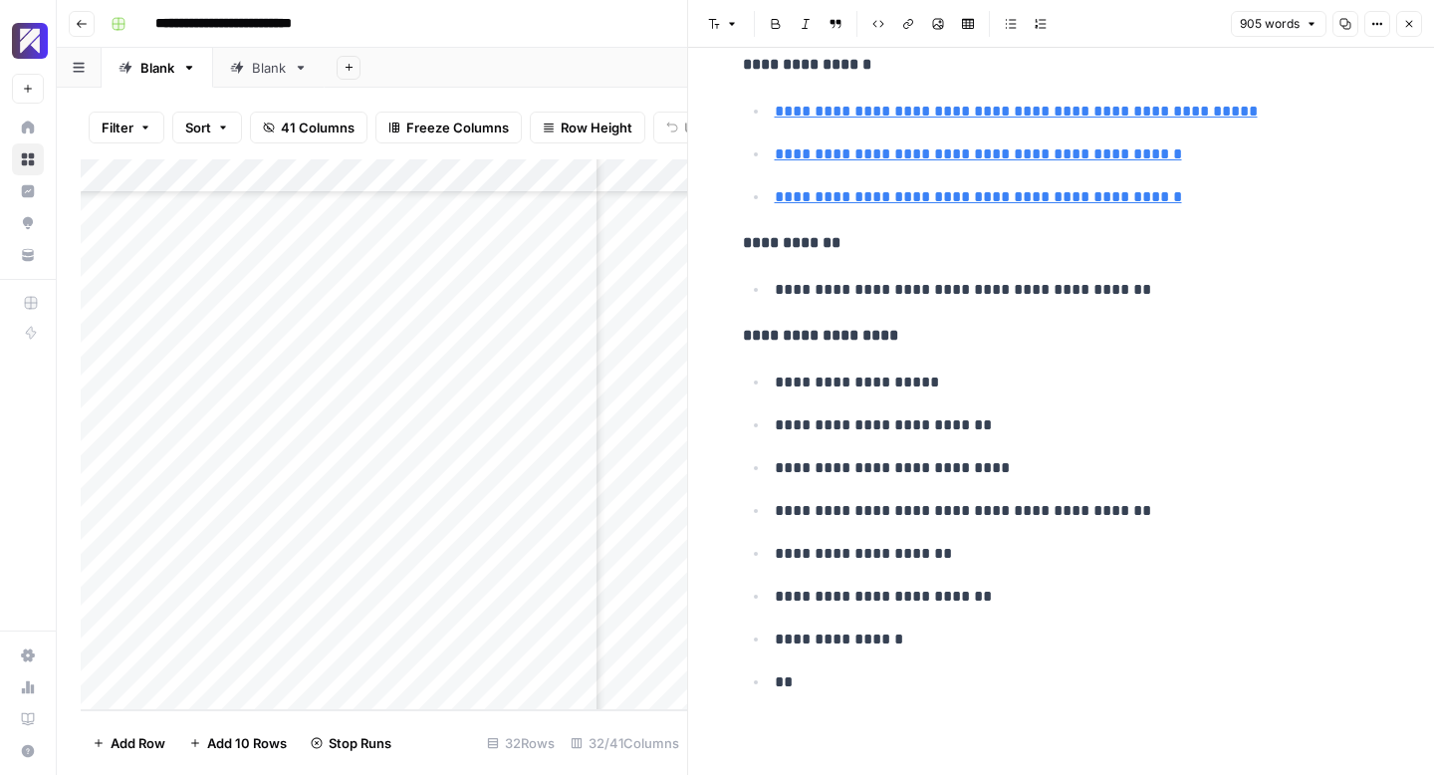
click at [1408, 25] on icon "button" at bounding box center [1409, 24] width 12 height 12
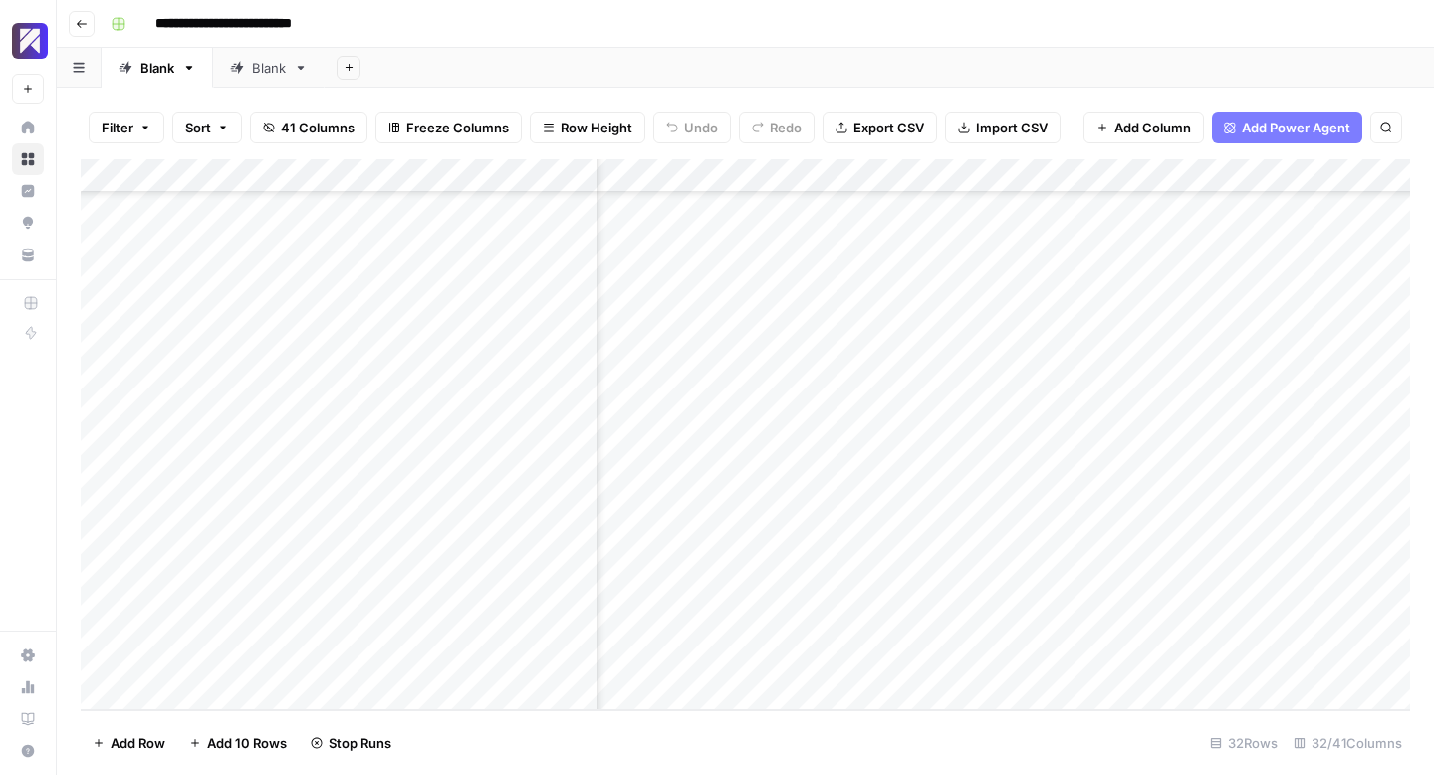
click at [1092, 554] on div "Add Column" at bounding box center [746, 434] width 1330 height 551
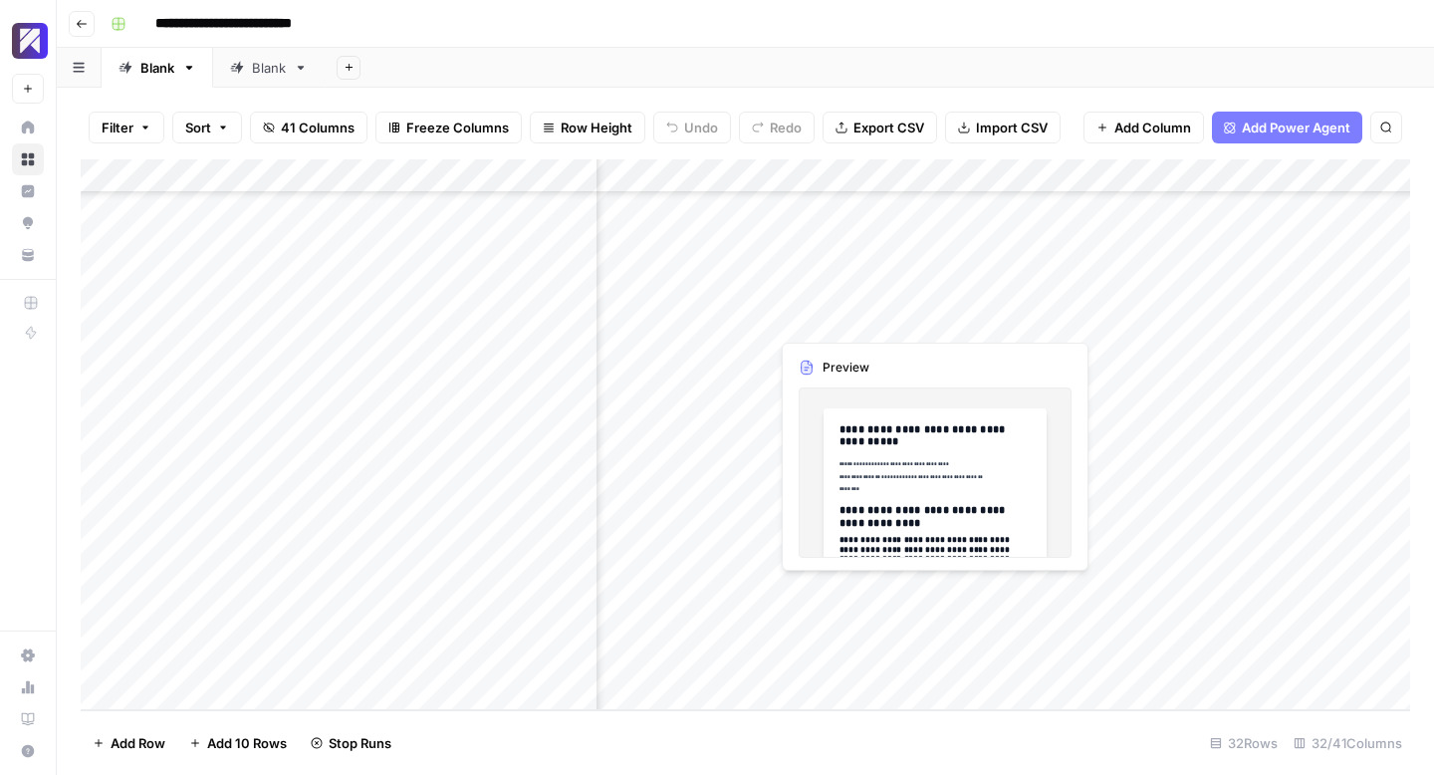
click at [930, 592] on div "Add Column" at bounding box center [746, 434] width 1330 height 551
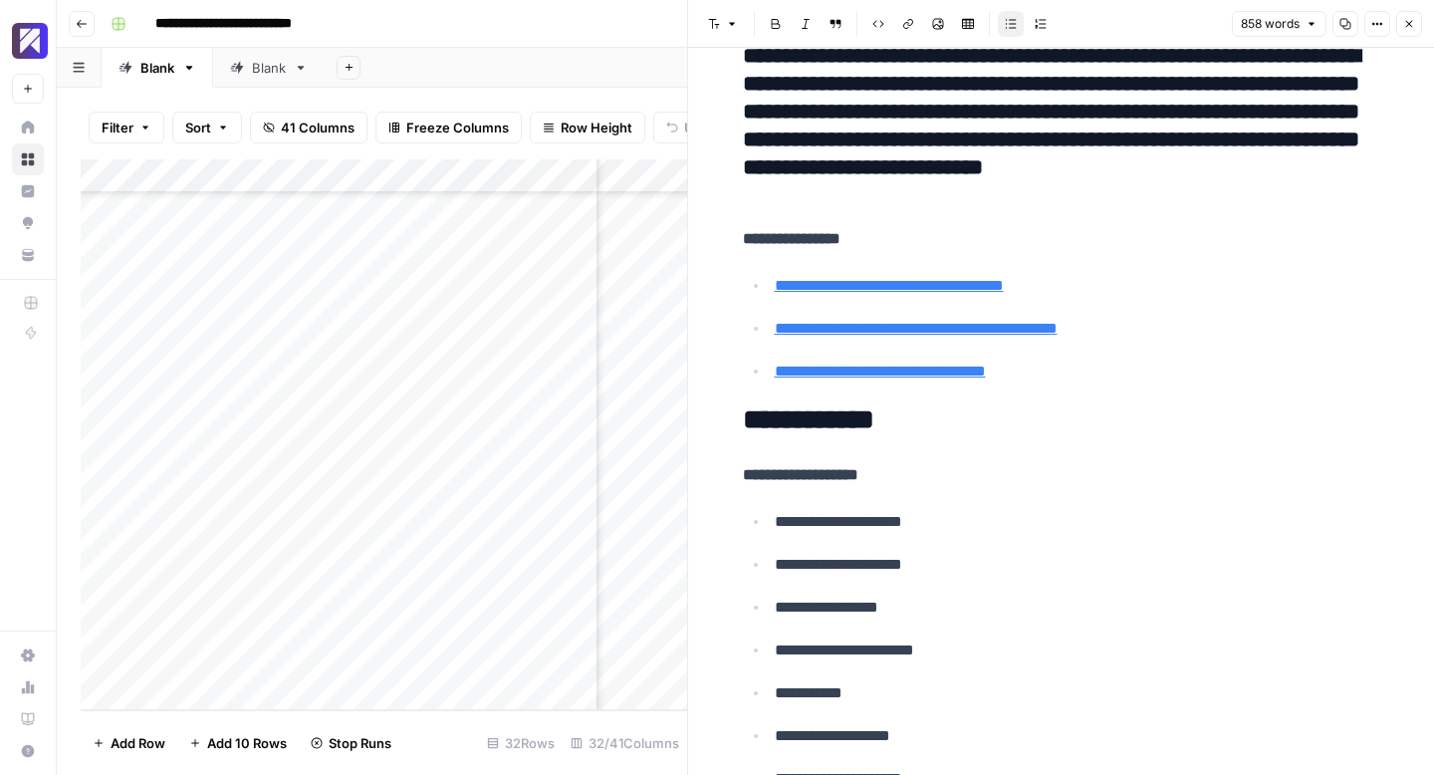
scroll to position [4873, 0]
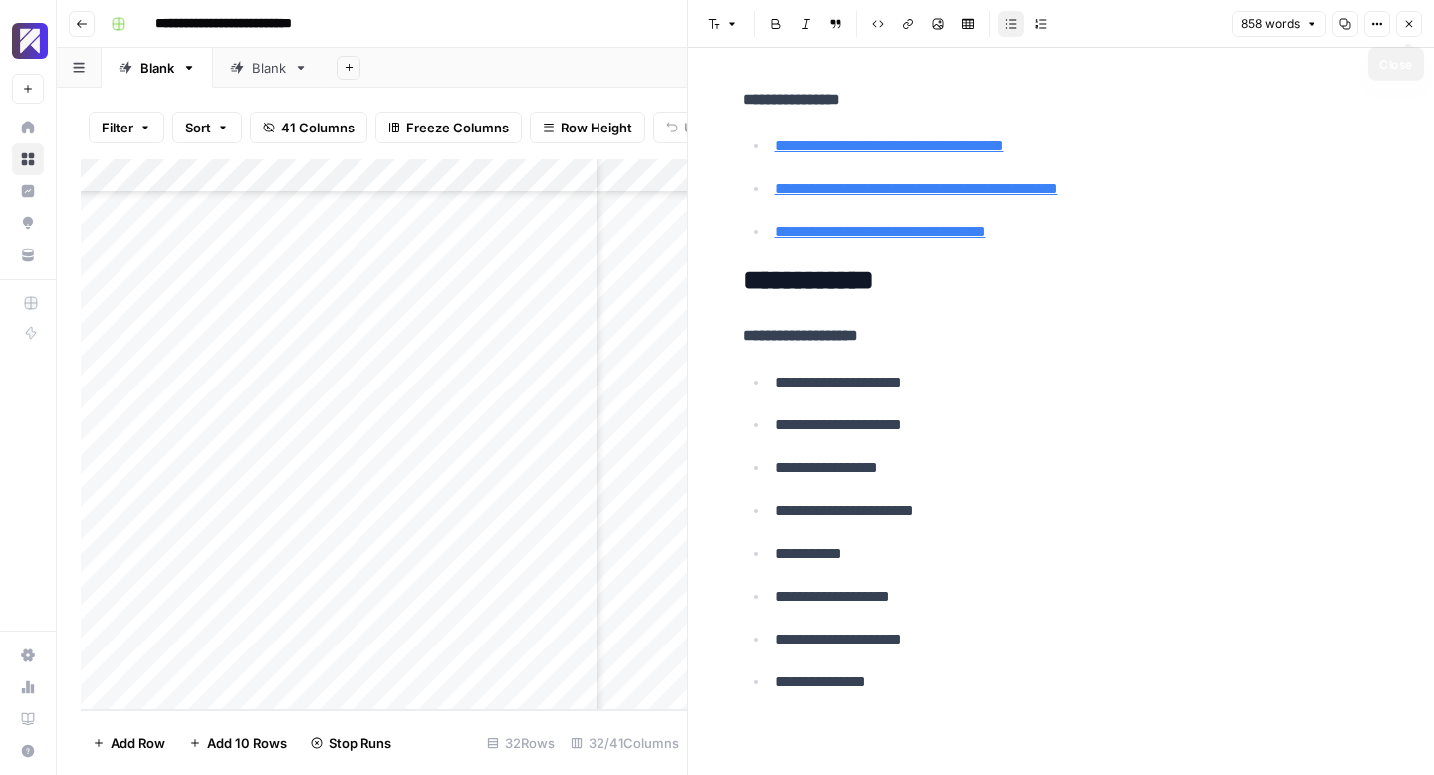
click at [1408, 31] on button "Close" at bounding box center [1409, 24] width 26 height 26
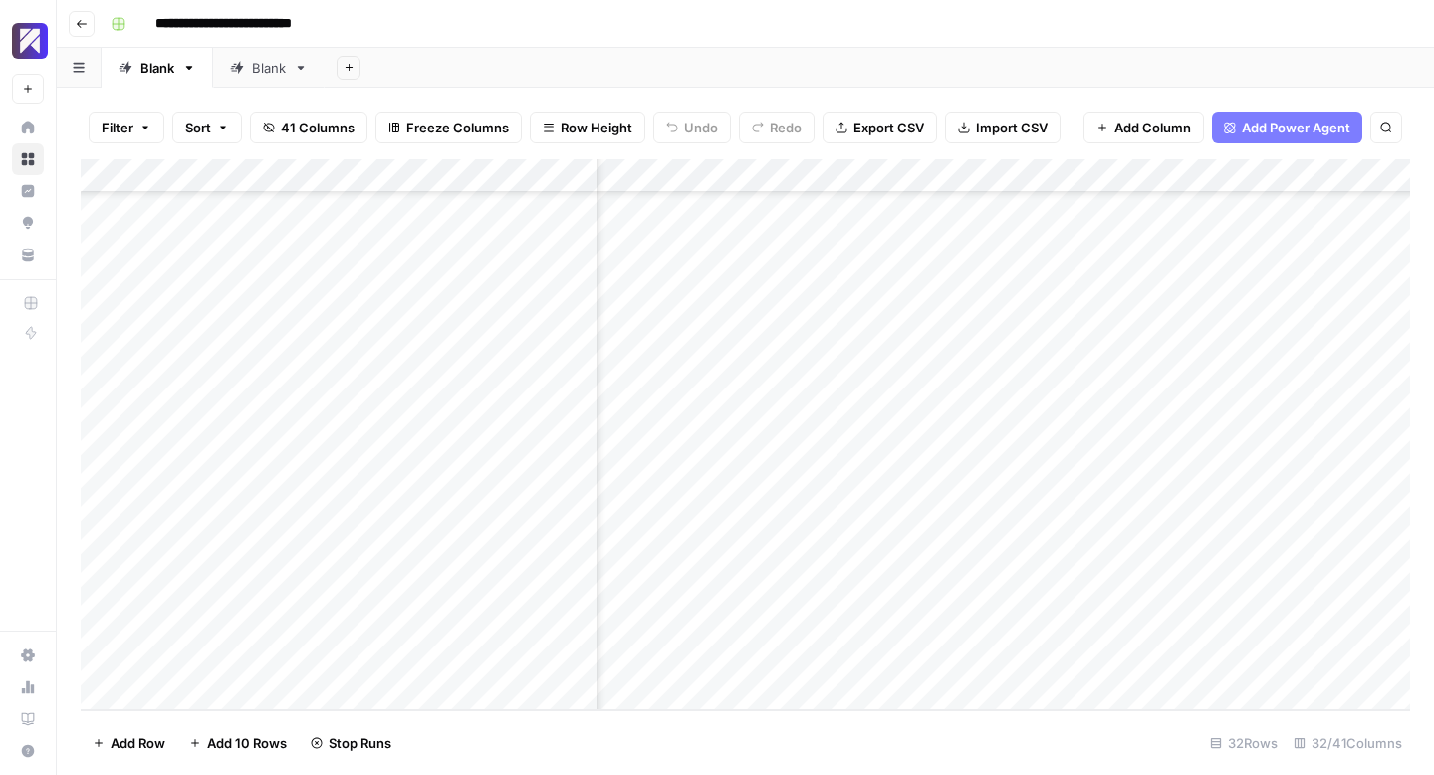
click at [1091, 592] on div "Add Column" at bounding box center [746, 434] width 1330 height 551
click at [927, 624] on div "Add Column" at bounding box center [746, 434] width 1330 height 551
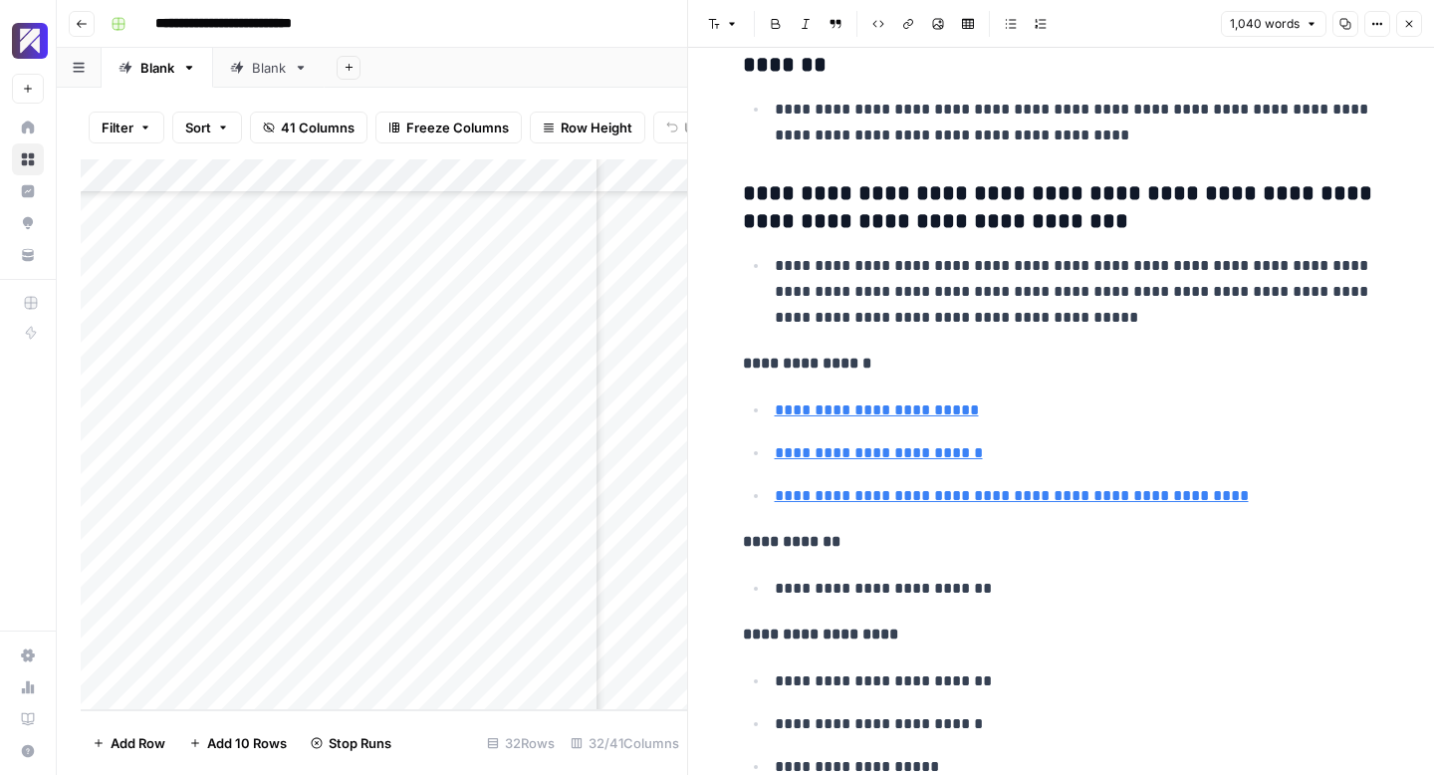
scroll to position [7284, 0]
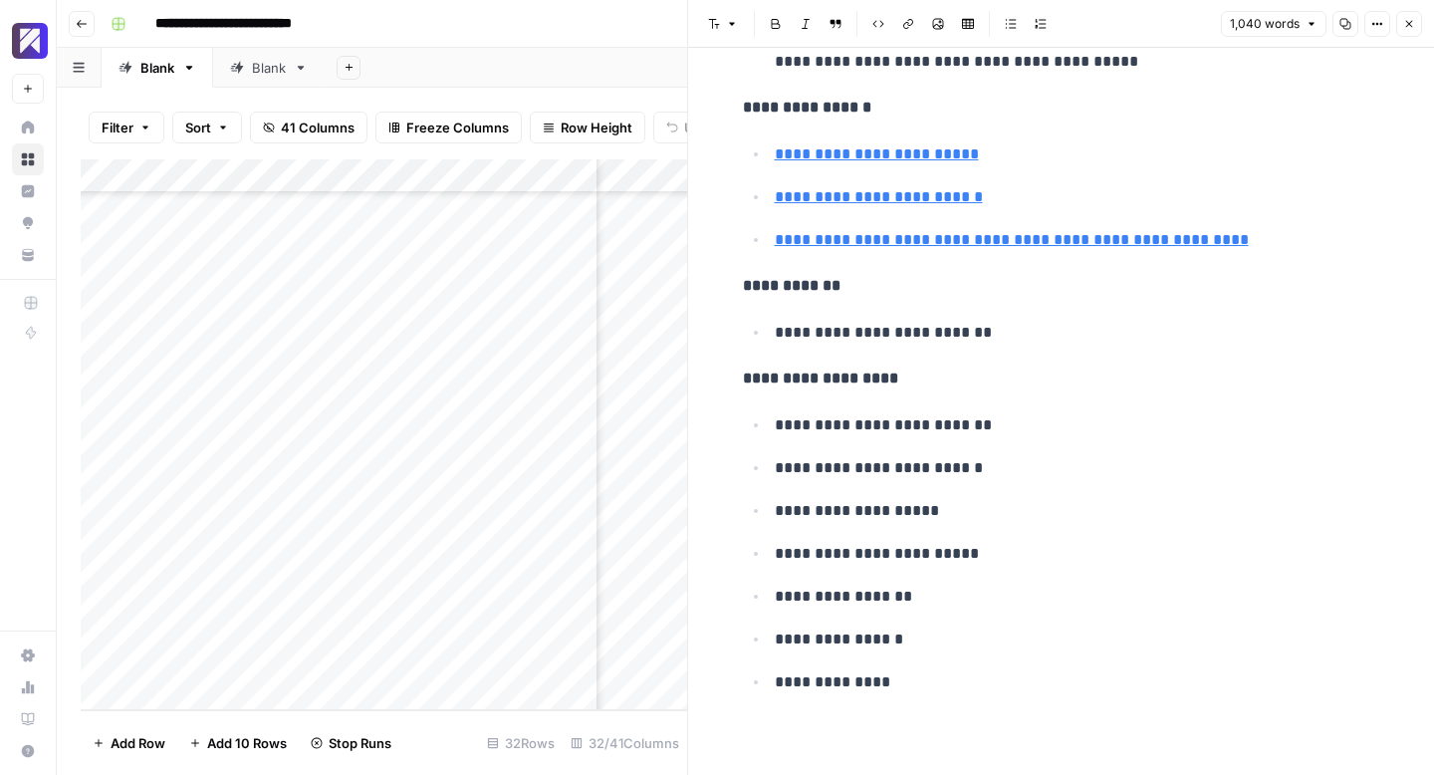
click at [1415, 24] on button "Close" at bounding box center [1409, 24] width 26 height 26
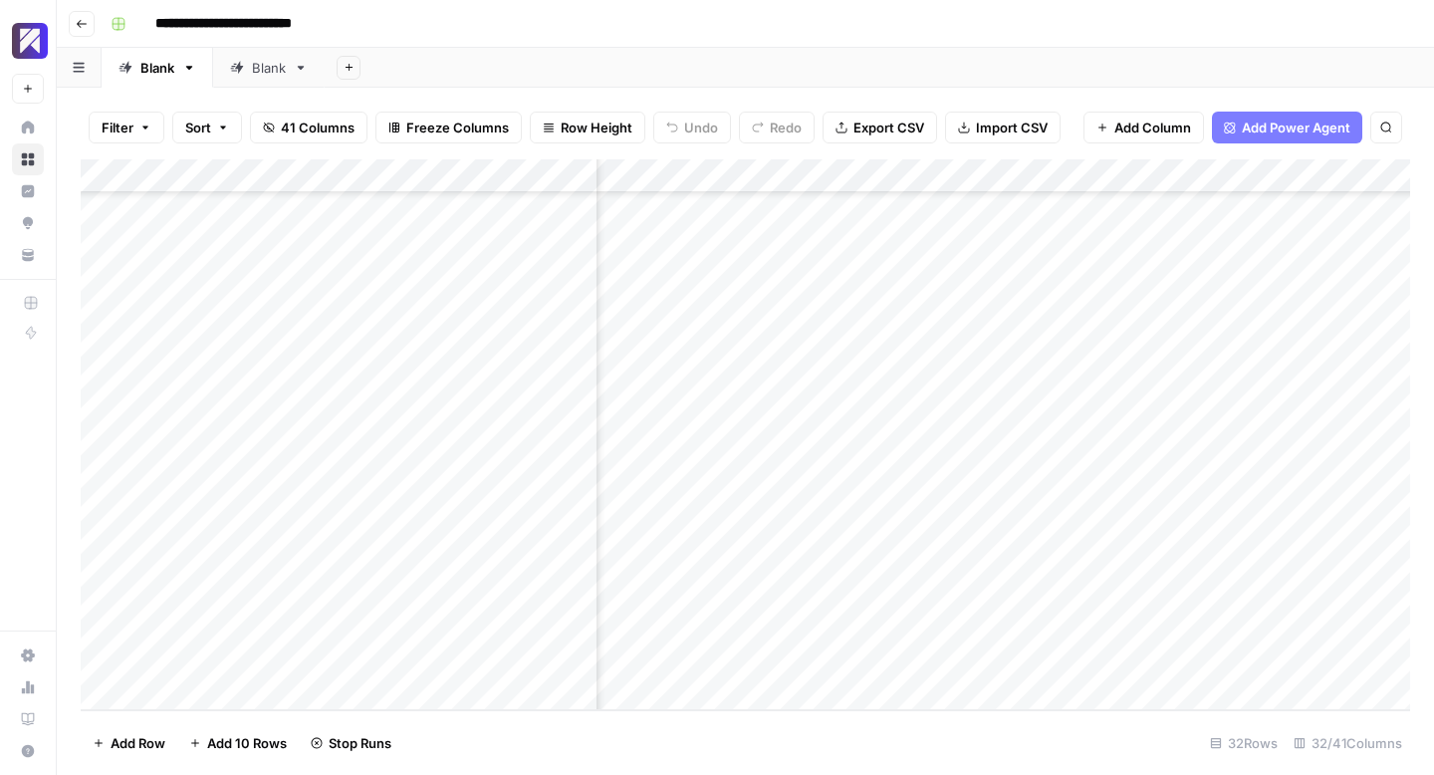
click at [1078, 623] on div "Add Column" at bounding box center [746, 434] width 1330 height 551
click at [1042, 385] on div "Add Column" at bounding box center [746, 434] width 1330 height 551
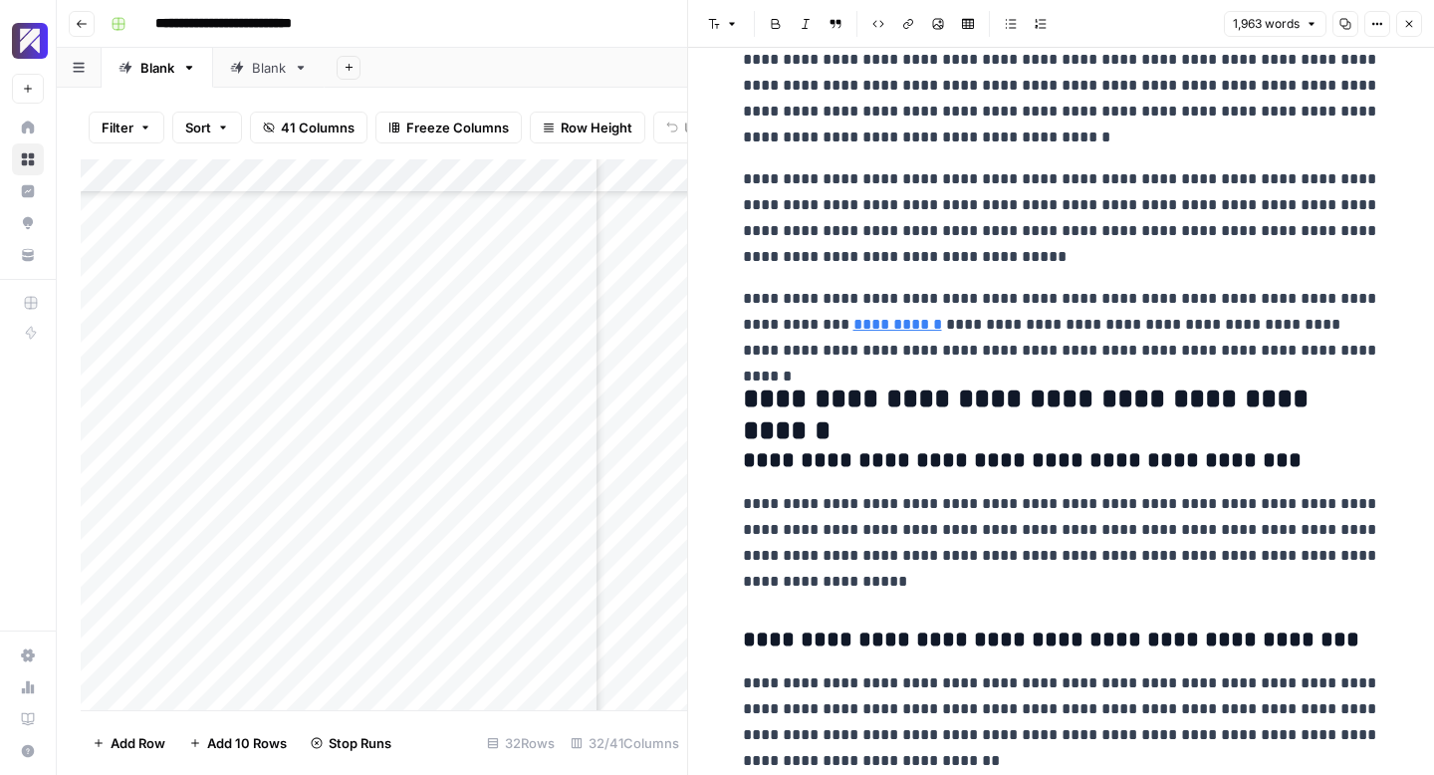
scroll to position [7972, 0]
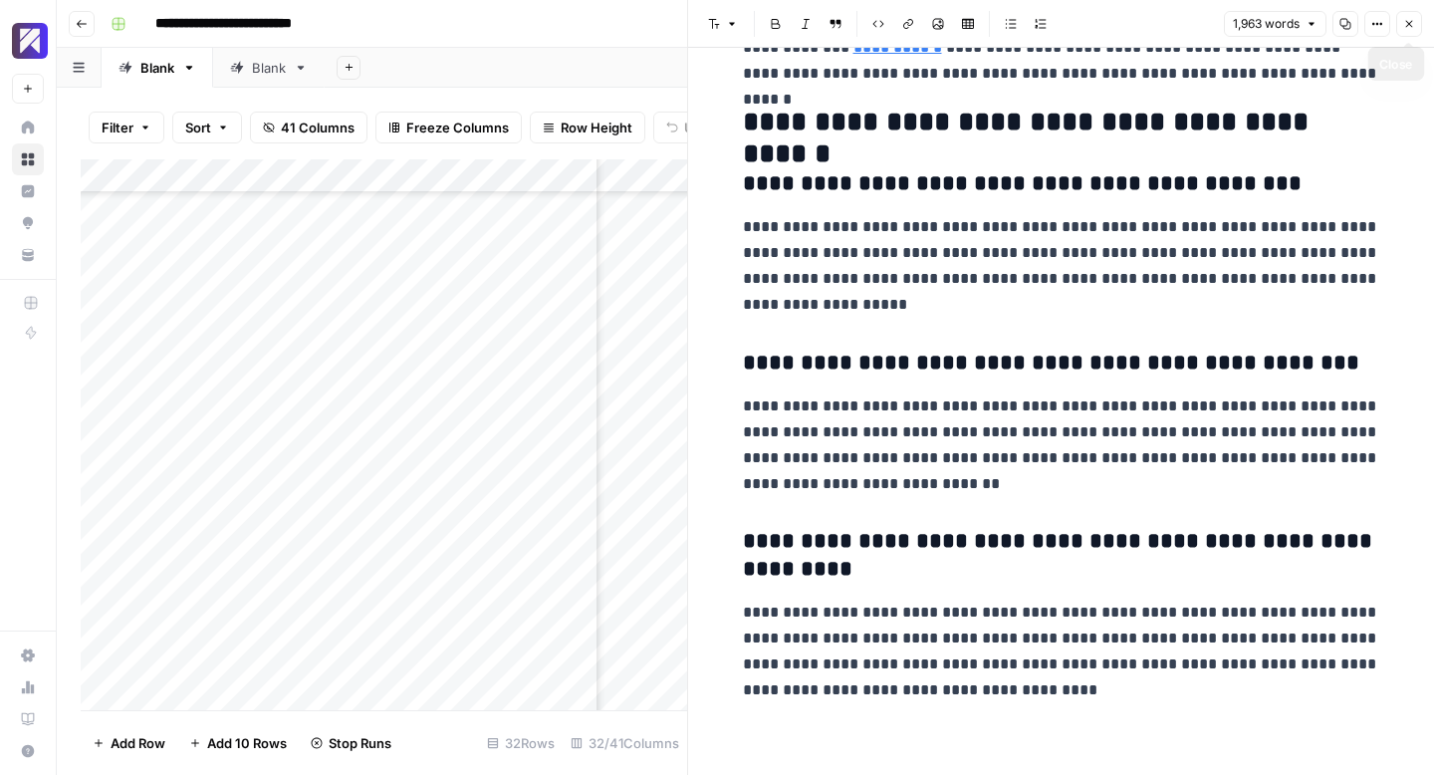
click at [1403, 30] on button "Close" at bounding box center [1409, 24] width 26 height 26
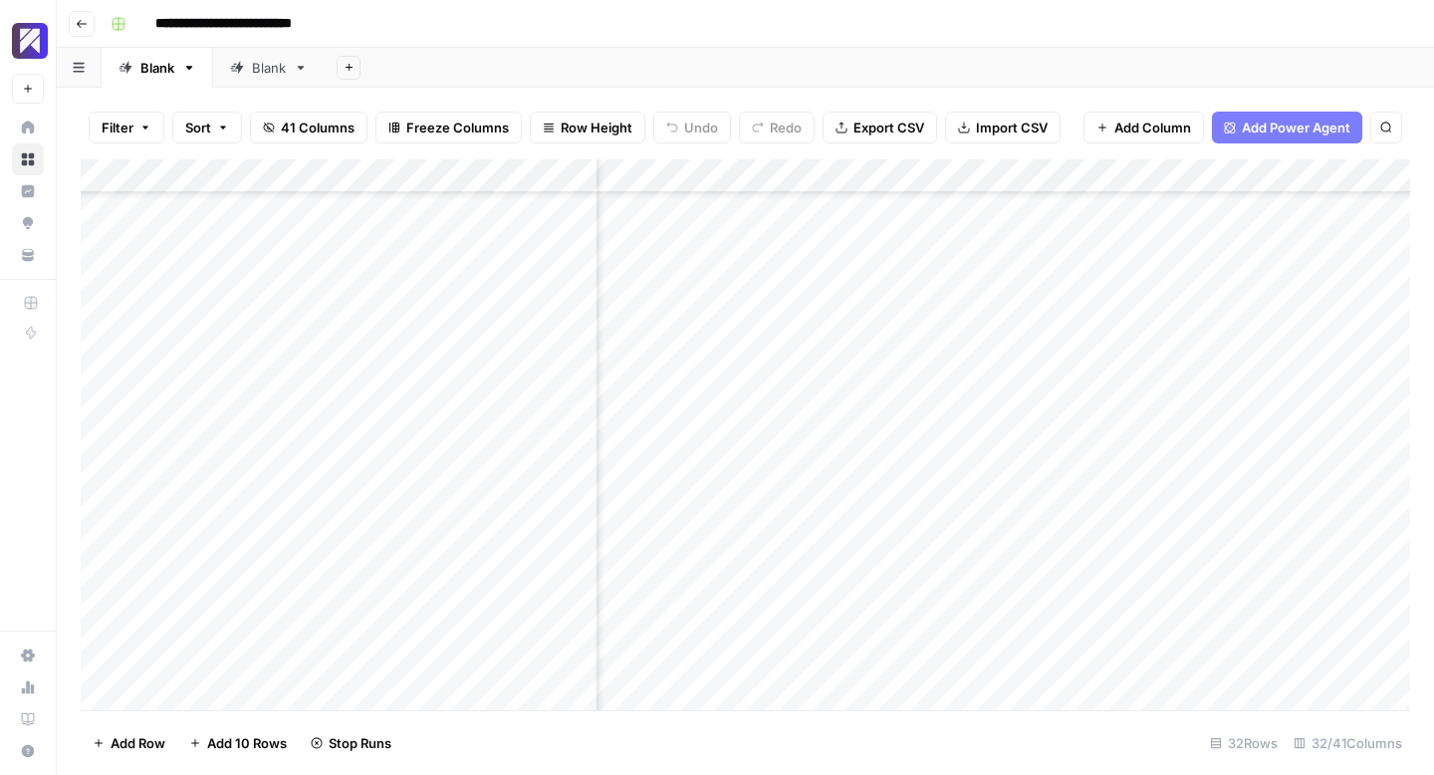
click at [1222, 387] on div "Add Column" at bounding box center [746, 434] width 1330 height 551
click at [1038, 421] on div "Add Column" at bounding box center [746, 434] width 1330 height 551
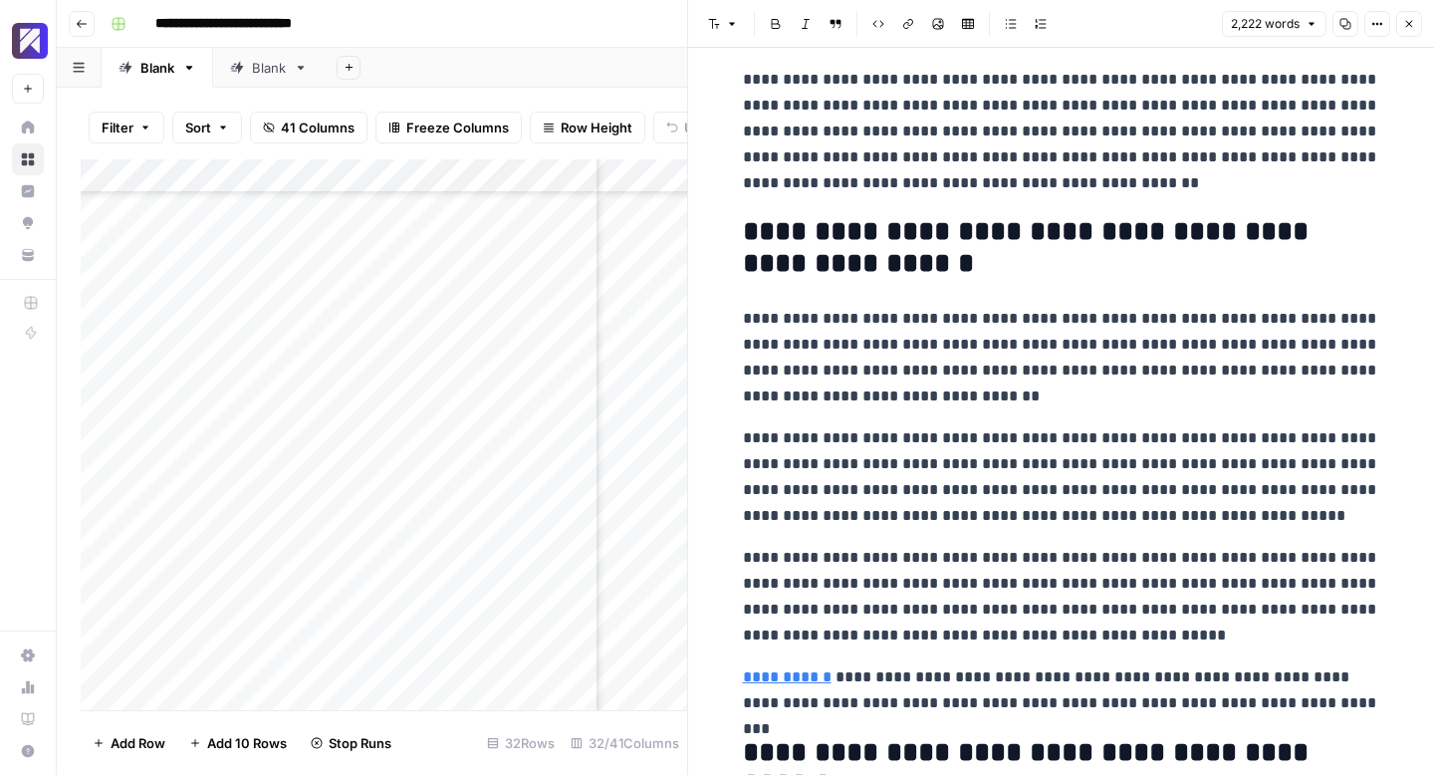
scroll to position [8512, 0]
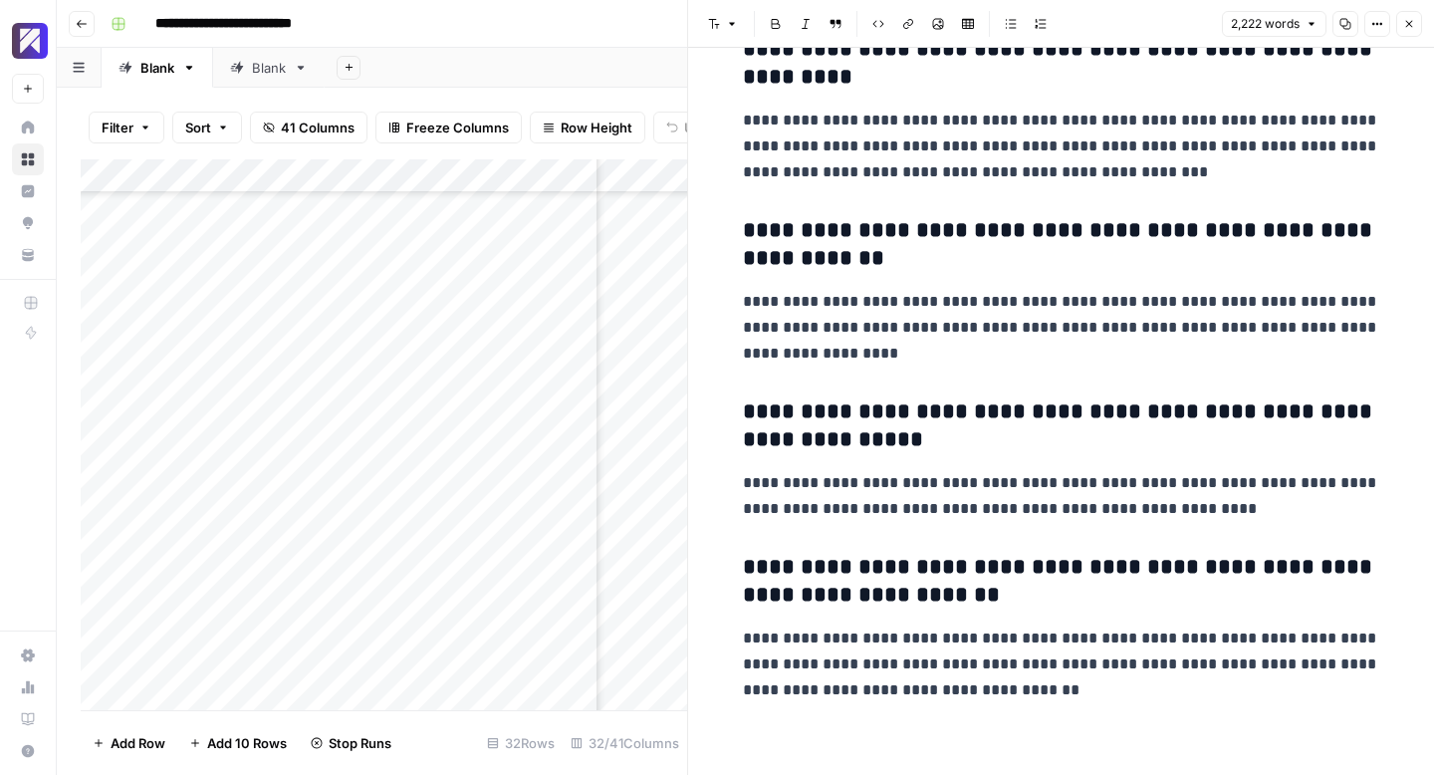
click at [1408, 21] on icon "button" at bounding box center [1409, 24] width 12 height 12
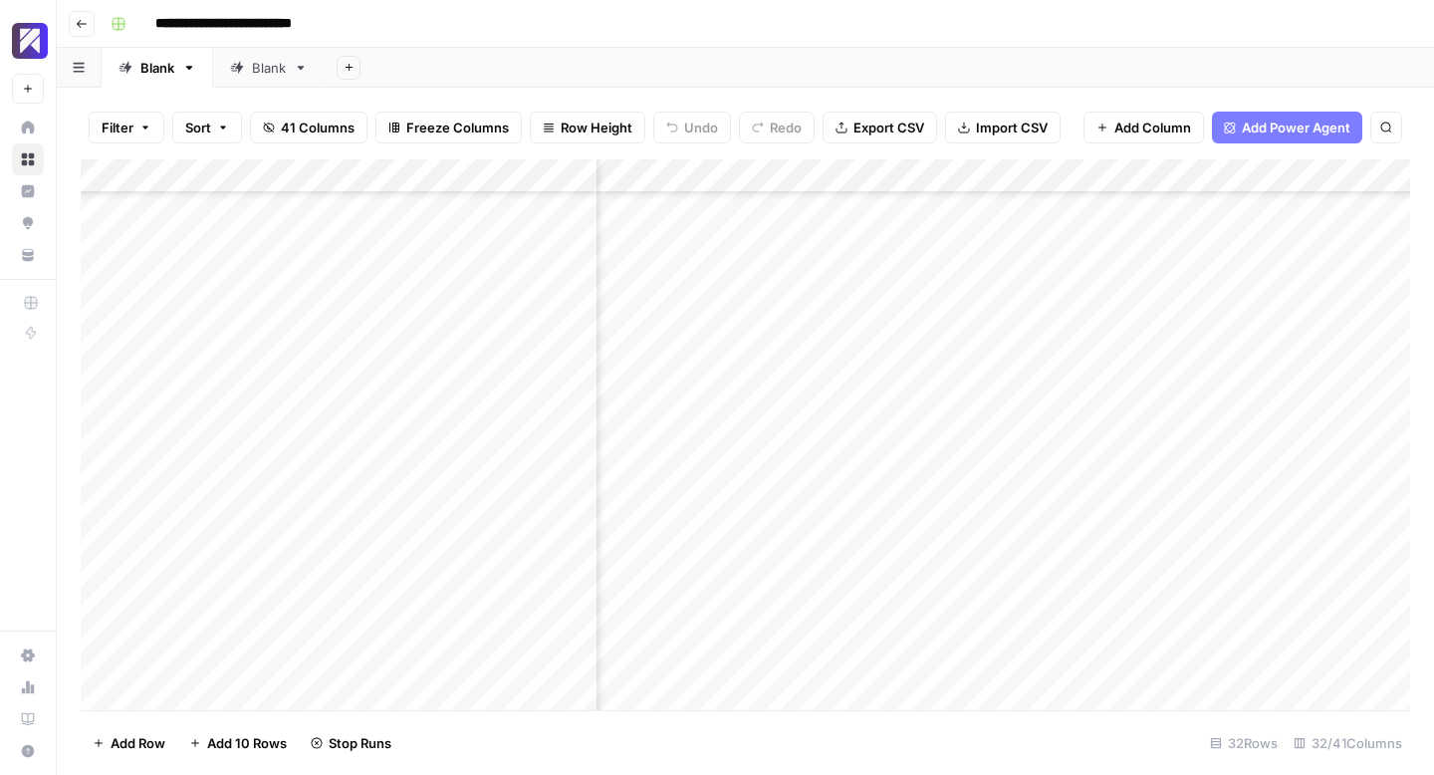
click at [1222, 423] on div "Add Column" at bounding box center [746, 434] width 1330 height 551
click at [1037, 454] on div "Add Column" at bounding box center [746, 434] width 1330 height 551
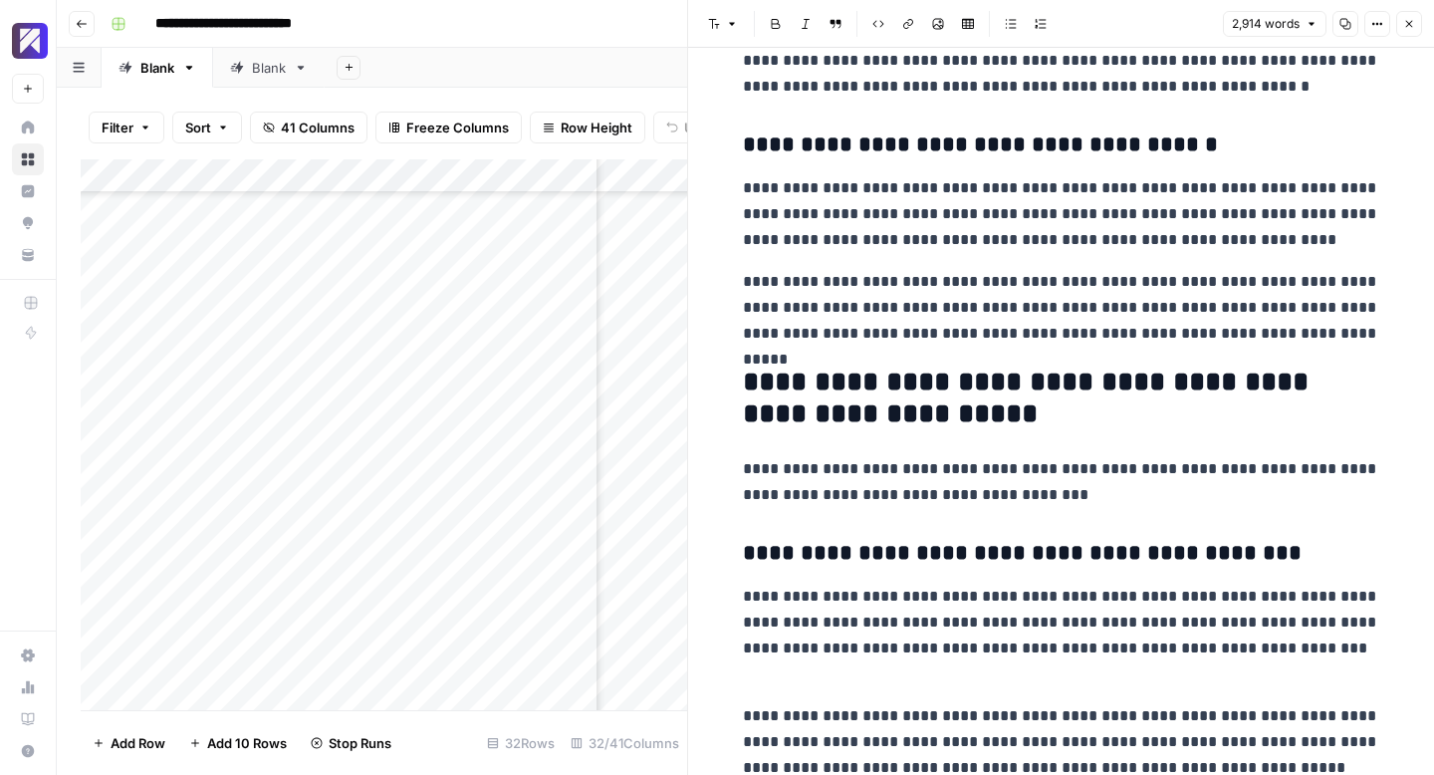
scroll to position [9881, 0]
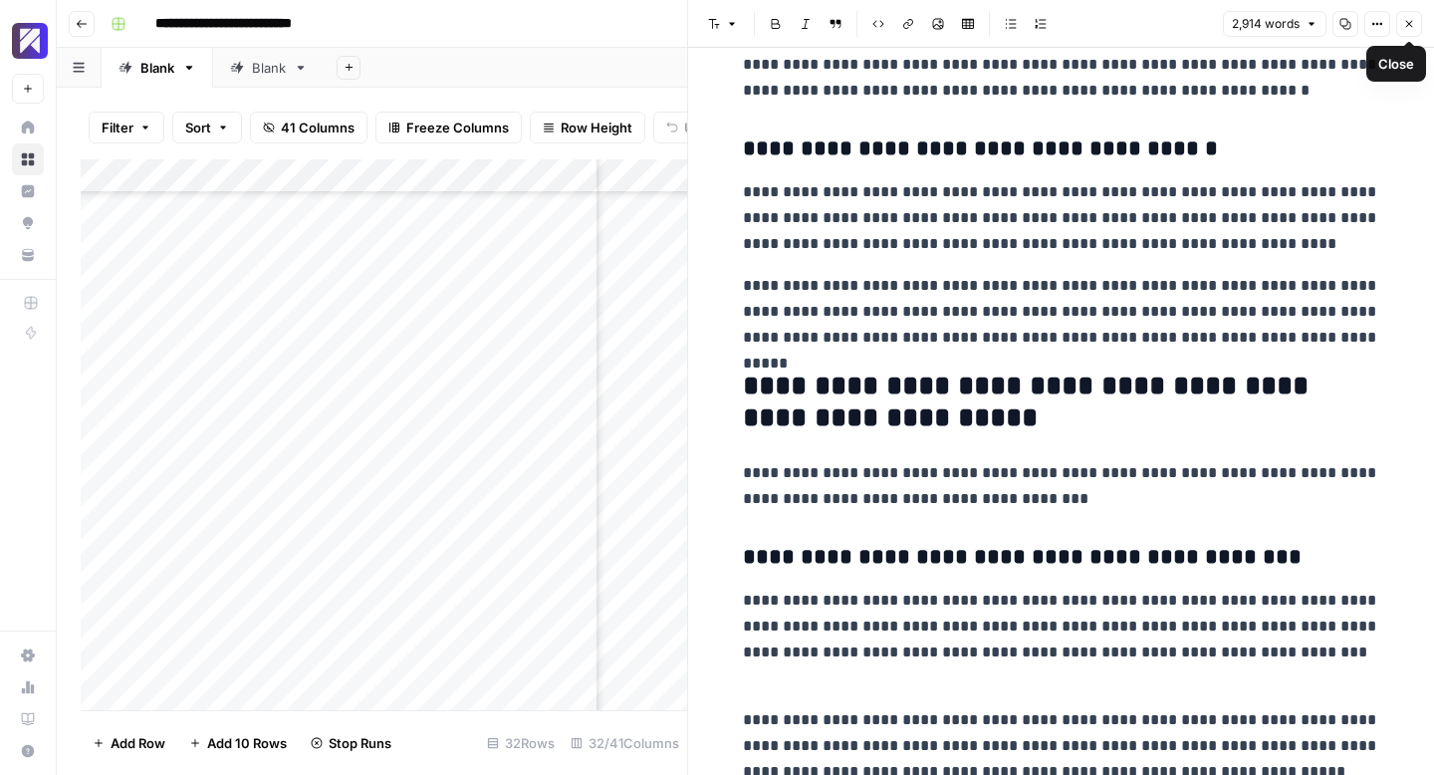
click at [1402, 19] on button "Close" at bounding box center [1409, 24] width 26 height 26
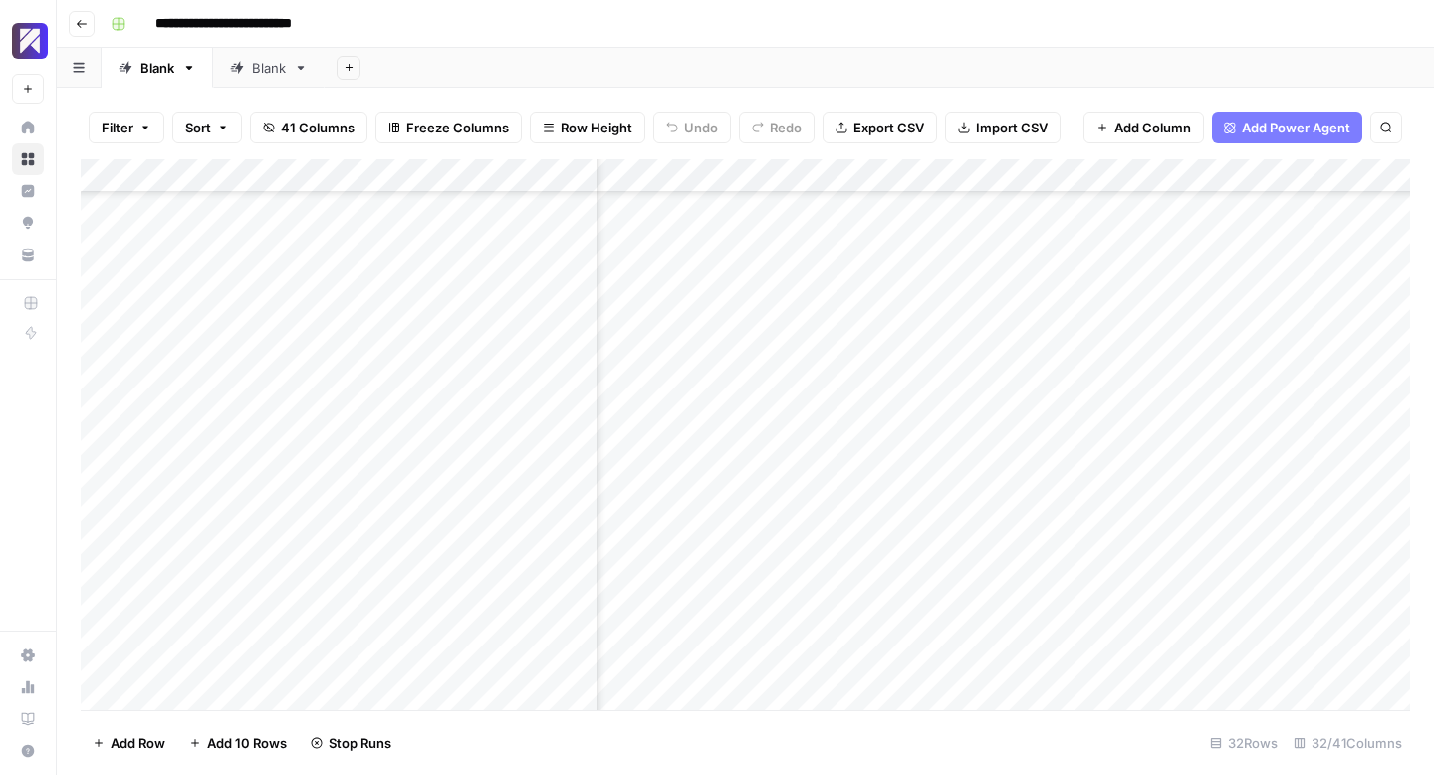
click at [1223, 453] on div "Add Column" at bounding box center [746, 434] width 1330 height 551
click at [1039, 490] on div "Add Column" at bounding box center [746, 434] width 1330 height 551
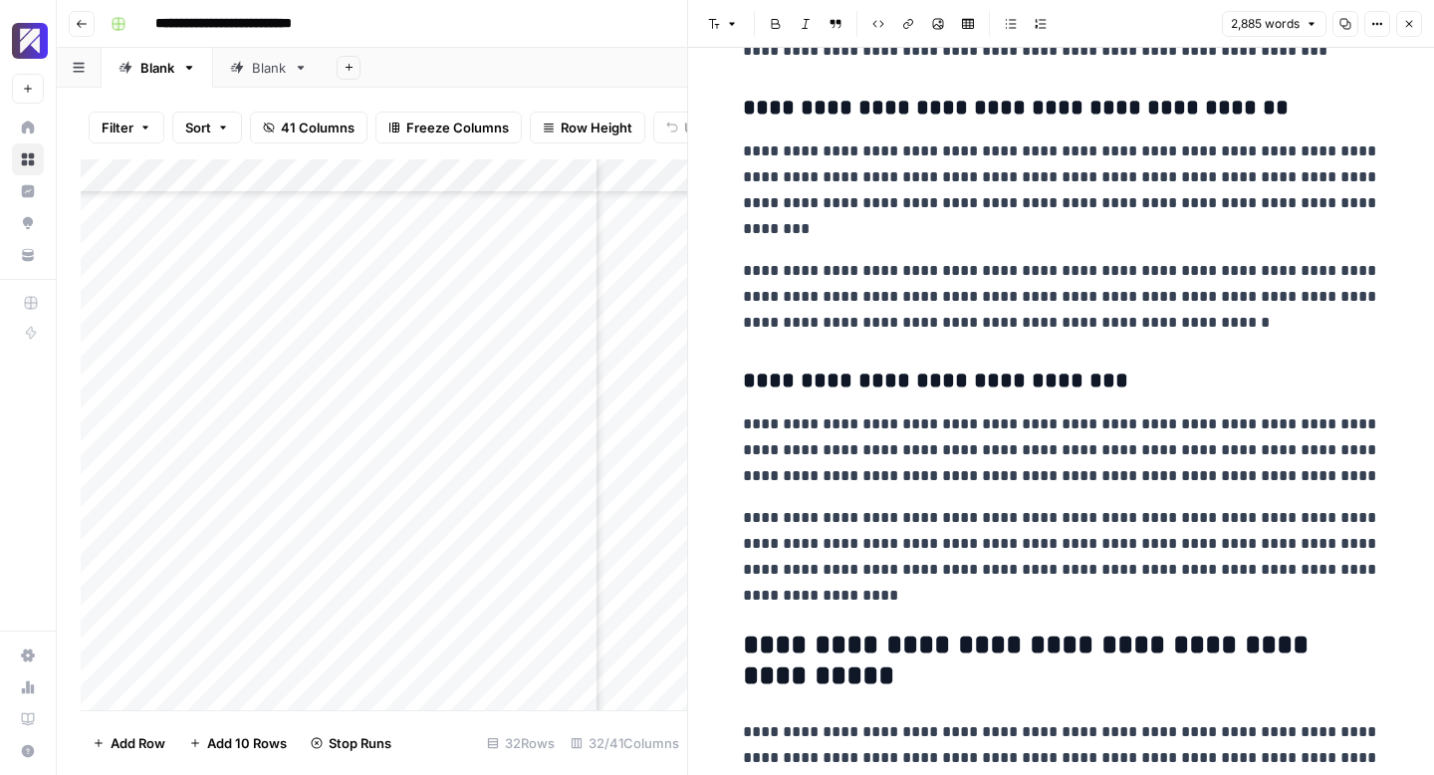
scroll to position [11119, 0]
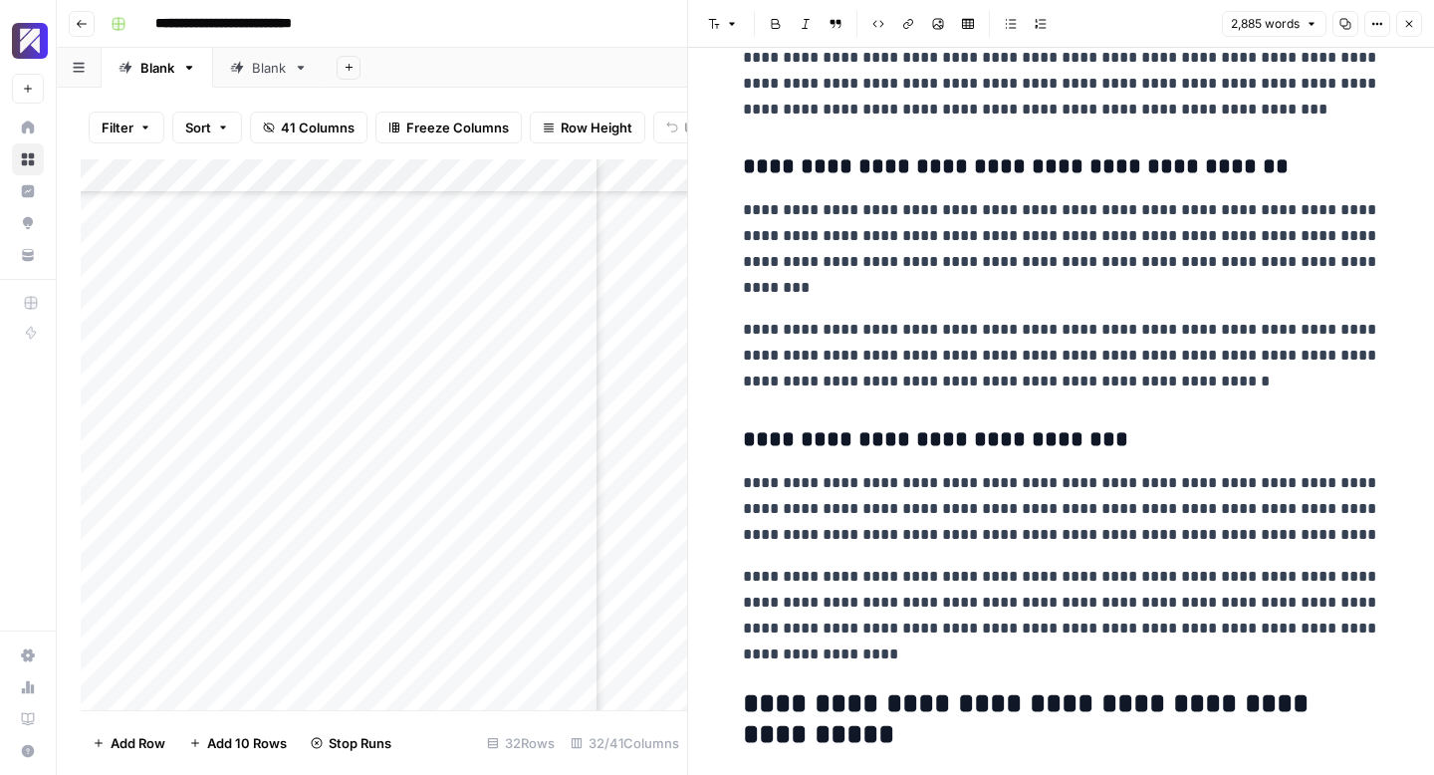
click at [1408, 27] on icon "button" at bounding box center [1409, 24] width 12 height 12
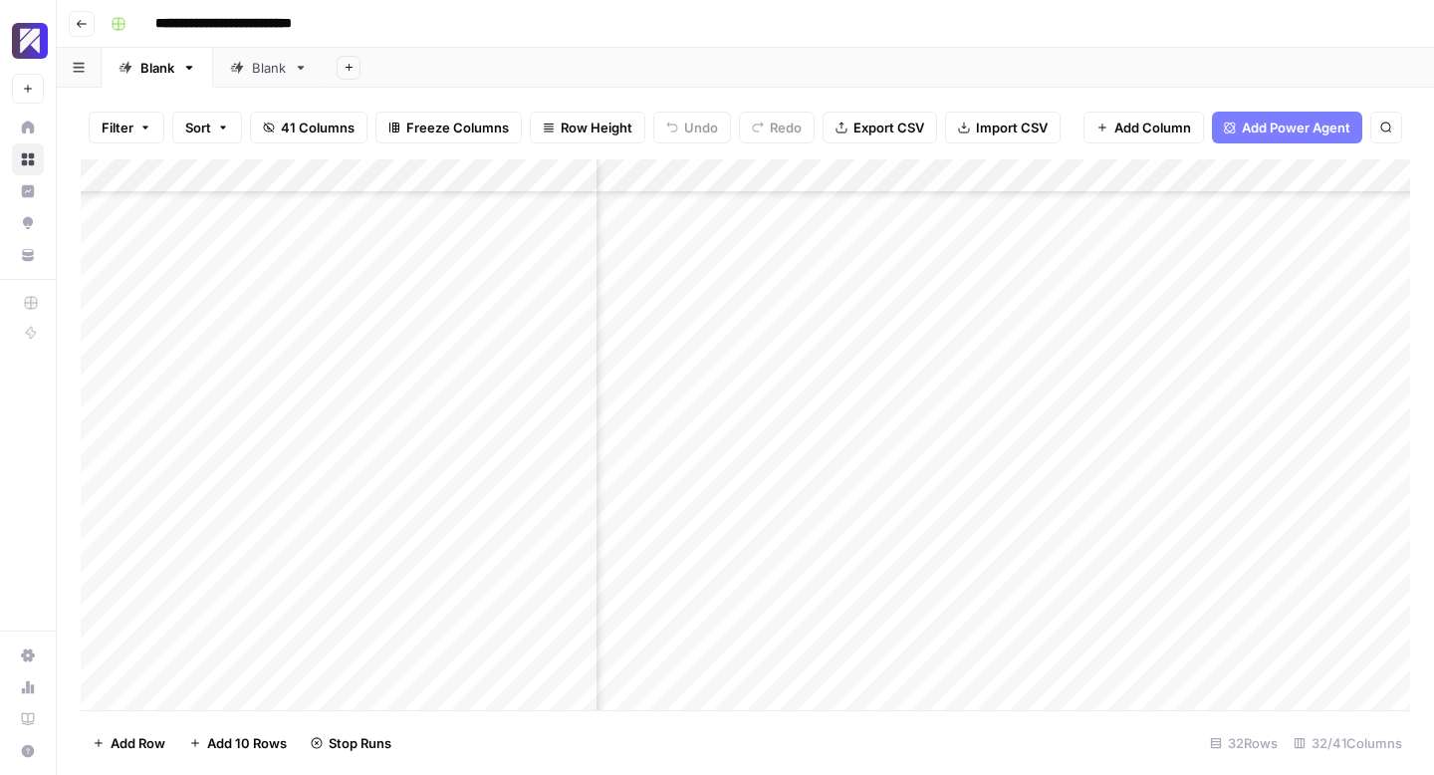
scroll to position [462, 2381]
click at [1111, 489] on div "Add Column" at bounding box center [746, 434] width 1330 height 551
click at [728, 389] on div "Add Column" at bounding box center [746, 434] width 1330 height 551
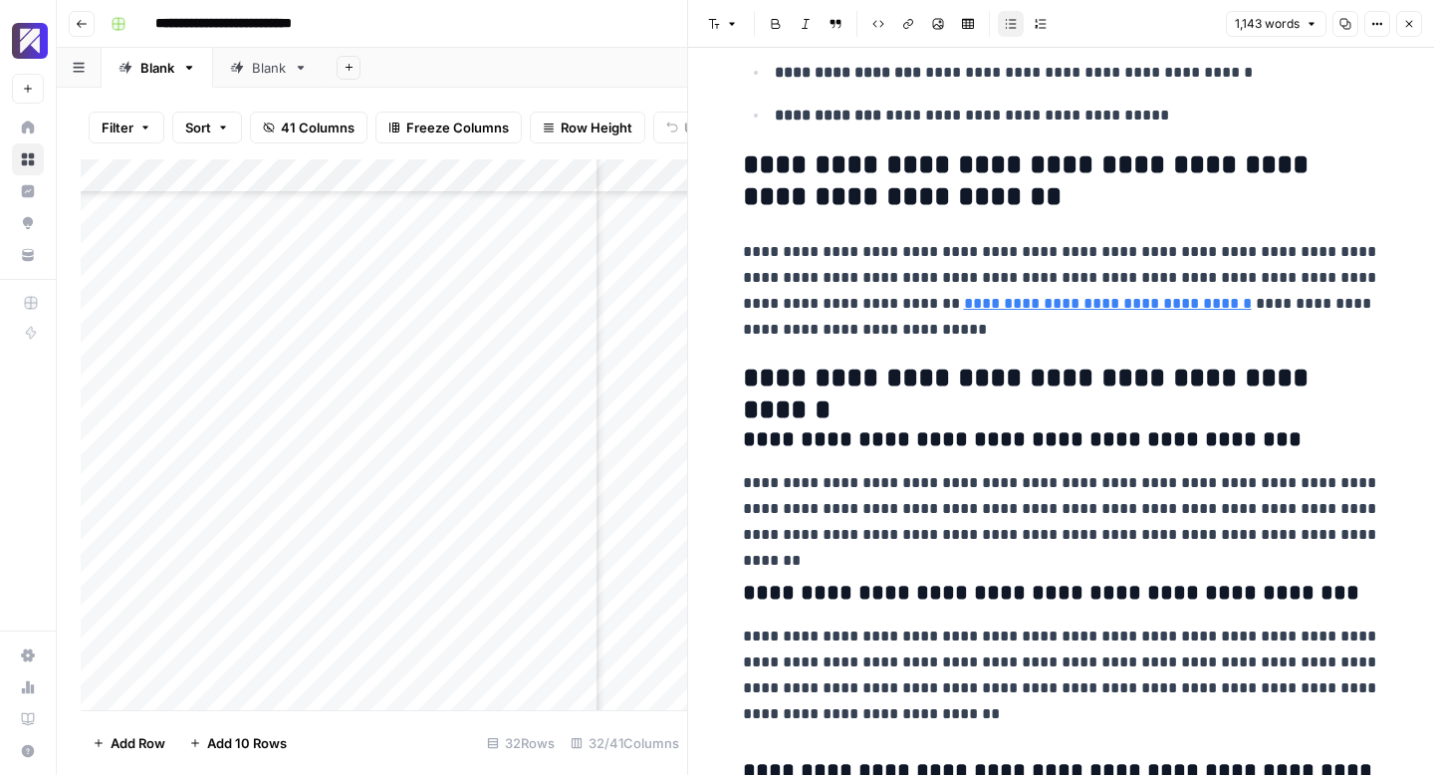
scroll to position [5112, 0]
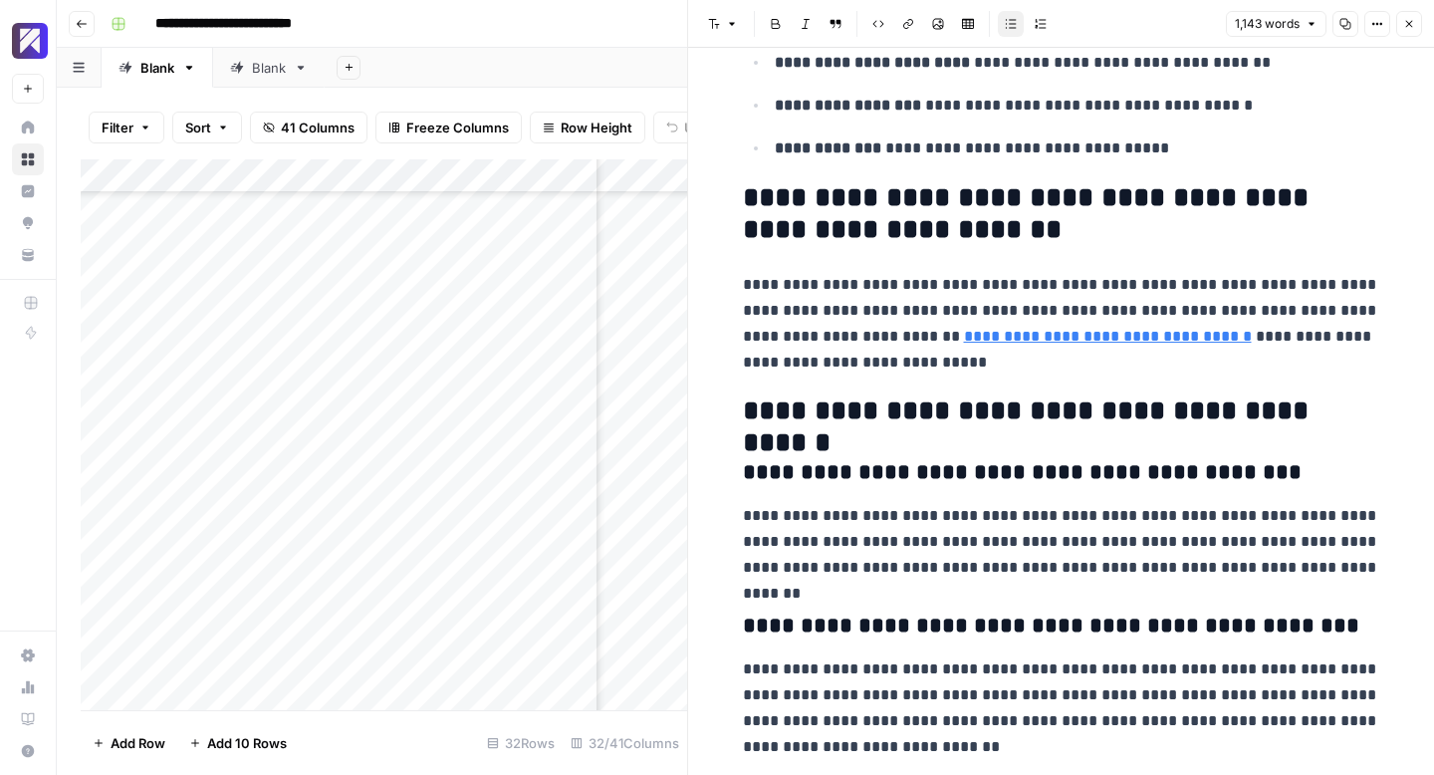
click at [1409, 21] on icon "button" at bounding box center [1409, 24] width 12 height 12
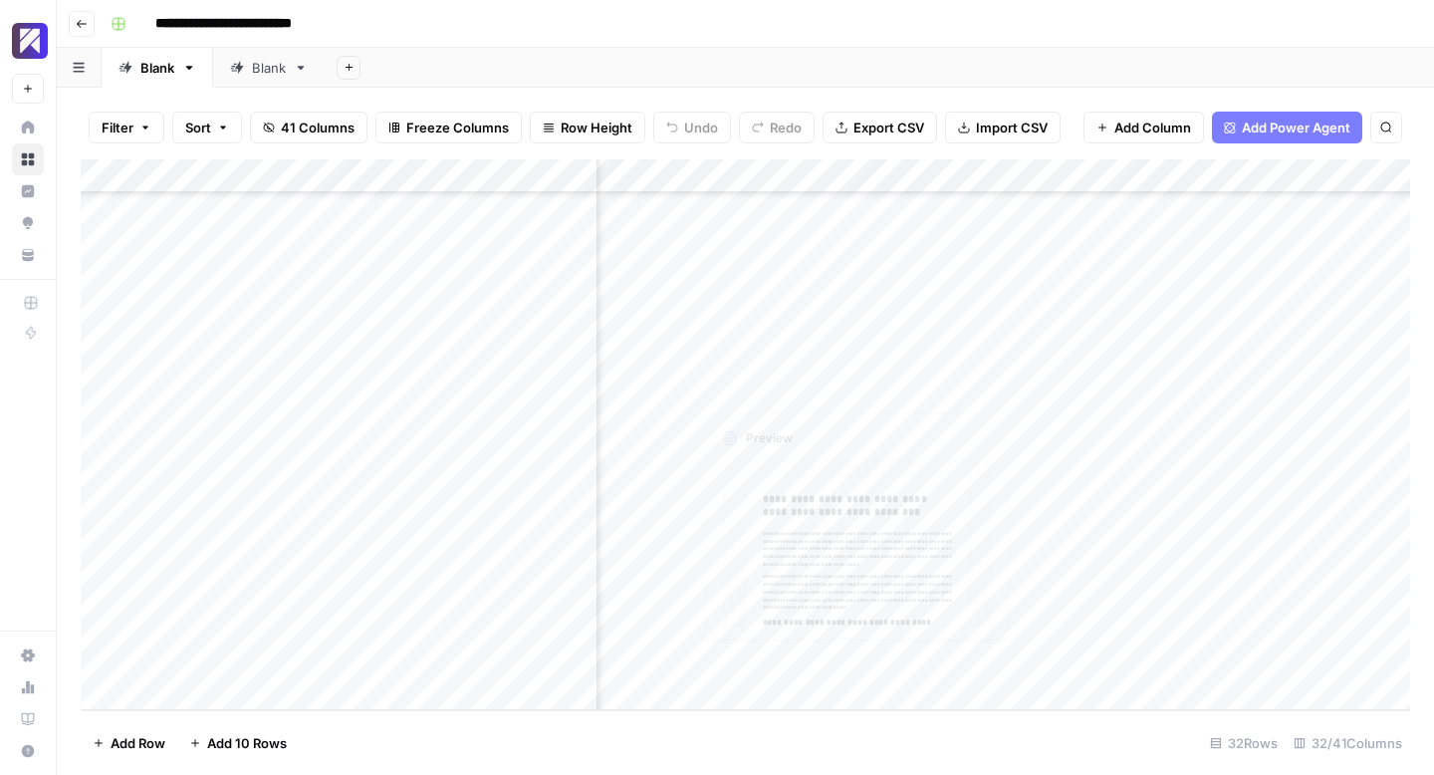
scroll to position [599, 2392]
click at [914, 384] on div "Add Column" at bounding box center [746, 434] width 1330 height 551
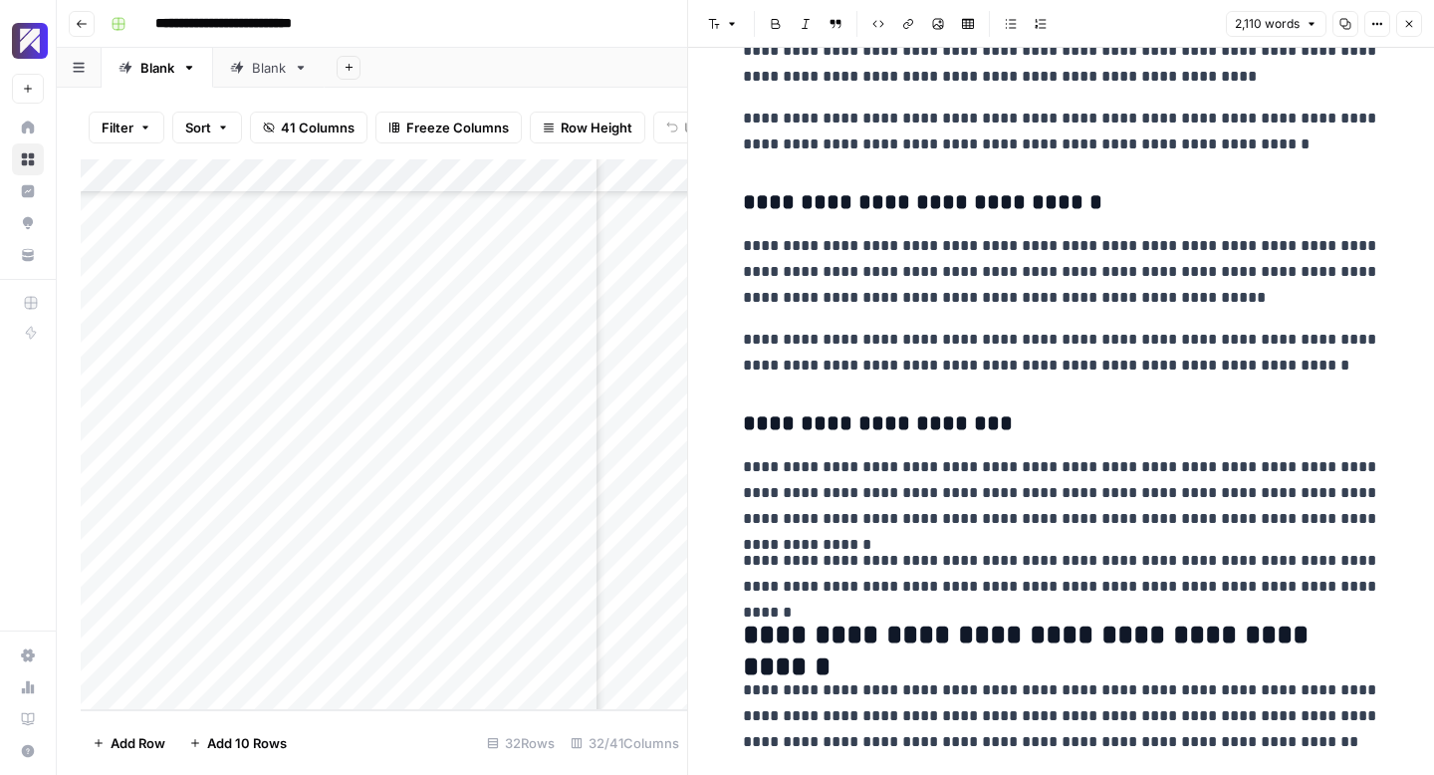
scroll to position [8470, 0]
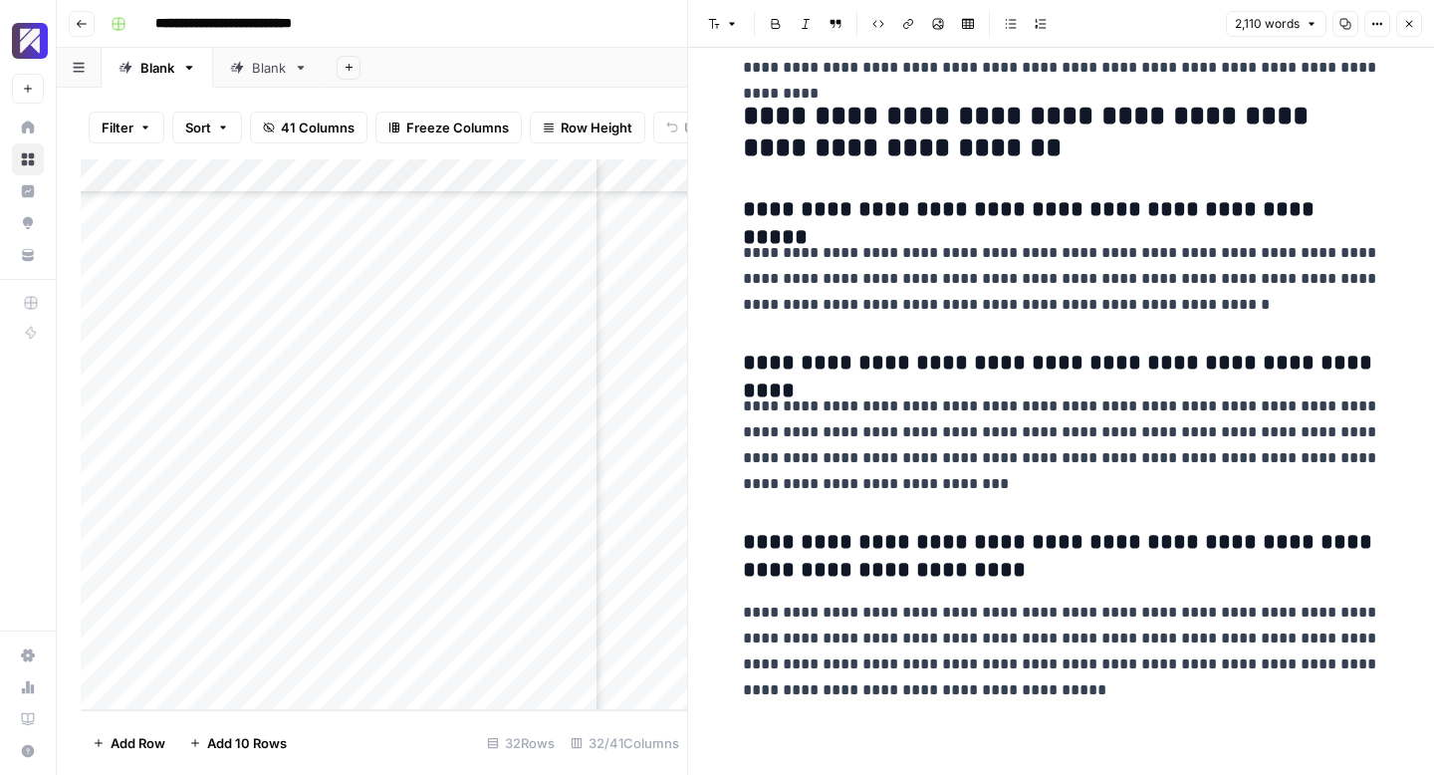
click at [1410, 21] on icon "button" at bounding box center [1409, 24] width 12 height 12
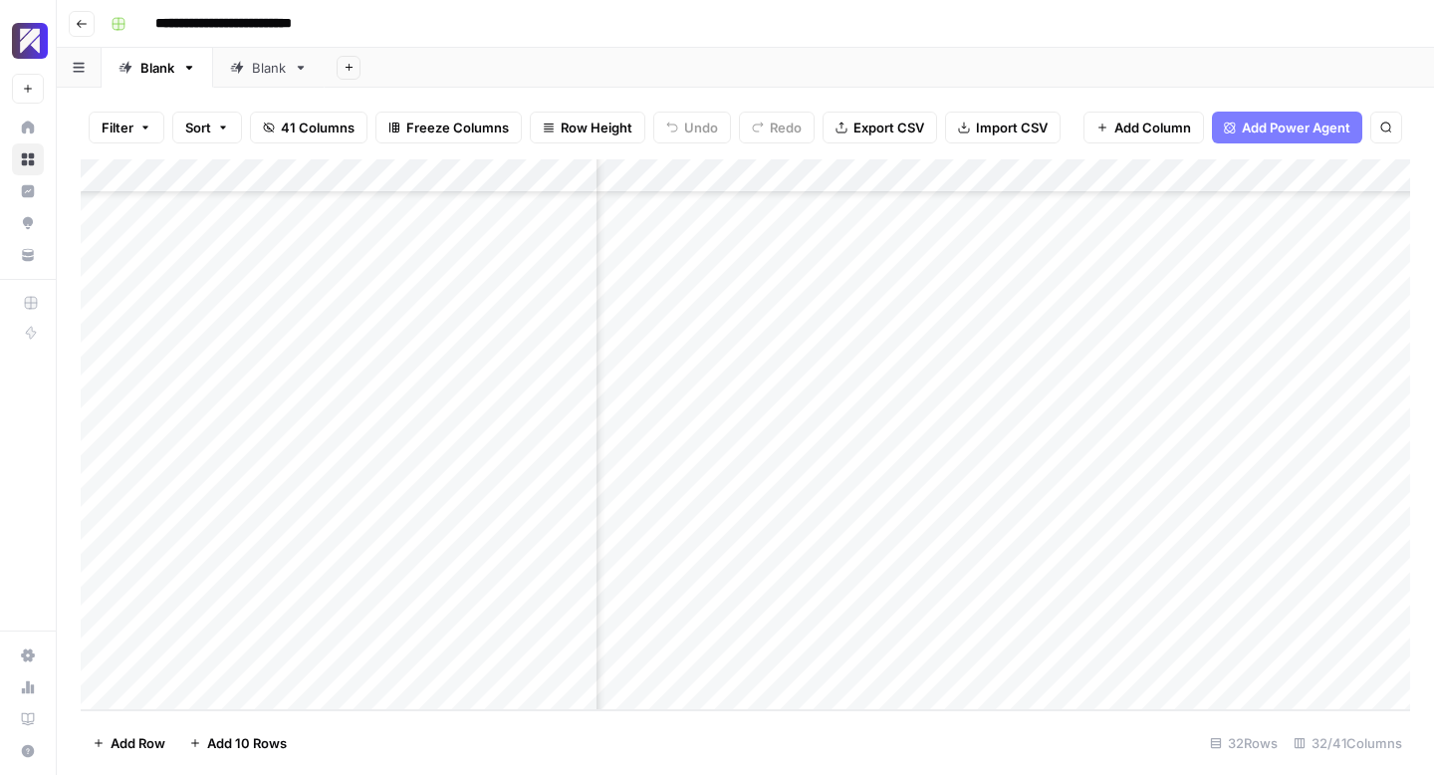
click at [1098, 386] on div "Add Column" at bounding box center [746, 434] width 1330 height 551
click at [910, 417] on div "Add Column" at bounding box center [746, 434] width 1330 height 551
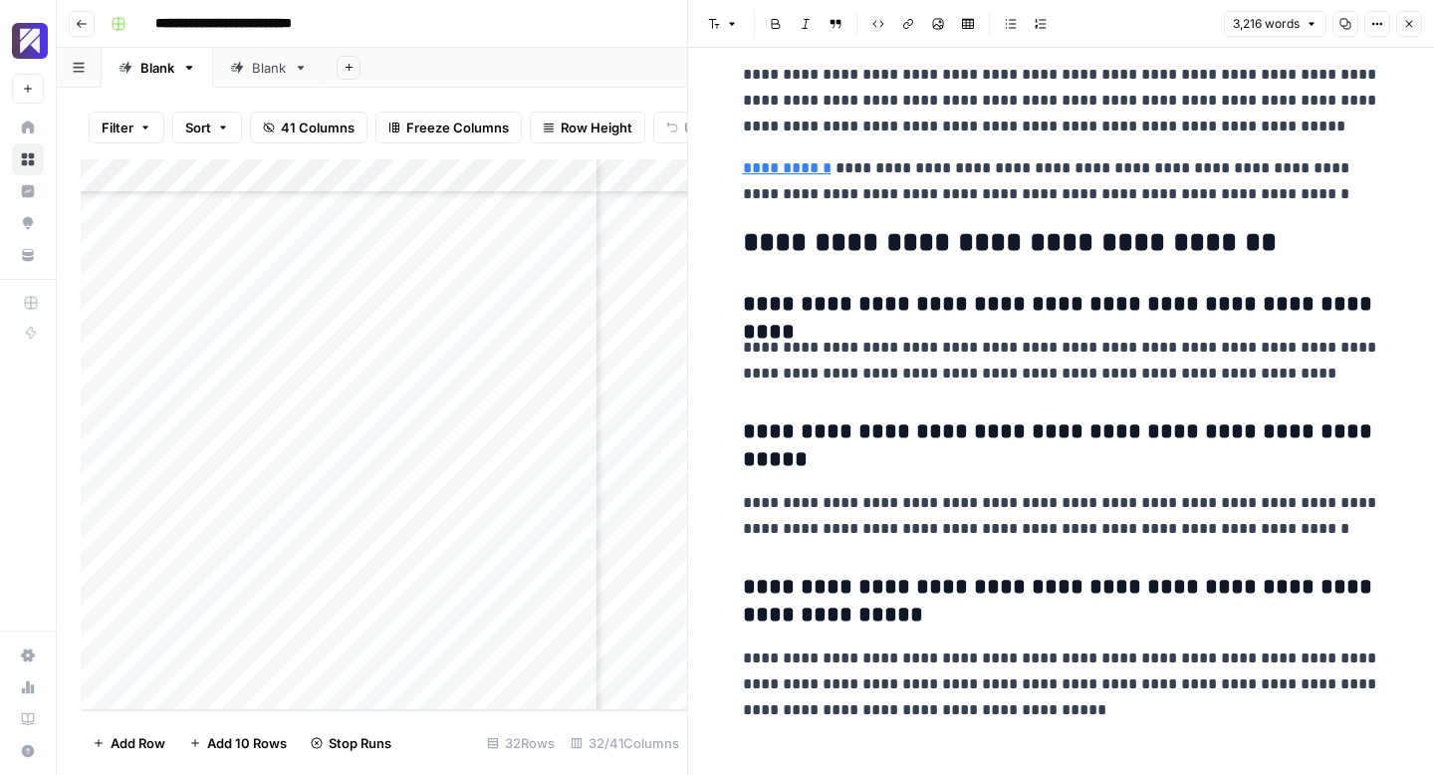
scroll to position [12549, 0]
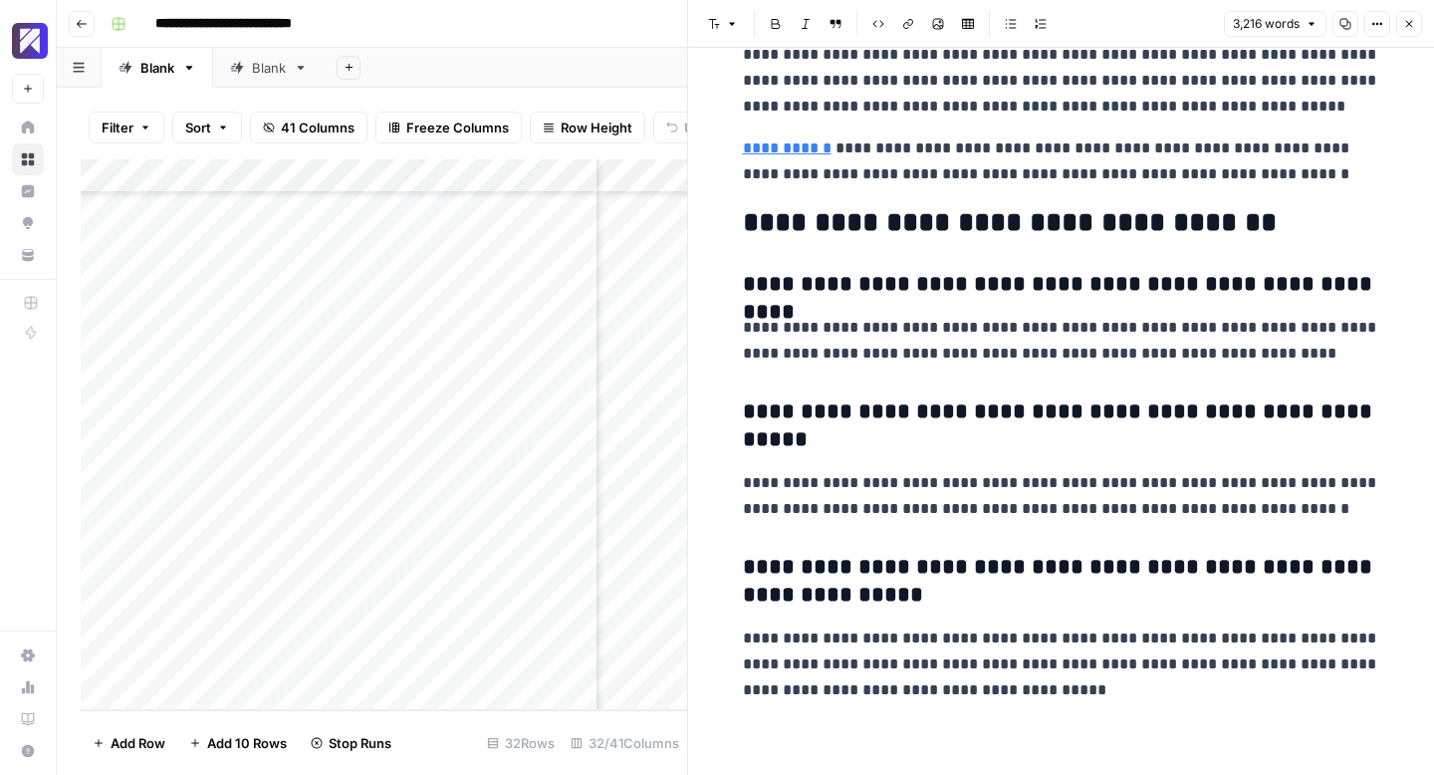
click at [1408, 18] on icon "button" at bounding box center [1409, 24] width 12 height 12
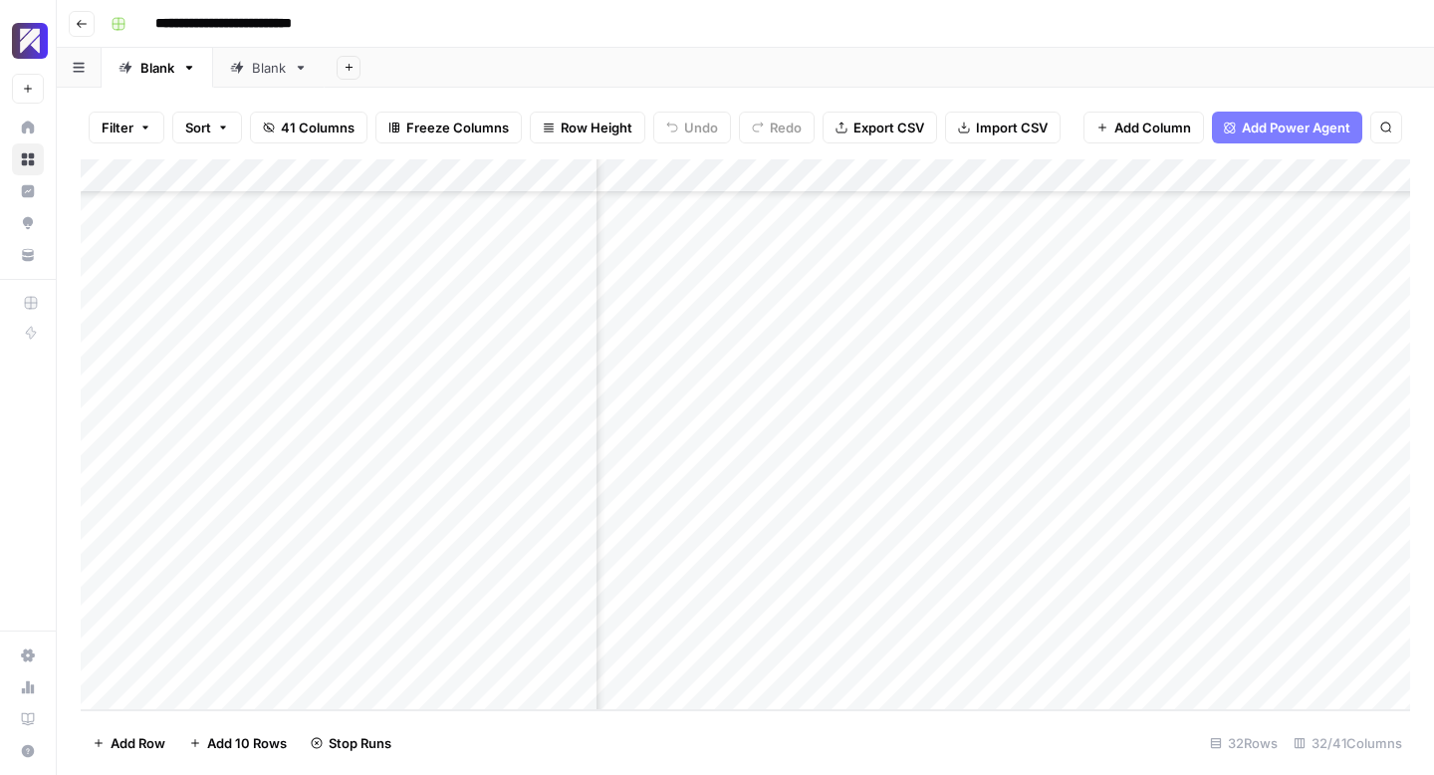
click at [1096, 423] on div "Add Column" at bounding box center [746, 434] width 1330 height 551
click at [923, 457] on div "Add Column" at bounding box center [746, 434] width 1330 height 551
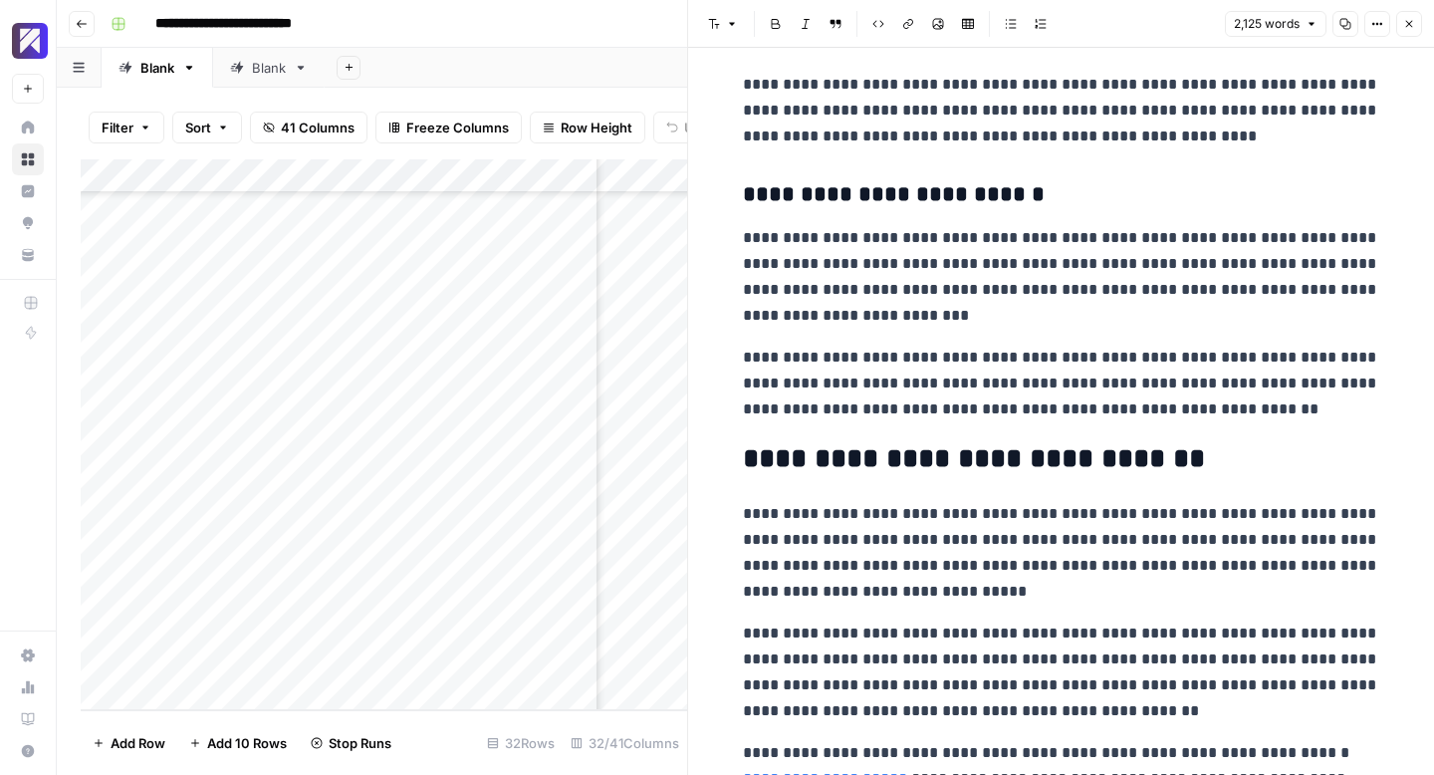
scroll to position [8210, 0]
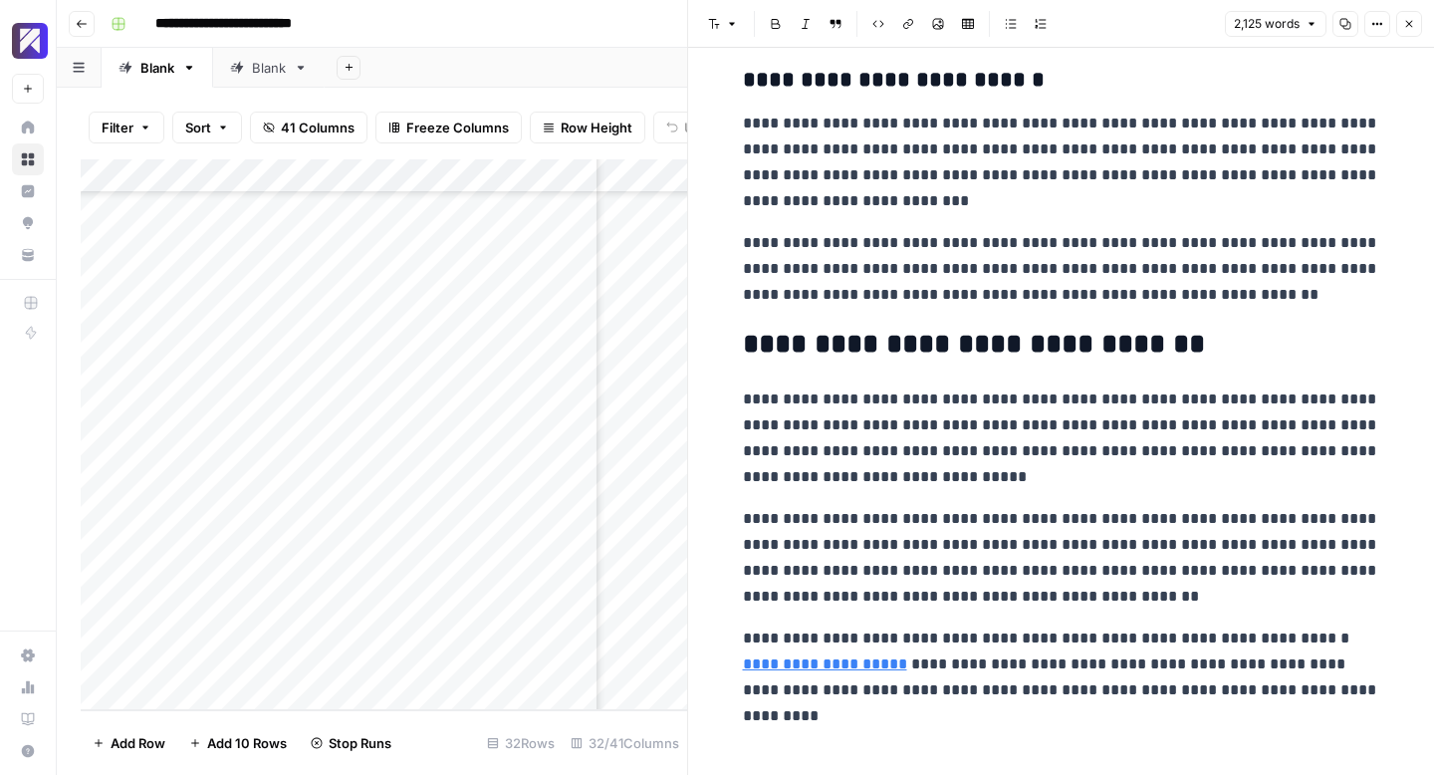
click at [1404, 25] on icon "button" at bounding box center [1409, 24] width 12 height 12
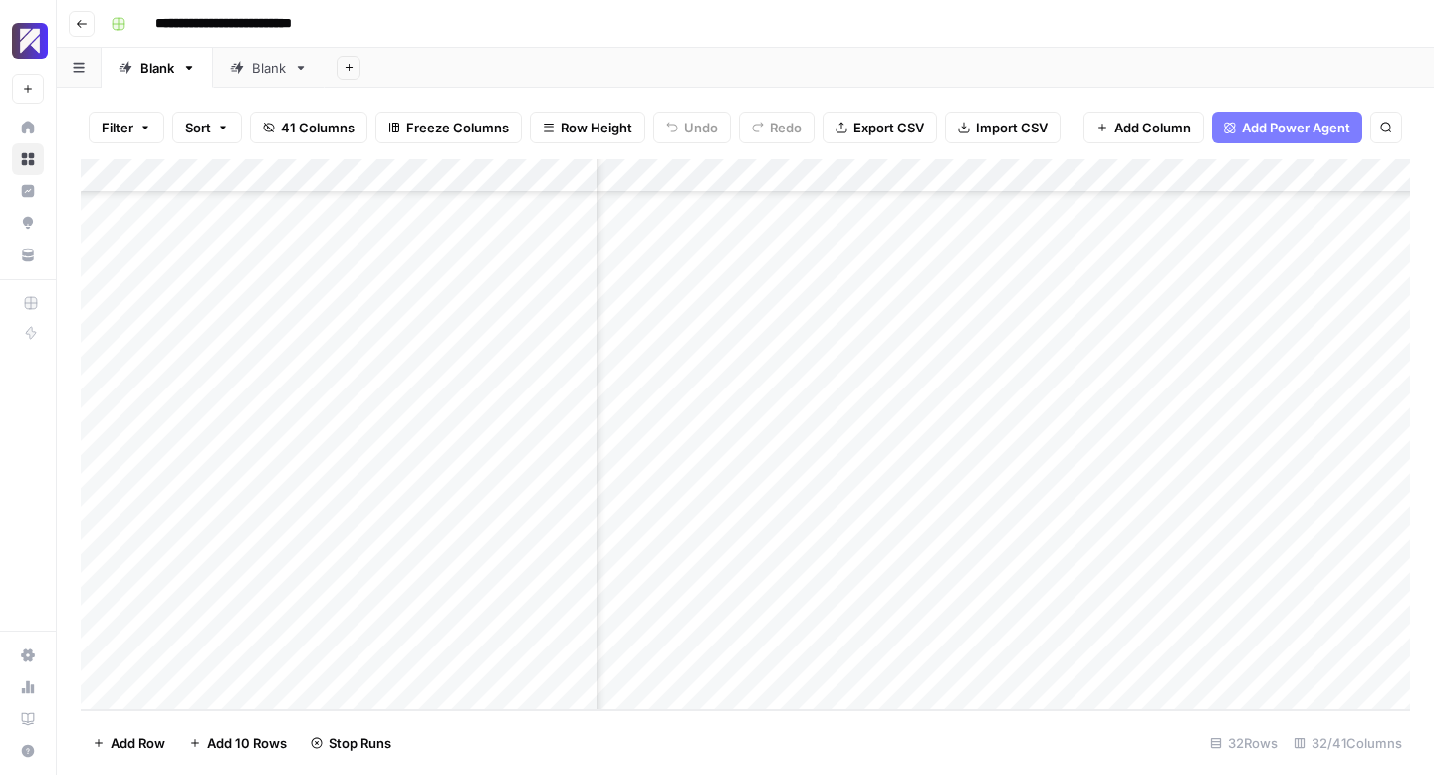
click at [1101, 458] on div "Add Column" at bounding box center [746, 434] width 1330 height 551
click at [914, 485] on div "Add Column" at bounding box center [746, 434] width 1330 height 551
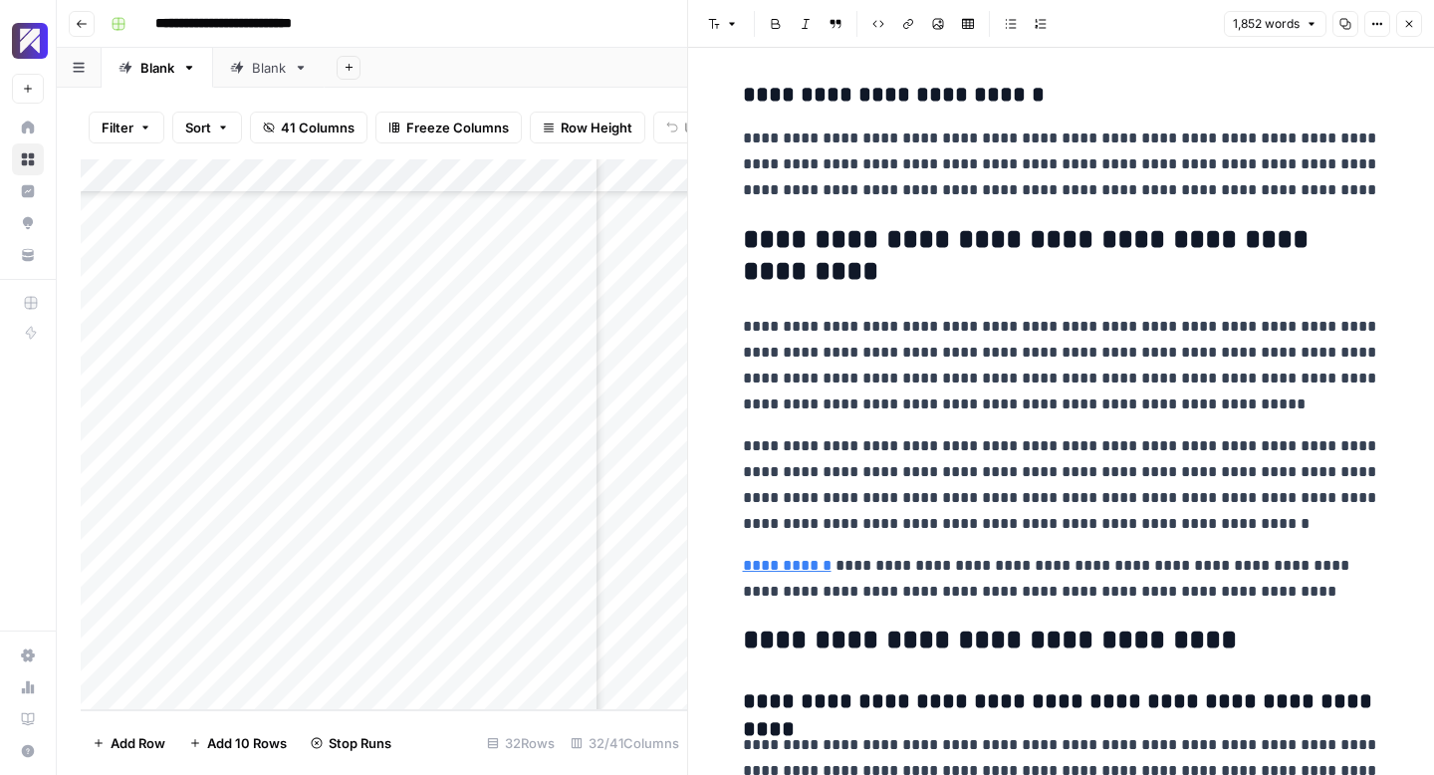
scroll to position [7798, 0]
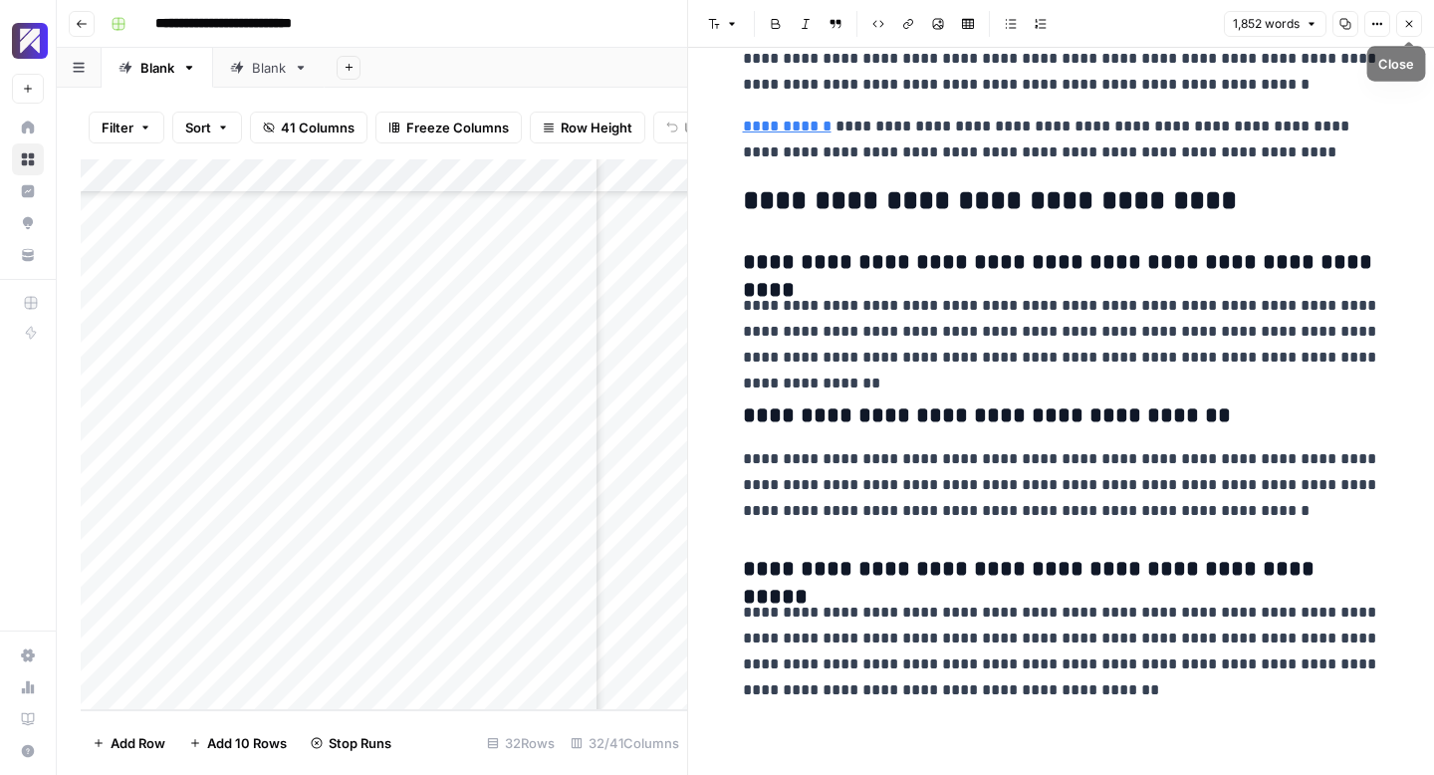
click at [1406, 29] on icon "button" at bounding box center [1409, 24] width 12 height 12
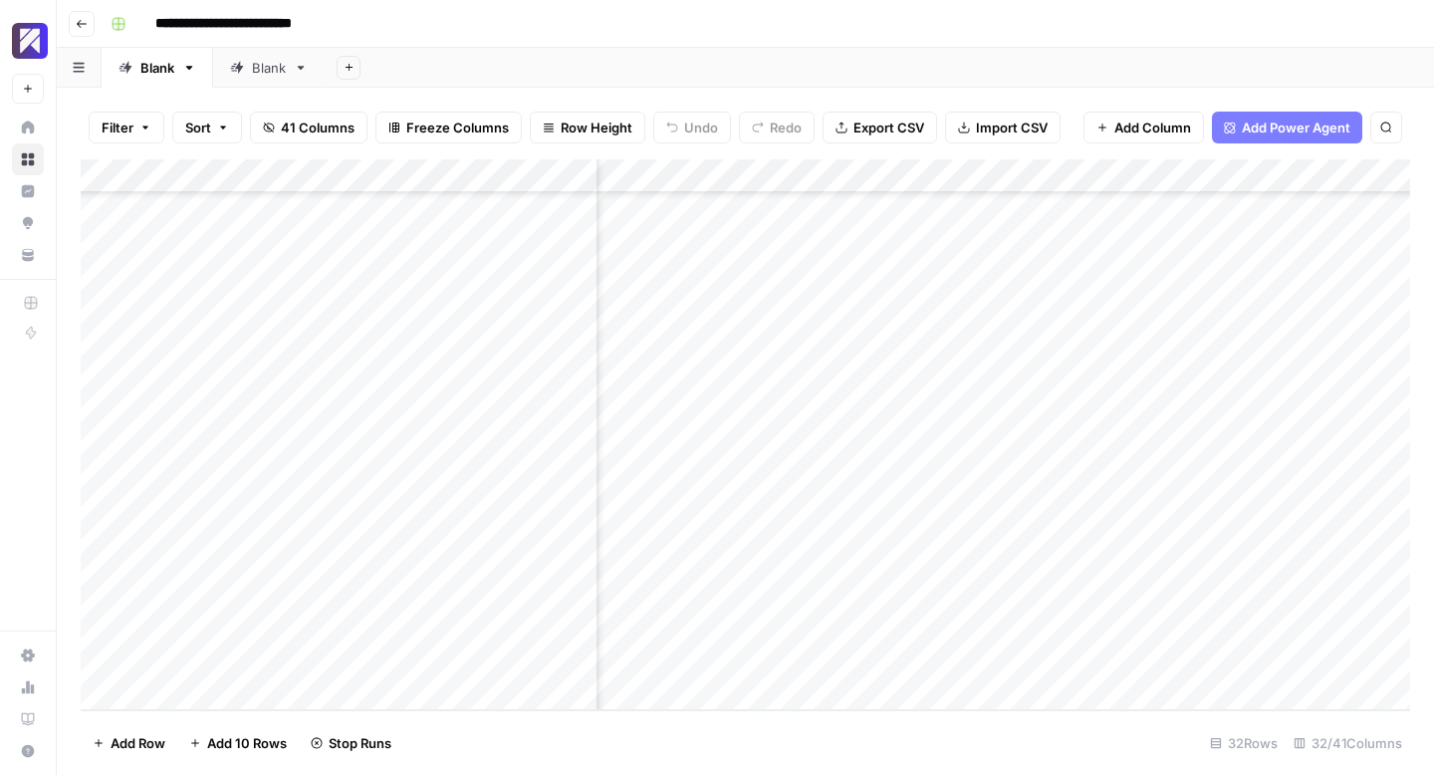
click at [1097, 487] on div "Add Column" at bounding box center [746, 434] width 1330 height 551
click at [915, 519] on div "Add Column" at bounding box center [746, 434] width 1330 height 551
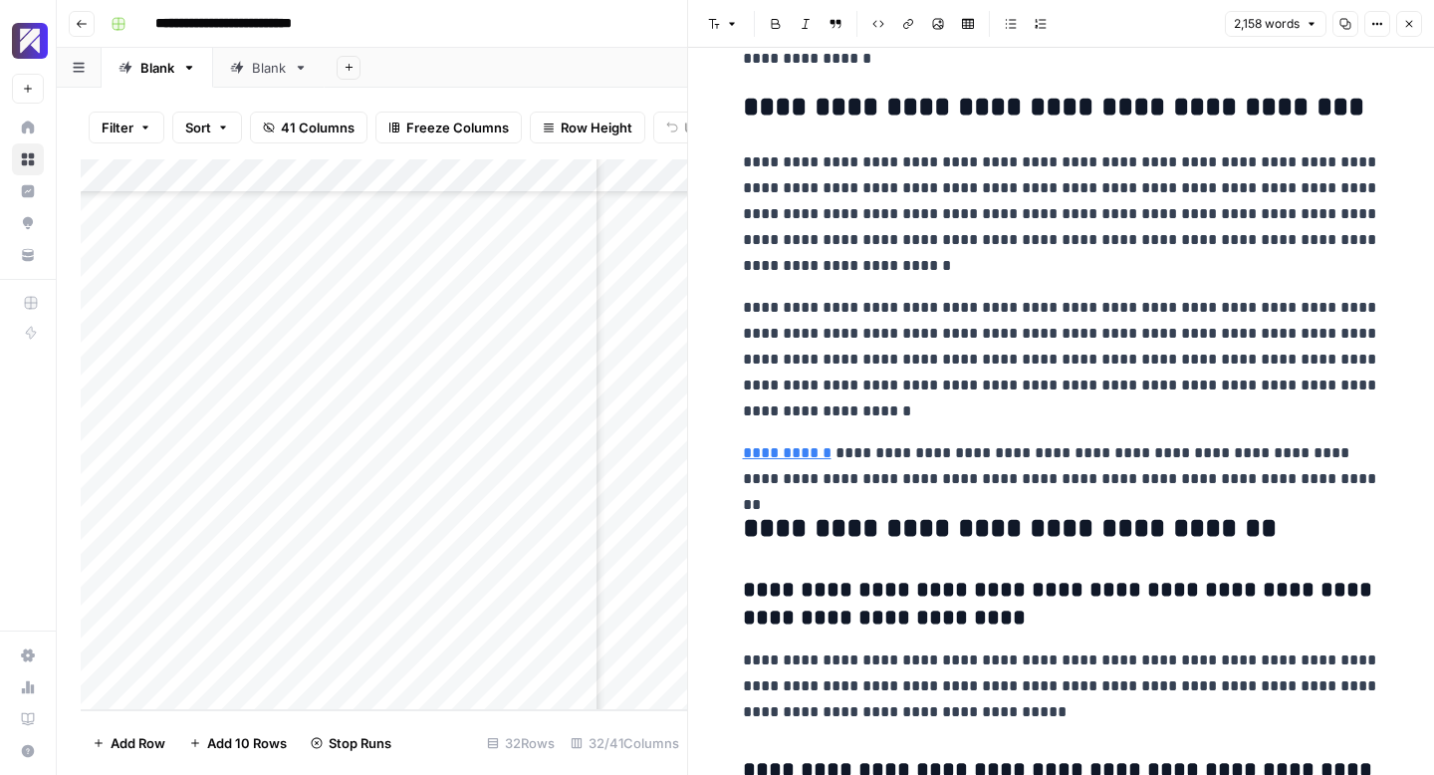
scroll to position [9272, 0]
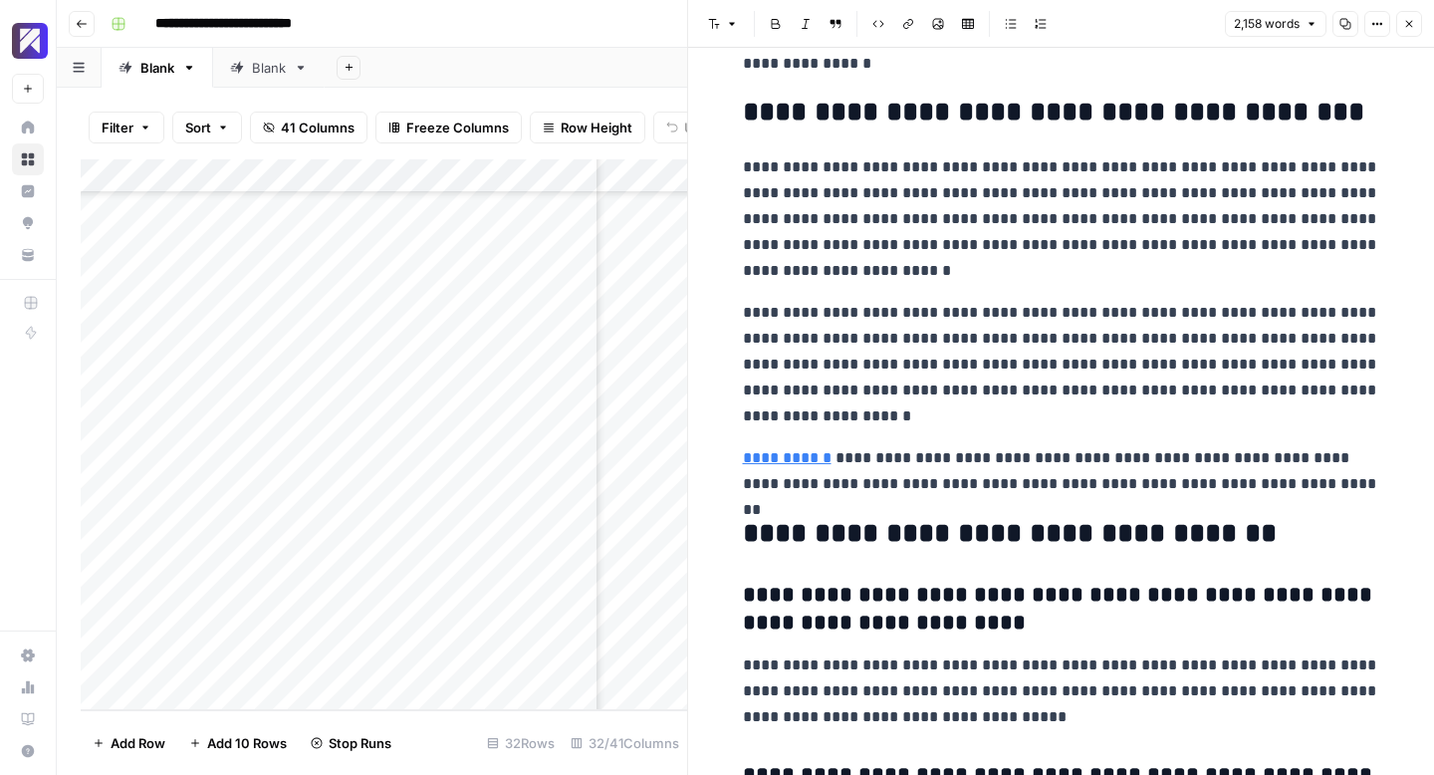
click at [1414, 24] on span "Close" at bounding box center [1414, 24] width 1 height 1
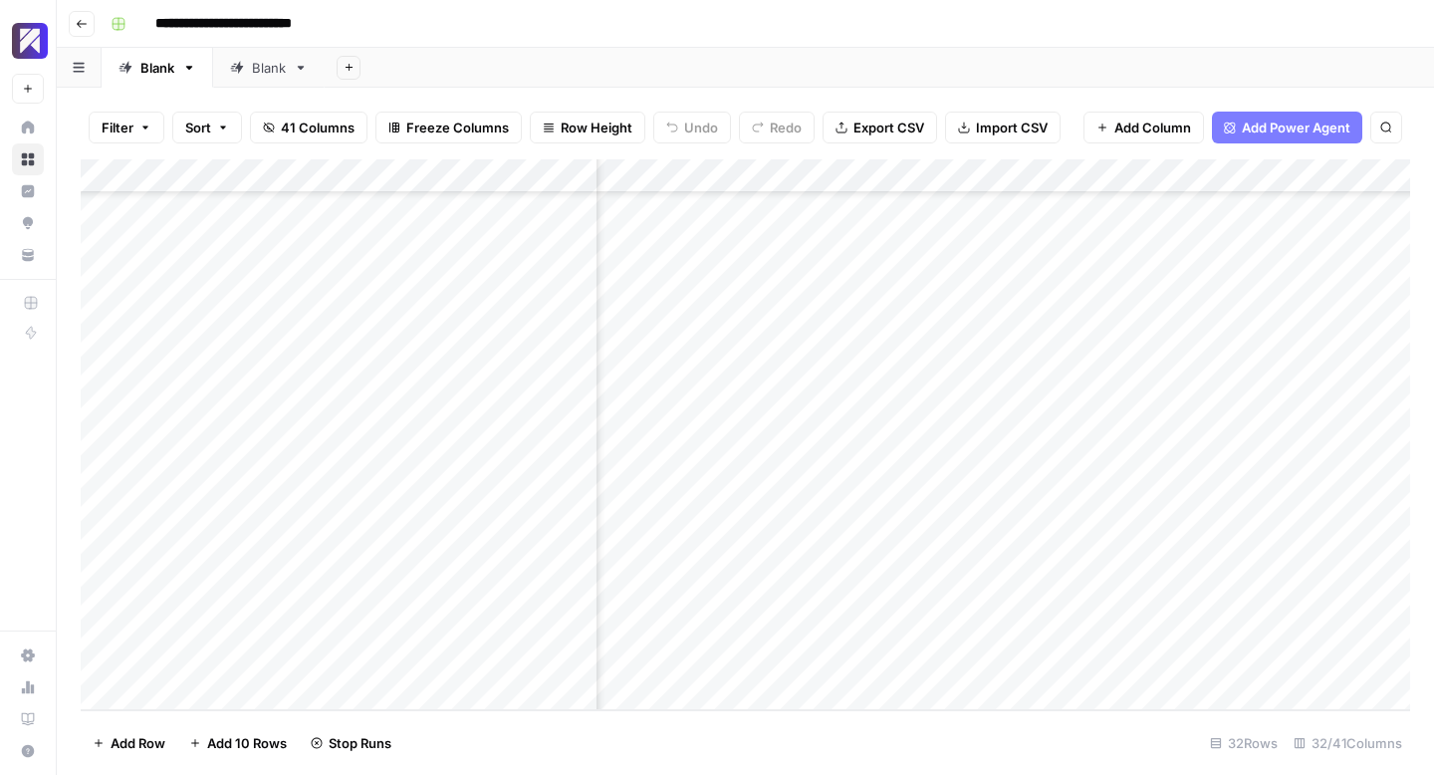
click at [1101, 523] on div "Add Column" at bounding box center [746, 434] width 1330 height 551
click at [912, 552] on div "Add Column" at bounding box center [746, 434] width 1330 height 551
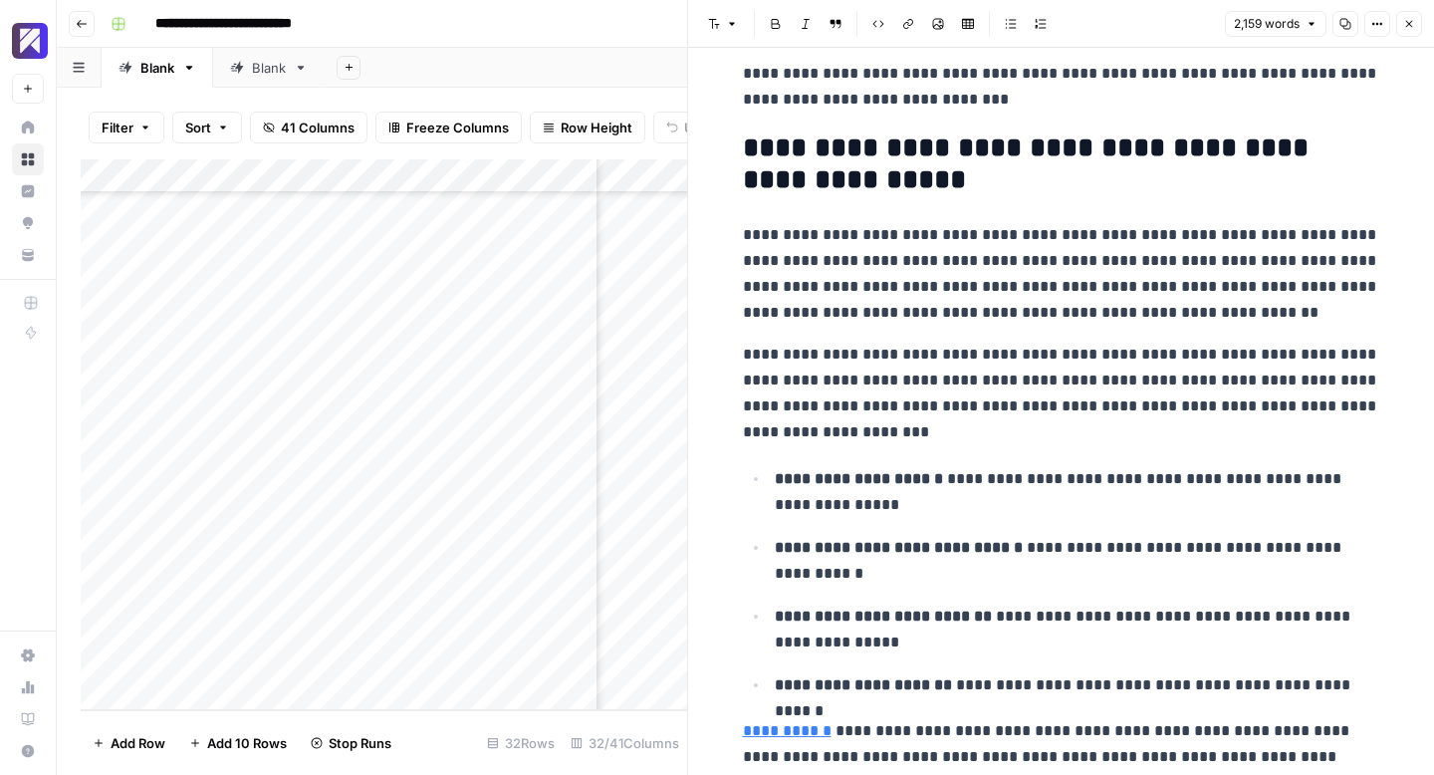
scroll to position [8977, 0]
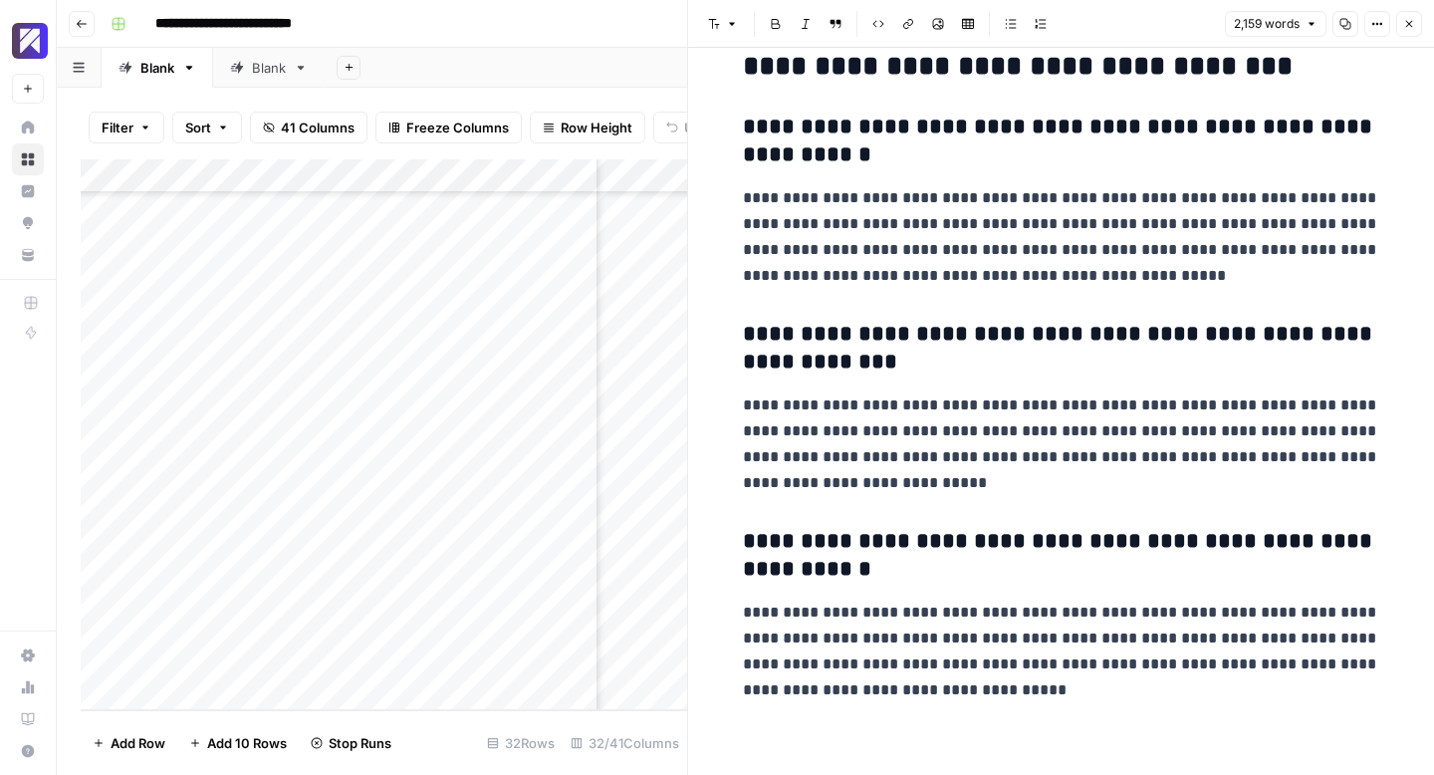
click at [1414, 24] on icon "button" at bounding box center [1409, 24] width 12 height 12
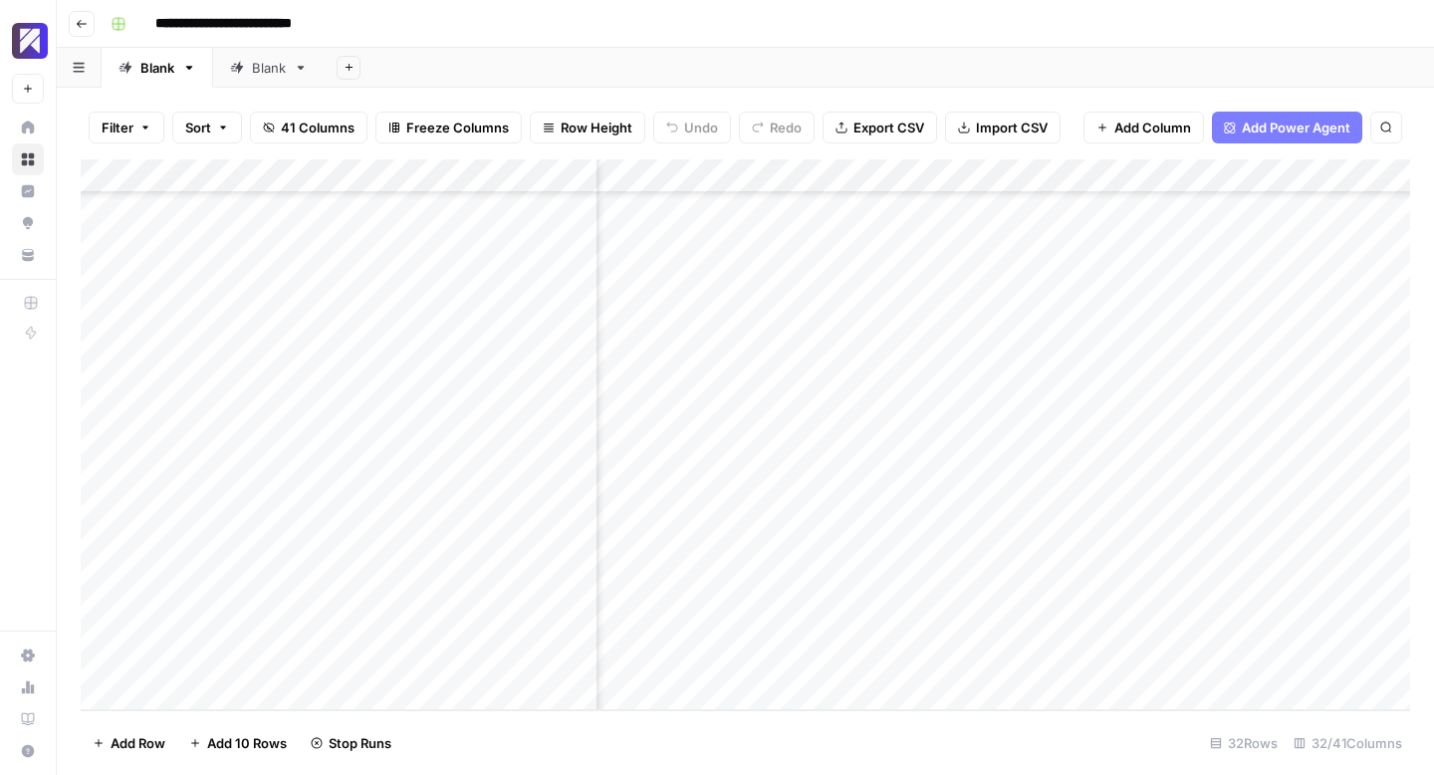
click at [1097, 558] on div "Add Column" at bounding box center [746, 434] width 1330 height 551
click at [920, 593] on div "Add Column" at bounding box center [746, 434] width 1330 height 551
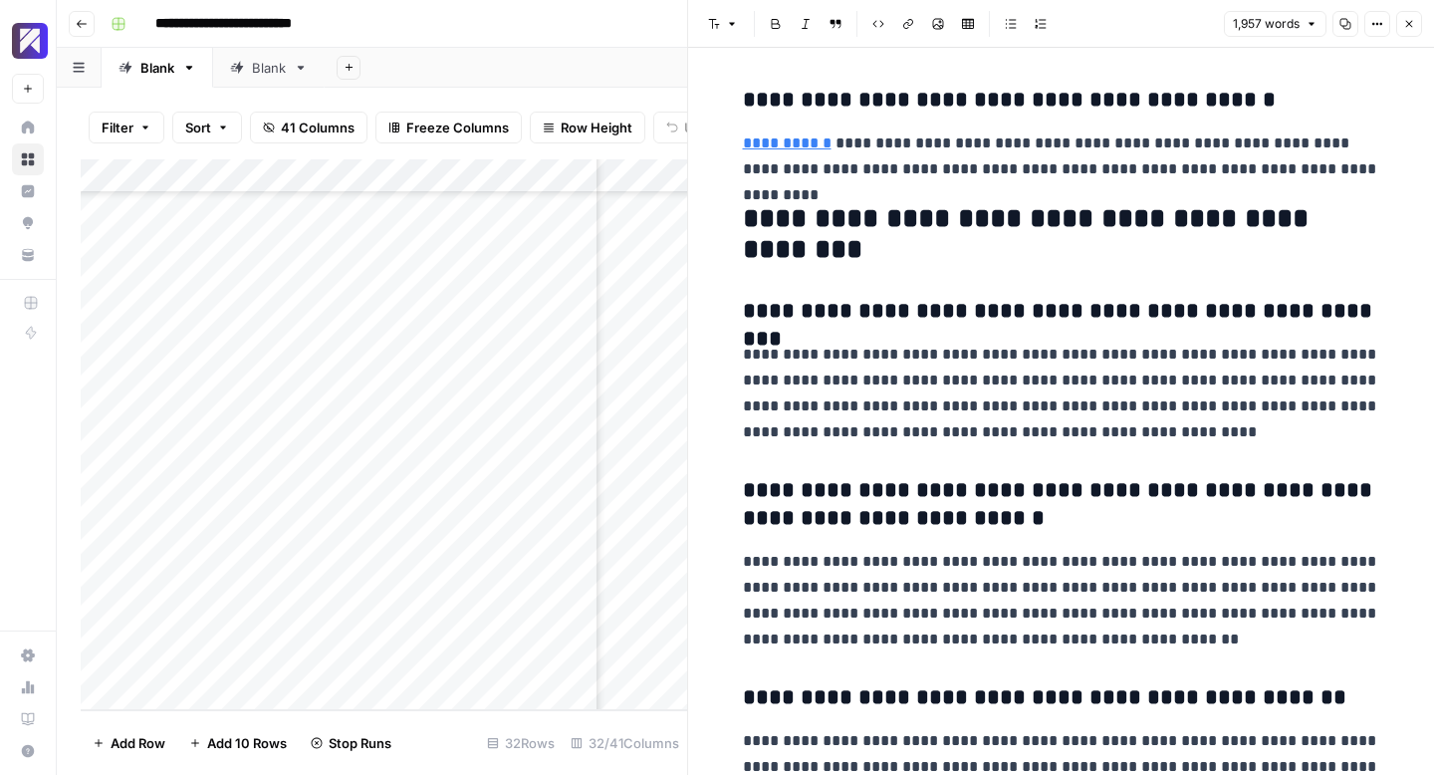
scroll to position [7699, 0]
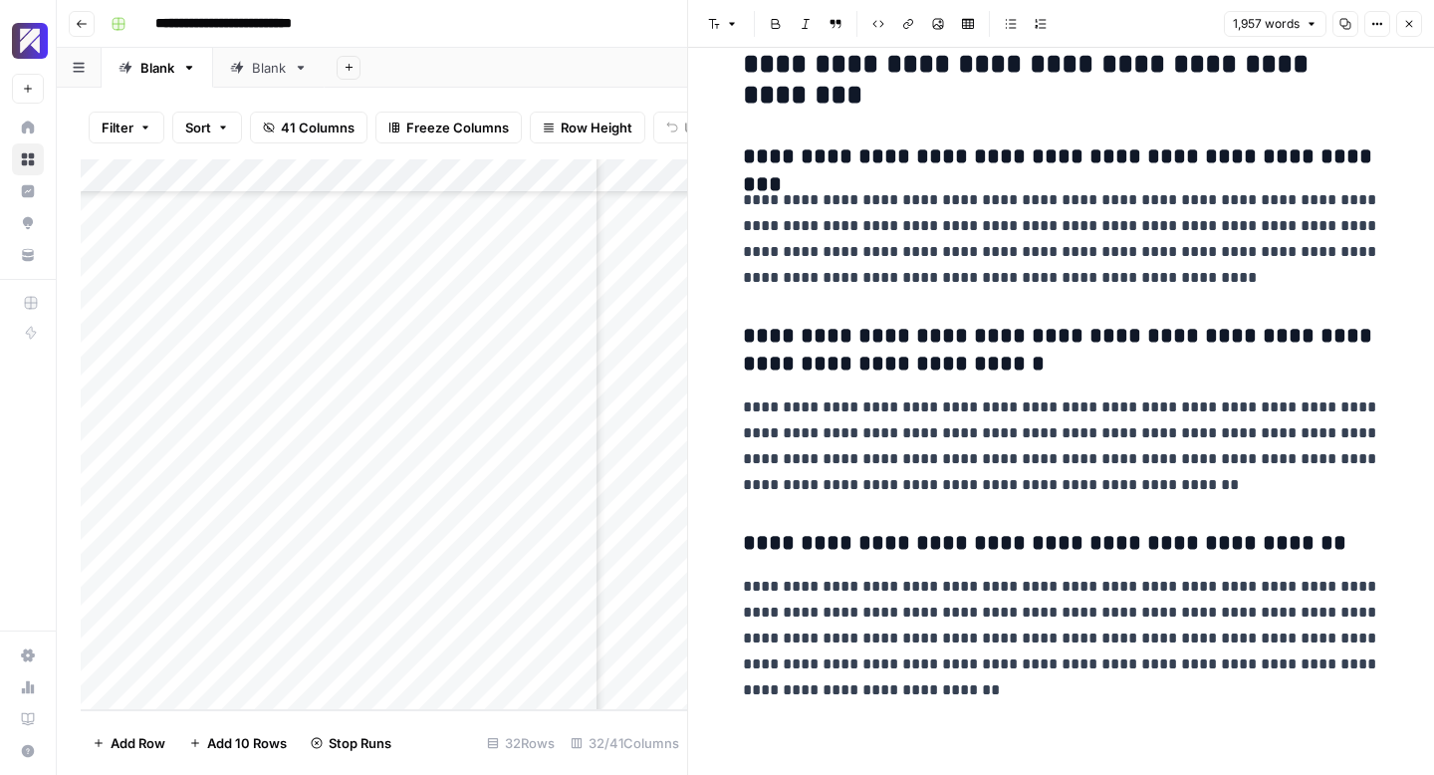
click at [1413, 23] on icon "button" at bounding box center [1409, 24] width 12 height 12
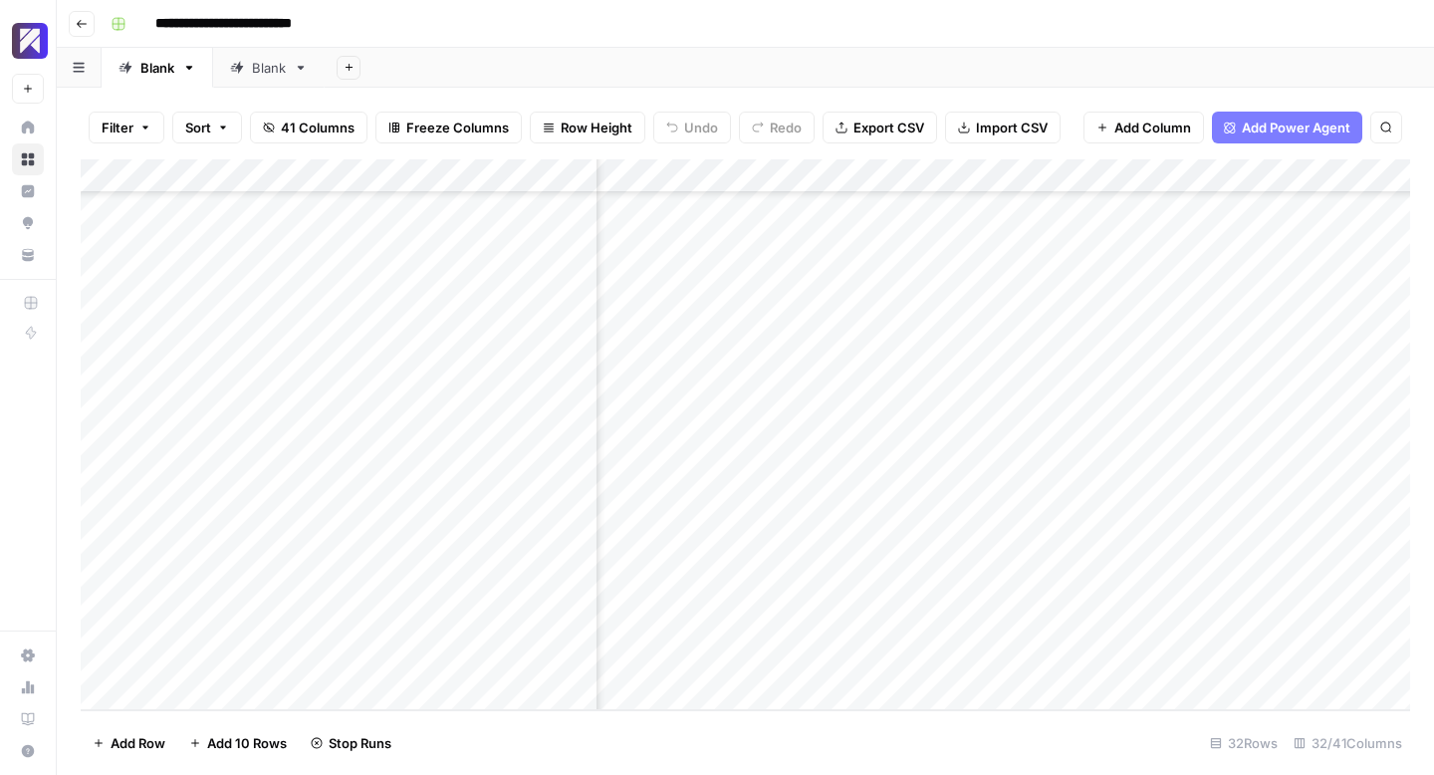
click at [1096, 584] on div "Add Column" at bounding box center [746, 434] width 1330 height 551
click at [923, 621] on div "Add Column" at bounding box center [746, 434] width 1330 height 551
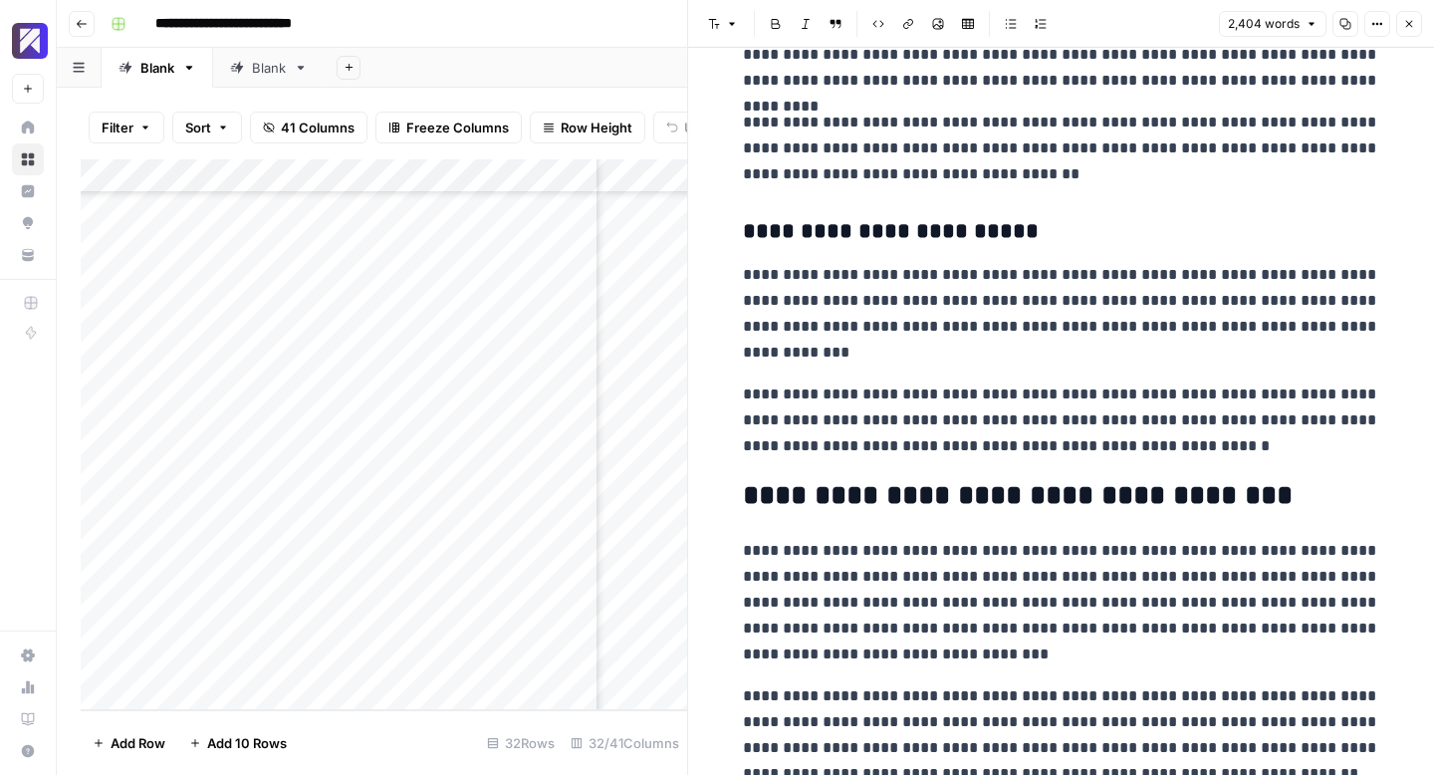
scroll to position [9302, 0]
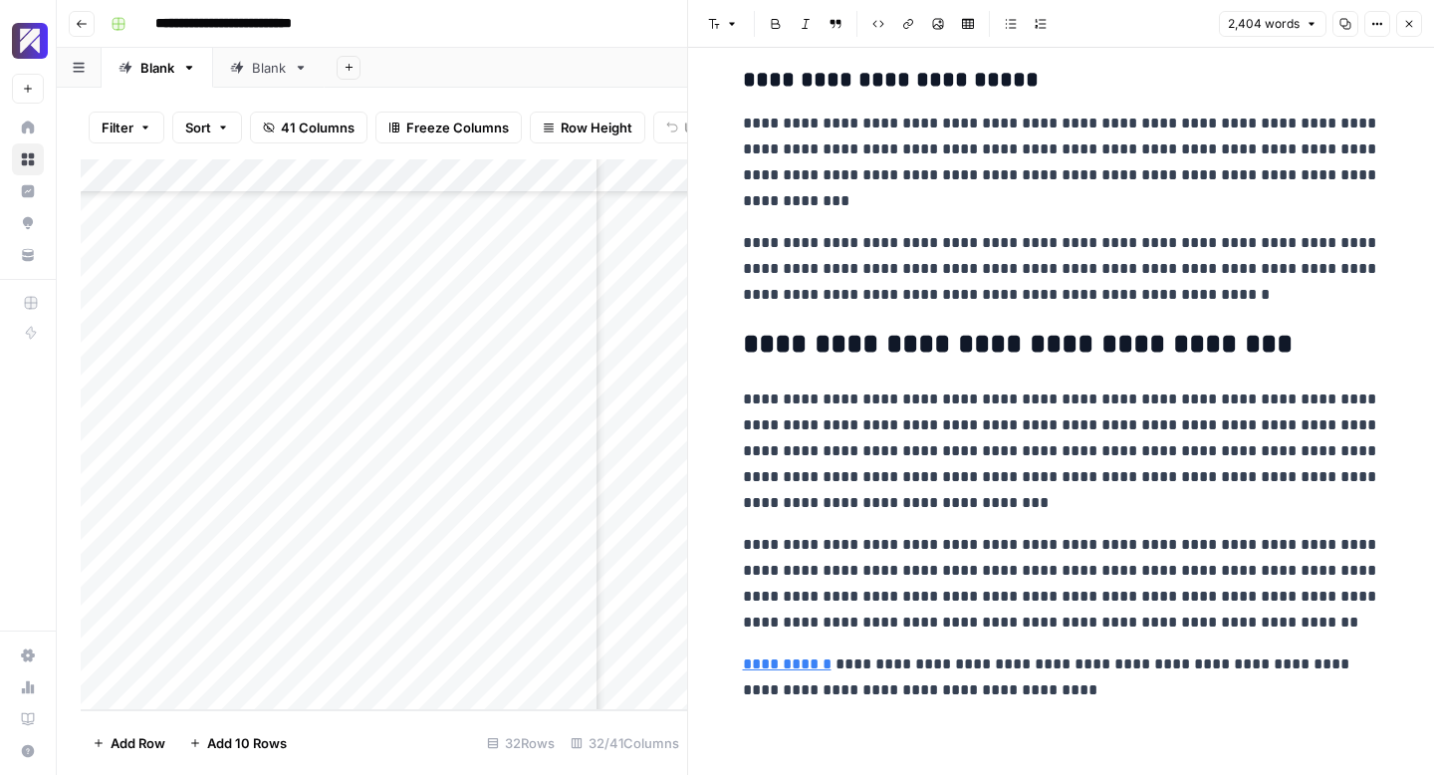
click at [1418, 17] on button "Close" at bounding box center [1409, 24] width 26 height 26
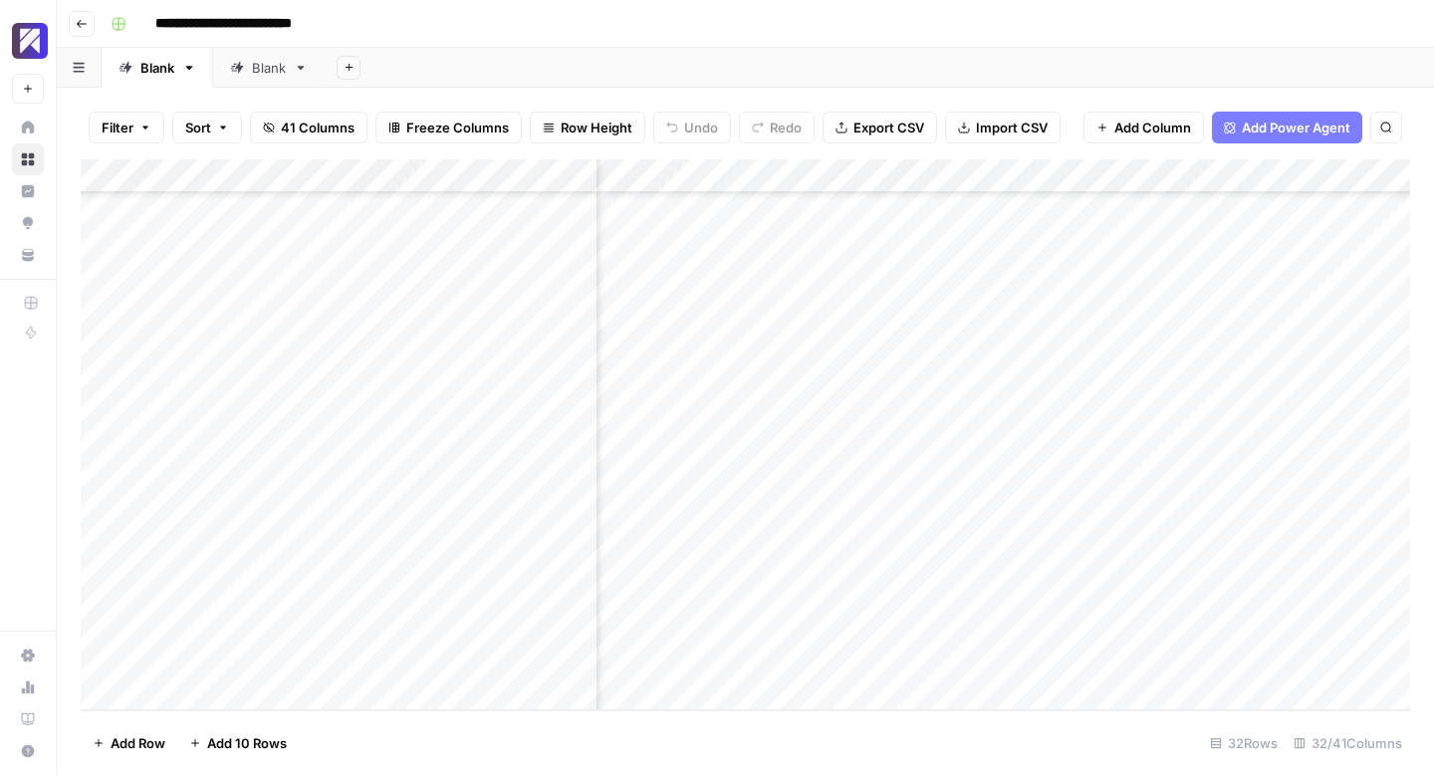
click at [1091, 624] on div "Add Column" at bounding box center [746, 434] width 1330 height 551
click at [1002, 401] on div "Add Column" at bounding box center [746, 434] width 1330 height 551
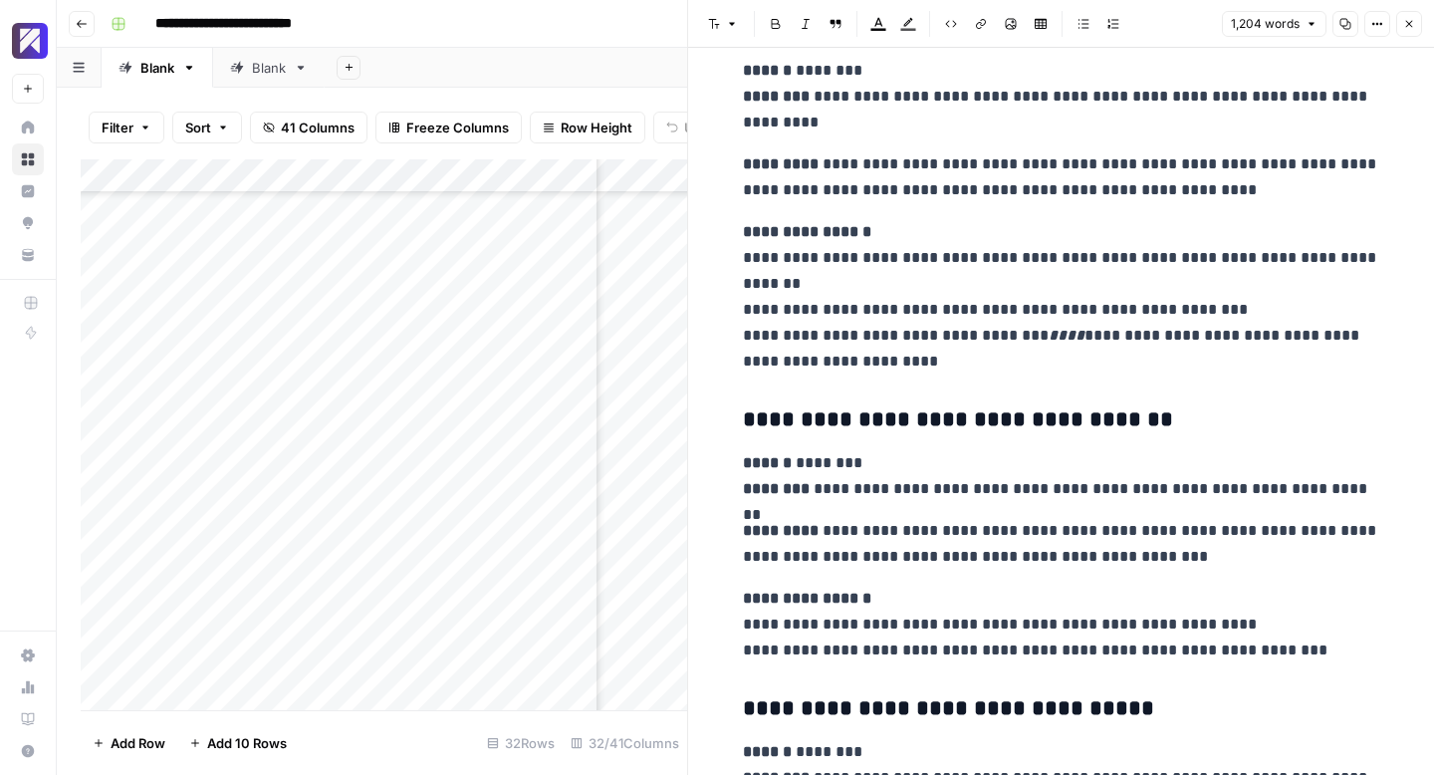
scroll to position [3553, 0]
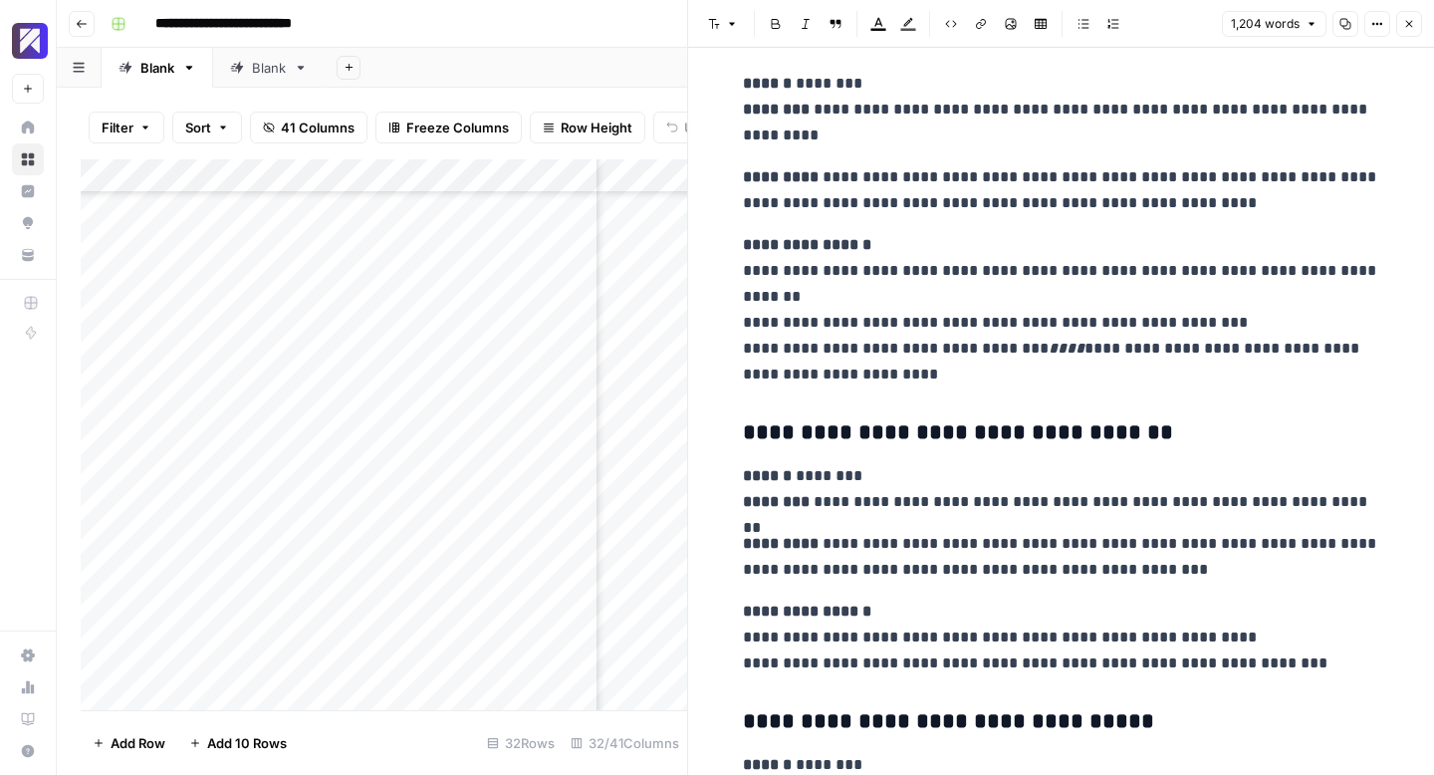
click at [1407, 21] on icon "button" at bounding box center [1409, 24] width 12 height 12
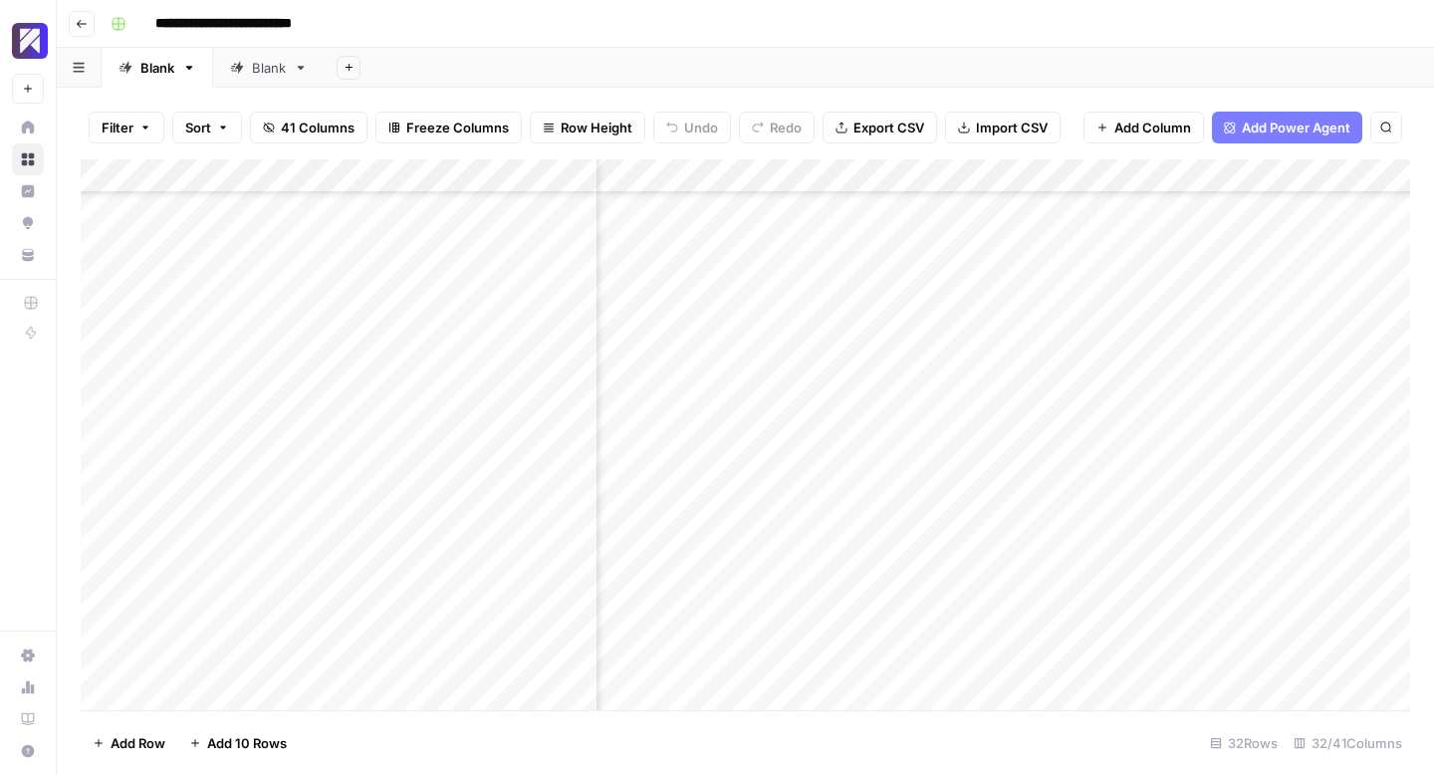
drag, startPoint x: 1110, startPoint y: 403, endPoint x: 1171, endPoint y: 426, distance: 65.9
click at [1110, 403] on div "Add Column" at bounding box center [746, 434] width 1330 height 551
click at [1116, 283] on div "Add Column" at bounding box center [746, 434] width 1330 height 551
click at [1120, 321] on div "Add Column" at bounding box center [746, 434] width 1330 height 551
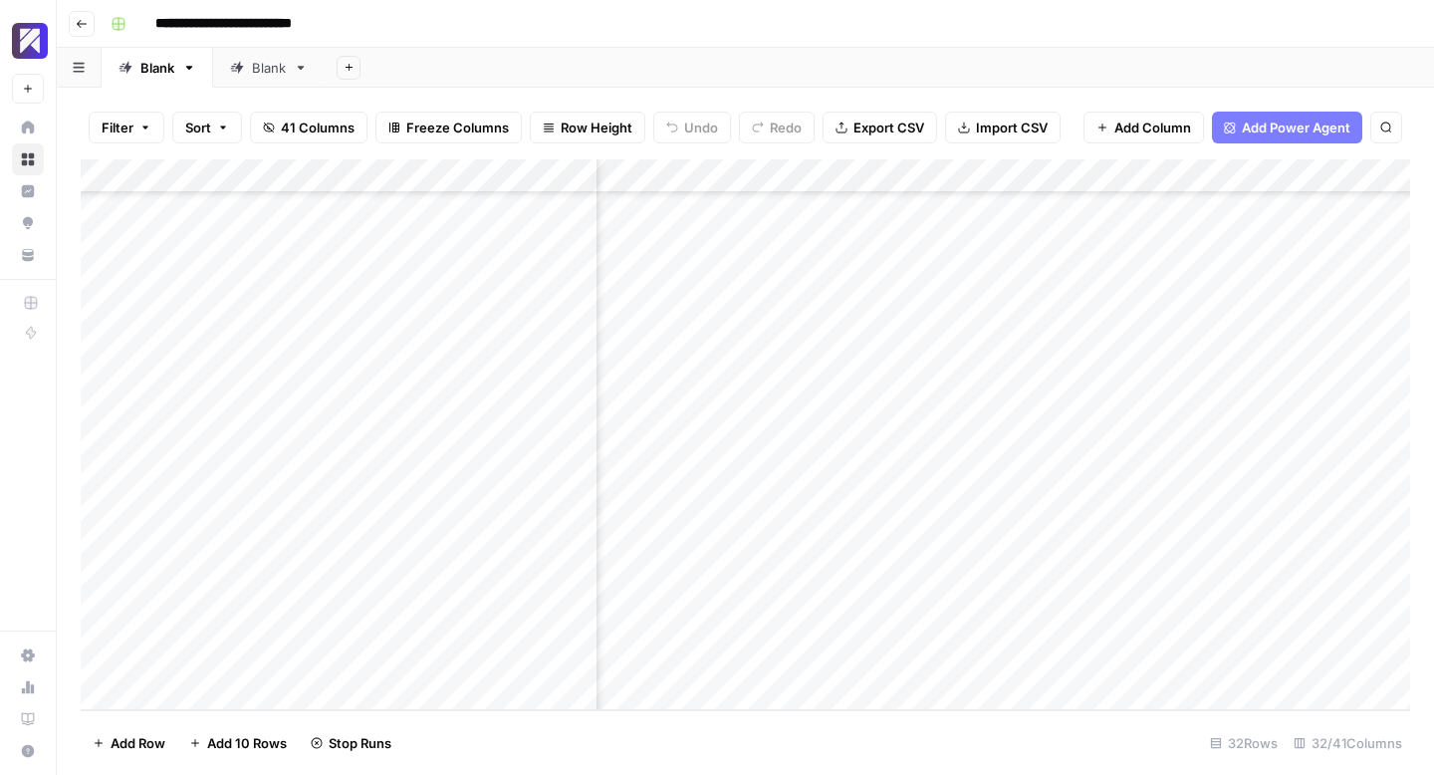
click at [1117, 355] on div "Add Column" at bounding box center [746, 434] width 1330 height 551
click at [1114, 385] on div "Add Column" at bounding box center [746, 434] width 1330 height 551
click at [1116, 419] on div "Add Column" at bounding box center [746, 434] width 1330 height 551
click at [1123, 458] on div "Add Column" at bounding box center [746, 434] width 1330 height 551
click at [1113, 487] on div "Add Column" at bounding box center [746, 434] width 1330 height 551
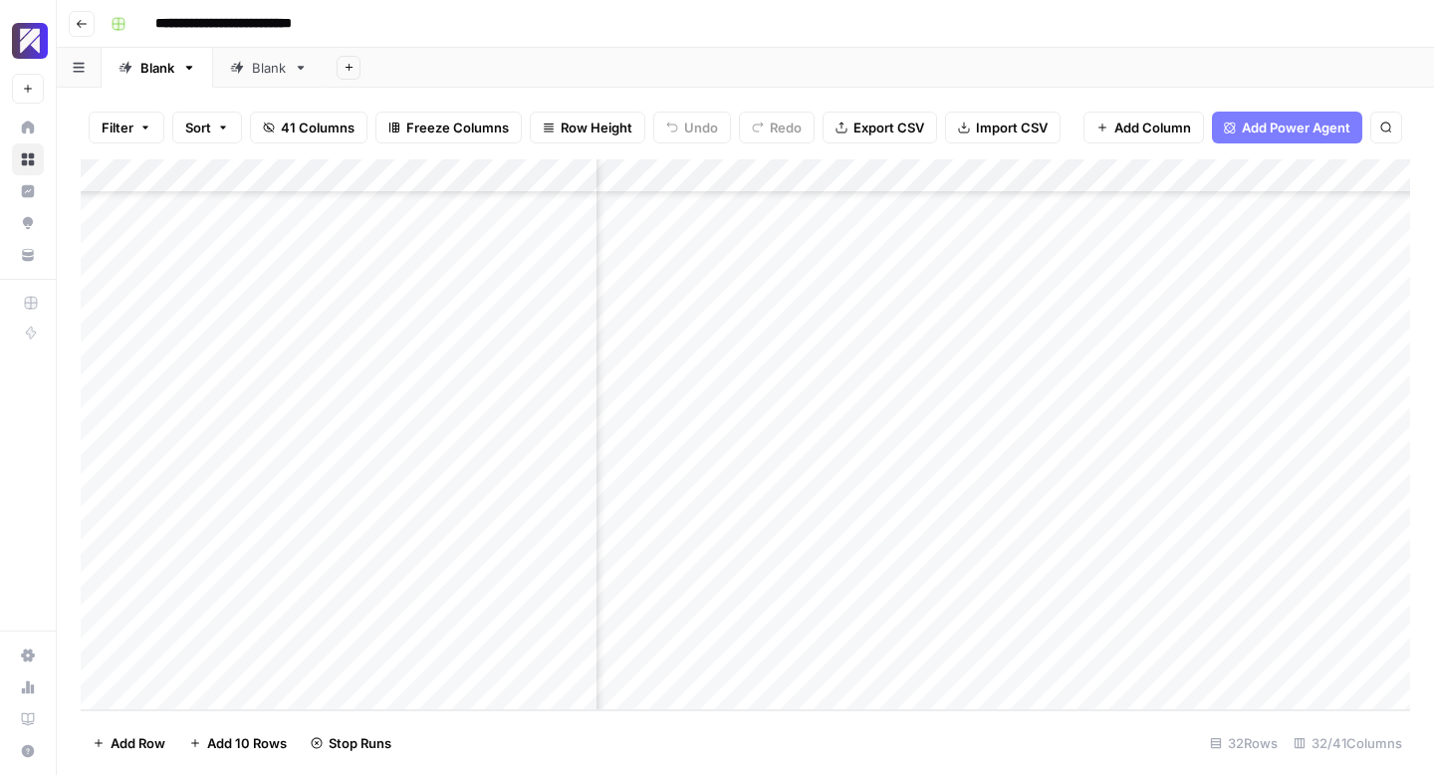
click at [1119, 517] on div "Add Column" at bounding box center [746, 434] width 1330 height 551
click at [1122, 559] on div "Add Column" at bounding box center [746, 434] width 1330 height 551
click at [1120, 591] on div "Add Column" at bounding box center [746, 434] width 1330 height 551
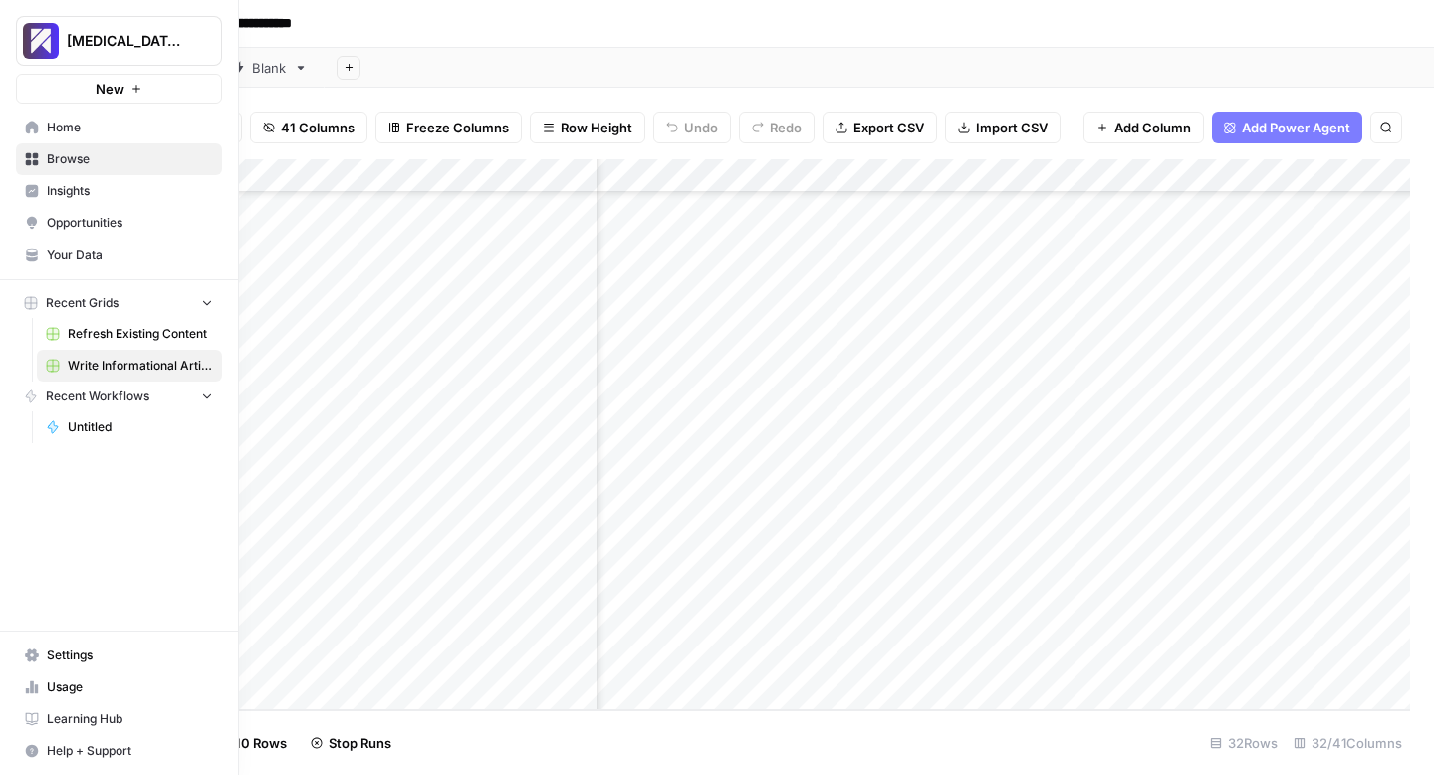
click at [32, 682] on icon at bounding box center [32, 687] width 4 height 13
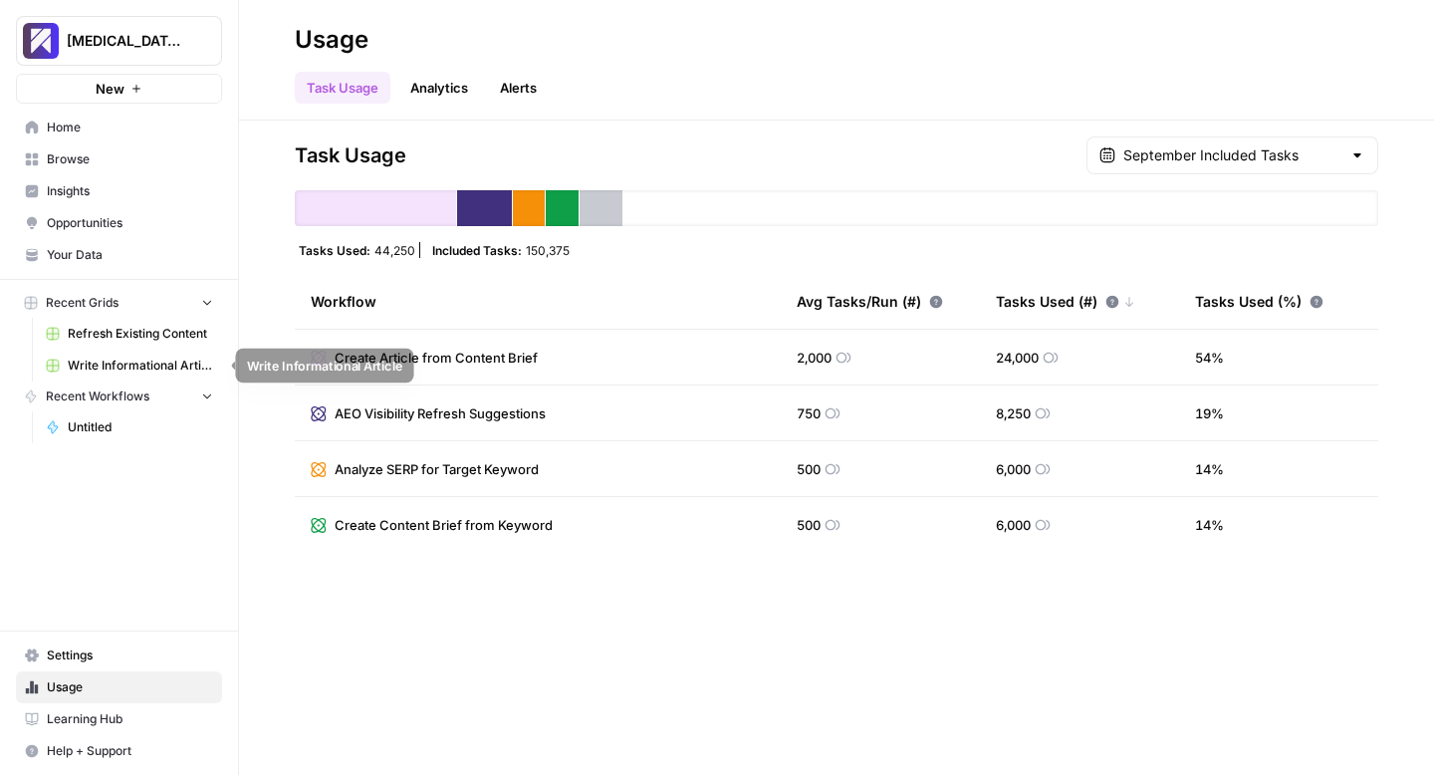
click at [109, 367] on span "Write Informational Article" at bounding box center [140, 366] width 145 height 18
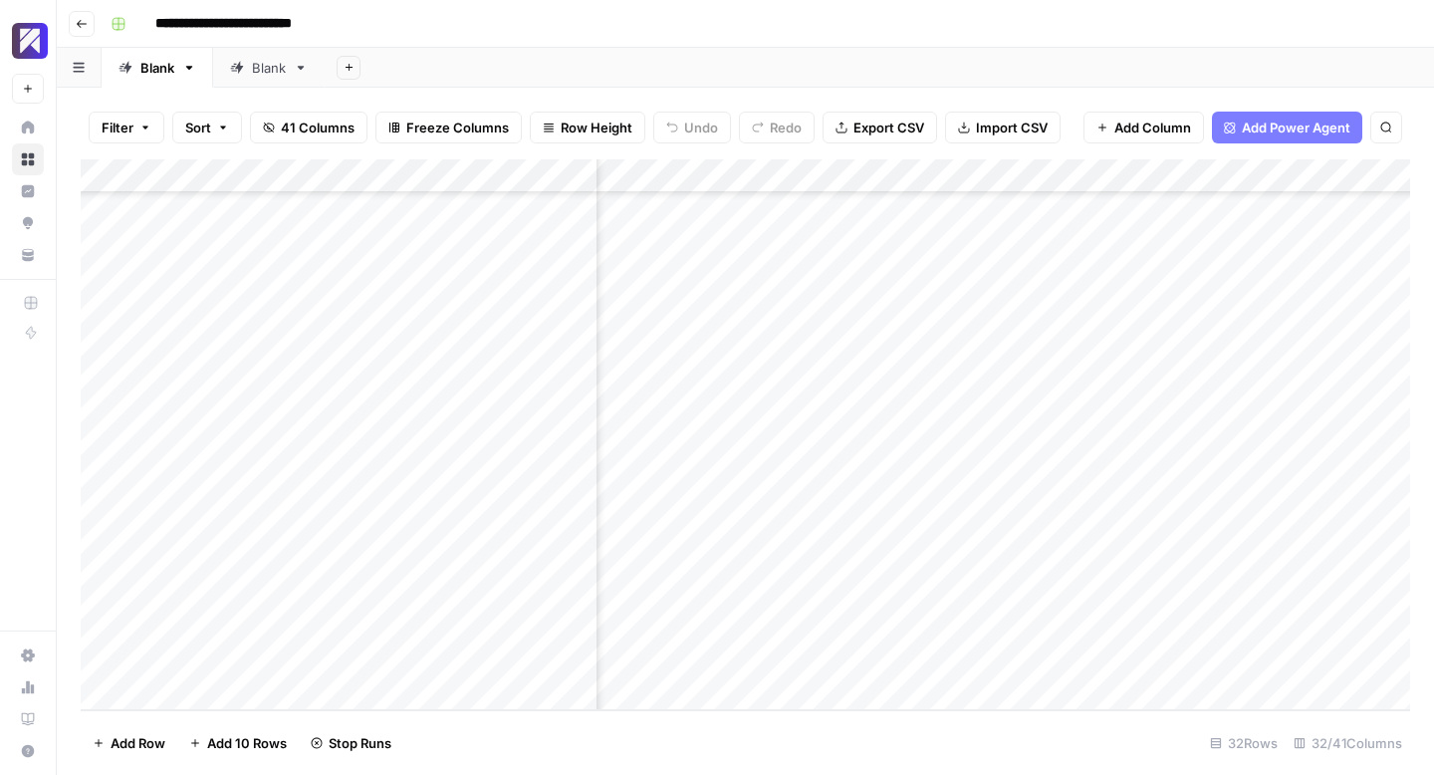
scroll to position [599, 2579]
